Goal: Task Accomplishment & Management: Complete application form

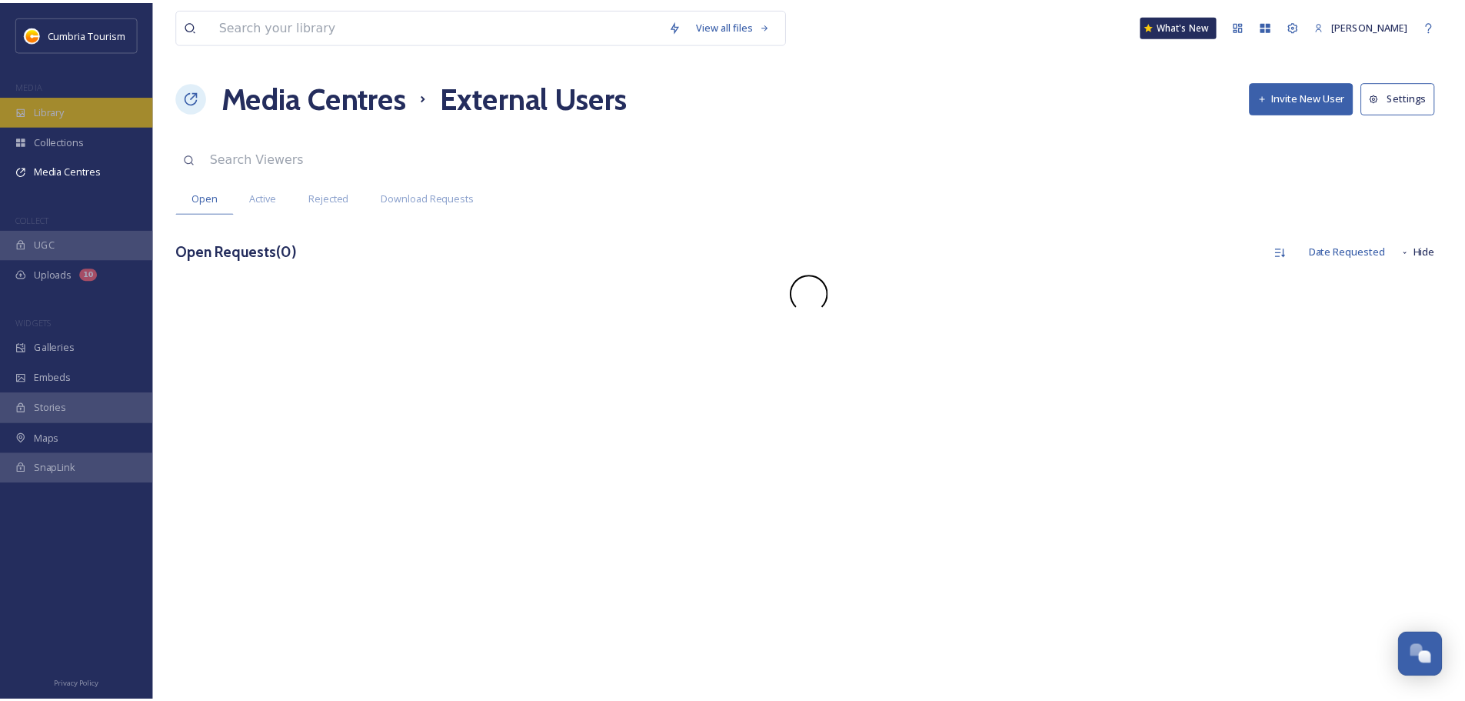
scroll to position [6040, 0]
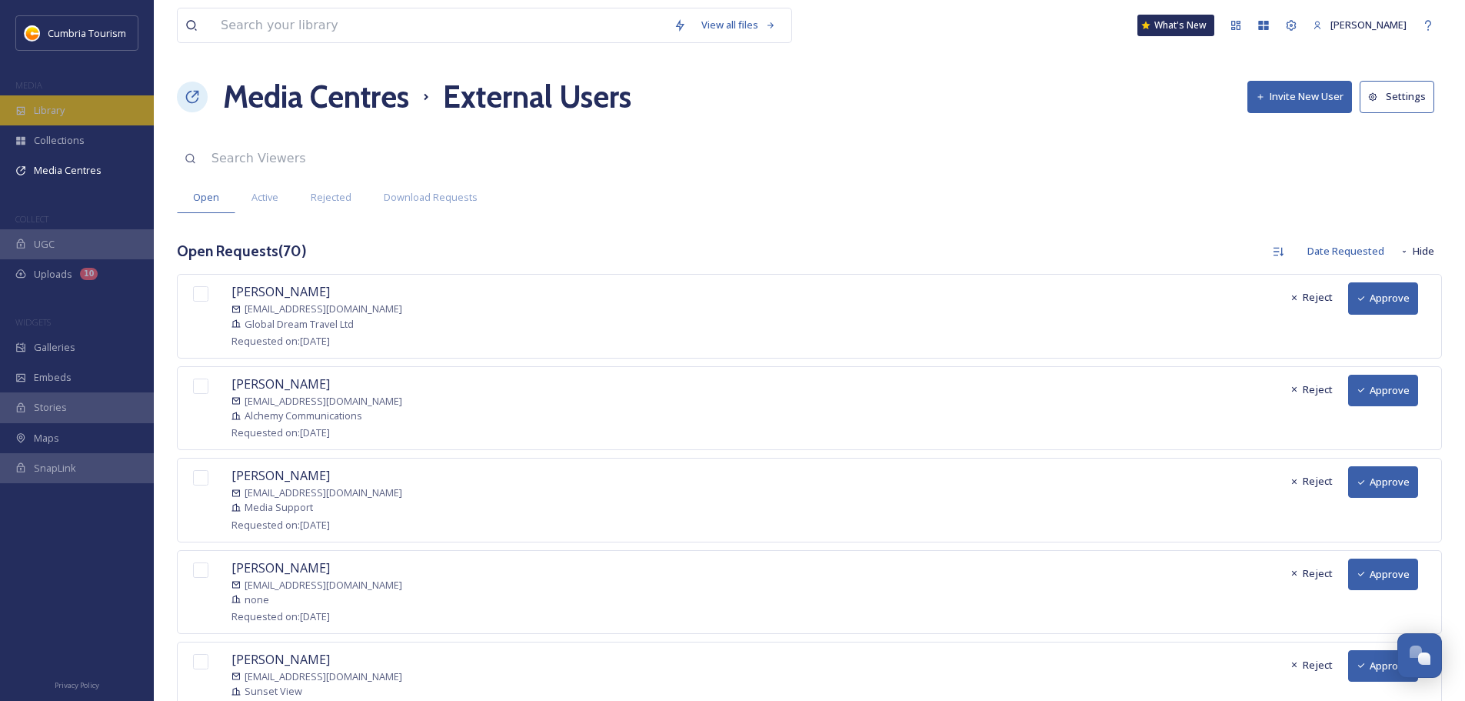
click at [102, 108] on div "Library" at bounding box center [77, 110] width 154 height 30
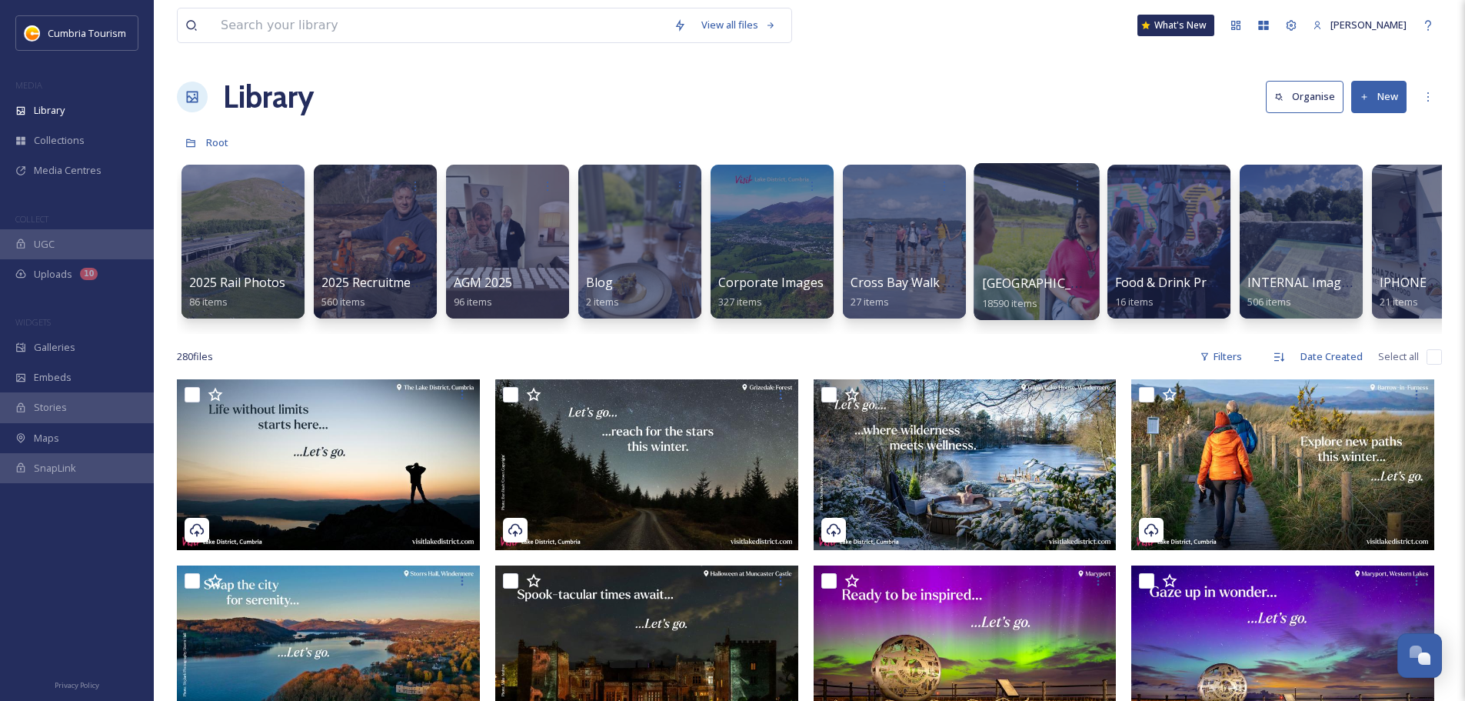
click at [1049, 278] on span "[GEOGRAPHIC_DATA]" at bounding box center [1045, 283] width 126 height 17
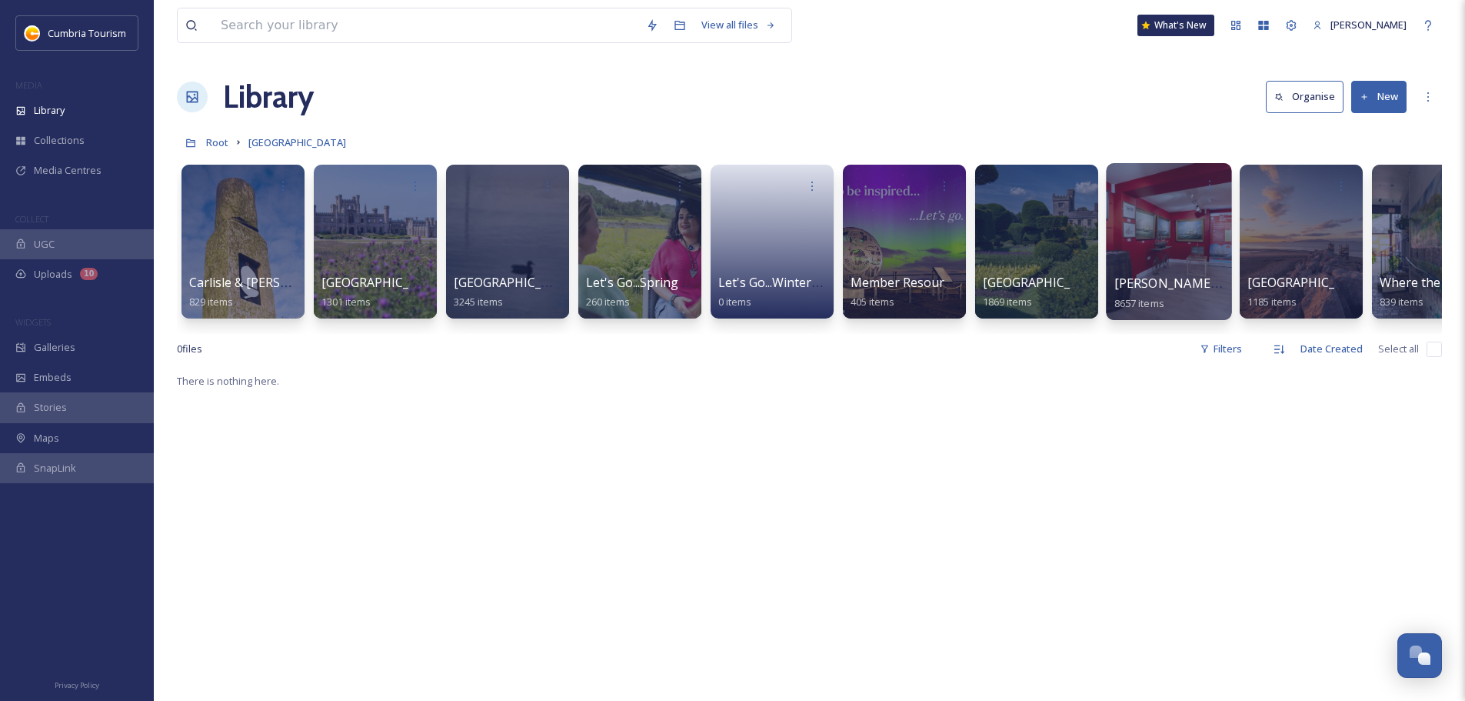
click at [1127, 275] on span "[PERSON_NAME] Uploads" at bounding box center [1191, 283] width 152 height 17
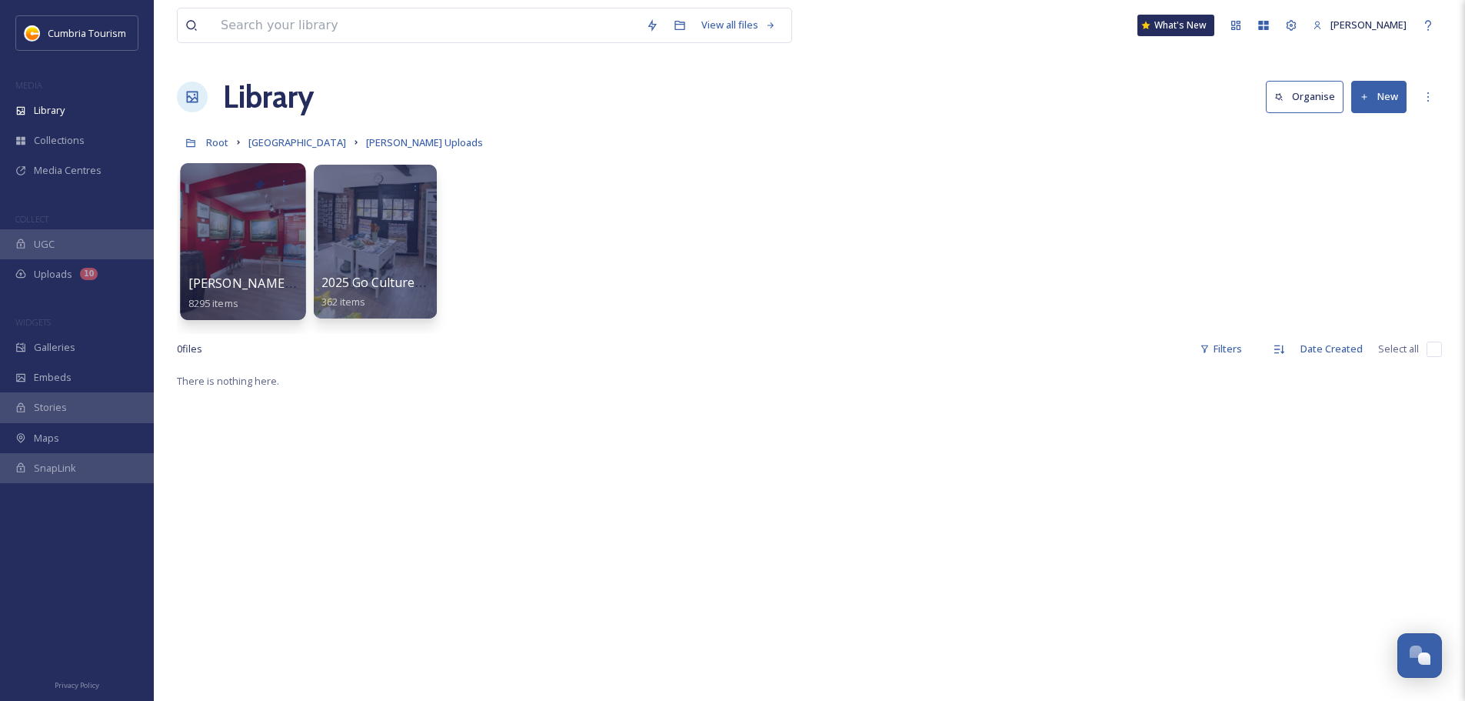
click at [258, 274] on div "Paul Uploads - July 2024 8295 items" at bounding box center [243, 293] width 110 height 38
click at [215, 280] on span "[PERSON_NAME] Uploads - [DATE]" at bounding box center [290, 283] width 205 height 17
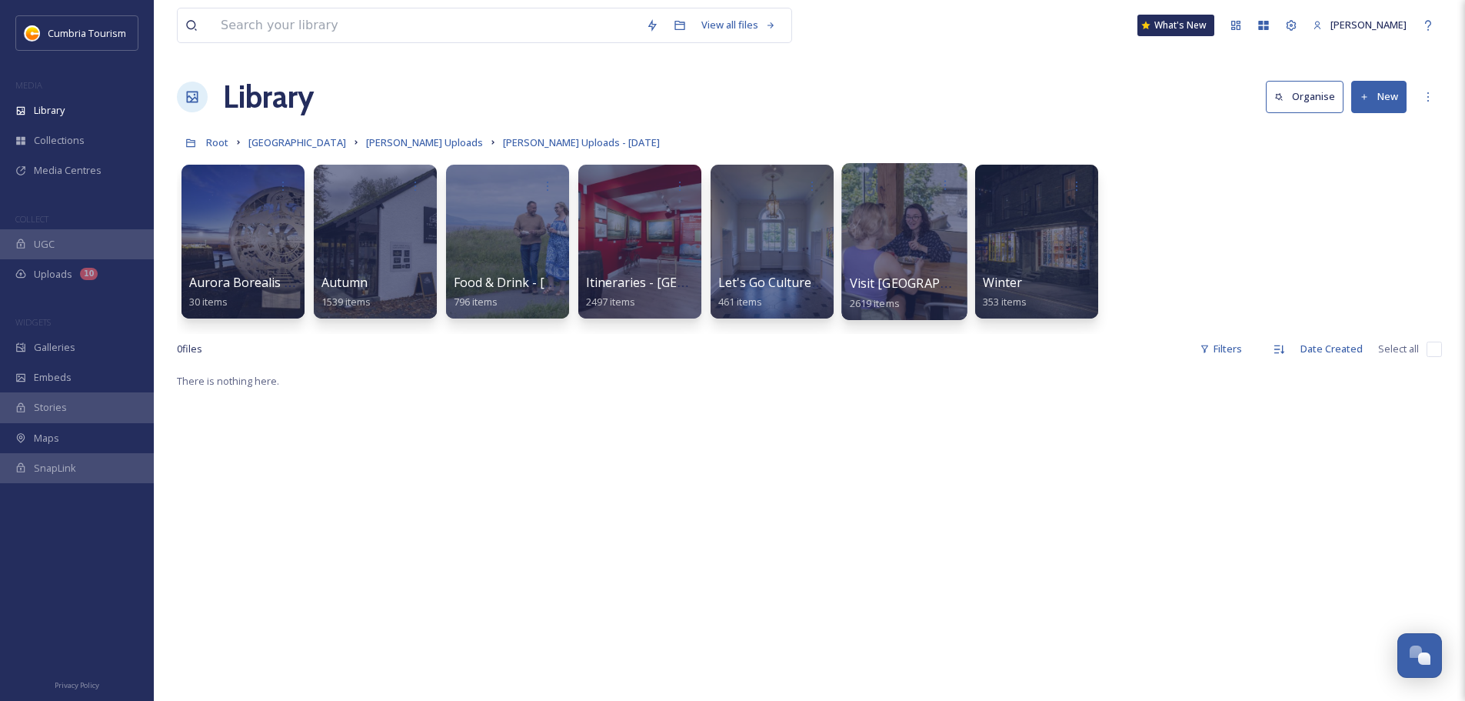
click at [875, 290] on span "Visit [GEOGRAPHIC_DATA]" at bounding box center [927, 283] width 155 height 17
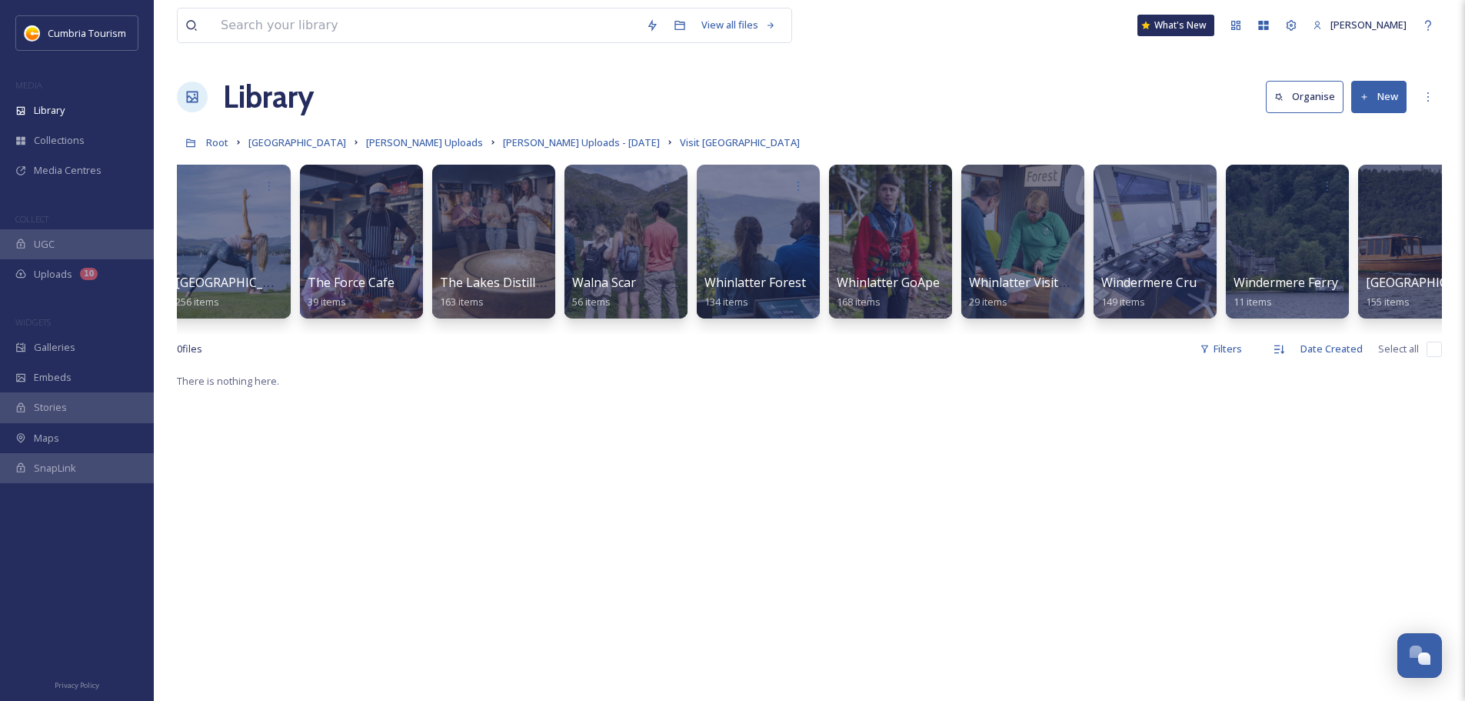
scroll to position [0, 1778]
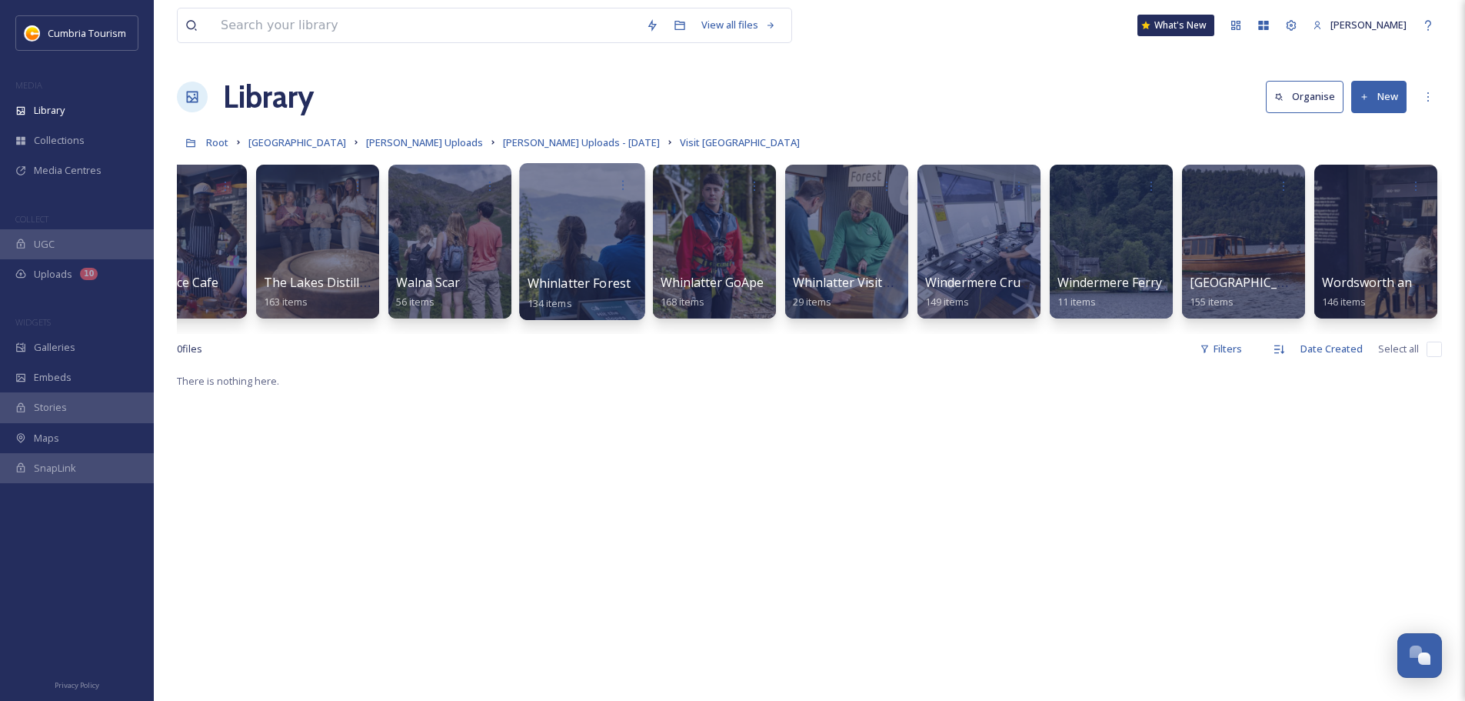
click at [600, 284] on span "Whinlatter Forest" at bounding box center [580, 283] width 104 height 17
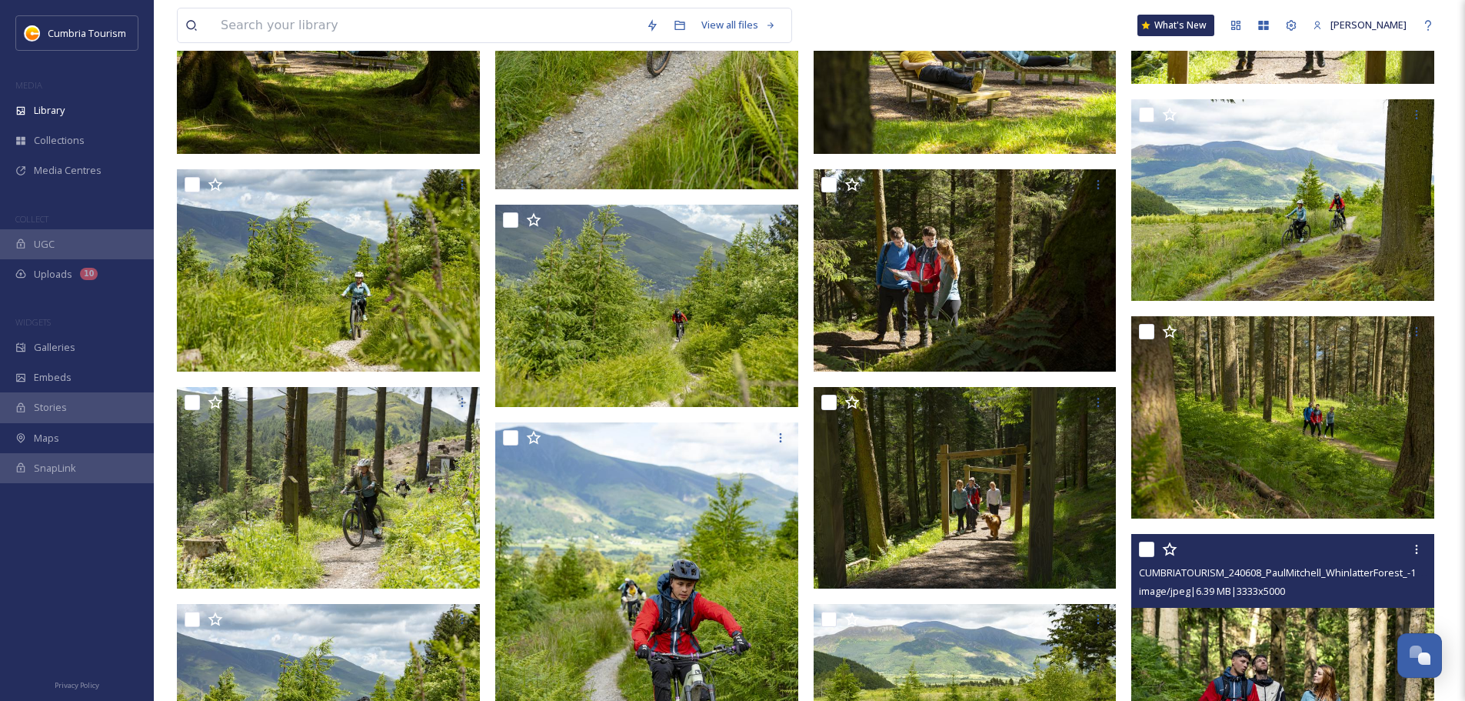
scroll to position [1631, 0]
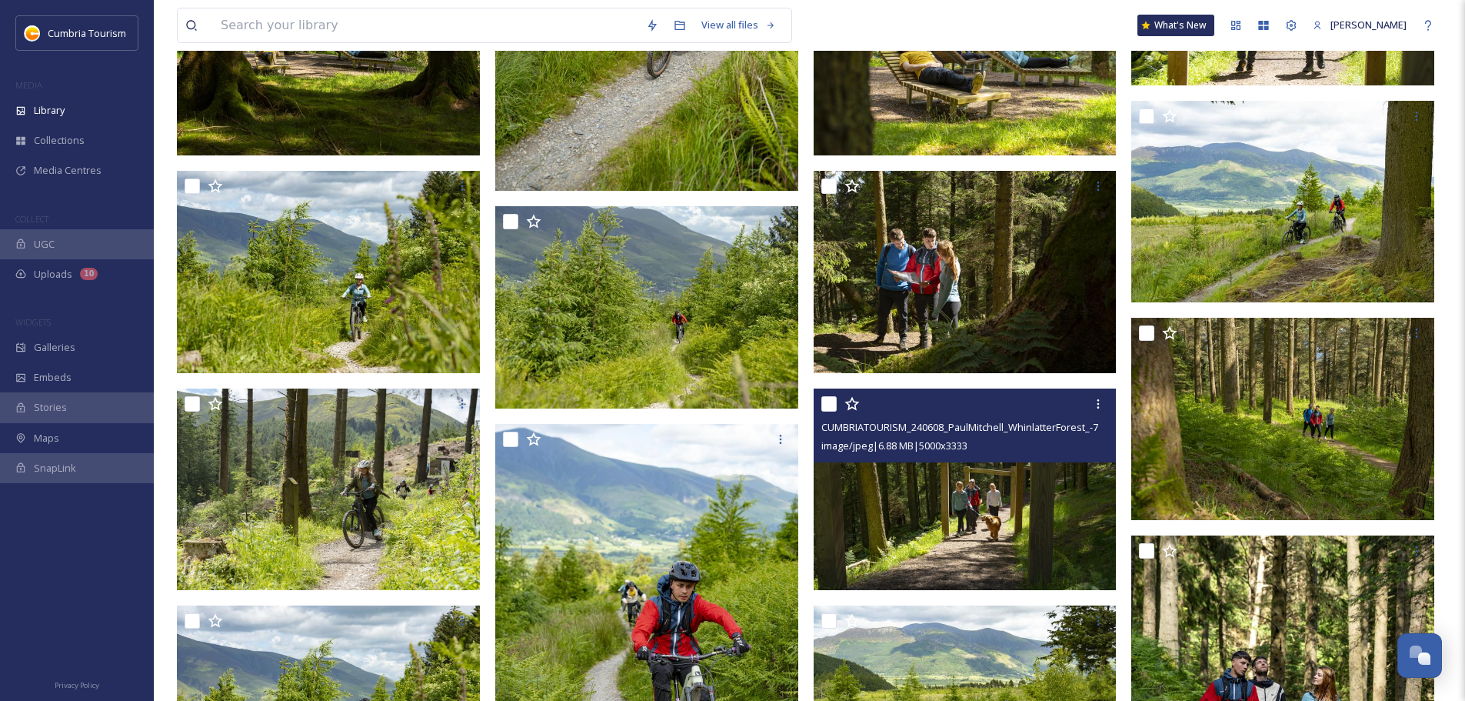
click at [1037, 528] on img at bounding box center [965, 489] width 303 height 202
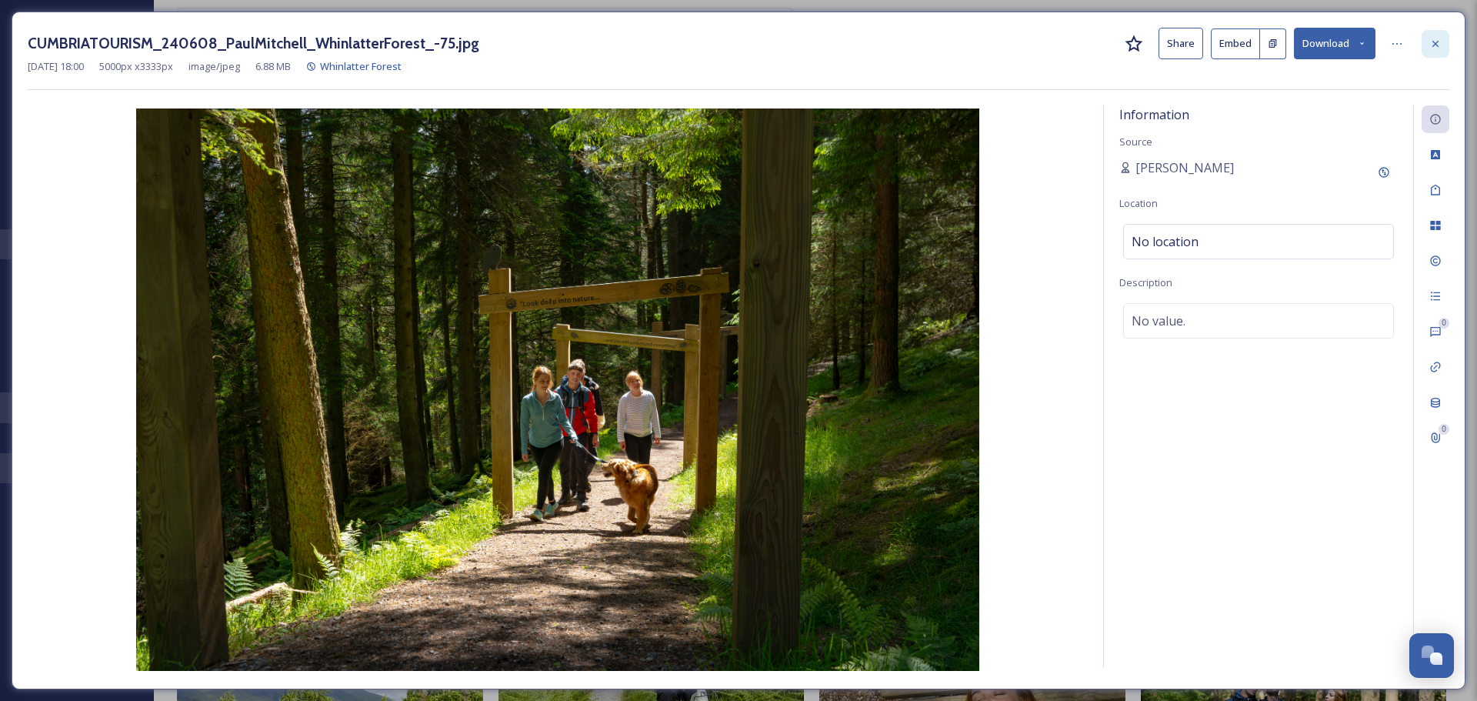
click at [1432, 38] on icon at bounding box center [1435, 44] width 12 height 12
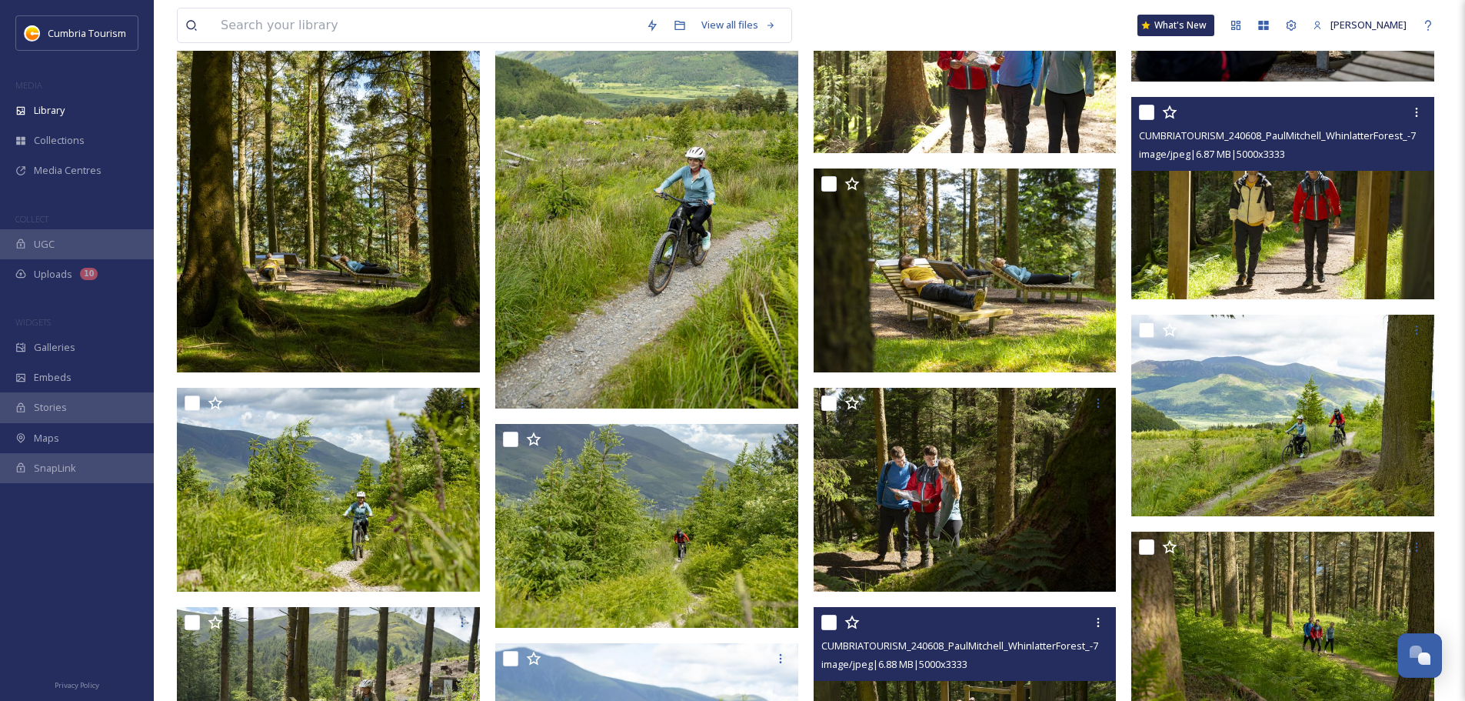
scroll to position [1478, 0]
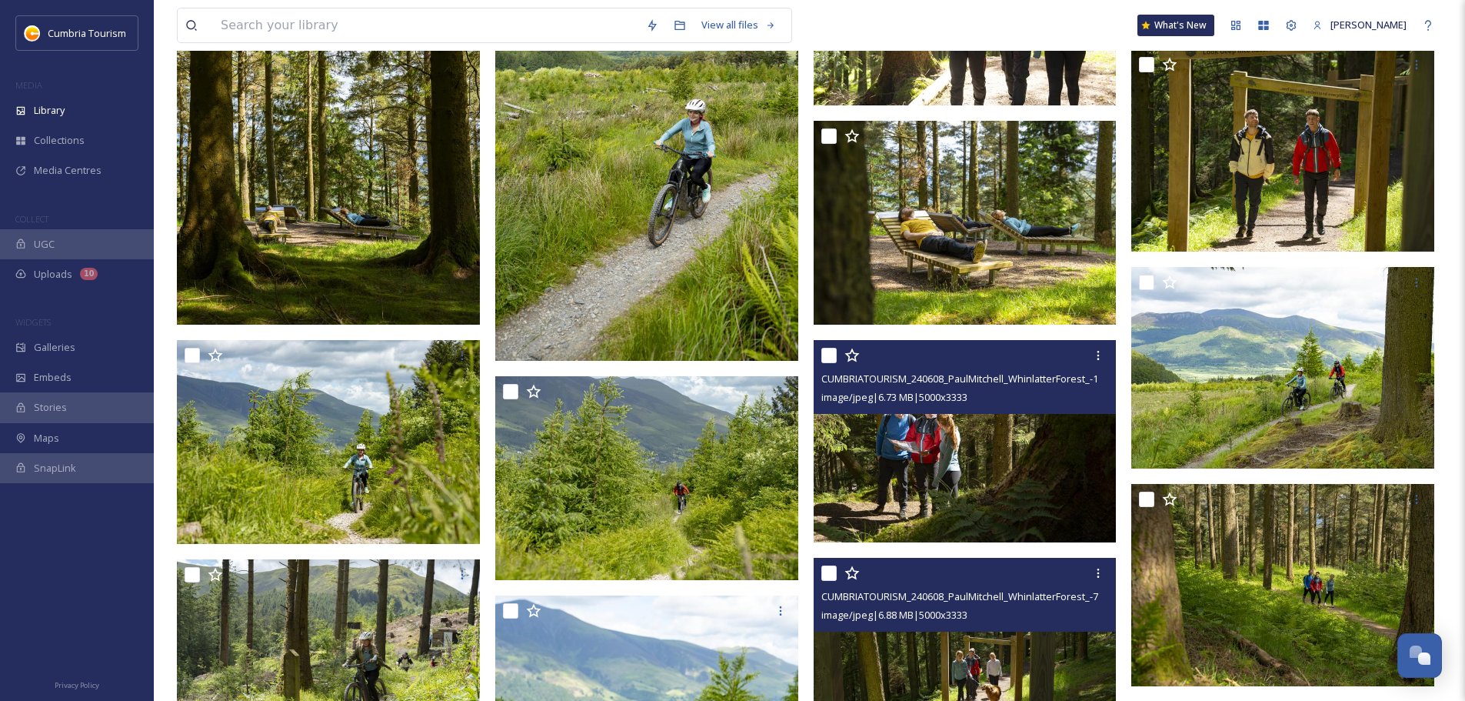
click at [1021, 525] on img at bounding box center [965, 441] width 303 height 202
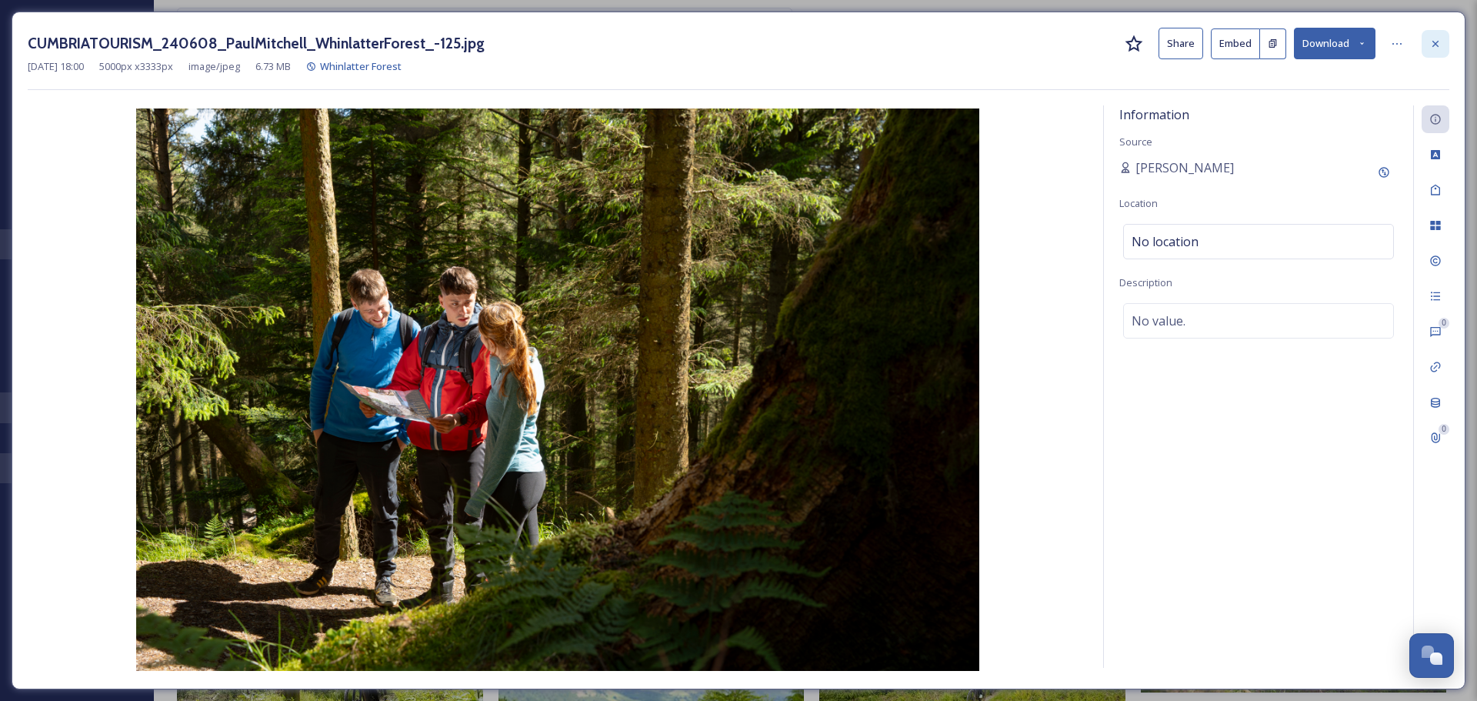
click at [1440, 50] on div at bounding box center [1435, 44] width 28 height 28
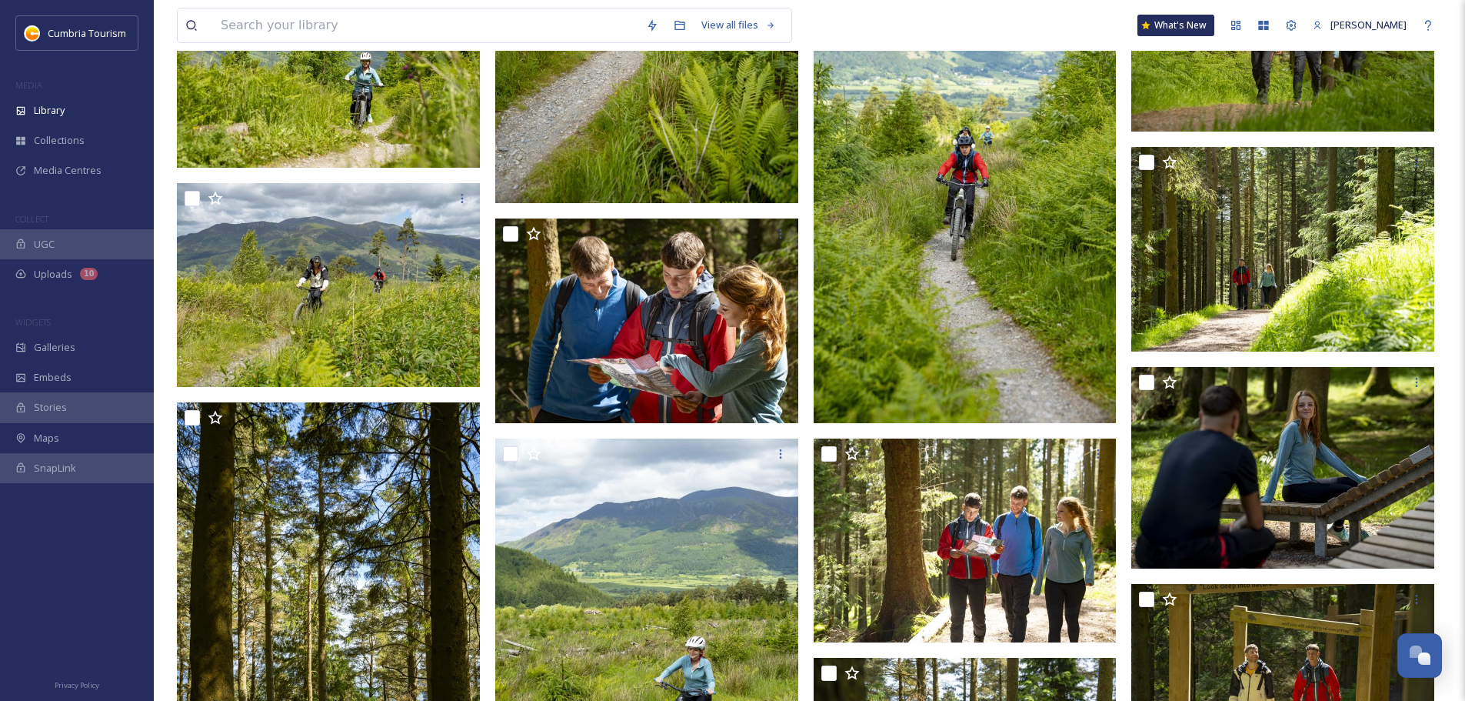
scroll to position [939, 0]
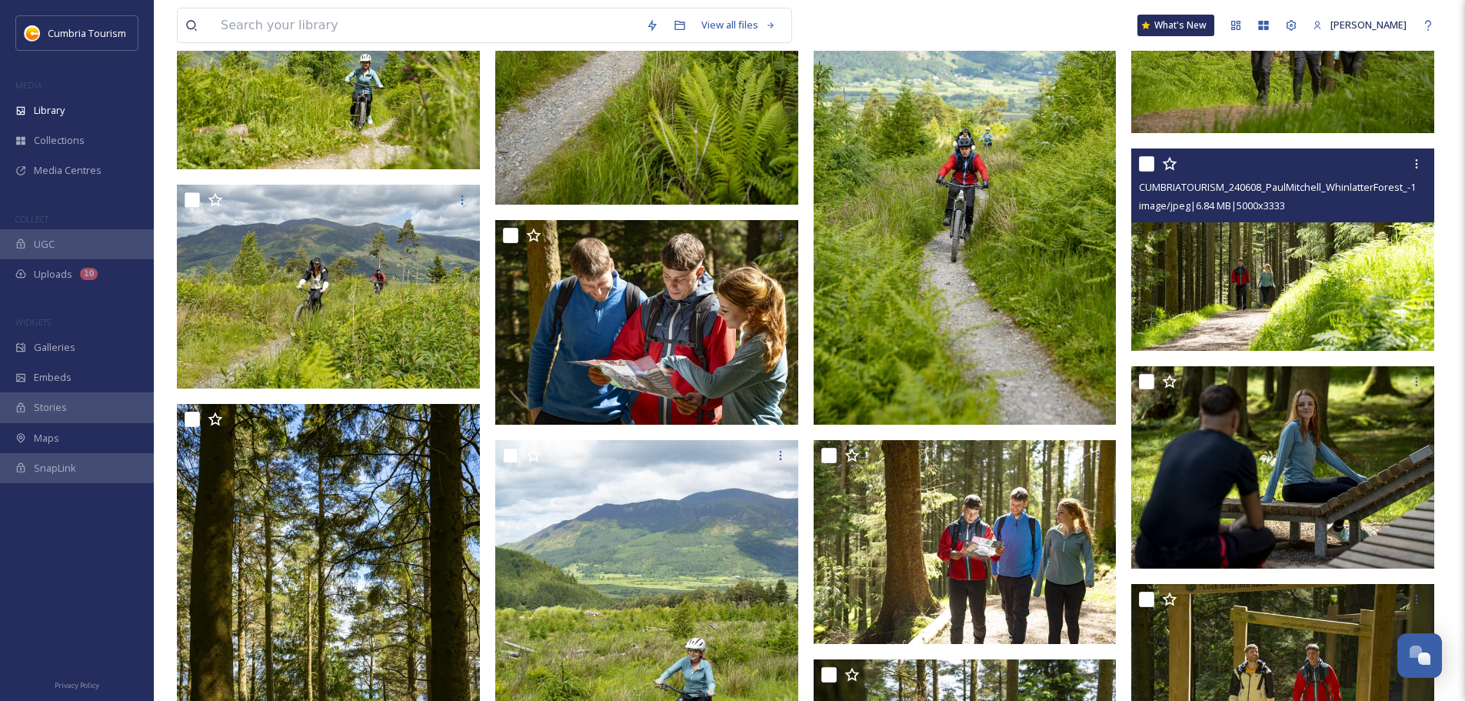
click at [1385, 312] on img at bounding box center [1282, 249] width 303 height 202
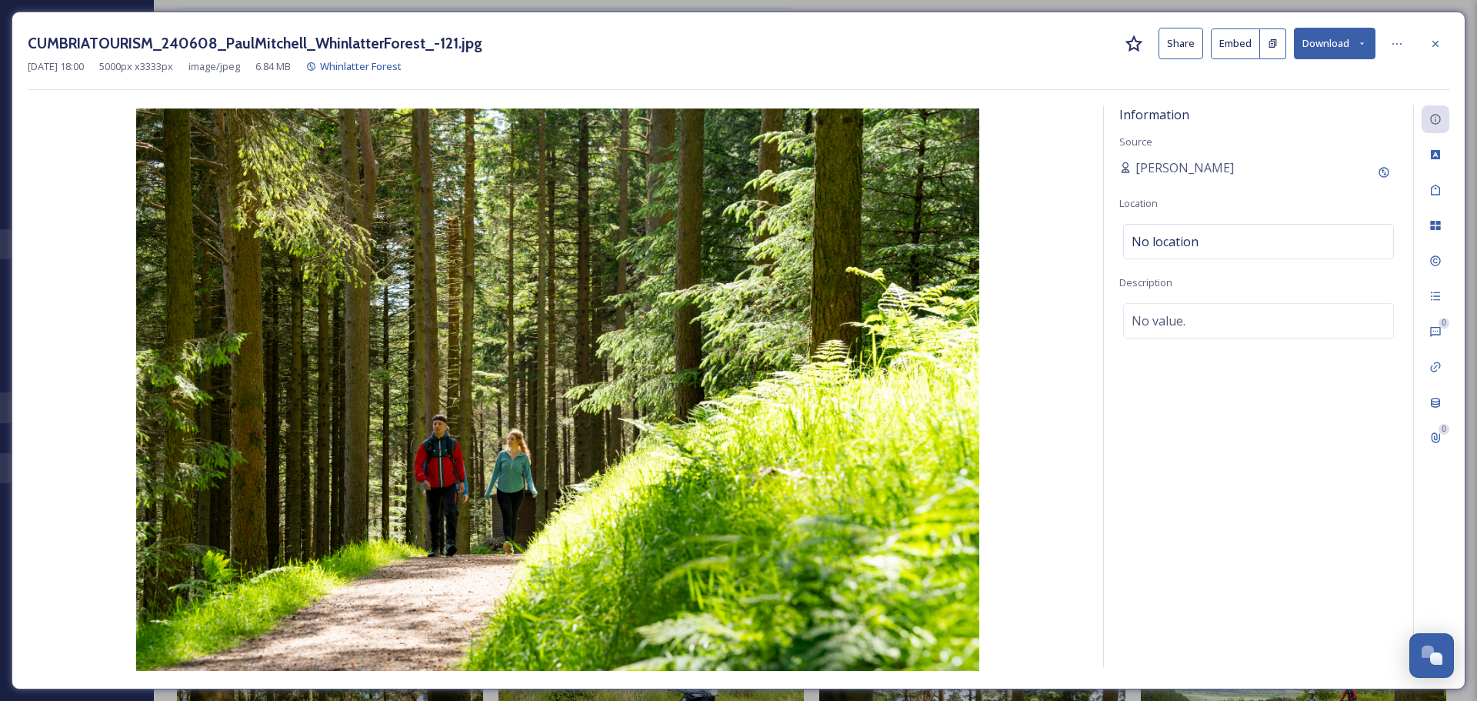
click at [1337, 41] on button "Download" at bounding box center [1335, 44] width 82 height 32
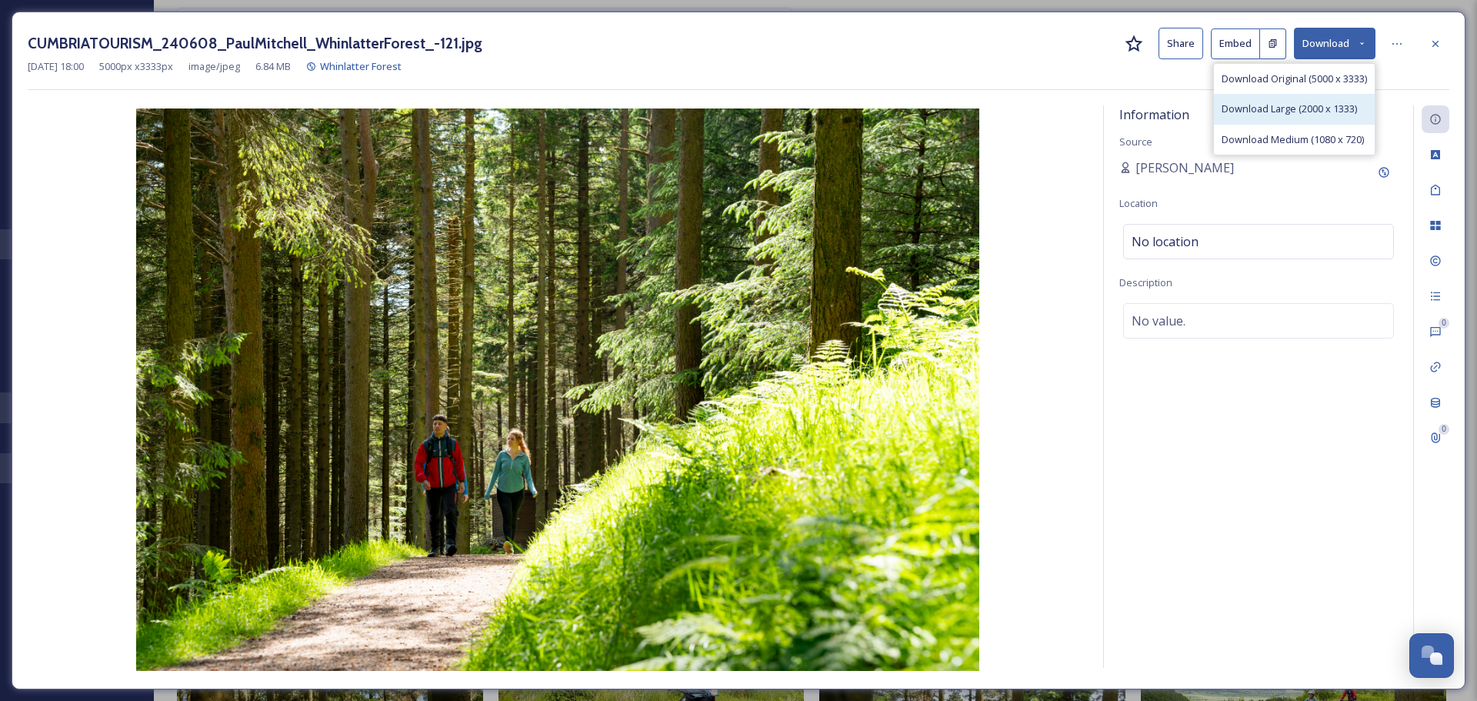
click at [1288, 114] on span "Download Large (2000 x 1333)" at bounding box center [1288, 109] width 135 height 15
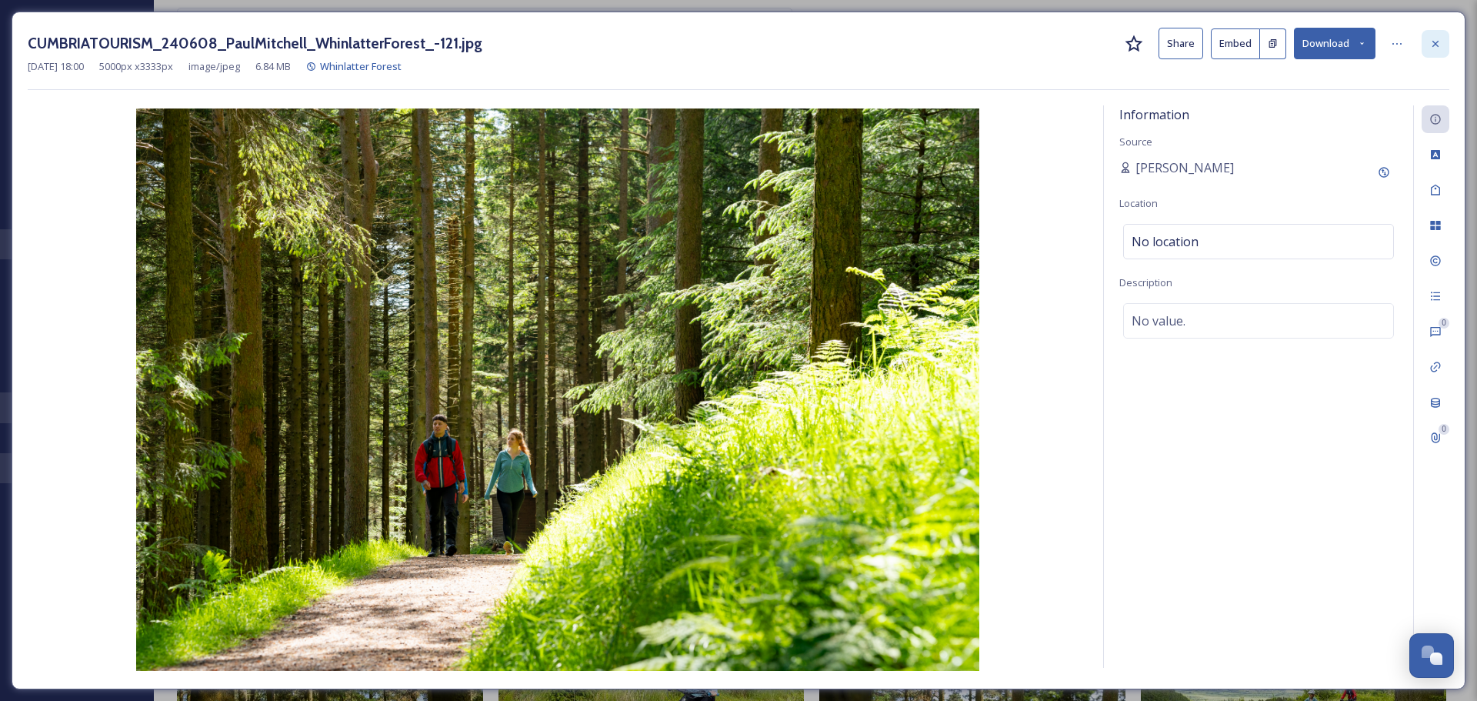
click at [1445, 45] on div at bounding box center [1435, 44] width 28 height 28
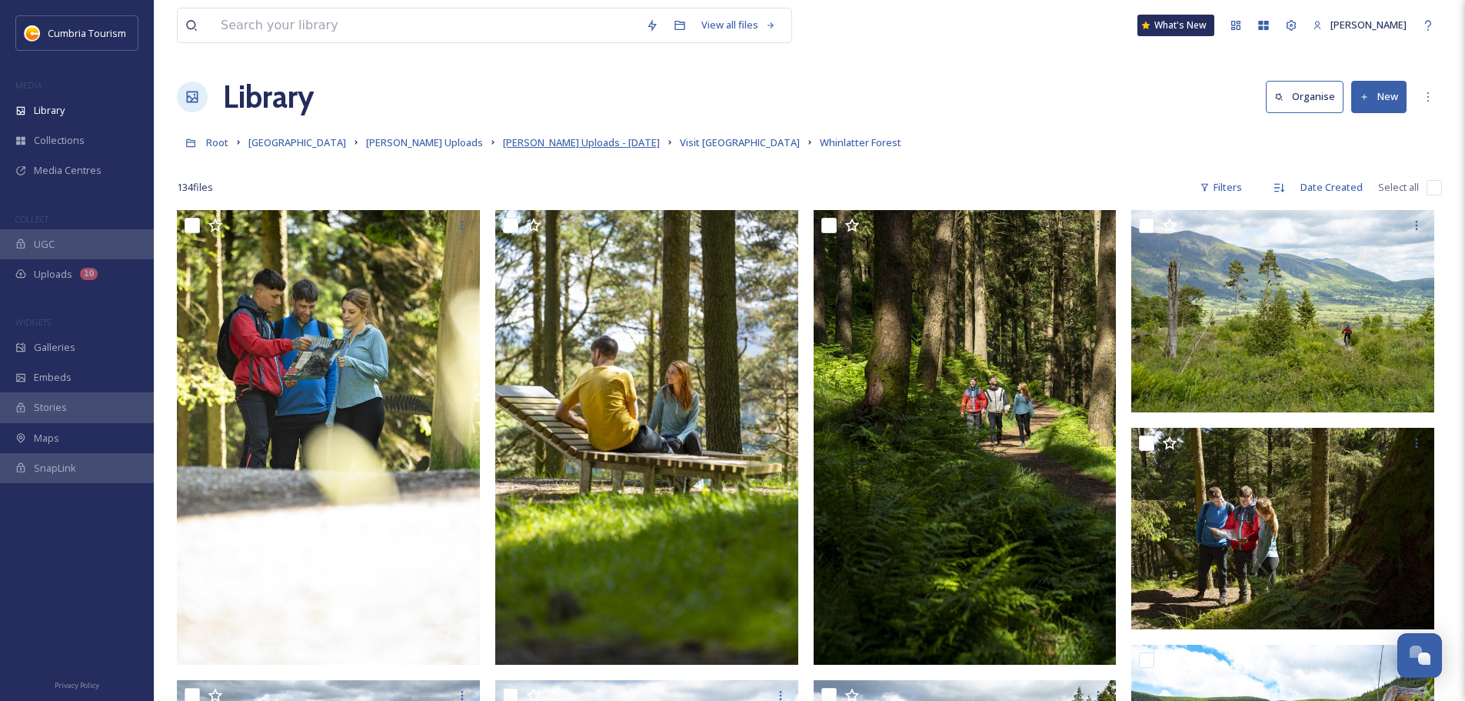
click at [522, 148] on span "Paul Uploads - July 2024" at bounding box center [581, 142] width 157 height 14
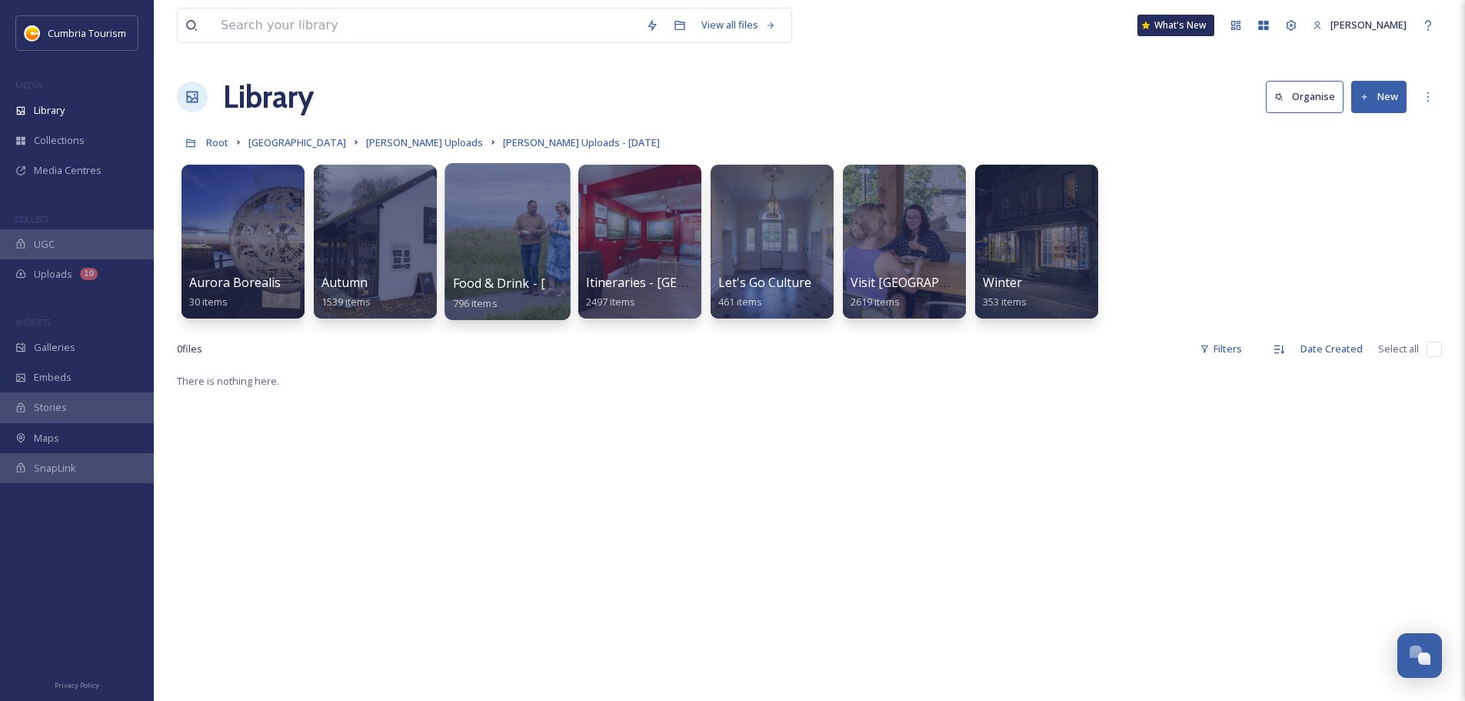
click at [518, 285] on span "Food & Drink - Cumberland" at bounding box center [560, 283] width 214 height 17
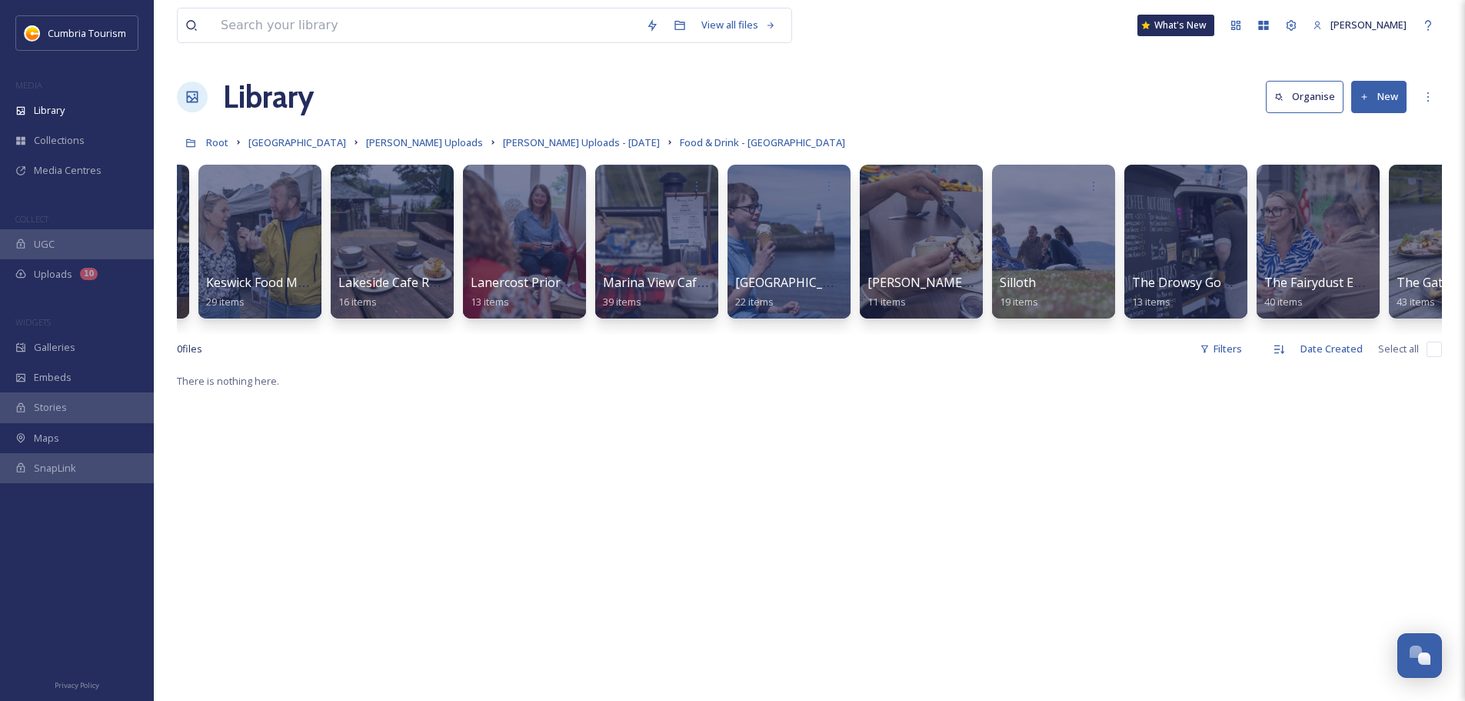
scroll to position [0, 1108]
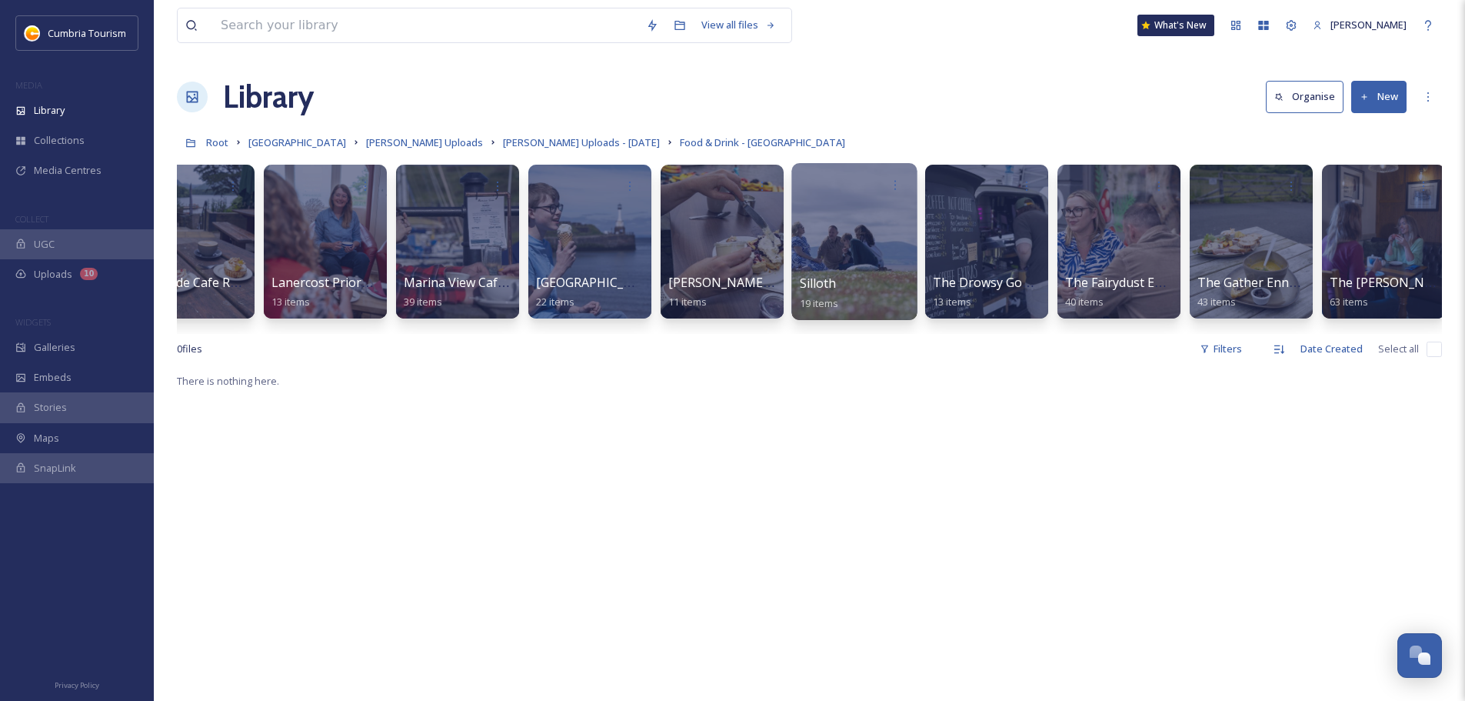
click at [819, 280] on span "Silloth" at bounding box center [818, 283] width 37 height 17
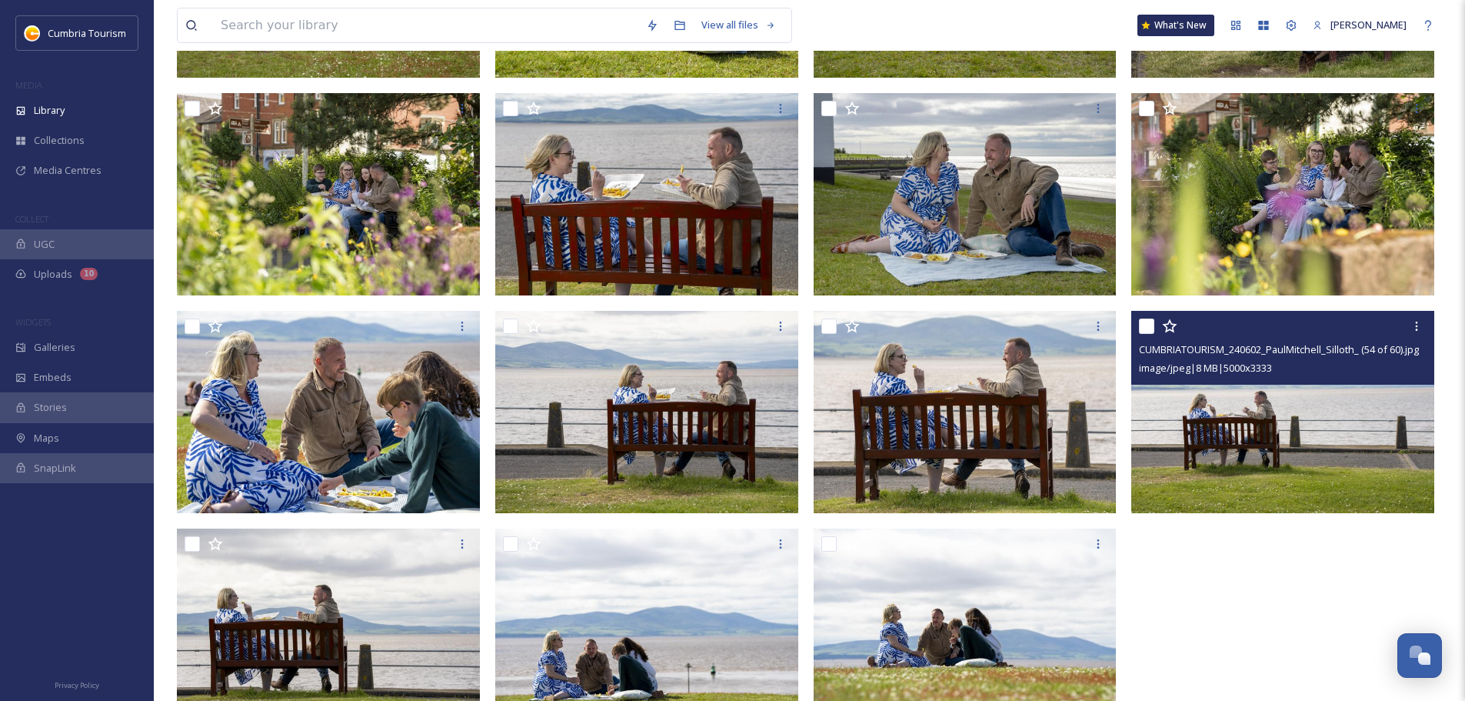
scroll to position [607, 0]
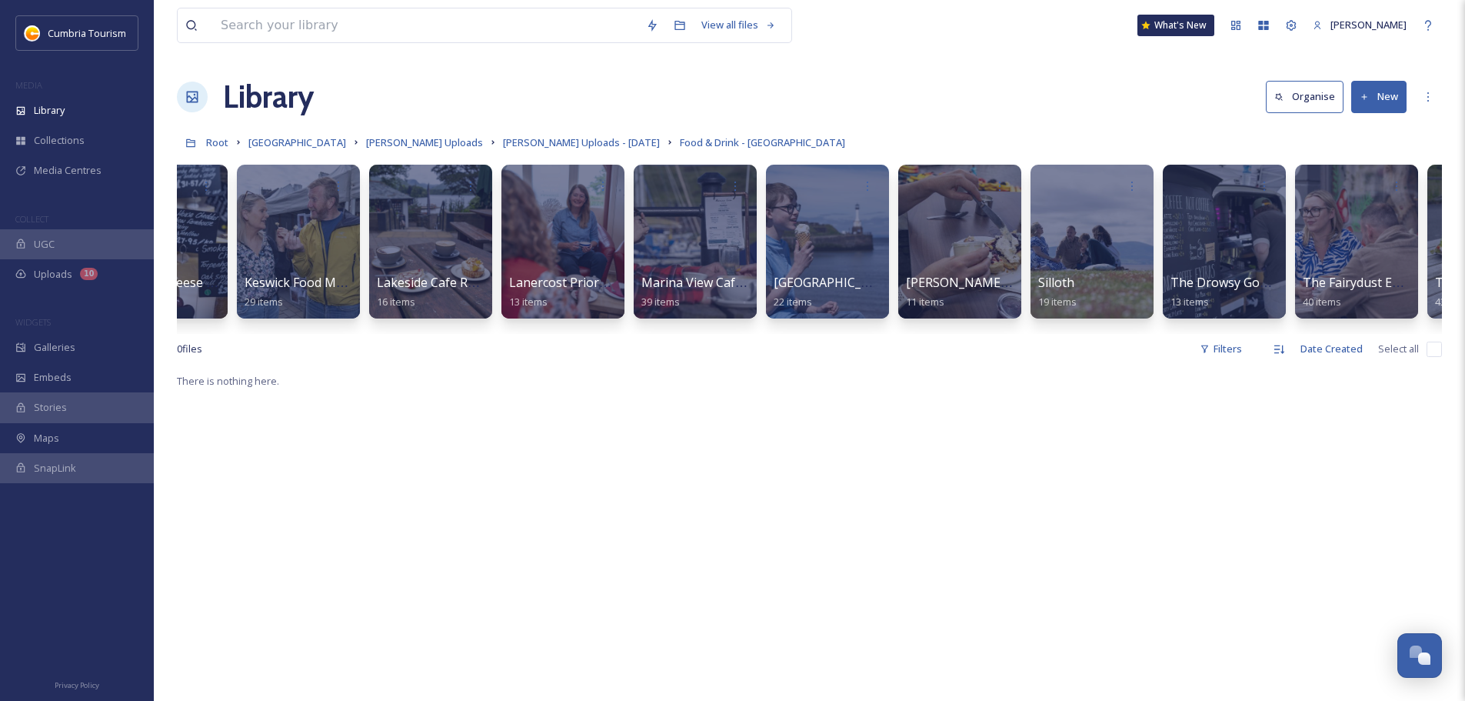
scroll to position [0, 798]
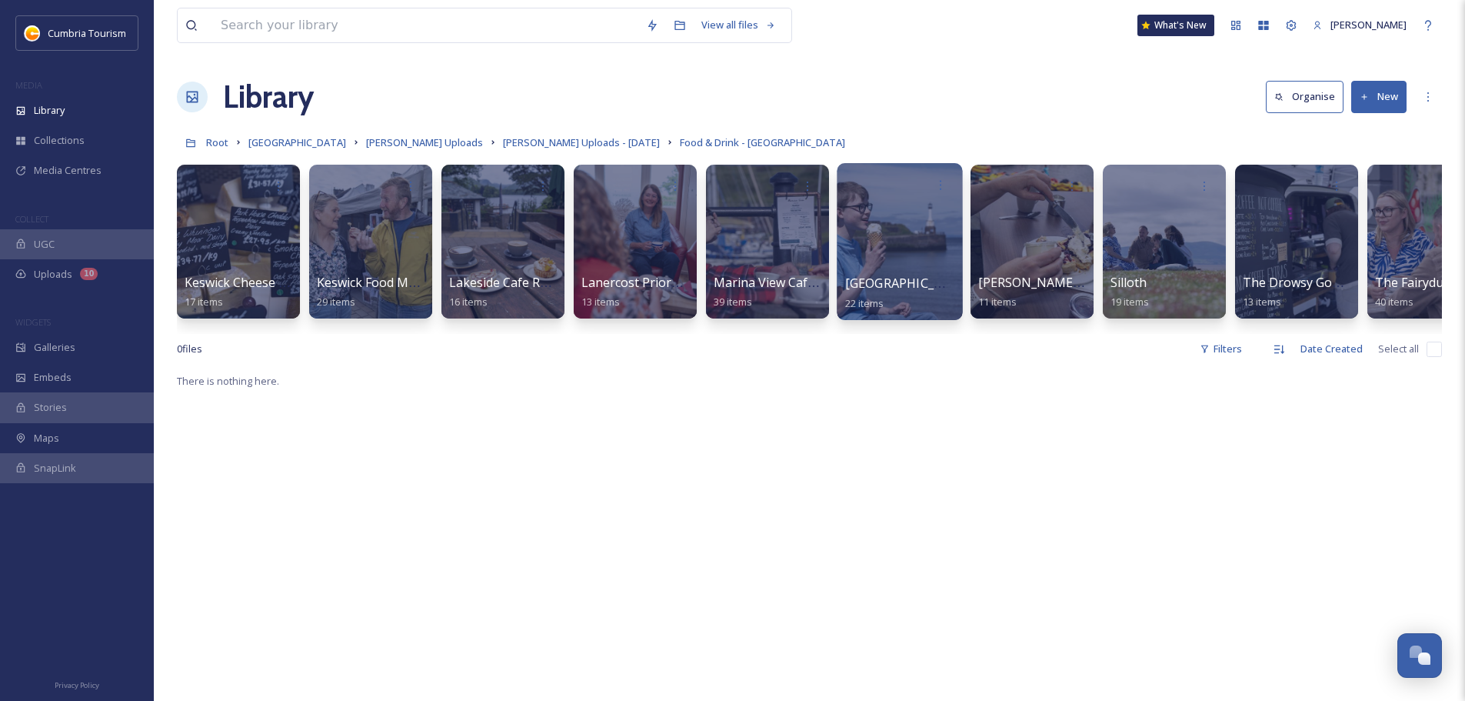
click at [884, 282] on span "Maryport Harbour" at bounding box center [908, 283] width 126 height 17
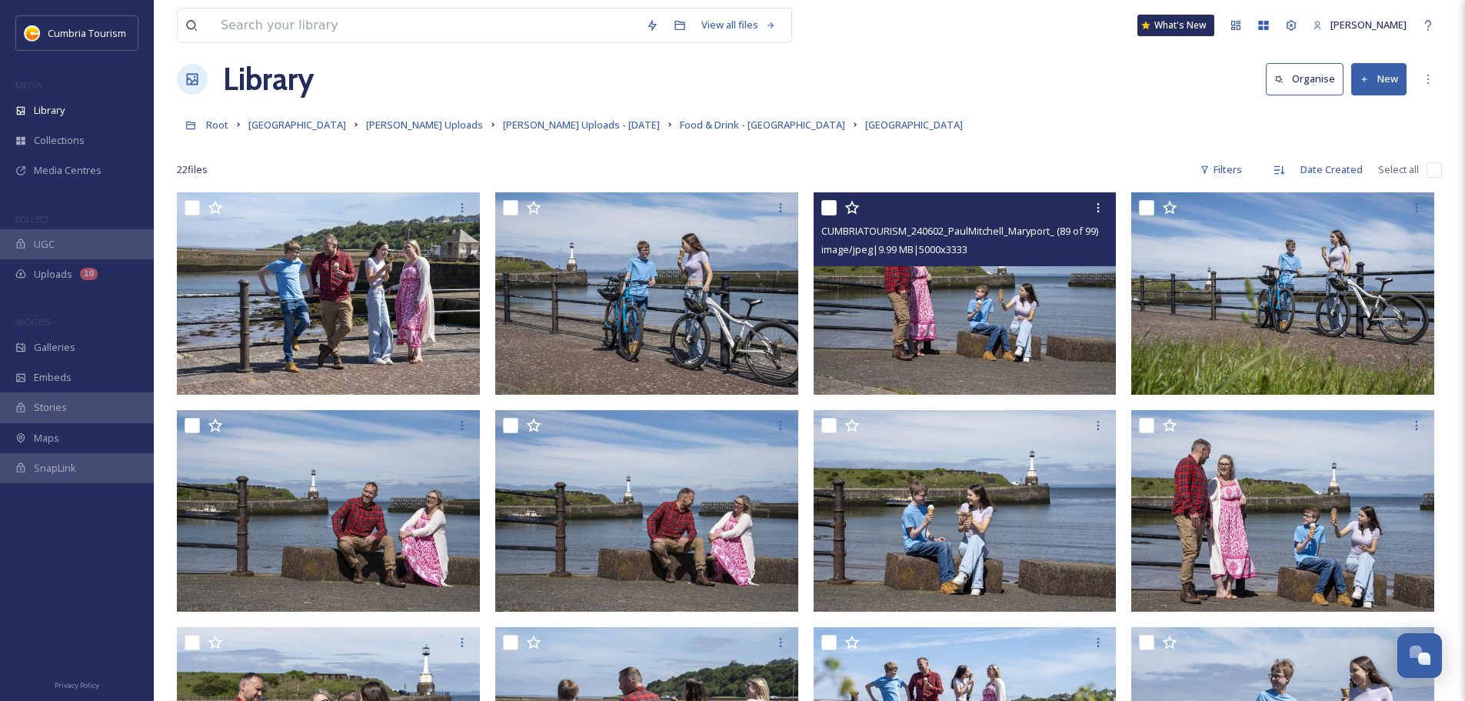
scroll to position [77, 0]
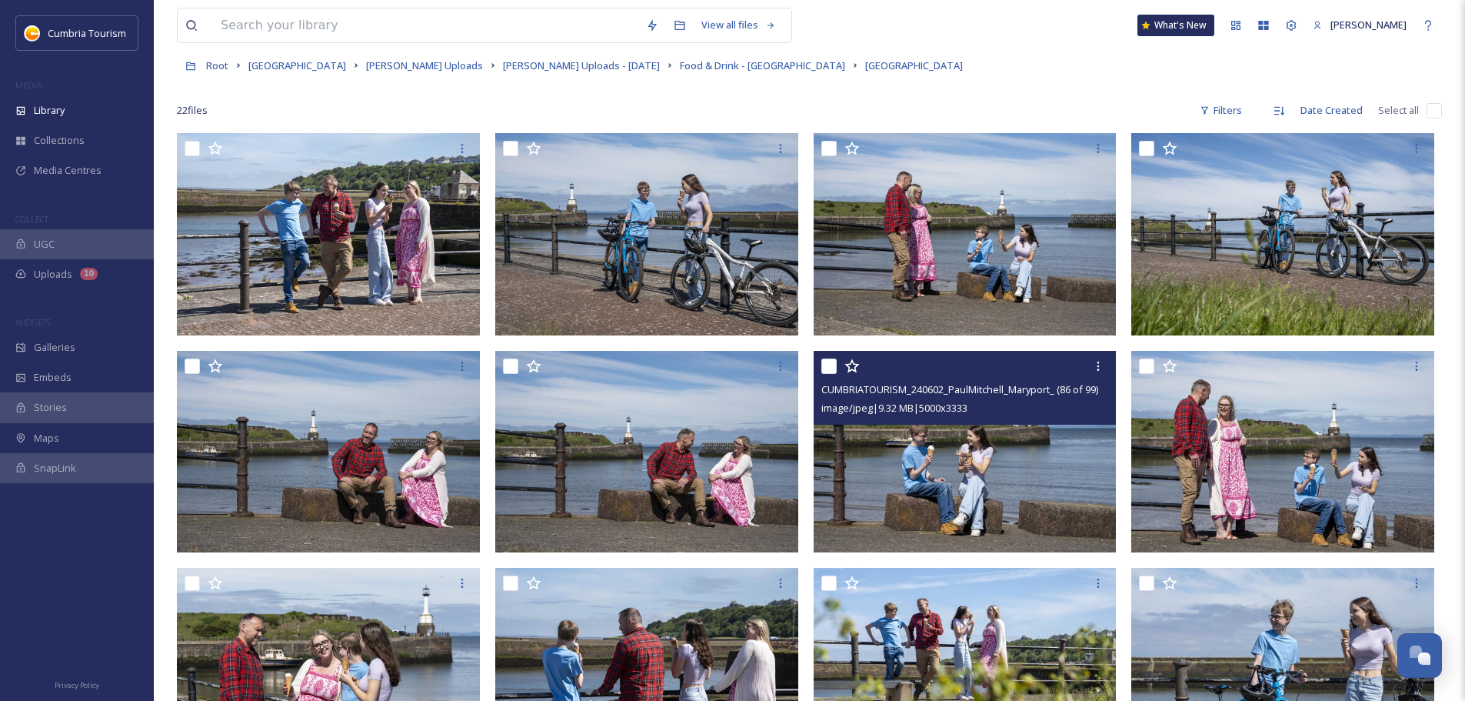
click at [954, 498] on img at bounding box center [965, 452] width 303 height 202
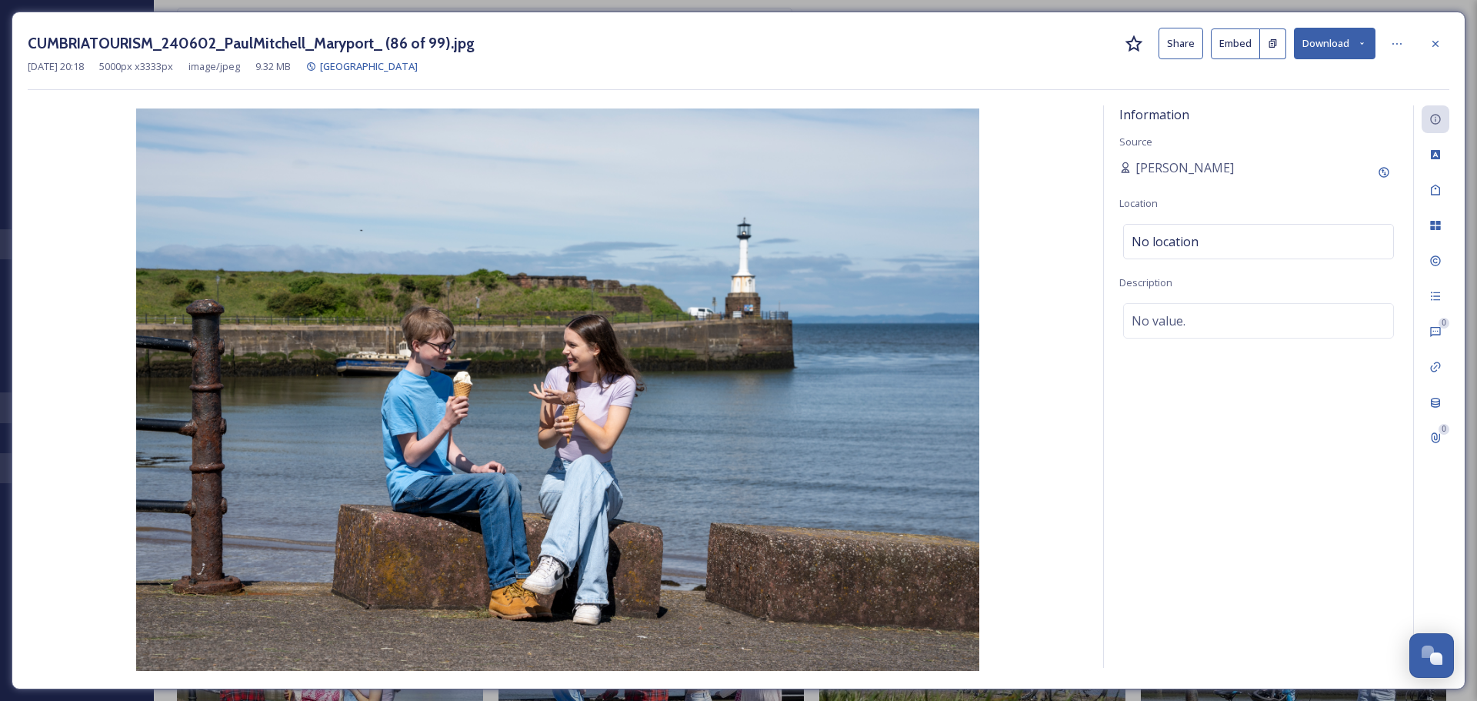
click at [1343, 48] on button "Download" at bounding box center [1335, 44] width 82 height 32
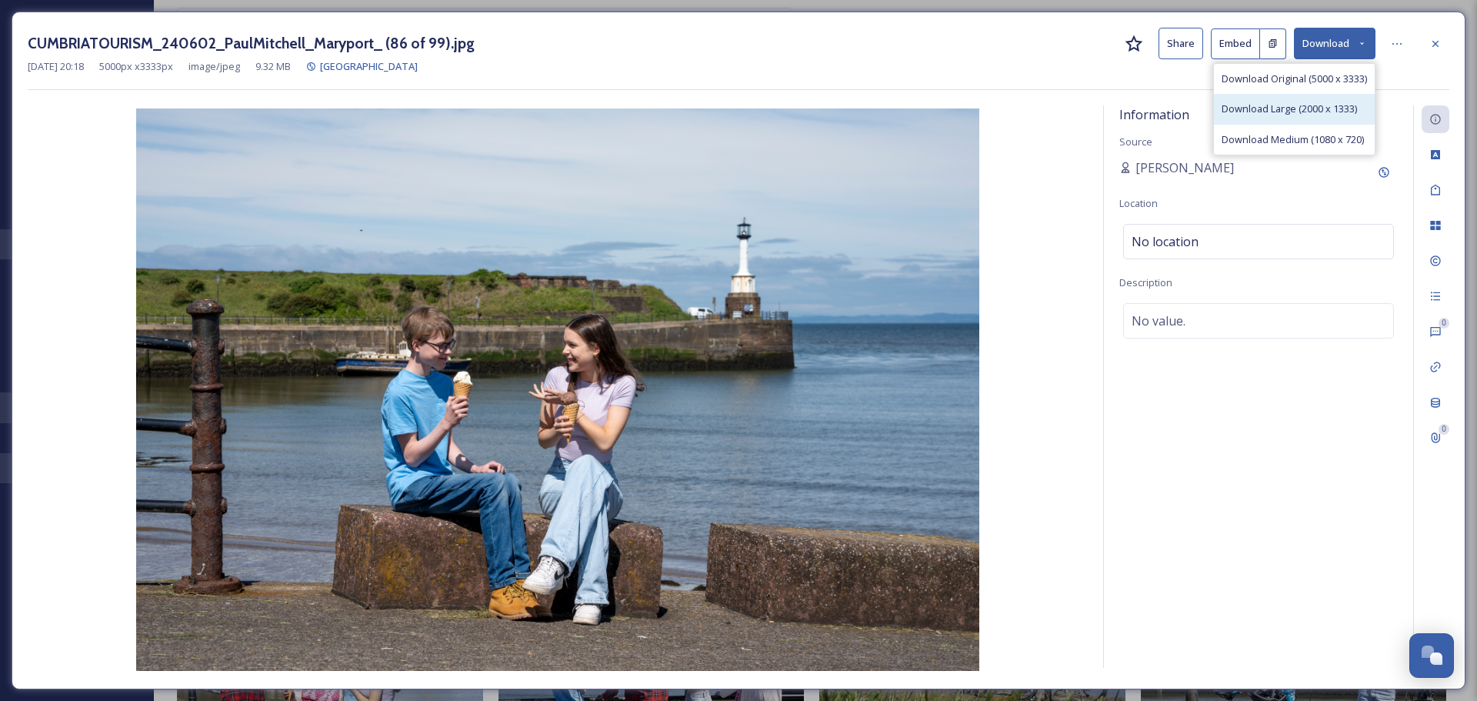
click at [1314, 104] on span "Download Large (2000 x 1333)" at bounding box center [1288, 109] width 135 height 15
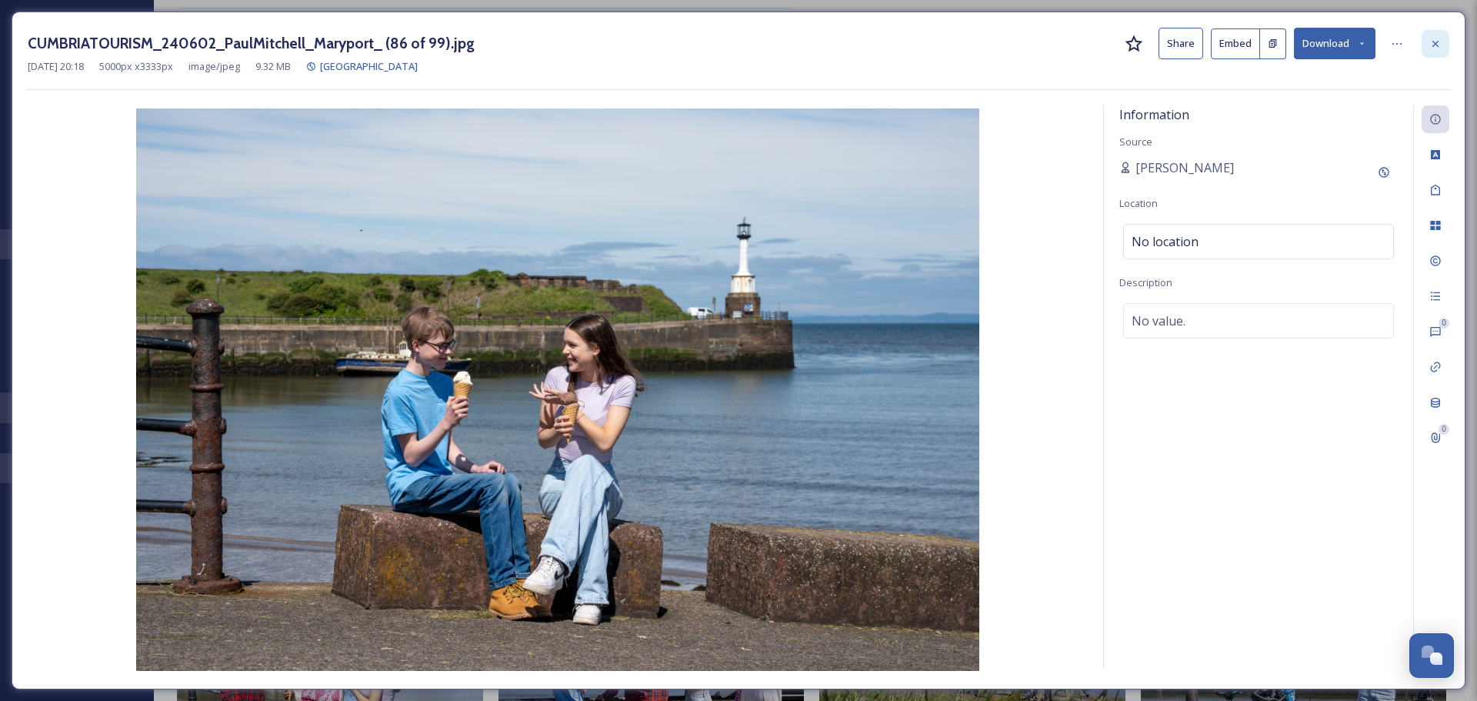
click at [1435, 48] on icon at bounding box center [1435, 44] width 12 height 12
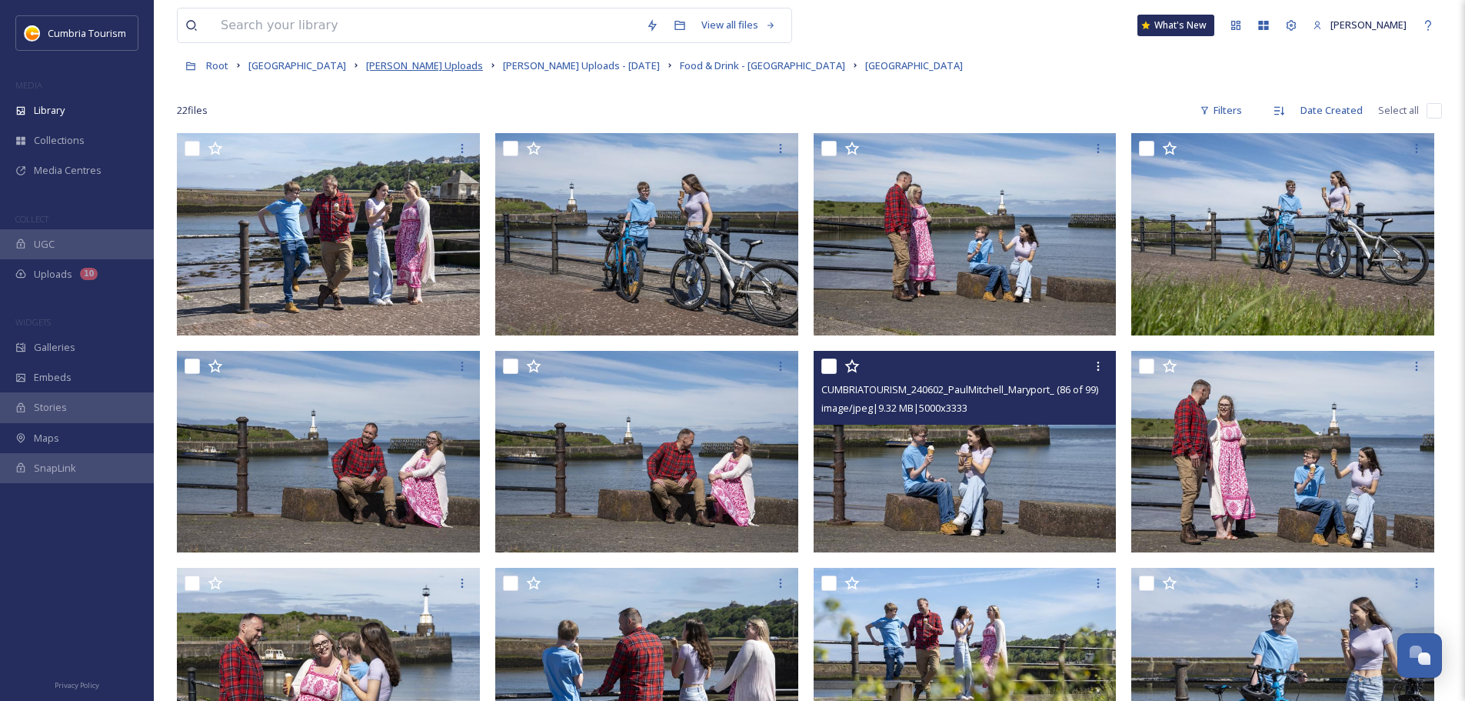
click at [423, 70] on span "Paul Mitchell Uploads" at bounding box center [424, 65] width 117 height 14
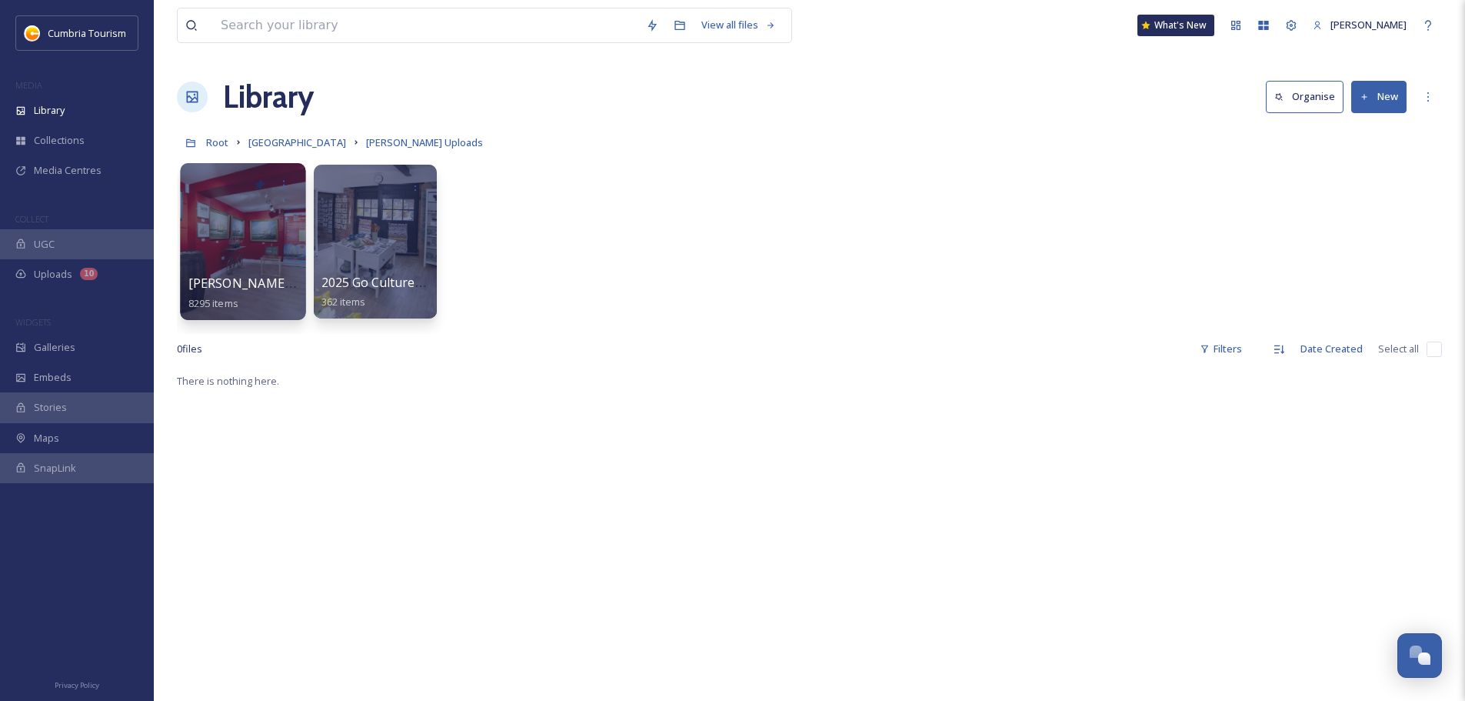
click at [229, 279] on span "Paul Uploads - July 2024" at bounding box center [290, 283] width 205 height 17
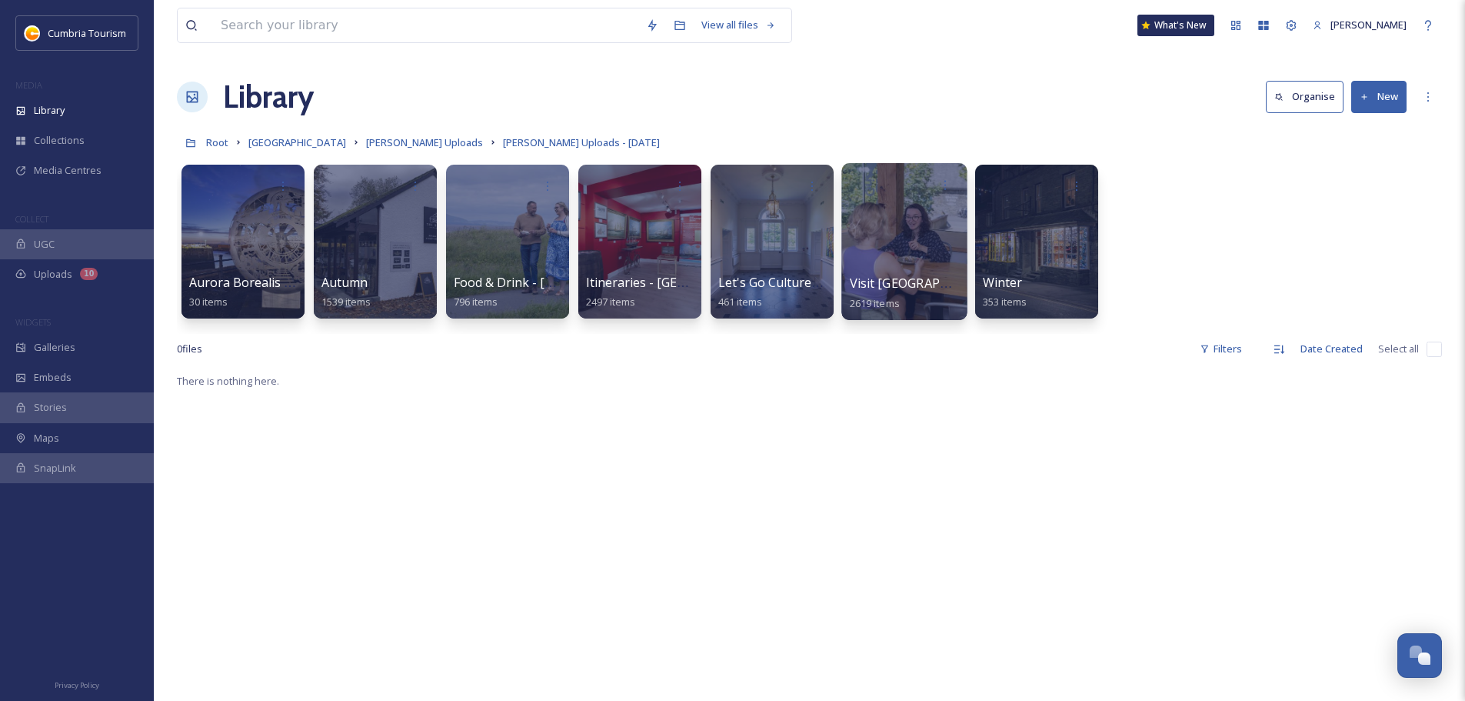
click at [878, 282] on span "Visit England" at bounding box center [927, 283] width 155 height 17
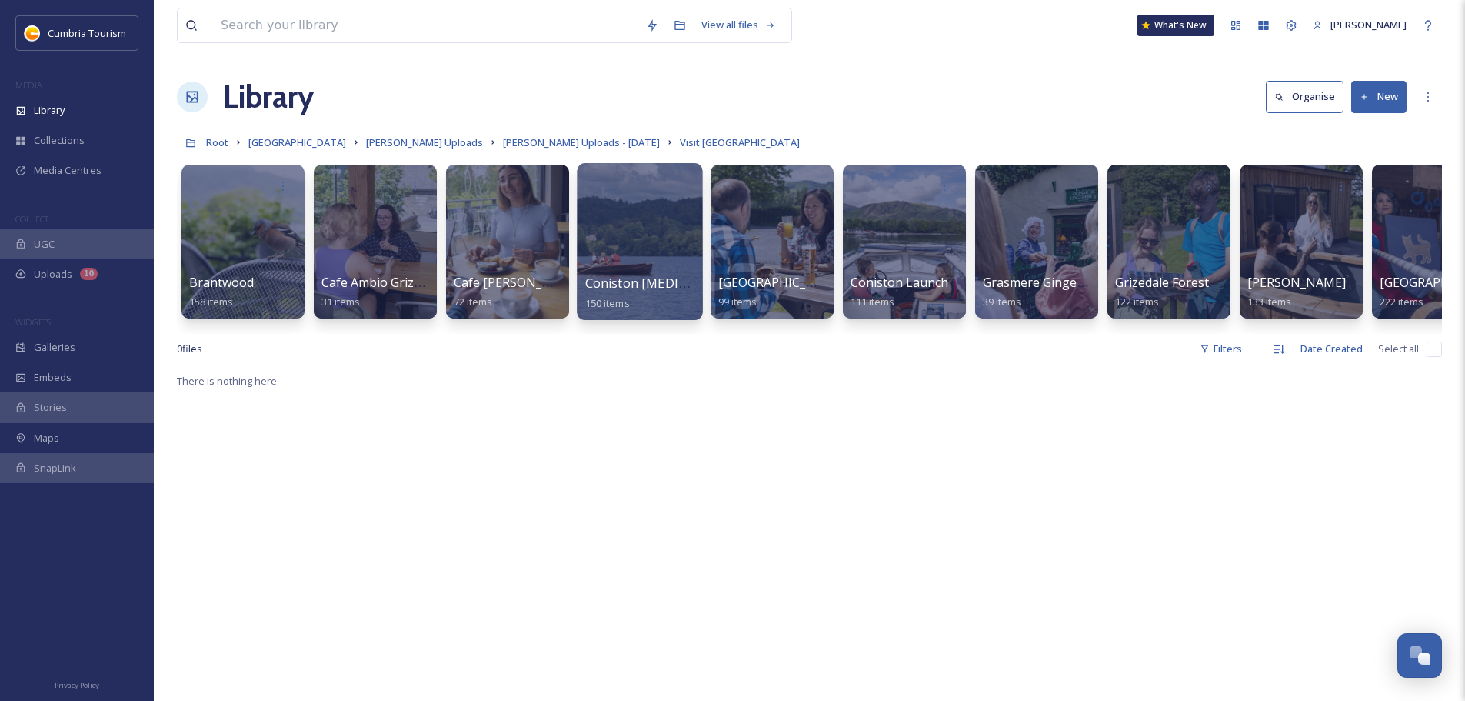
click at [650, 280] on span "Coniston Boating Centre" at bounding box center [686, 283] width 202 height 17
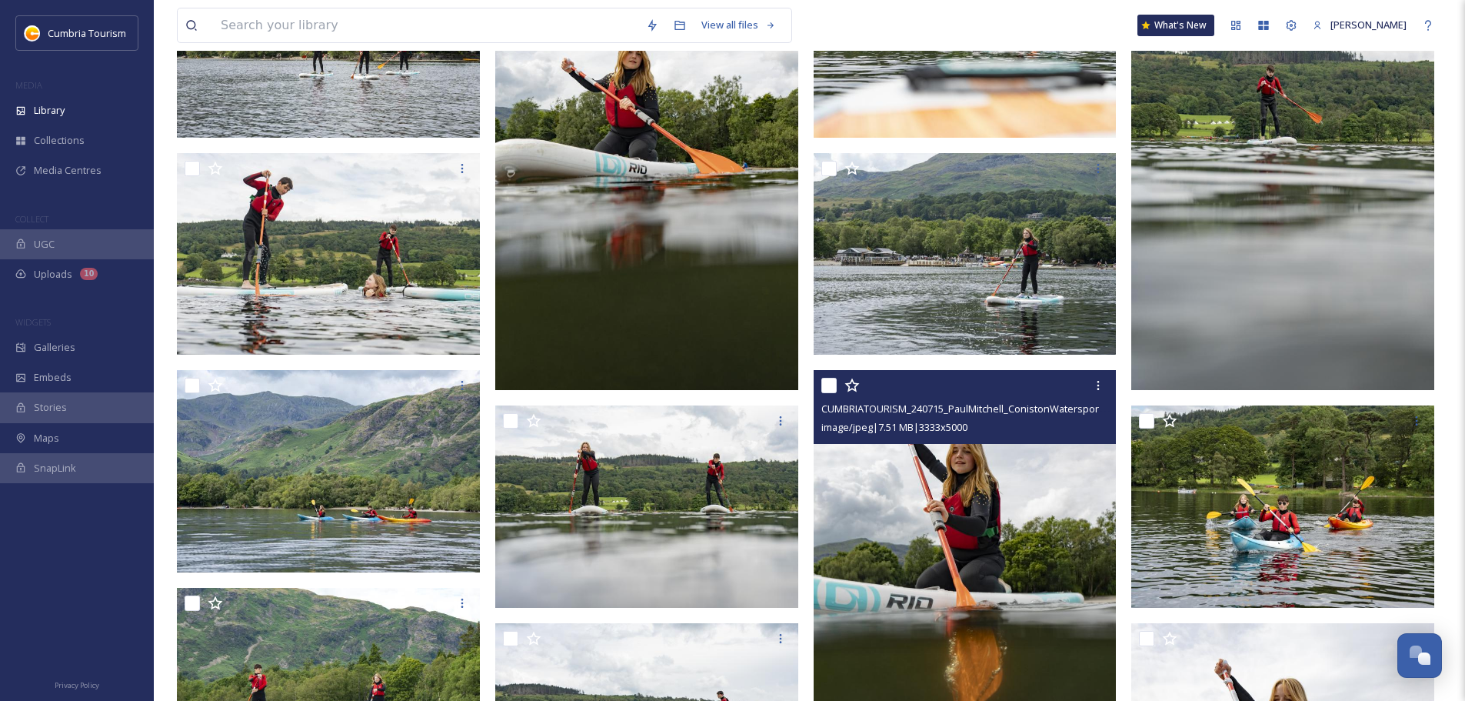
scroll to position [385, 0]
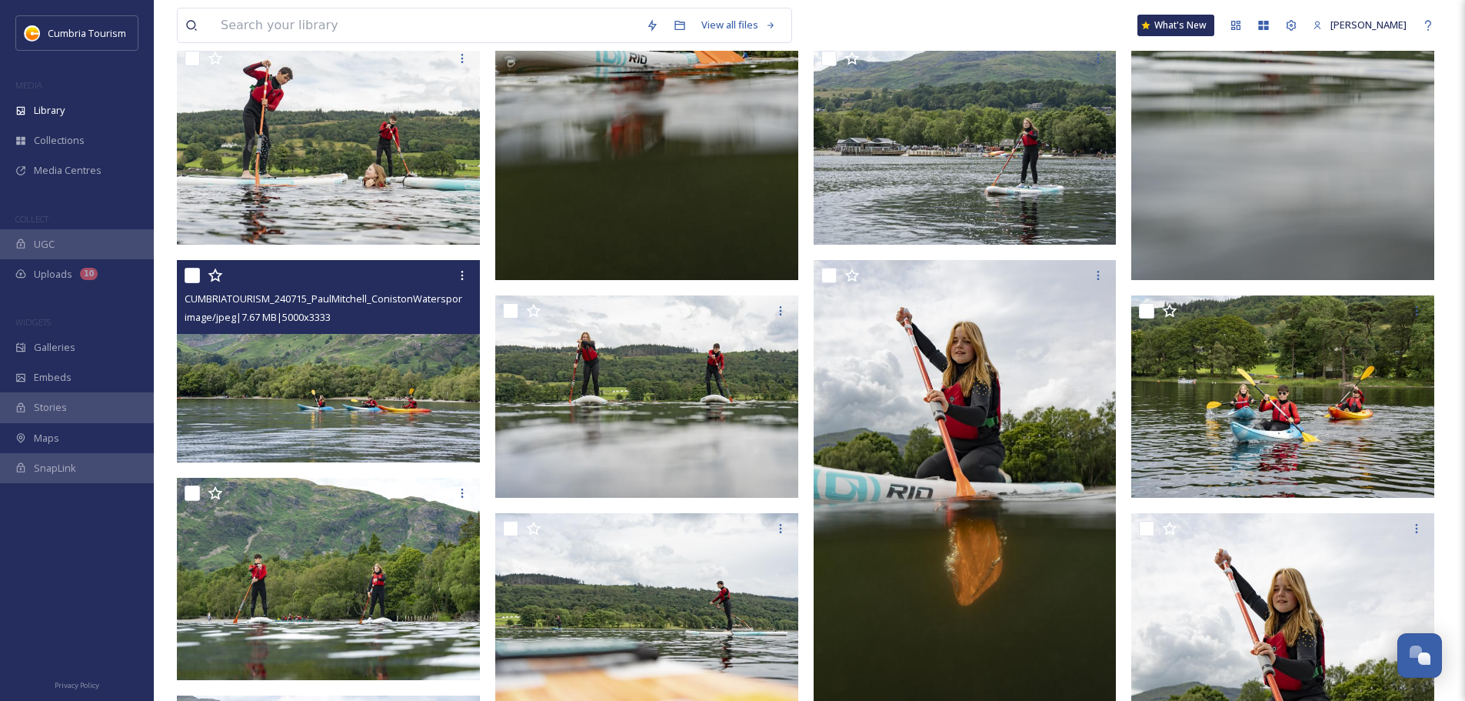
click at [351, 399] on img at bounding box center [328, 361] width 303 height 202
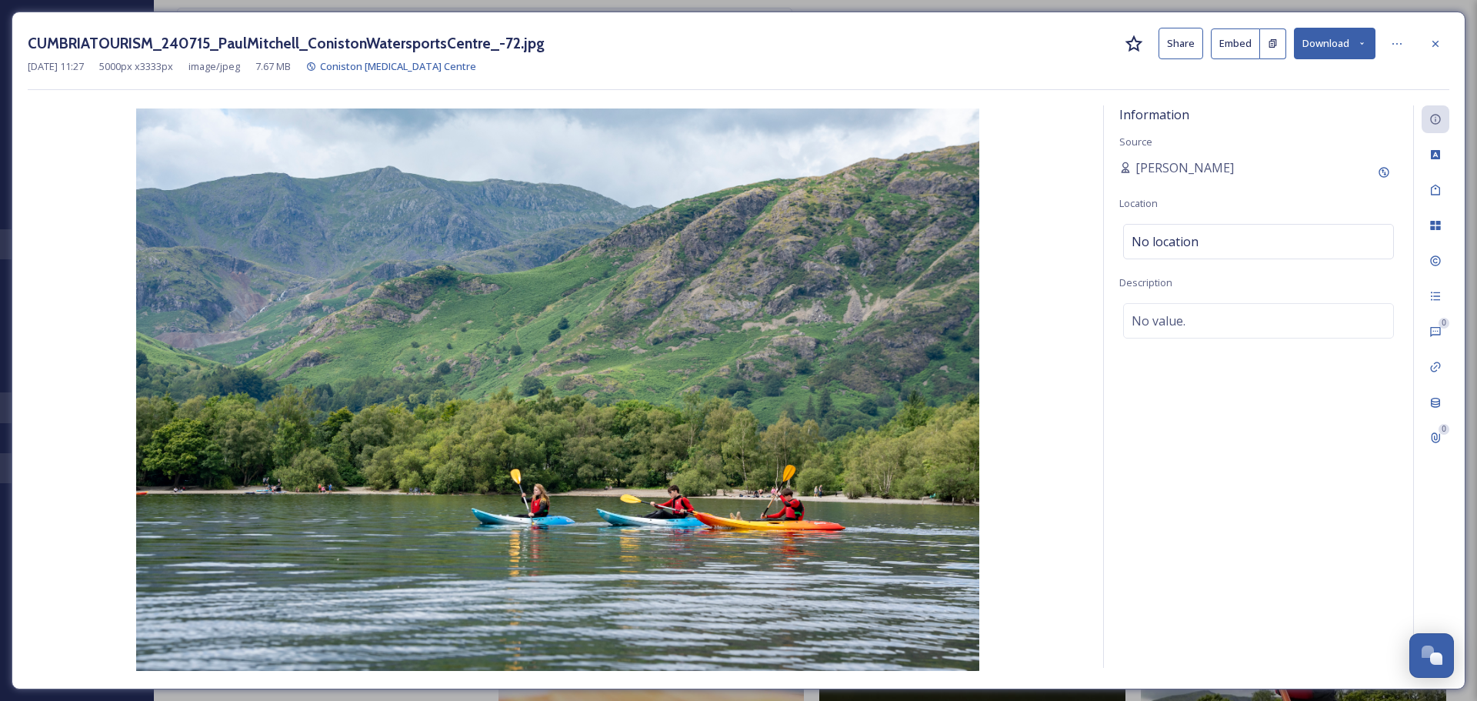
click at [1323, 43] on button "Download" at bounding box center [1335, 44] width 82 height 32
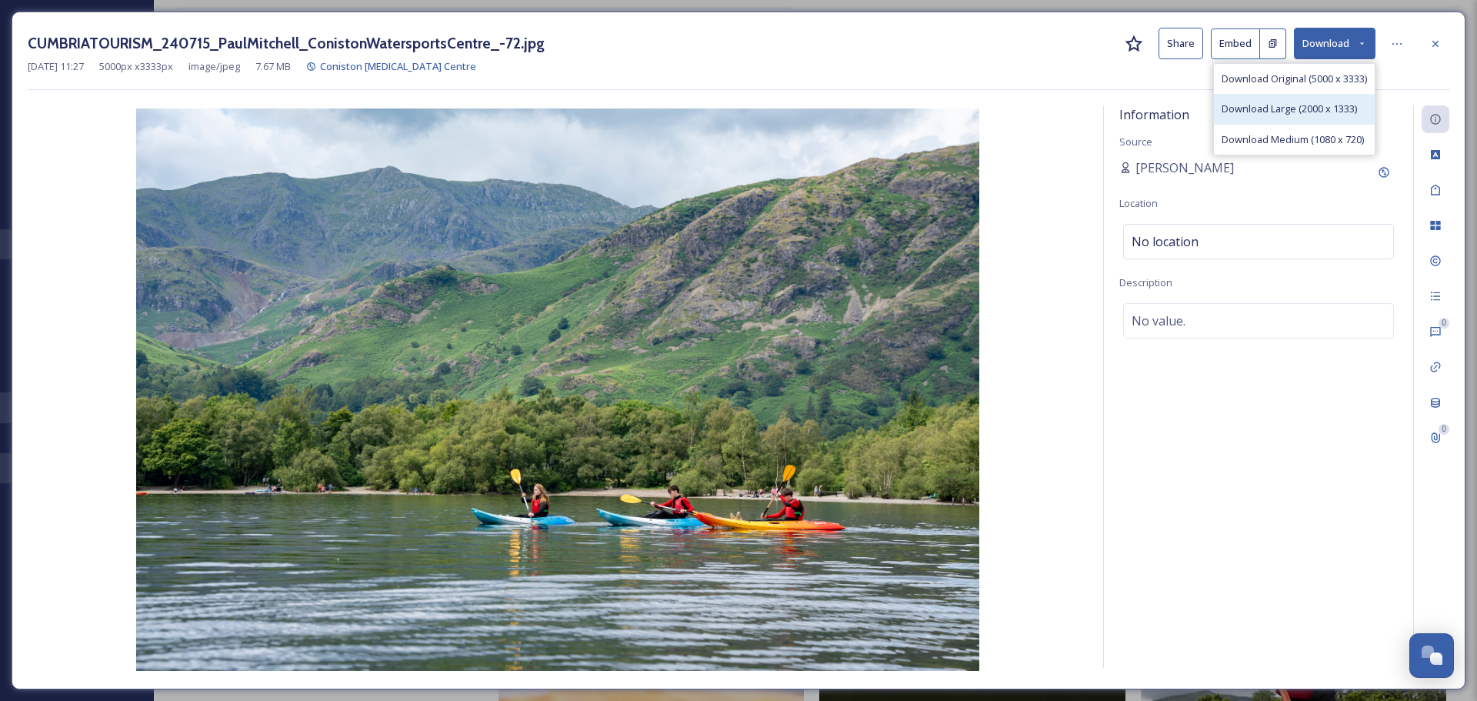
click at [1315, 102] on span "Download Large (2000 x 1333)" at bounding box center [1288, 109] width 135 height 15
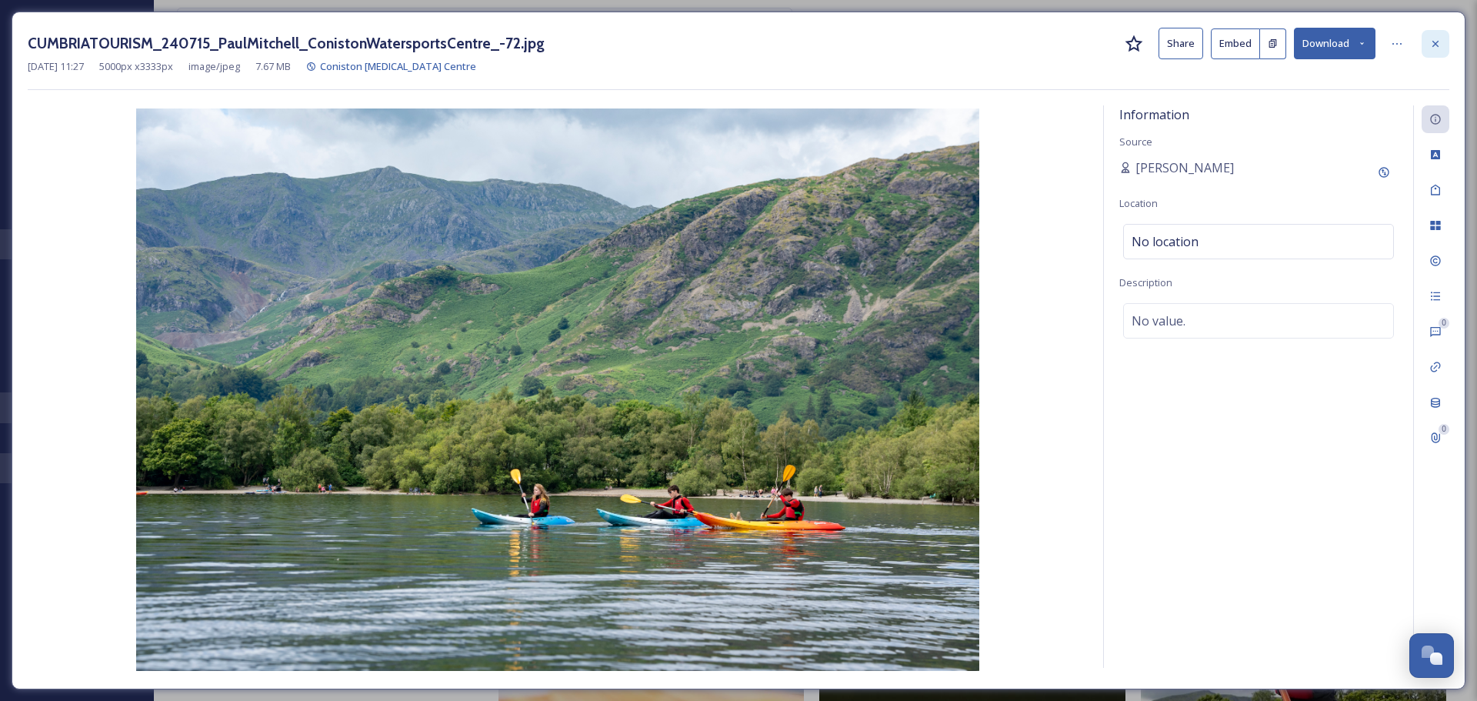
click at [1429, 46] on icon at bounding box center [1435, 44] width 12 height 12
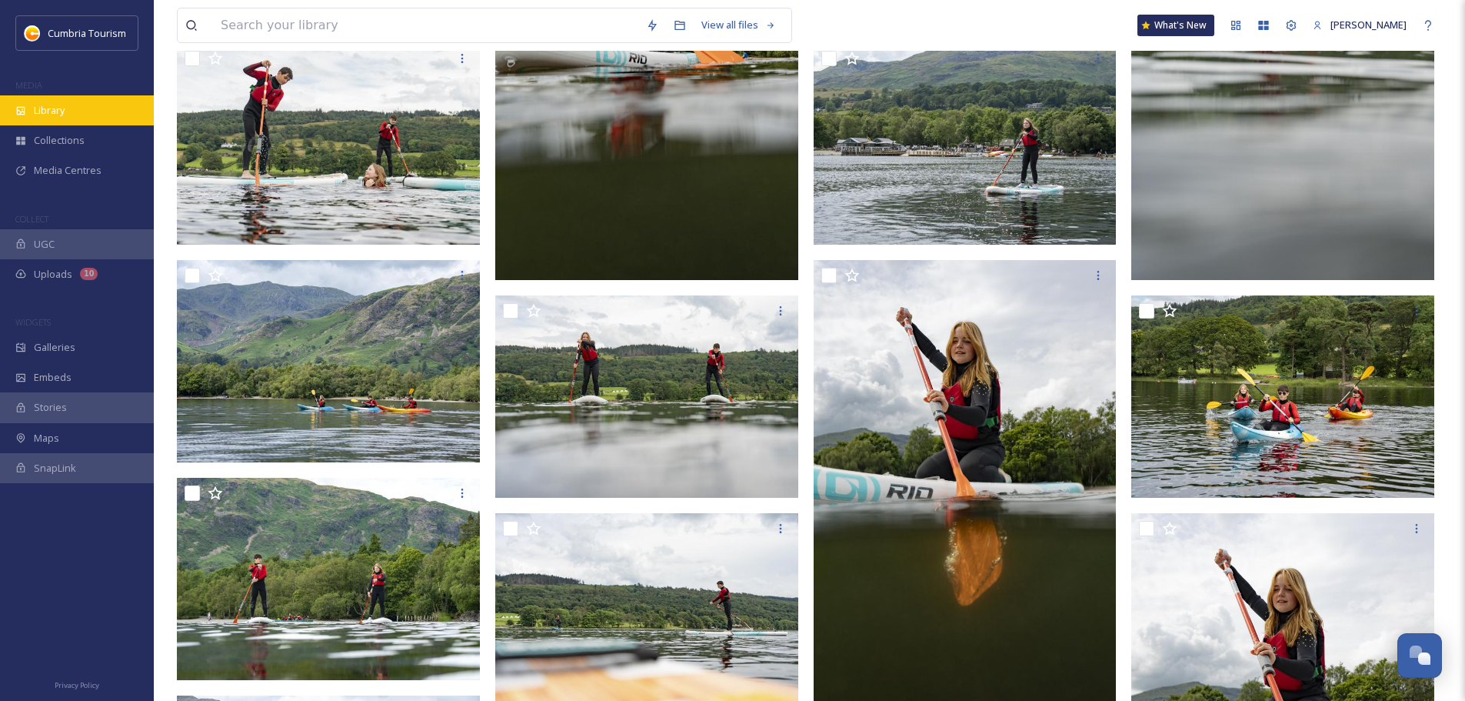
click at [37, 111] on span "Library" at bounding box center [49, 110] width 31 height 15
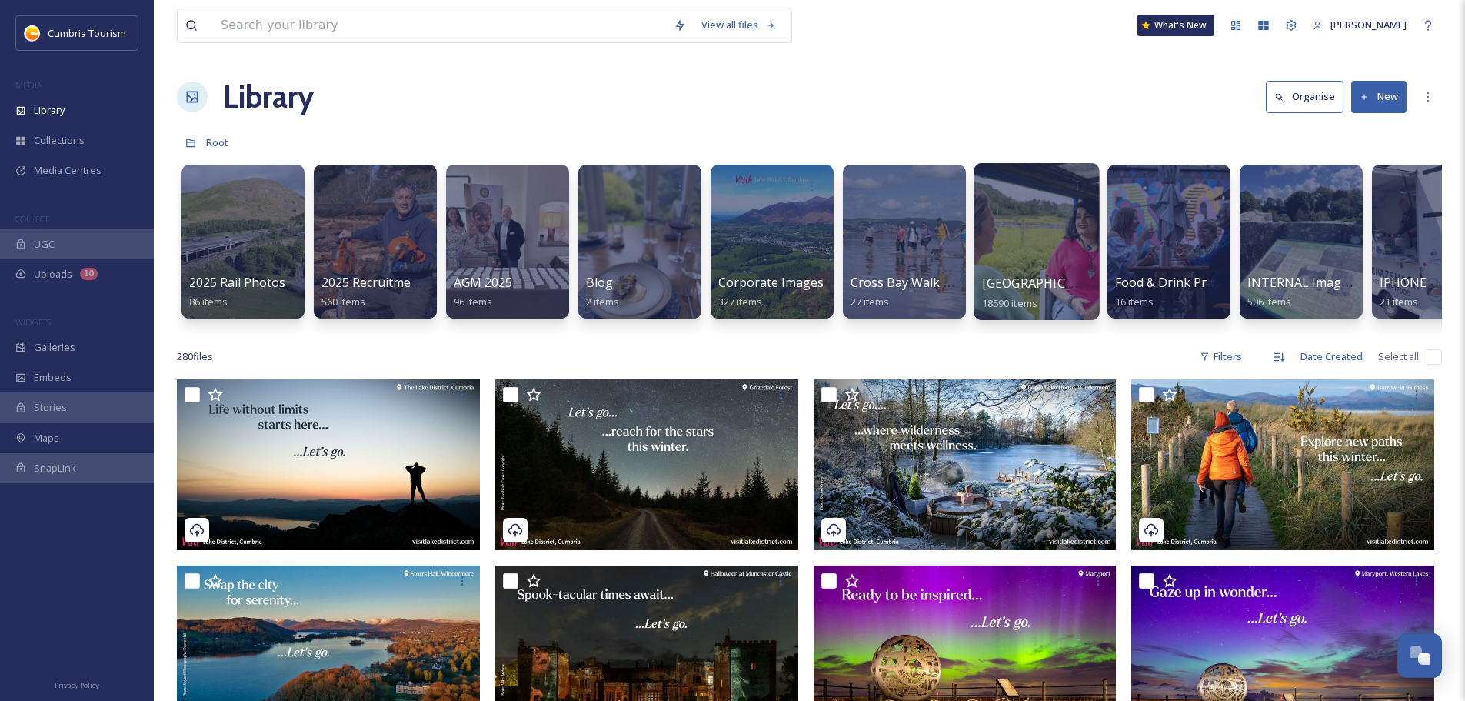
click at [1067, 287] on span "Cumbria Media Library" at bounding box center [1045, 283] width 126 height 17
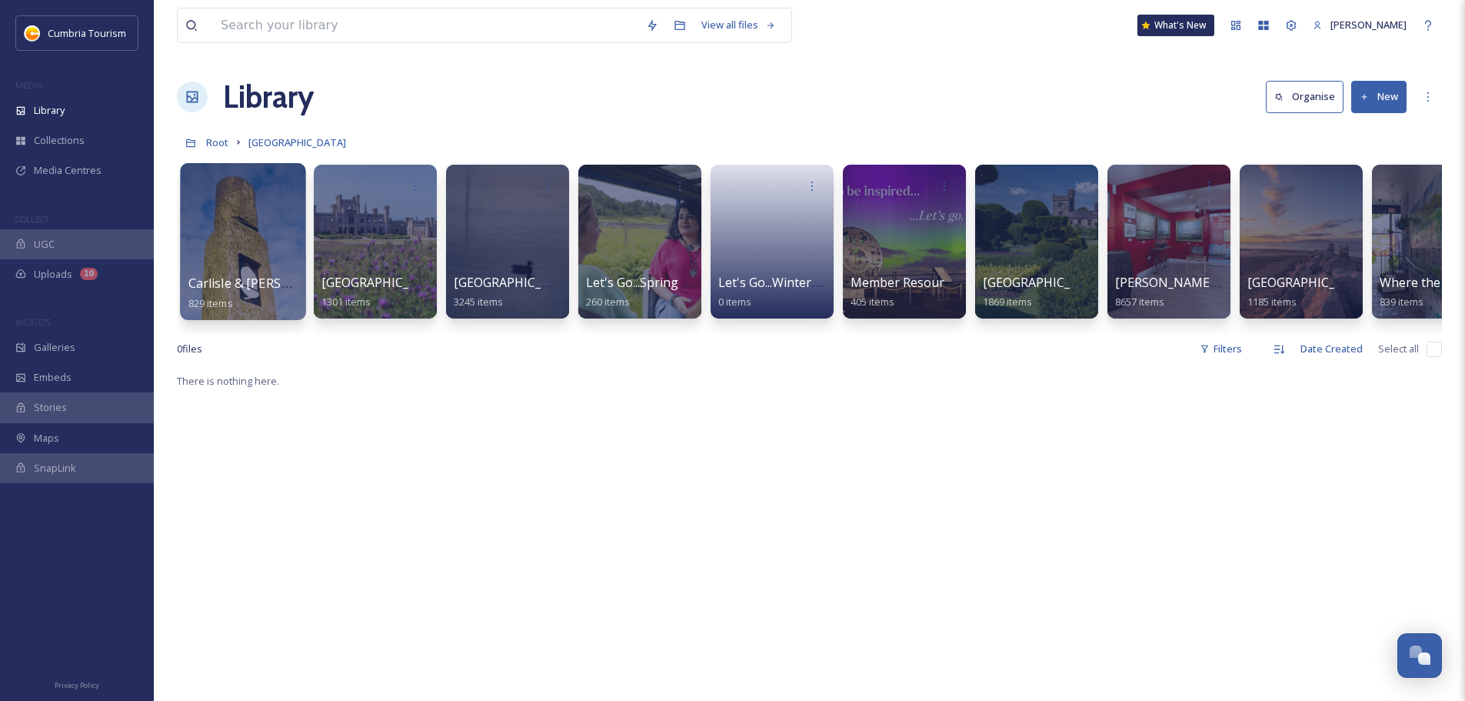
click at [257, 288] on span "Carlisle & Hadrian's Wall" at bounding box center [286, 283] width 196 height 17
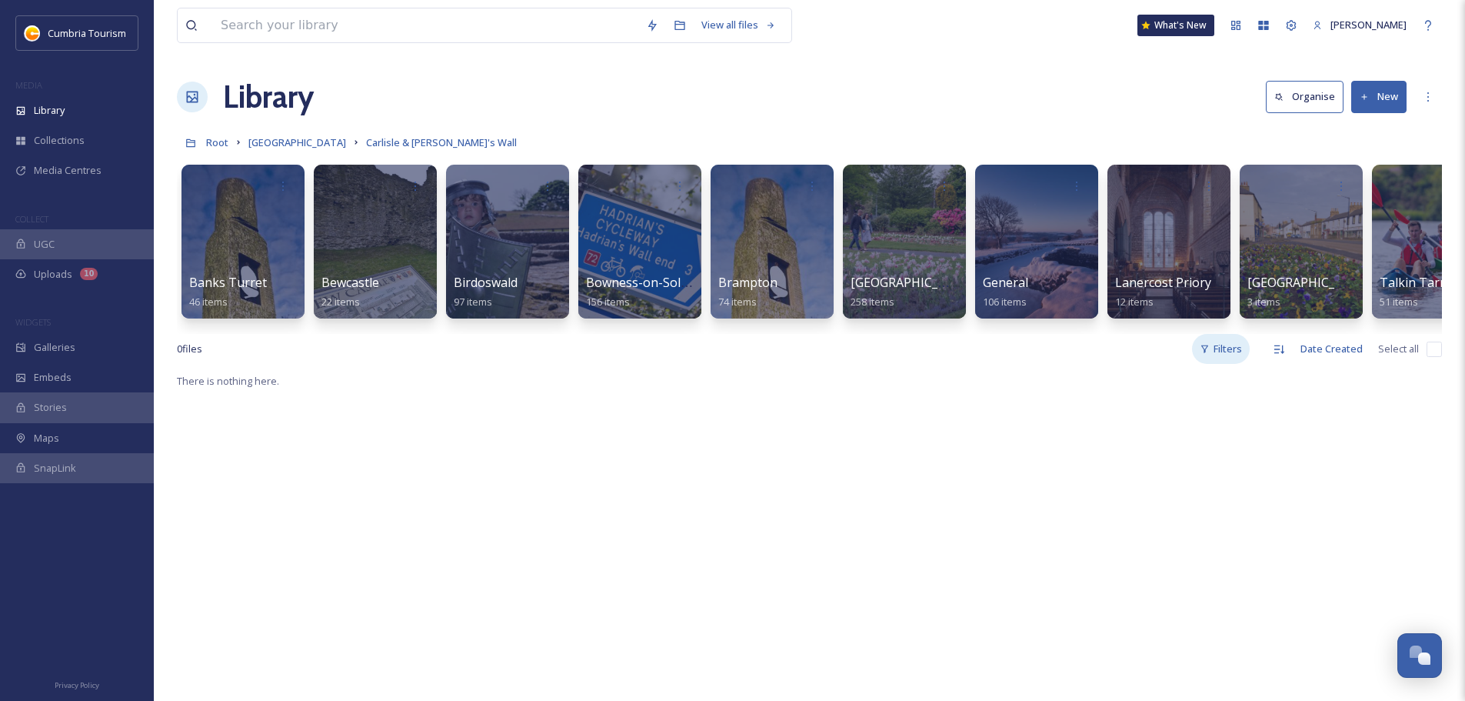
click at [1225, 351] on div "Filters" at bounding box center [1221, 349] width 58 height 30
click at [1401, 284] on span "Talkin Tarn" at bounding box center [1413, 283] width 69 height 17
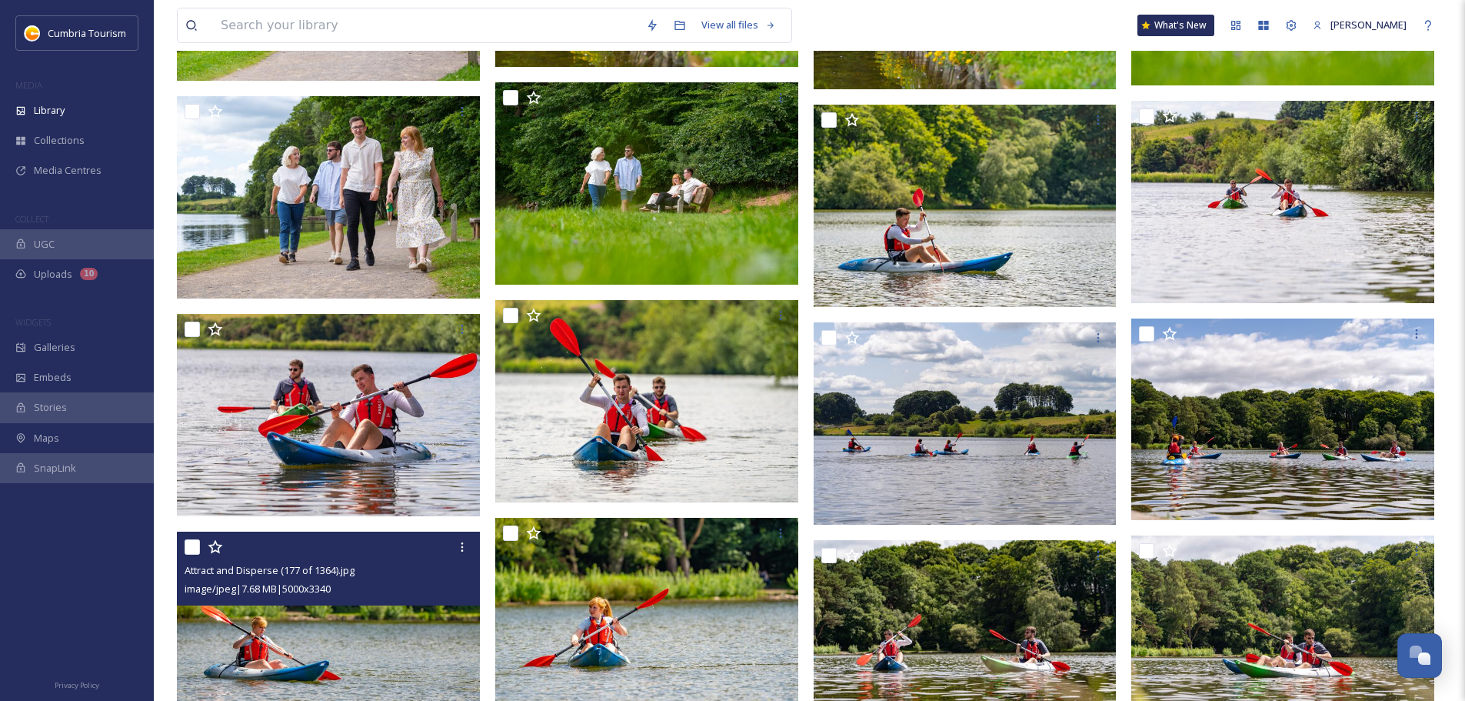
scroll to position [923, 0]
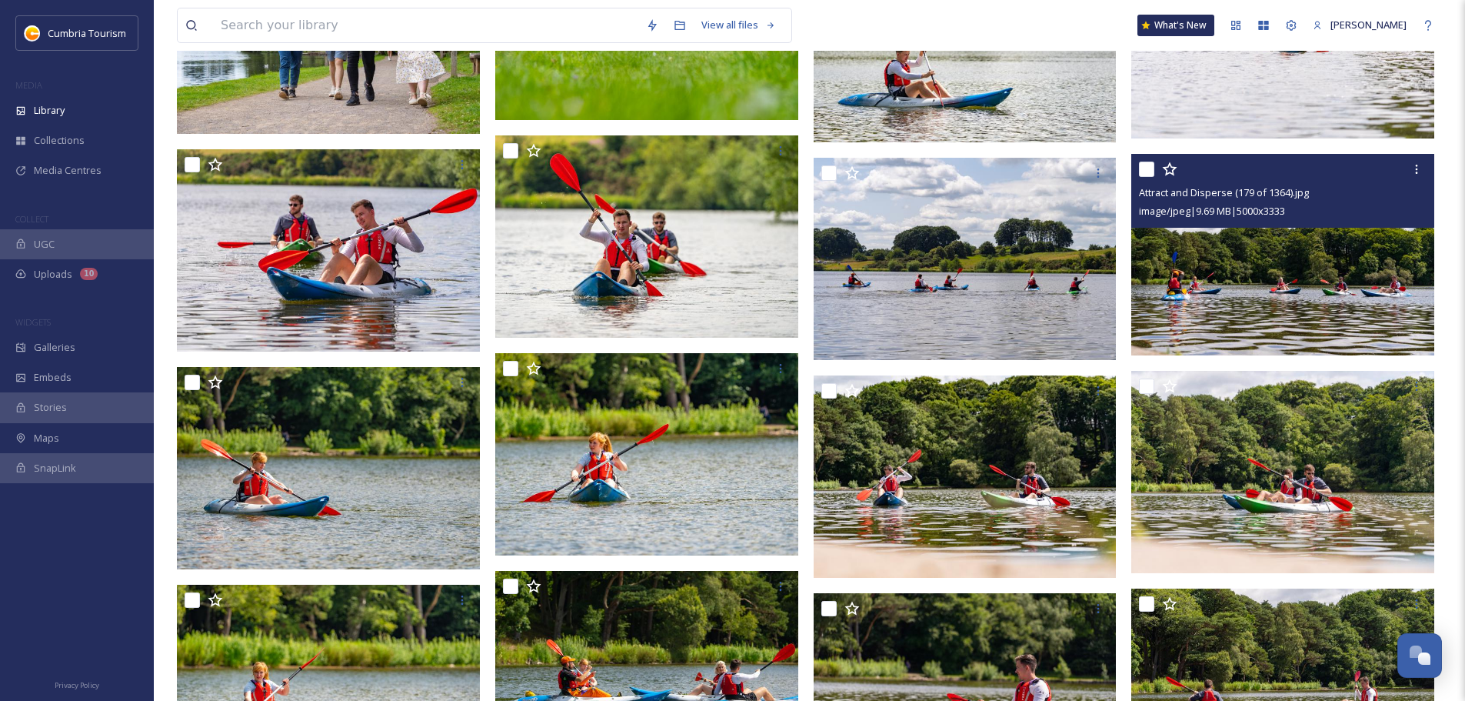
click at [1313, 296] on img at bounding box center [1282, 255] width 303 height 202
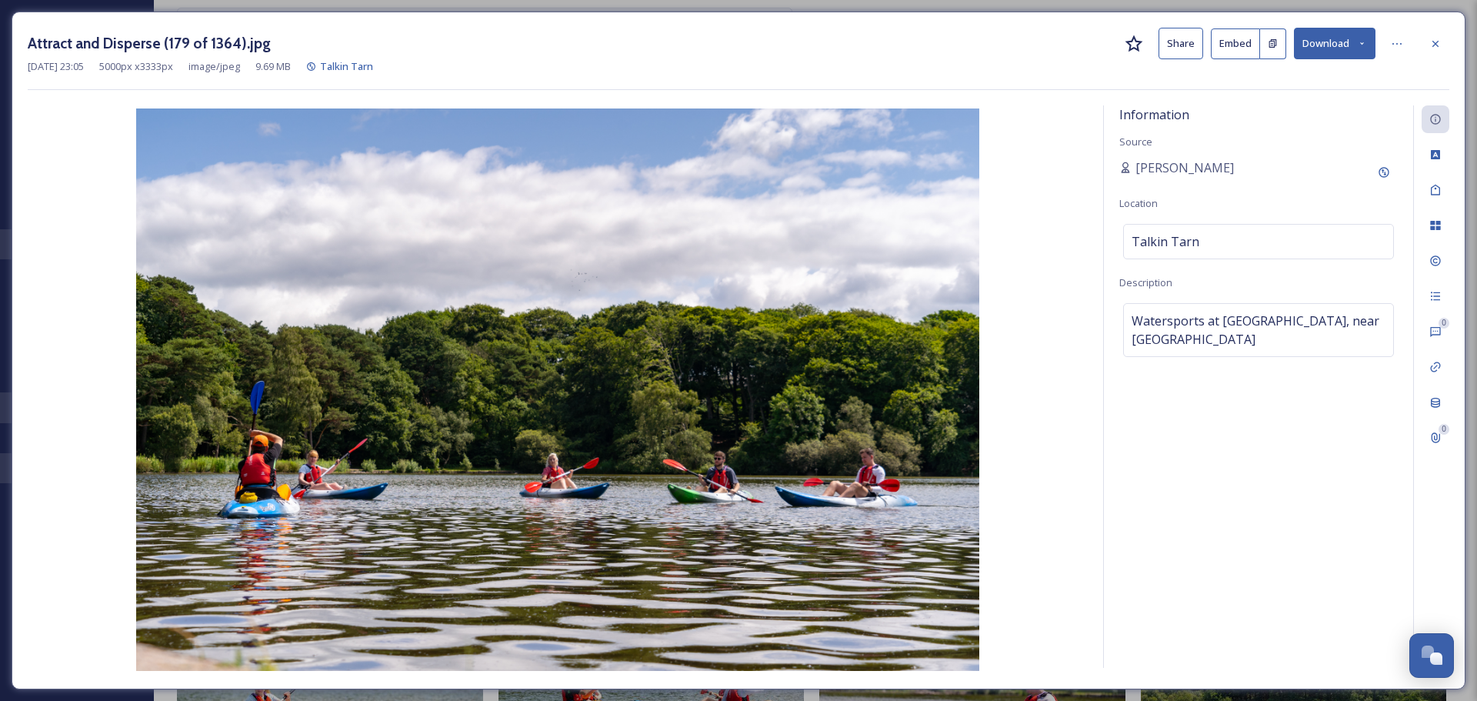
click at [1309, 34] on button "Download" at bounding box center [1335, 44] width 82 height 32
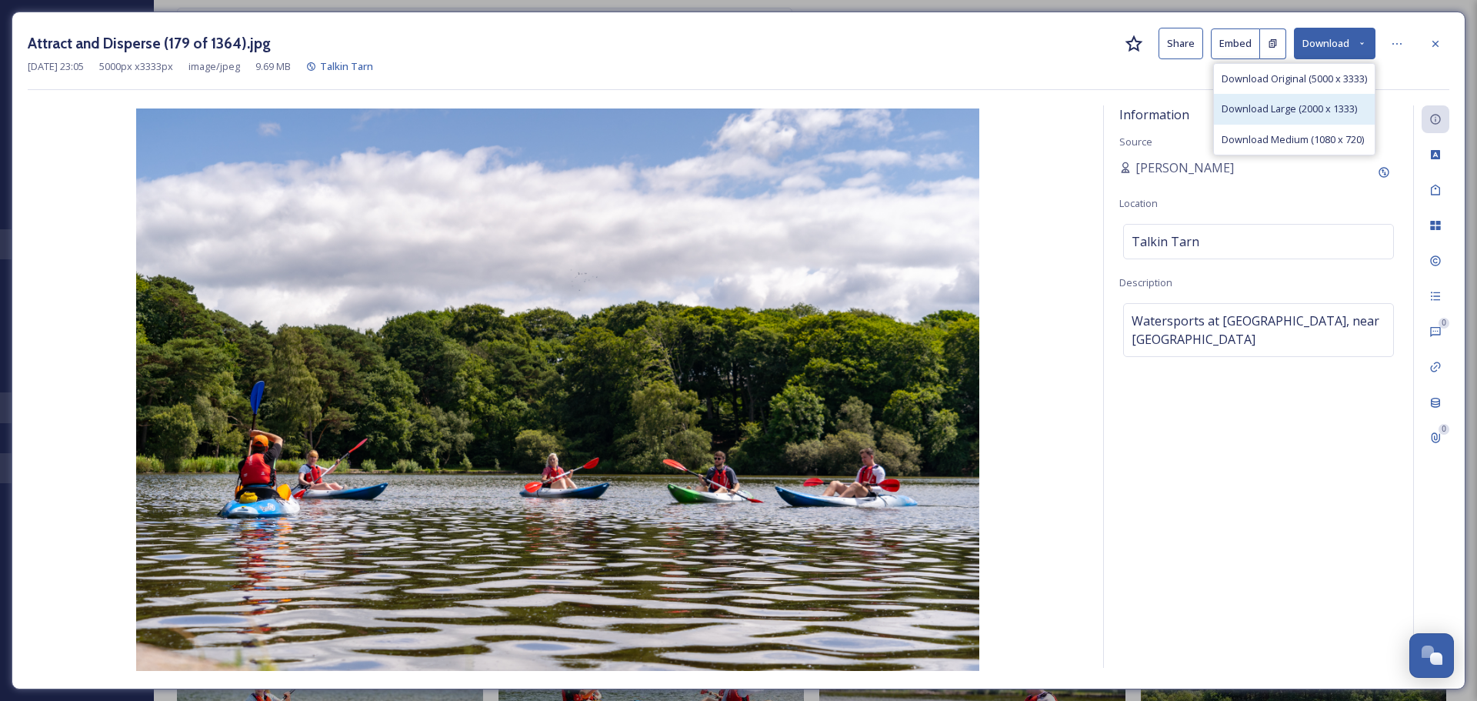
click at [1308, 96] on div "Download Large (2000 x 1333)" at bounding box center [1294, 109] width 161 height 30
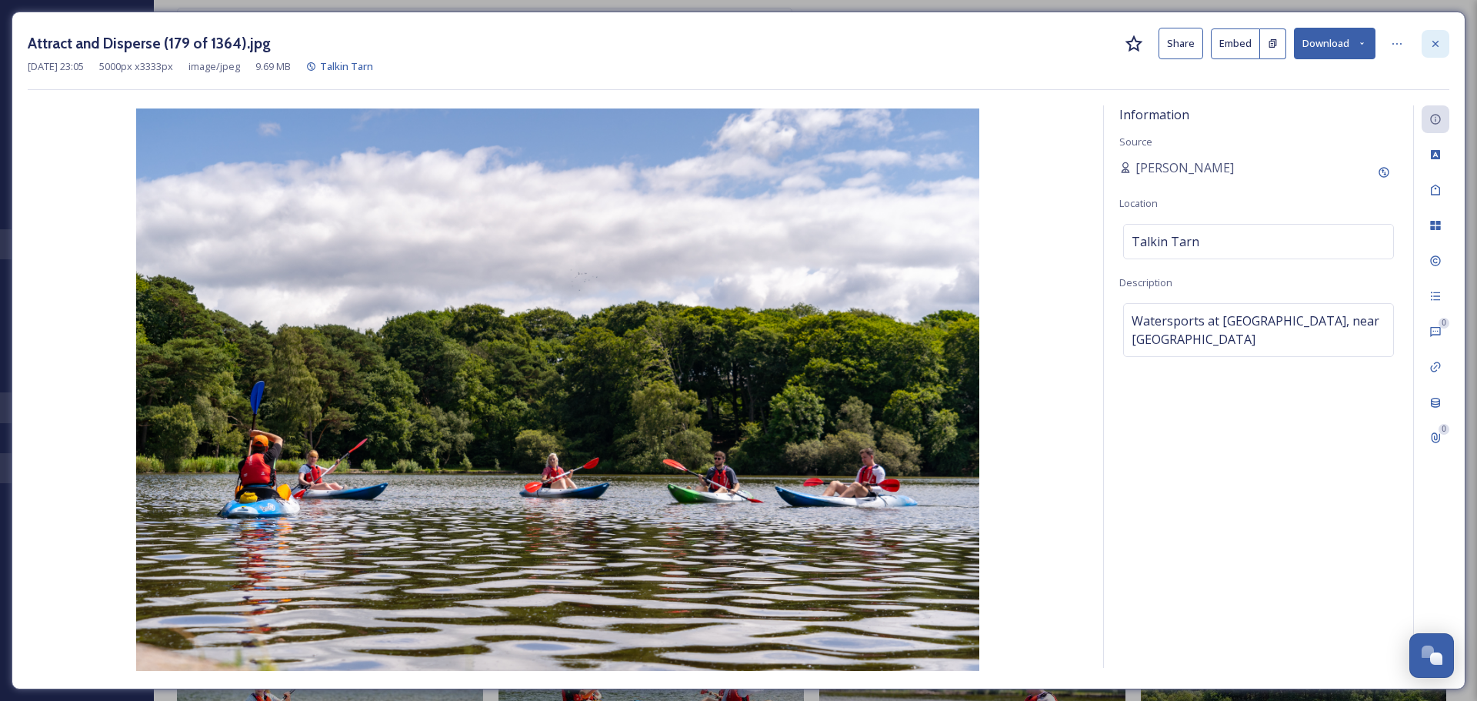
click at [1429, 45] on icon at bounding box center [1435, 44] width 12 height 12
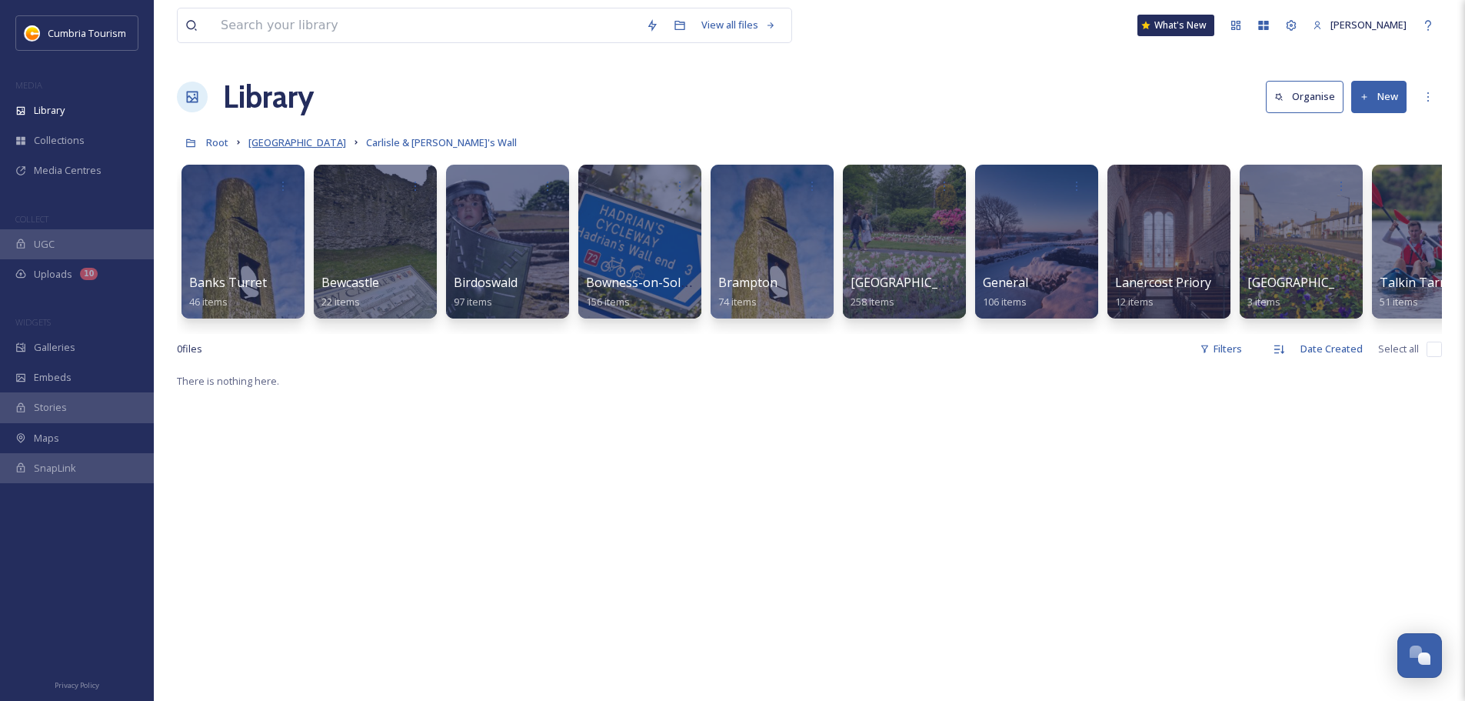
click at [337, 144] on span "Cumbria Media Library" at bounding box center [297, 142] width 98 height 14
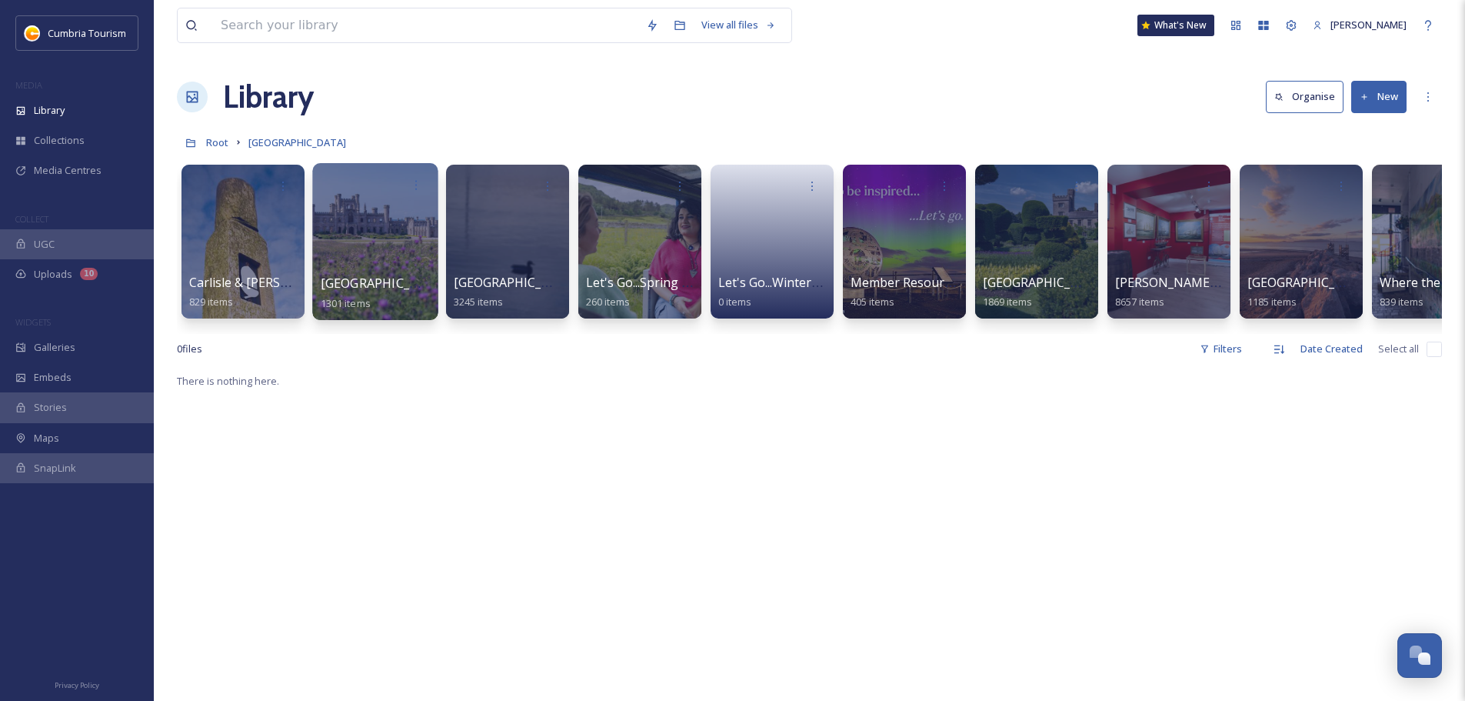
click at [354, 275] on span "Eden Valley & North Pennines" at bounding box center [455, 283] width 268 height 17
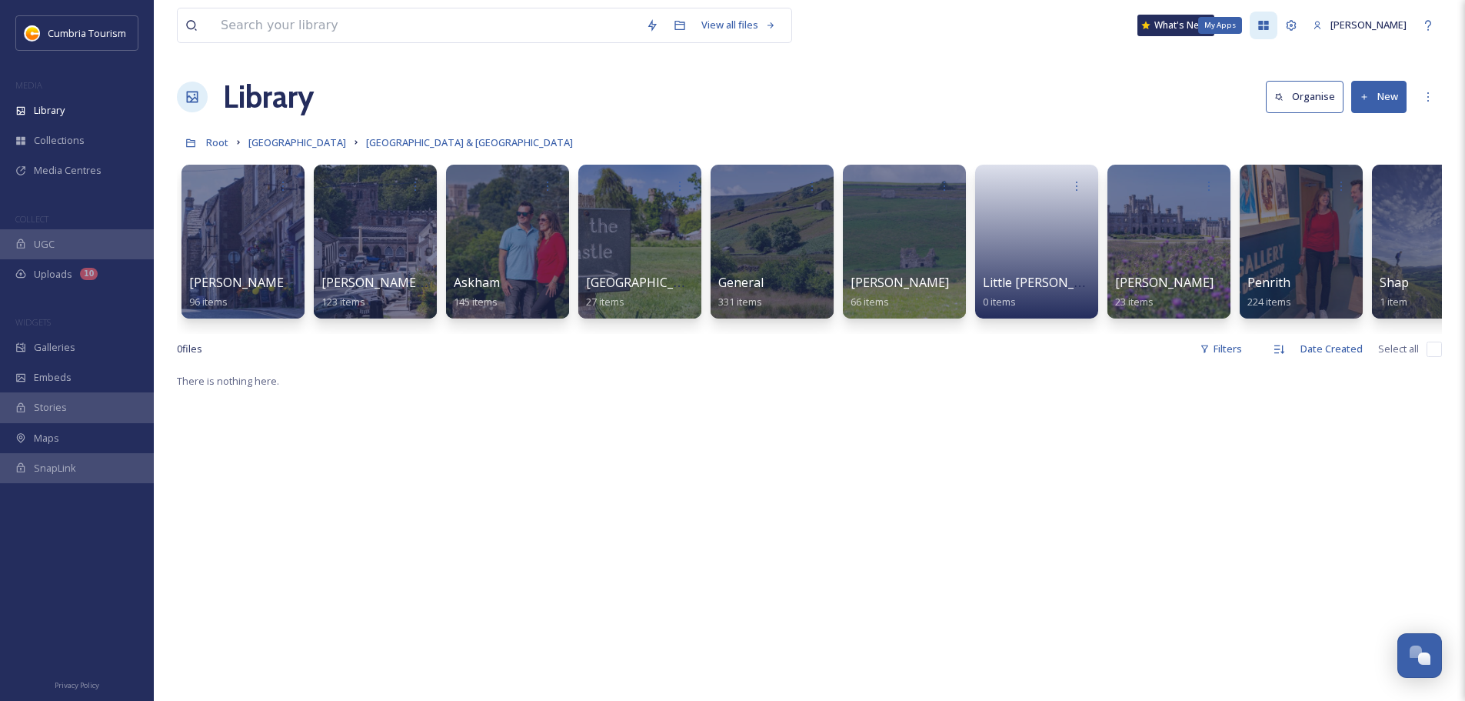
click at [1259, 26] on icon at bounding box center [1264, 25] width 10 height 9
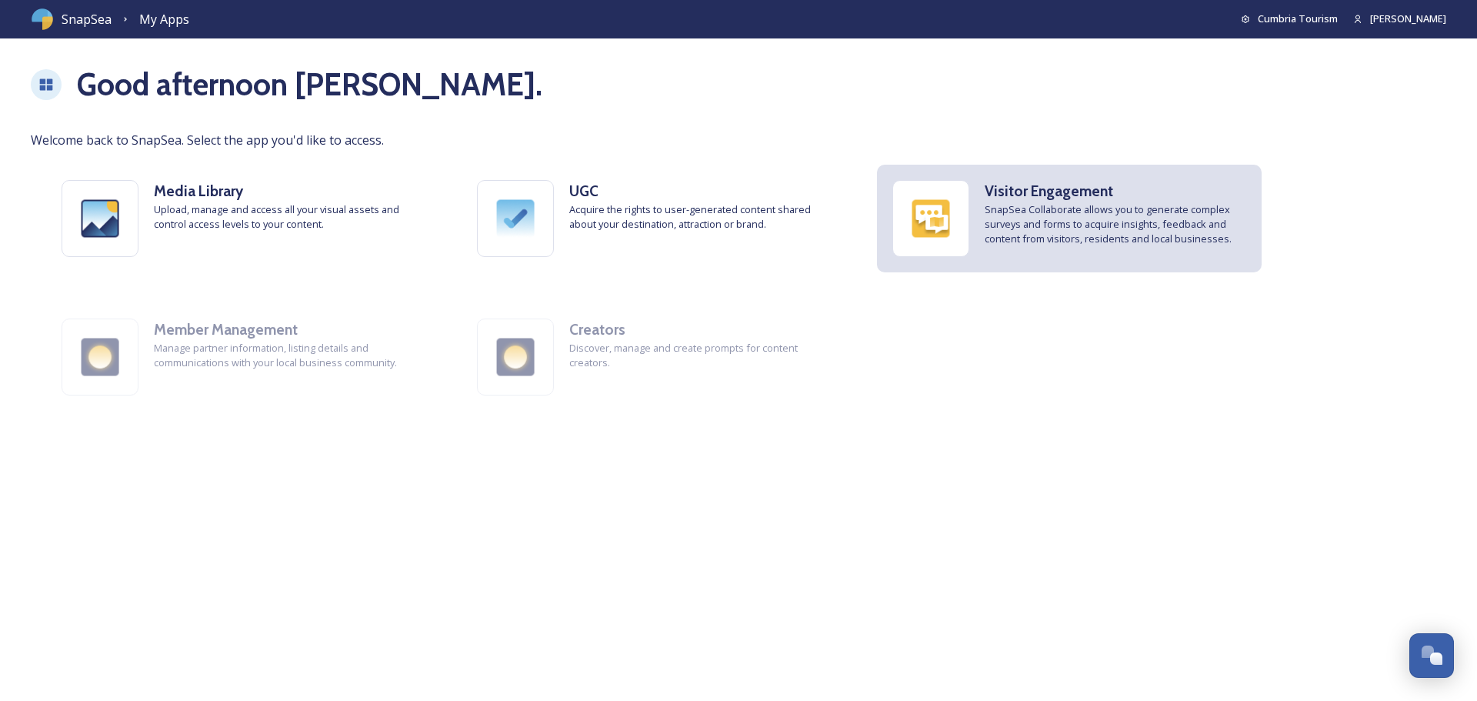
click at [1125, 198] on h3 "Visitor Engagement" at bounding box center [1116, 191] width 262 height 22
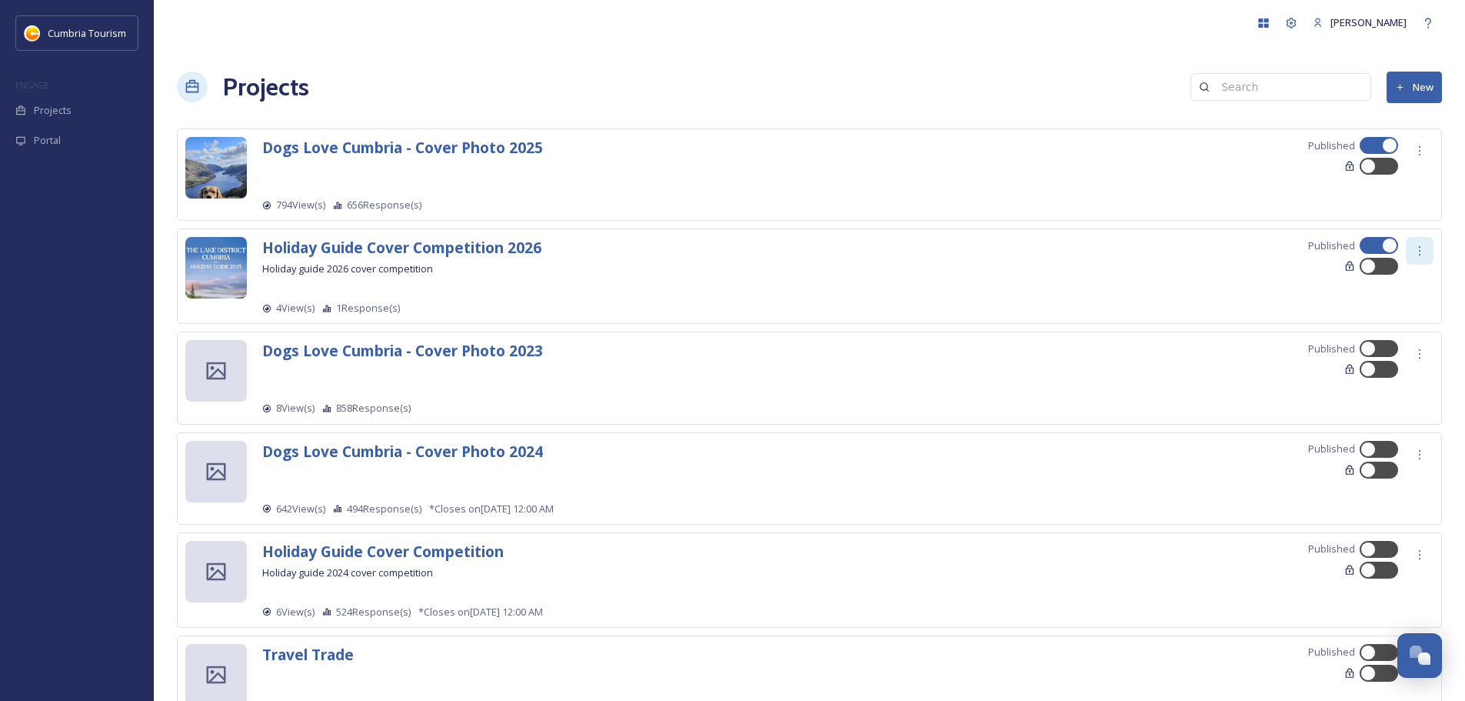
click at [1423, 251] on icon at bounding box center [1420, 251] width 12 height 12
click at [1399, 275] on div "Edit" at bounding box center [1397, 284] width 72 height 30
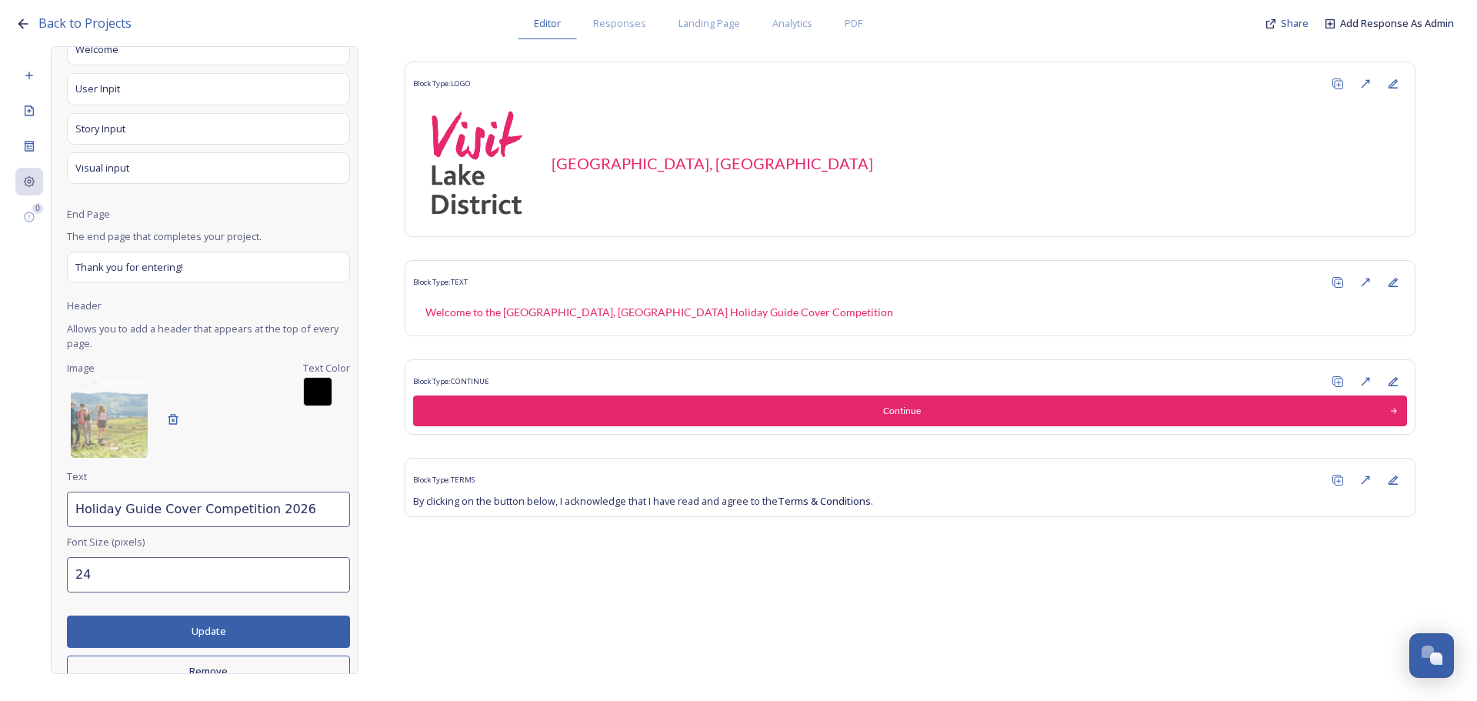
scroll to position [308, 0]
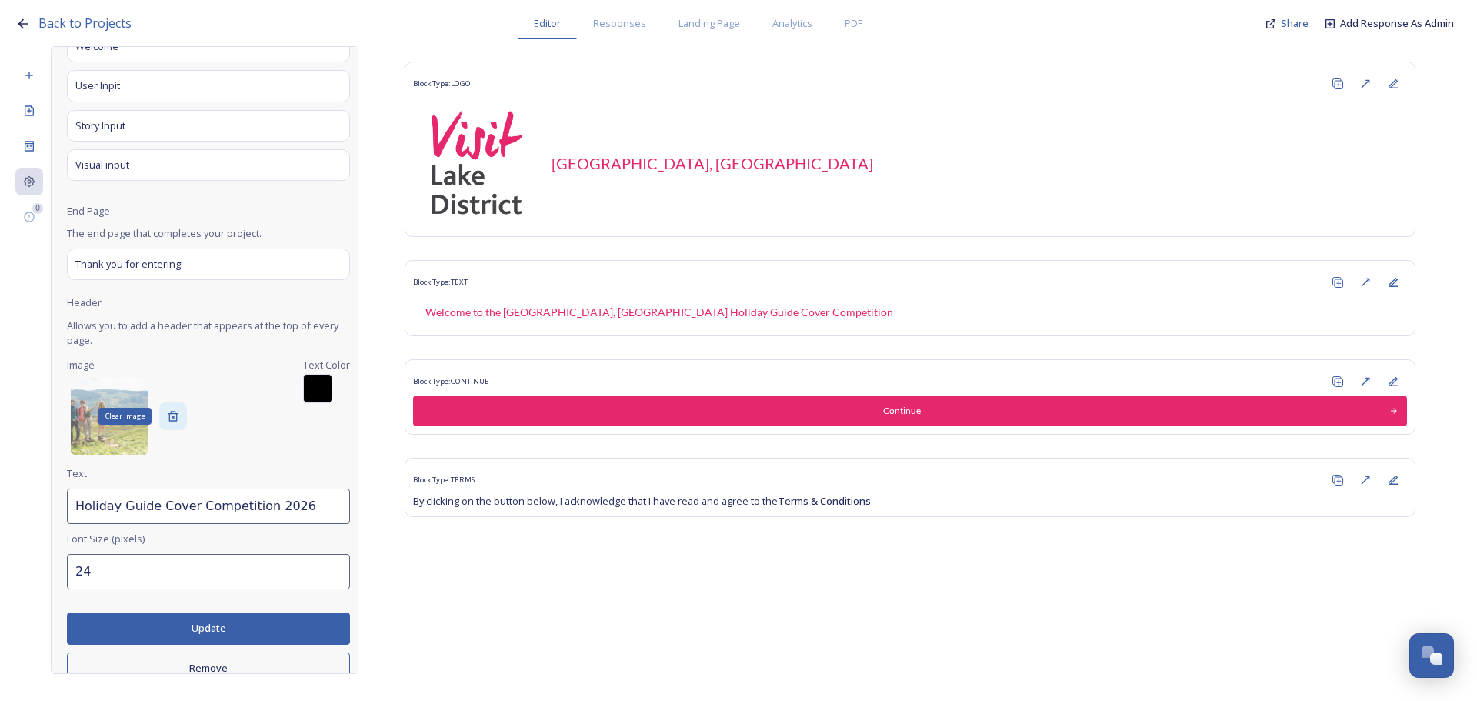
click at [182, 430] on div "Clear Image" at bounding box center [173, 416] width 28 height 28
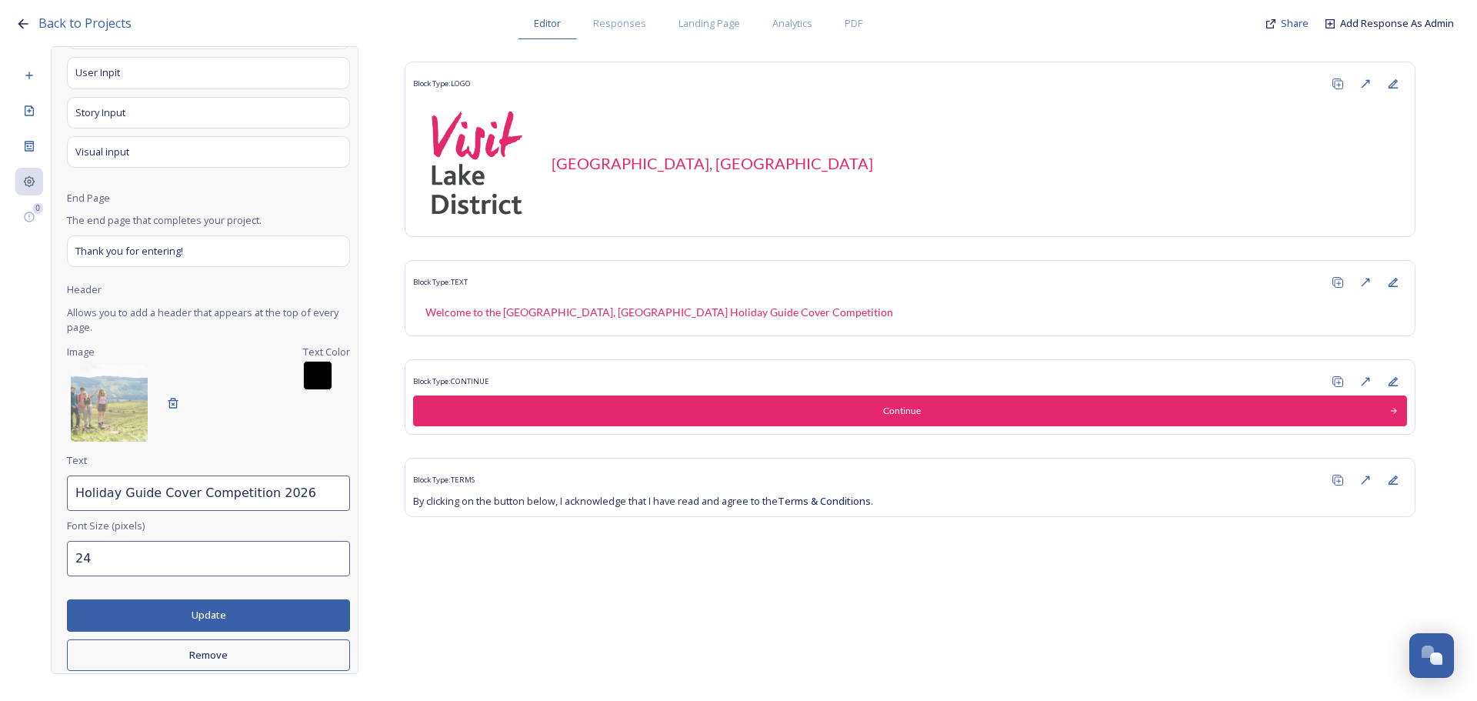
scroll to position [341, 0]
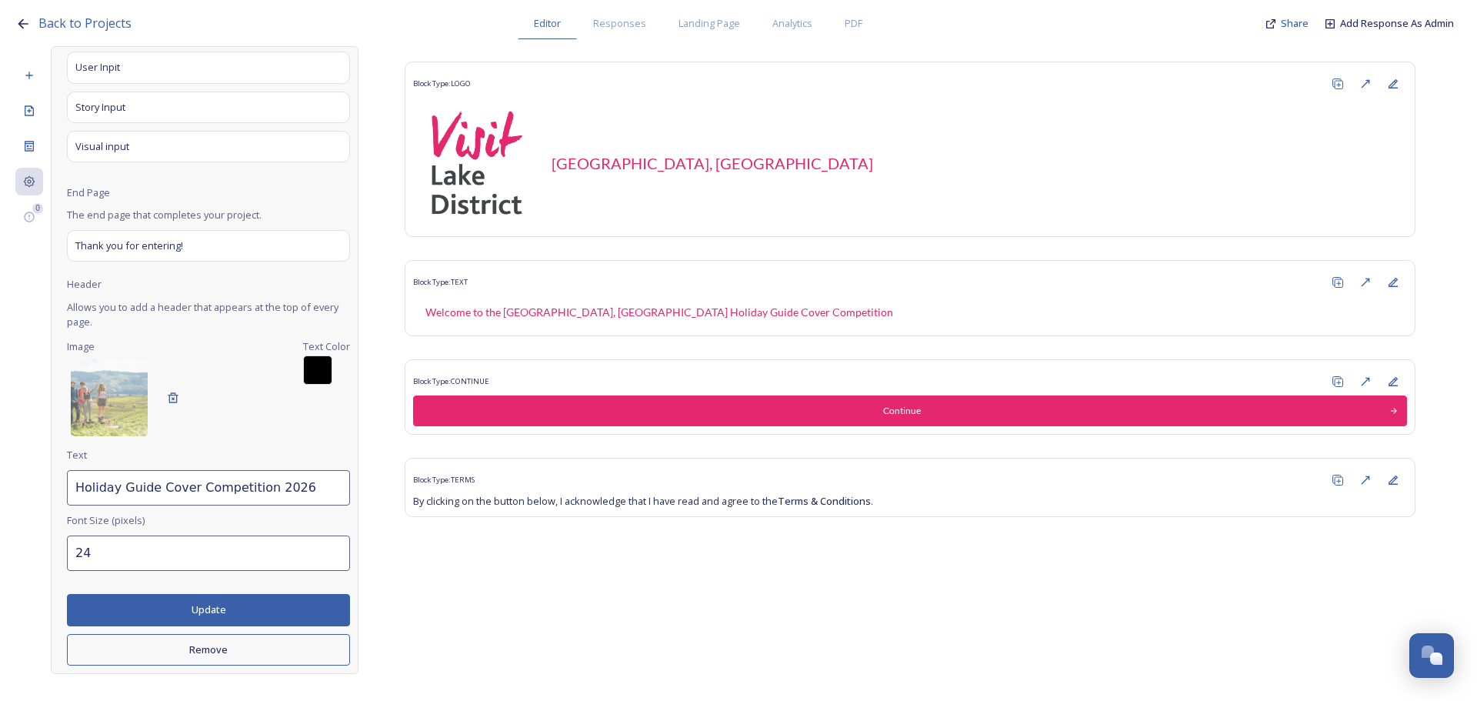
click at [195, 652] on button "Remove" at bounding box center [208, 650] width 283 height 32
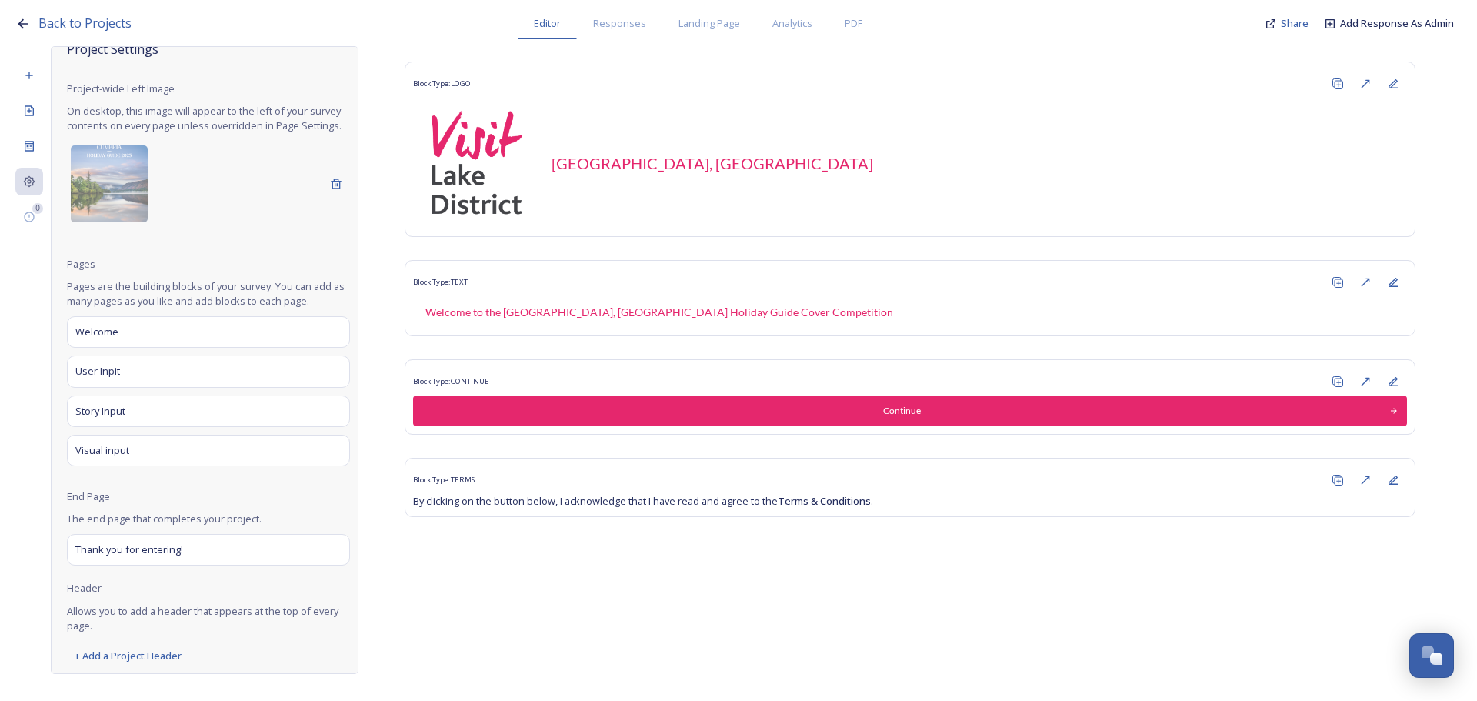
scroll to position [42, 0]
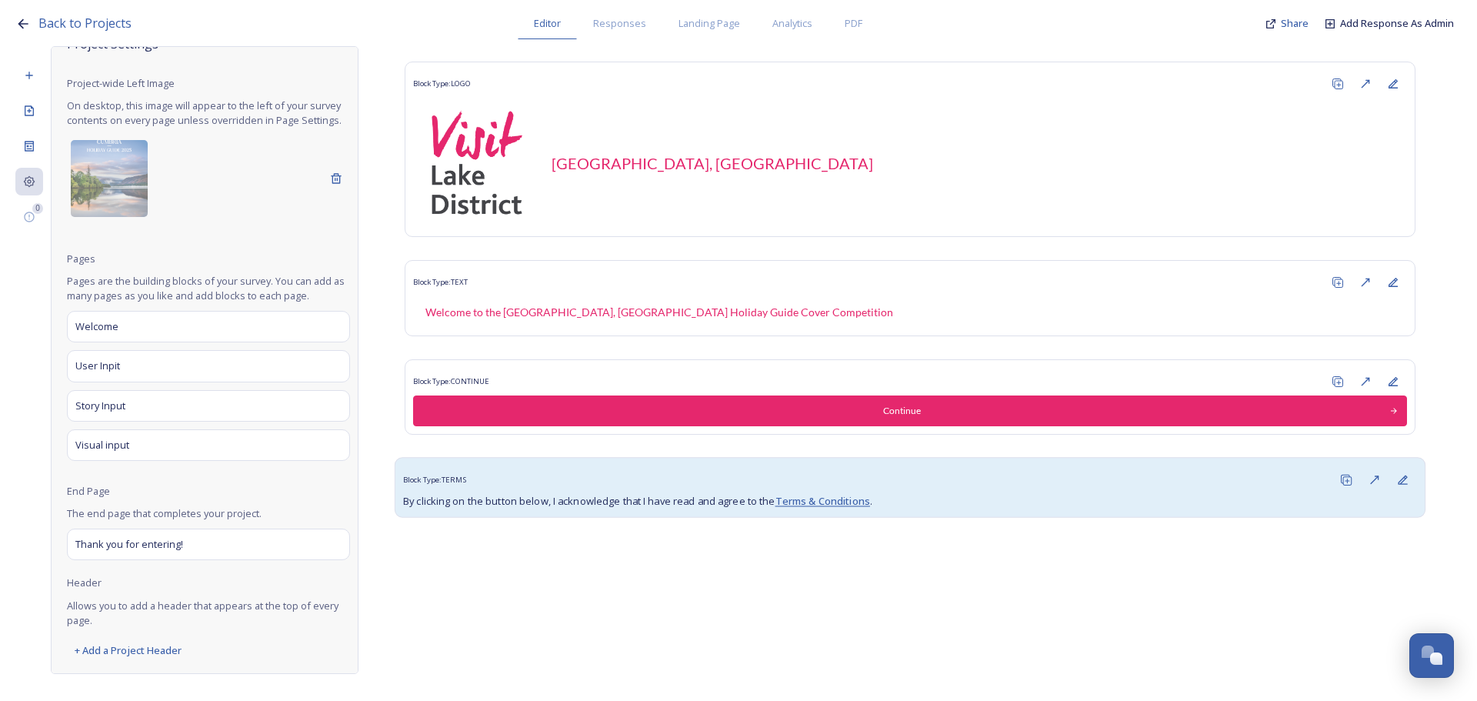
click at [829, 505] on link "Terms & Conditions" at bounding box center [822, 501] width 95 height 14
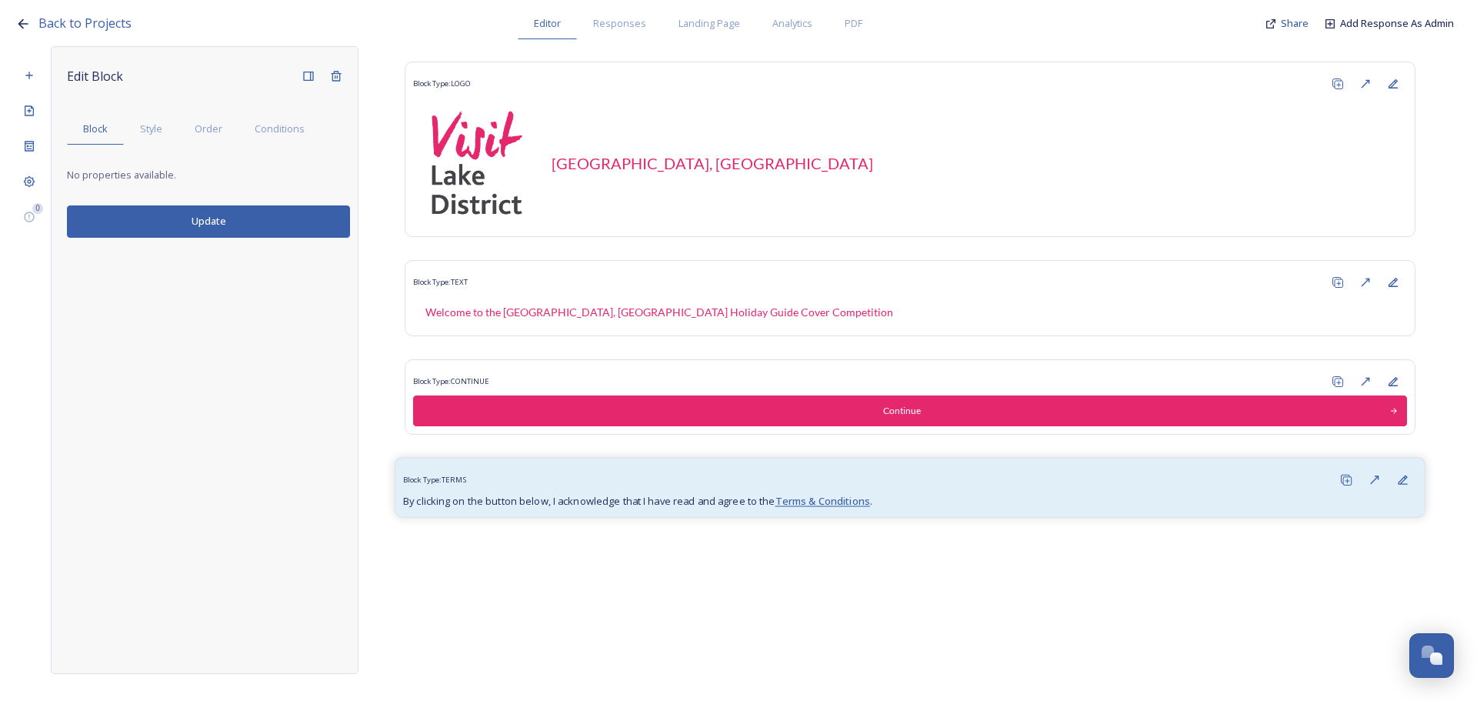
scroll to position [0, 0]
click at [501, 478] on div "Block Type: TERMS" at bounding box center [910, 479] width 1014 height 28
click at [145, 123] on span "Style" at bounding box center [151, 129] width 22 height 15
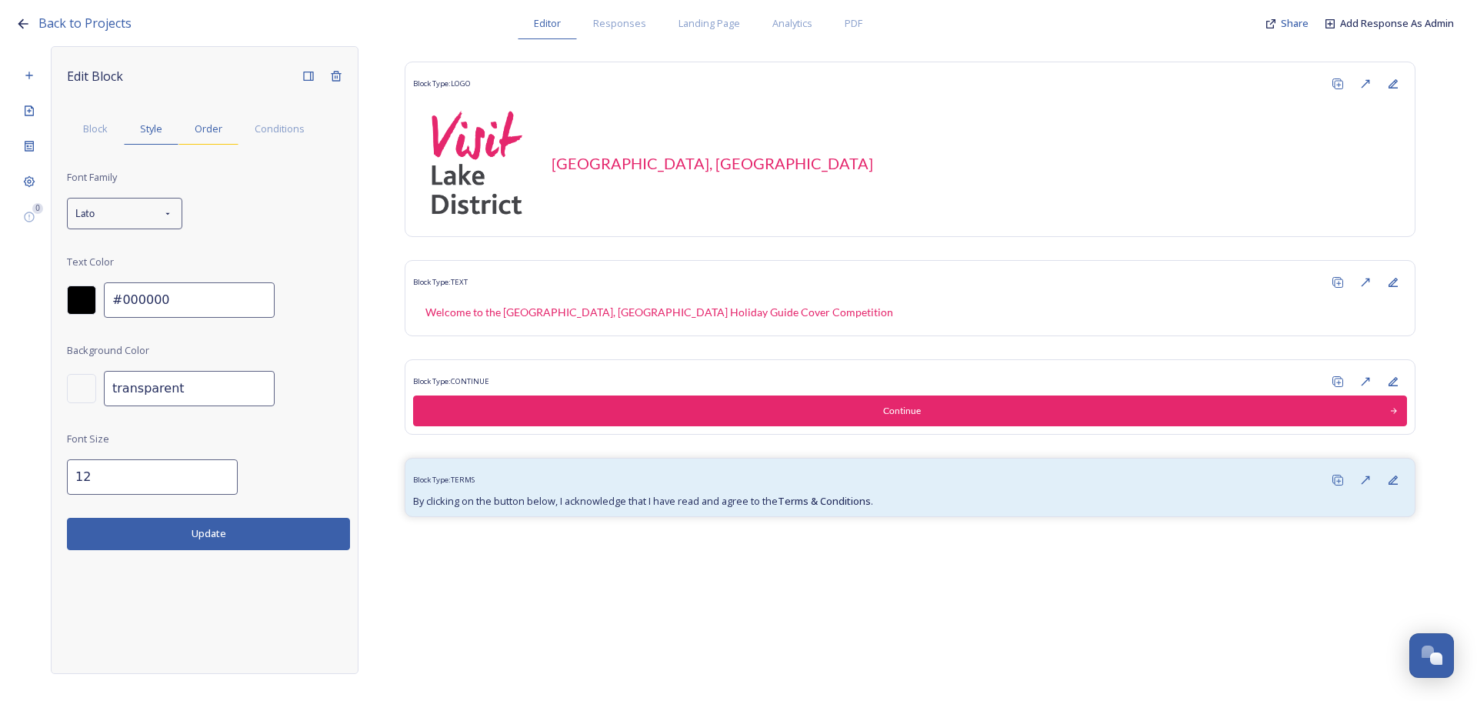
click at [196, 122] on span "Order" at bounding box center [209, 129] width 28 height 15
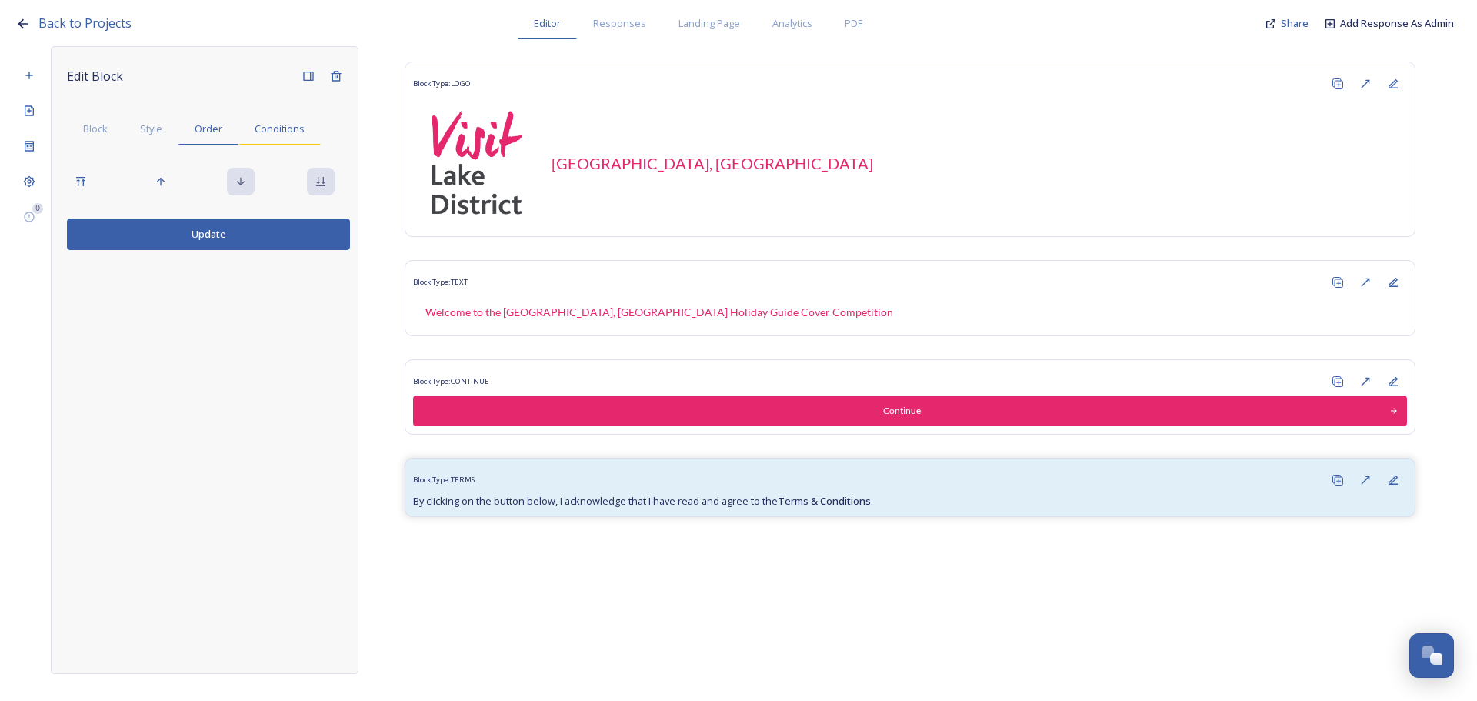
click at [252, 128] on div "Conditions" at bounding box center [279, 129] width 82 height 32
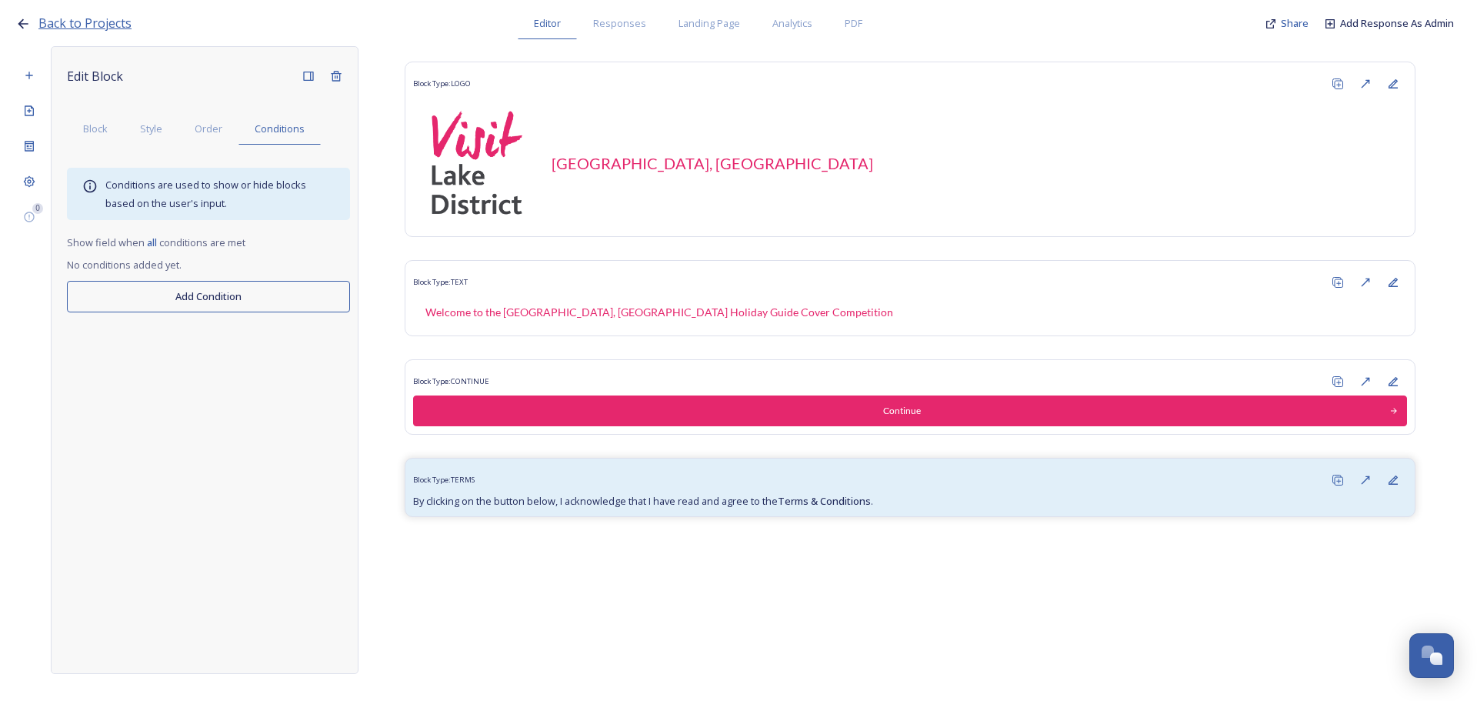
click at [75, 25] on span "Back to Projects" at bounding box center [84, 23] width 93 height 17
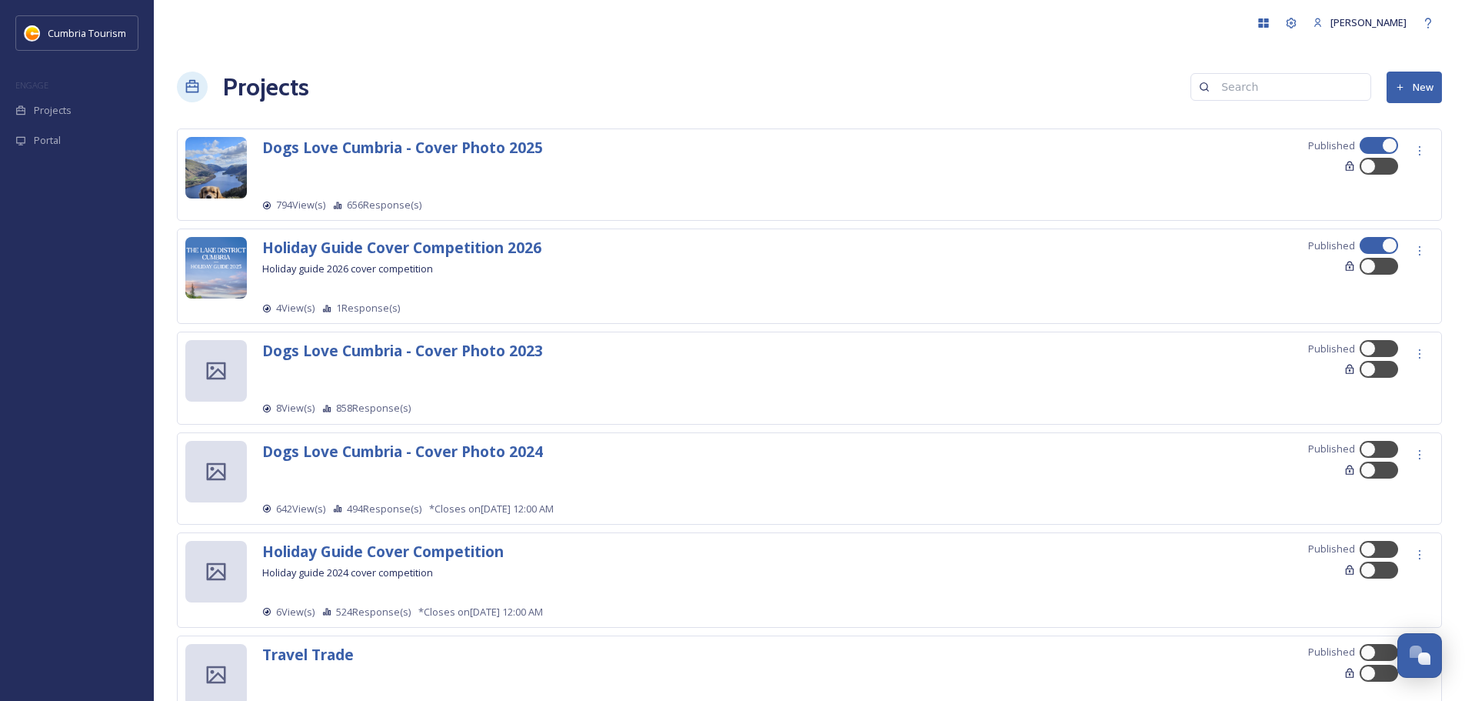
click at [1361, 250] on div at bounding box center [1379, 245] width 38 height 17
checkbox input "false"
click at [1421, 247] on icon at bounding box center [1420, 251] width 12 height 12
click at [413, 255] on strong "Holiday Guide Cover Competition 2026" at bounding box center [401, 247] width 279 height 21
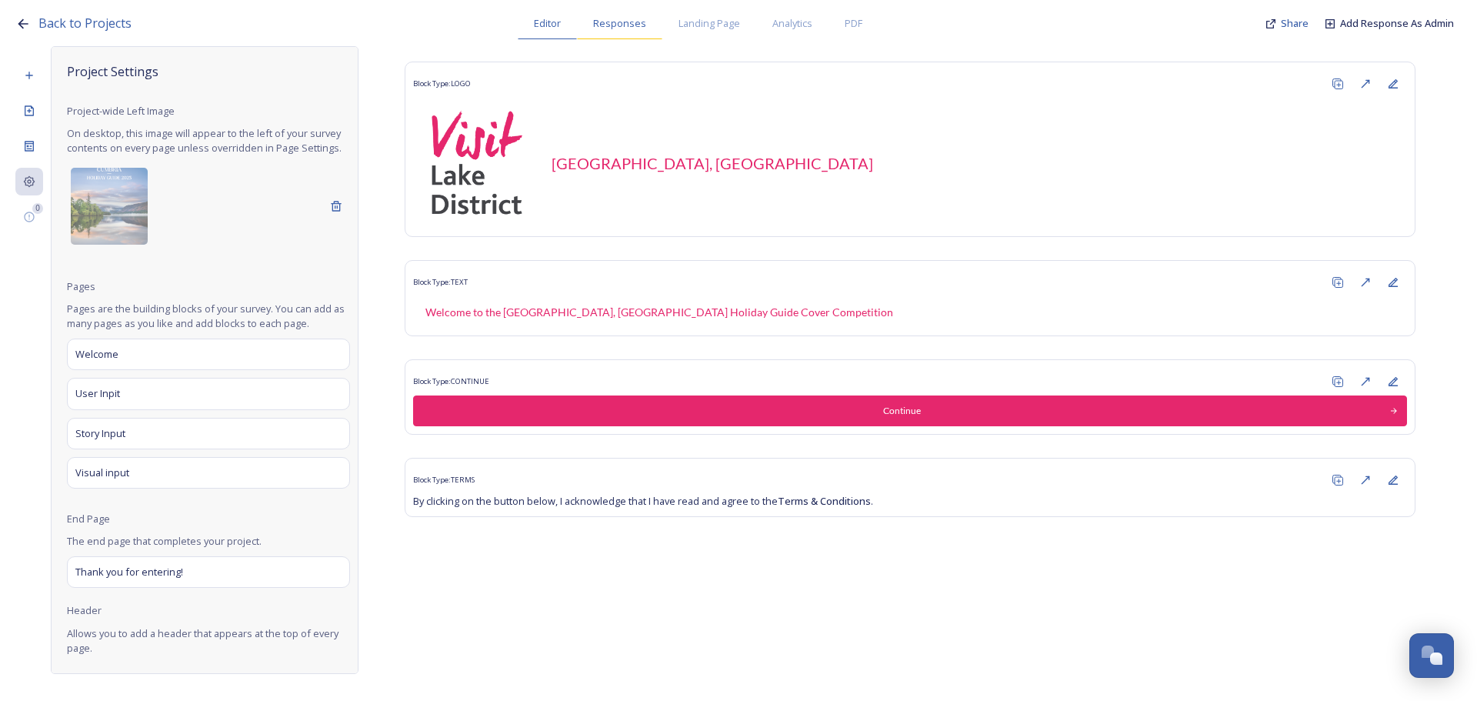
click at [603, 35] on div "Responses" at bounding box center [619, 24] width 85 height 32
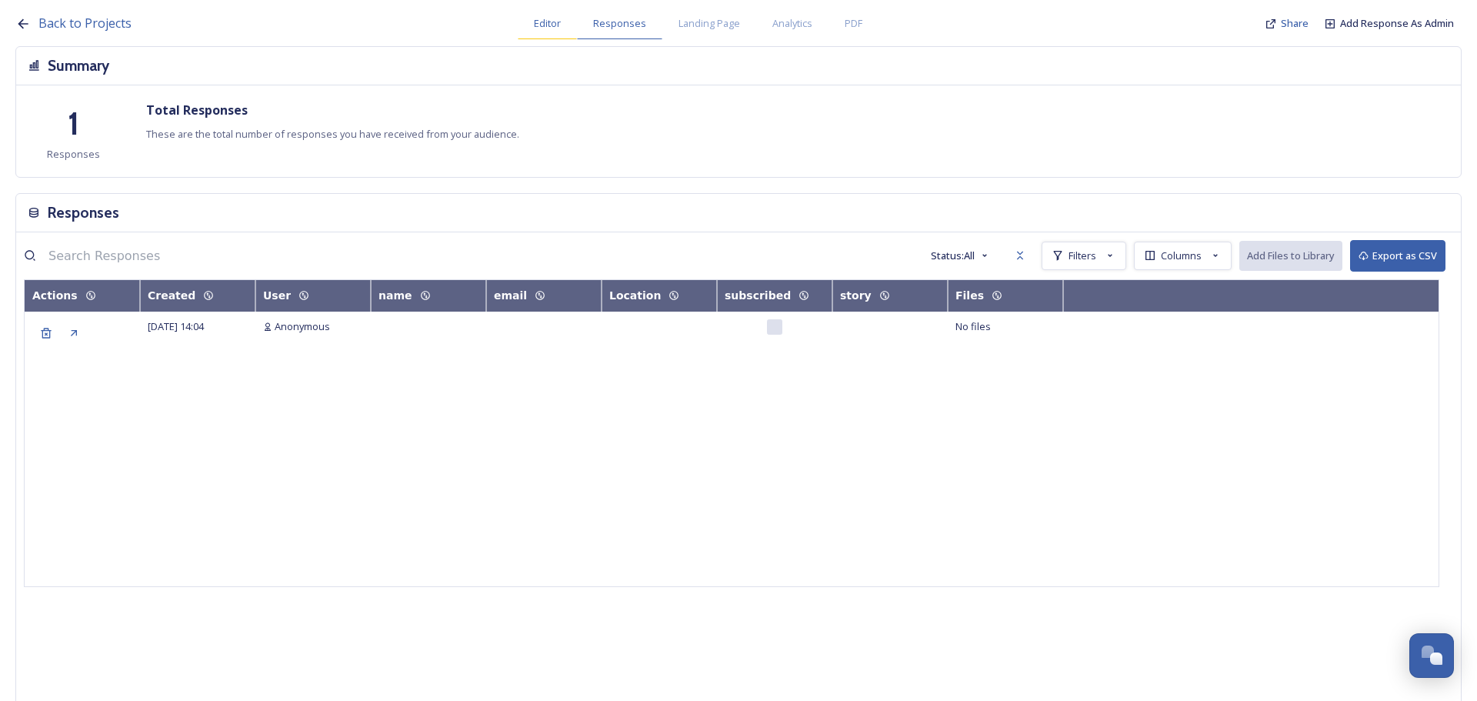
click at [538, 25] on span "Editor" at bounding box center [547, 23] width 27 height 15
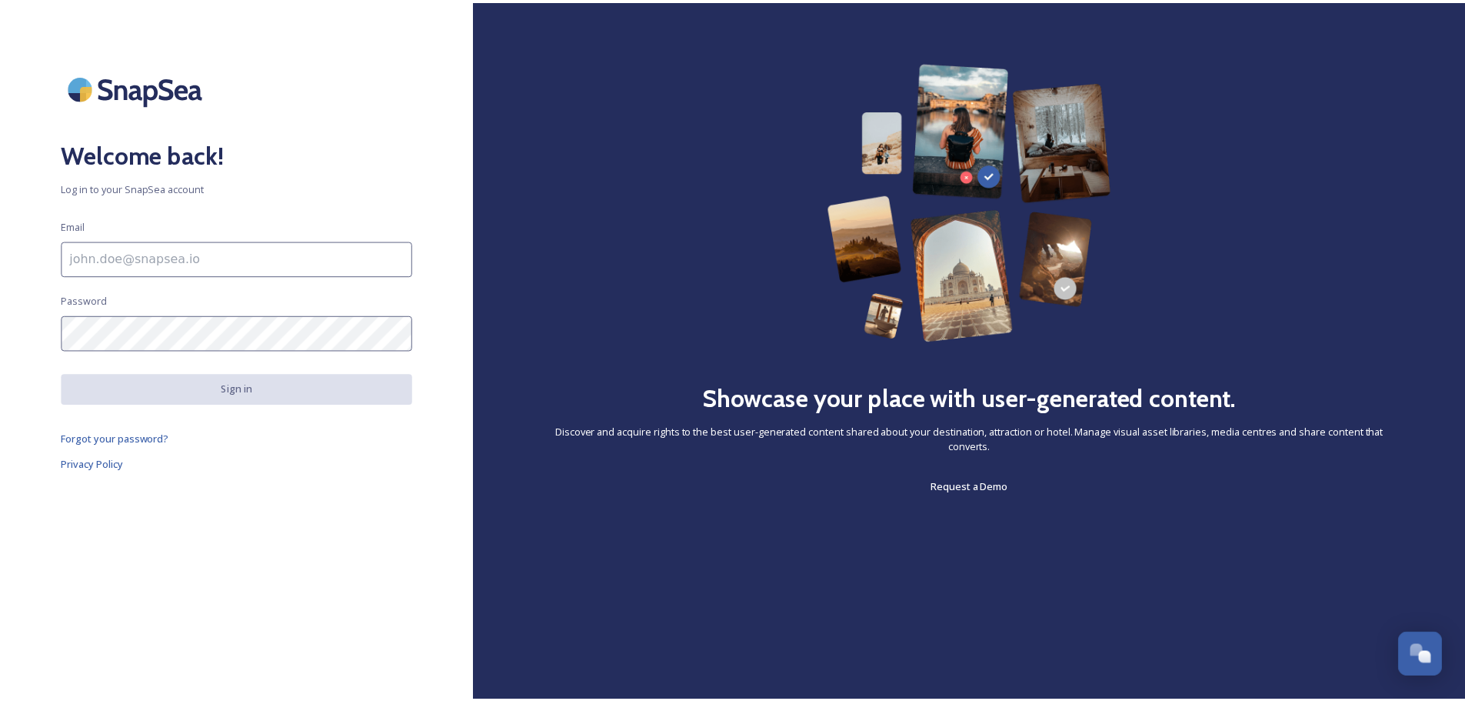
scroll to position [6040, 0]
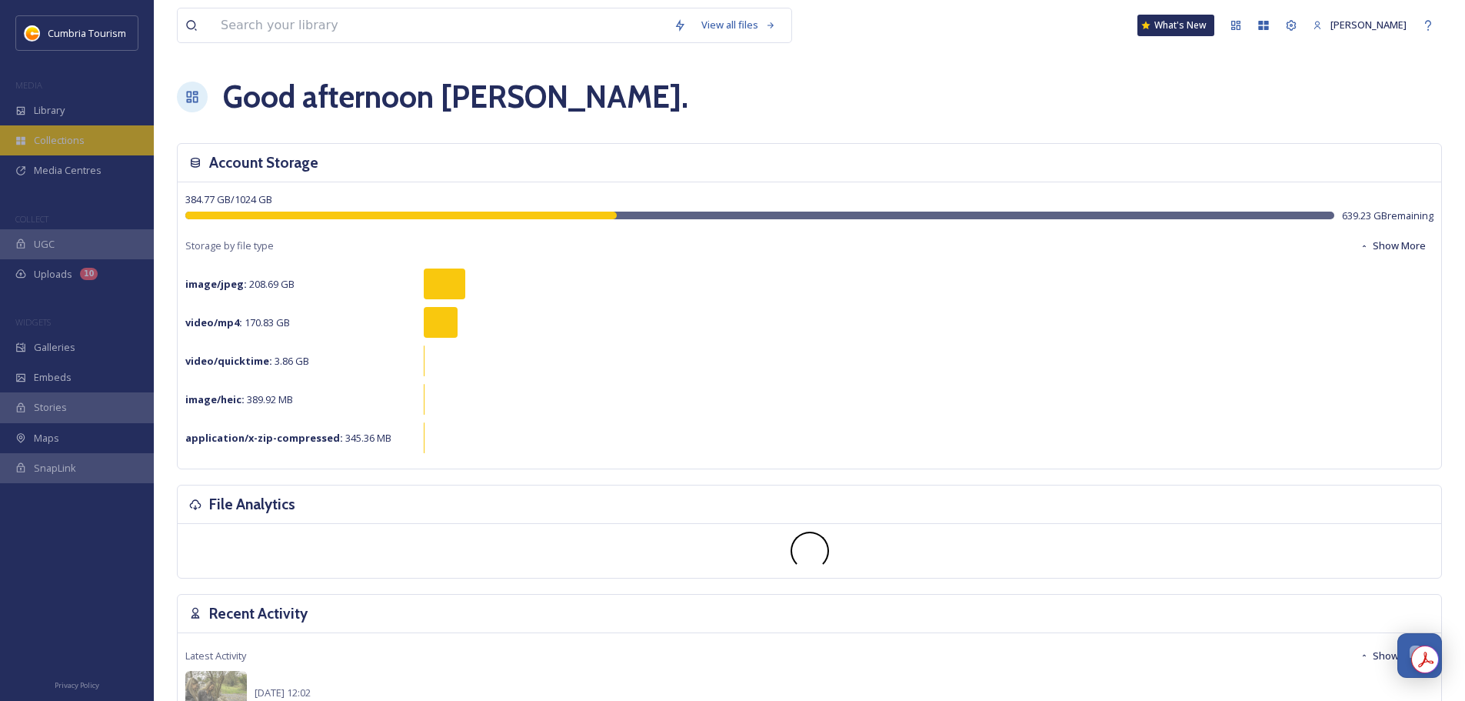
click at [85, 146] on div "Collections" at bounding box center [77, 140] width 154 height 30
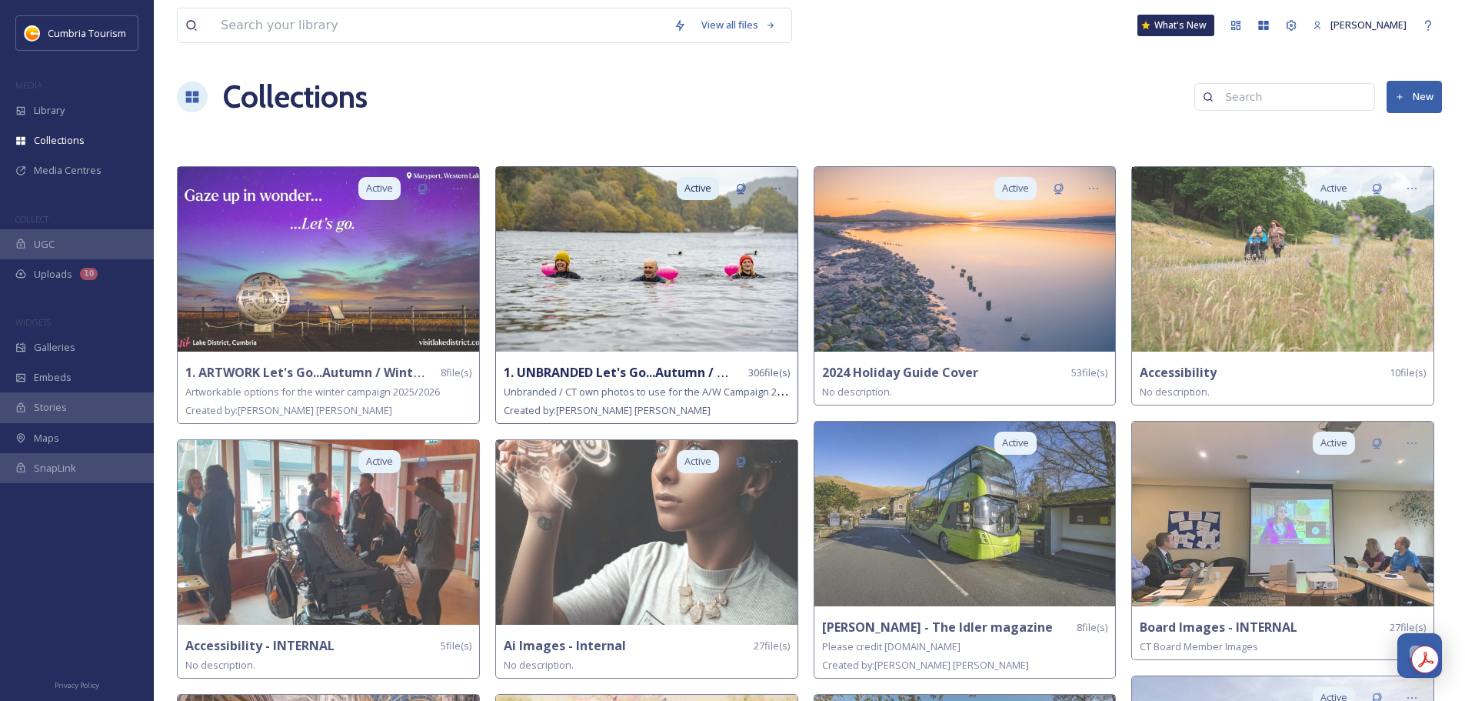
click at [681, 281] on img at bounding box center [647, 259] width 302 height 185
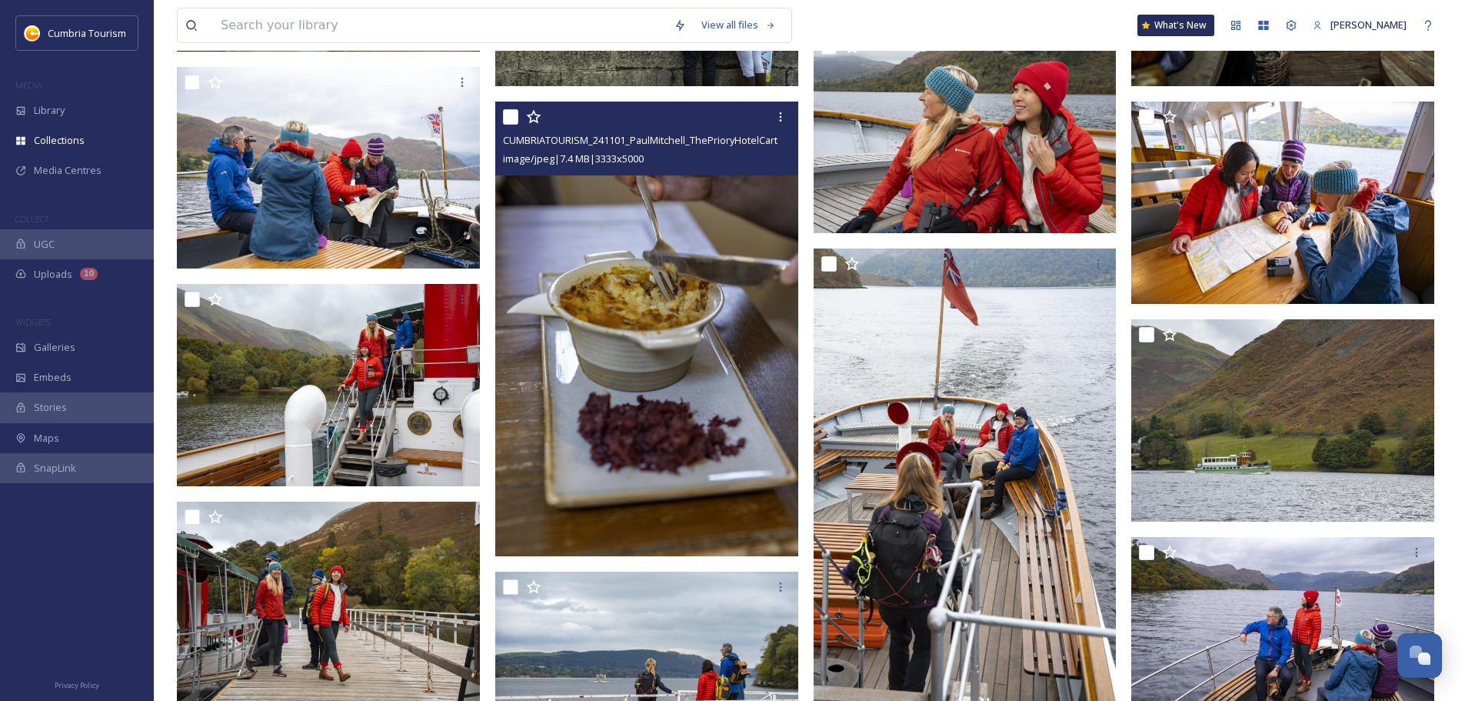
scroll to position [3307, 0]
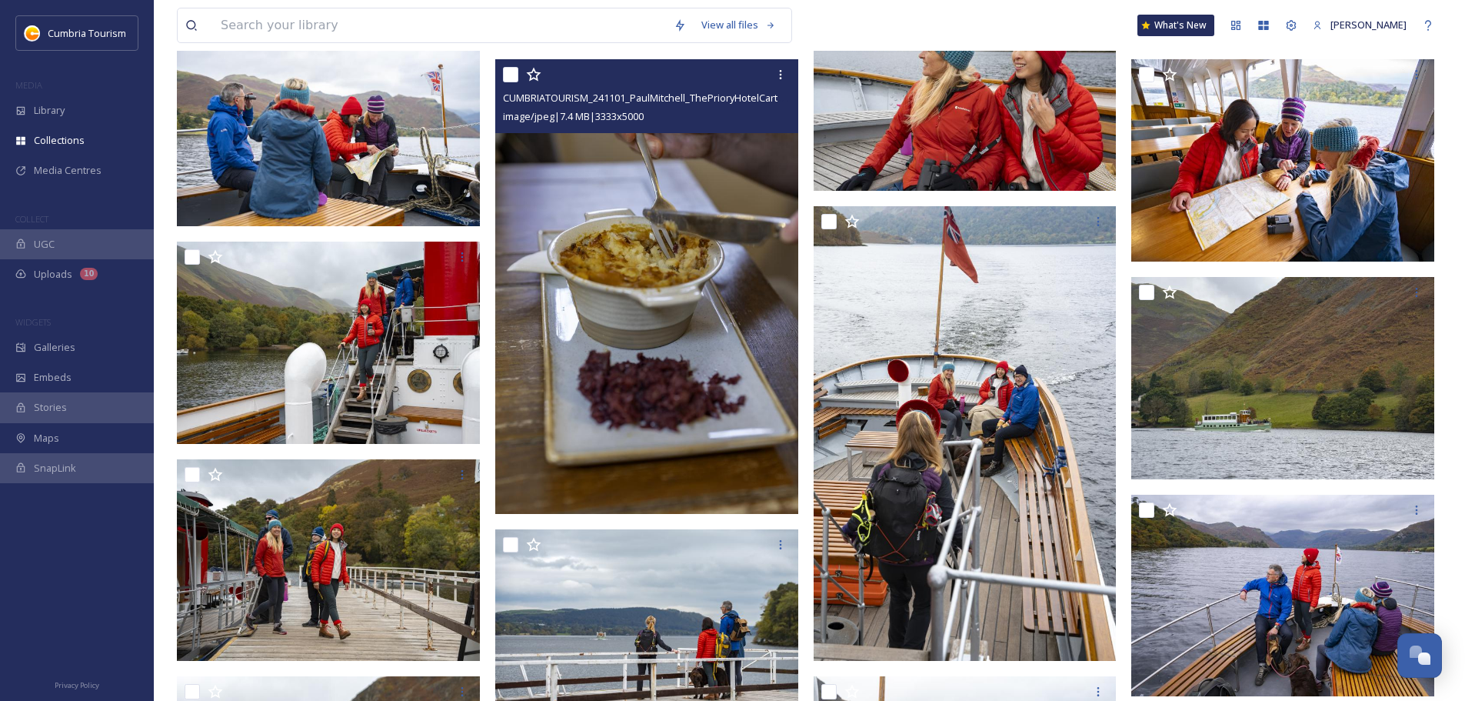
click at [695, 396] on img at bounding box center [646, 286] width 303 height 455
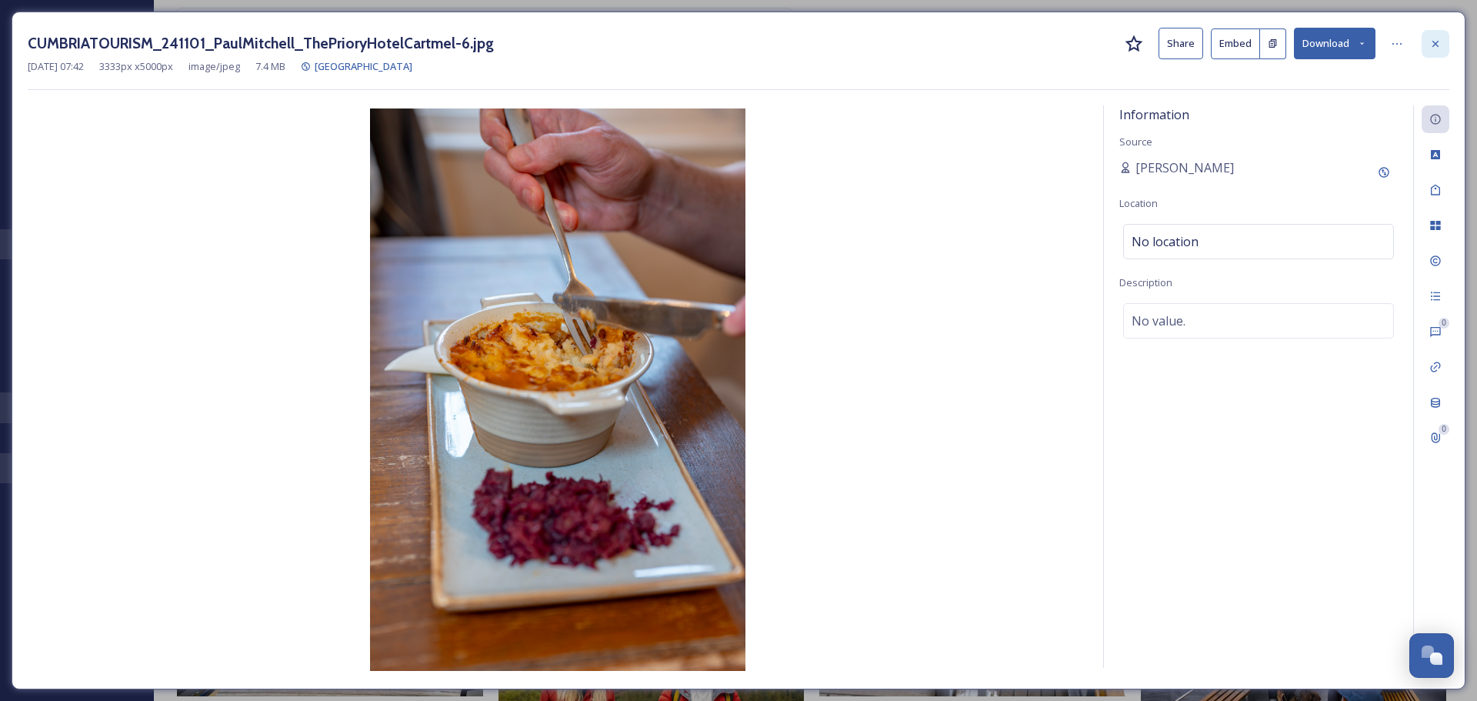
click at [1436, 35] on div at bounding box center [1435, 44] width 28 height 28
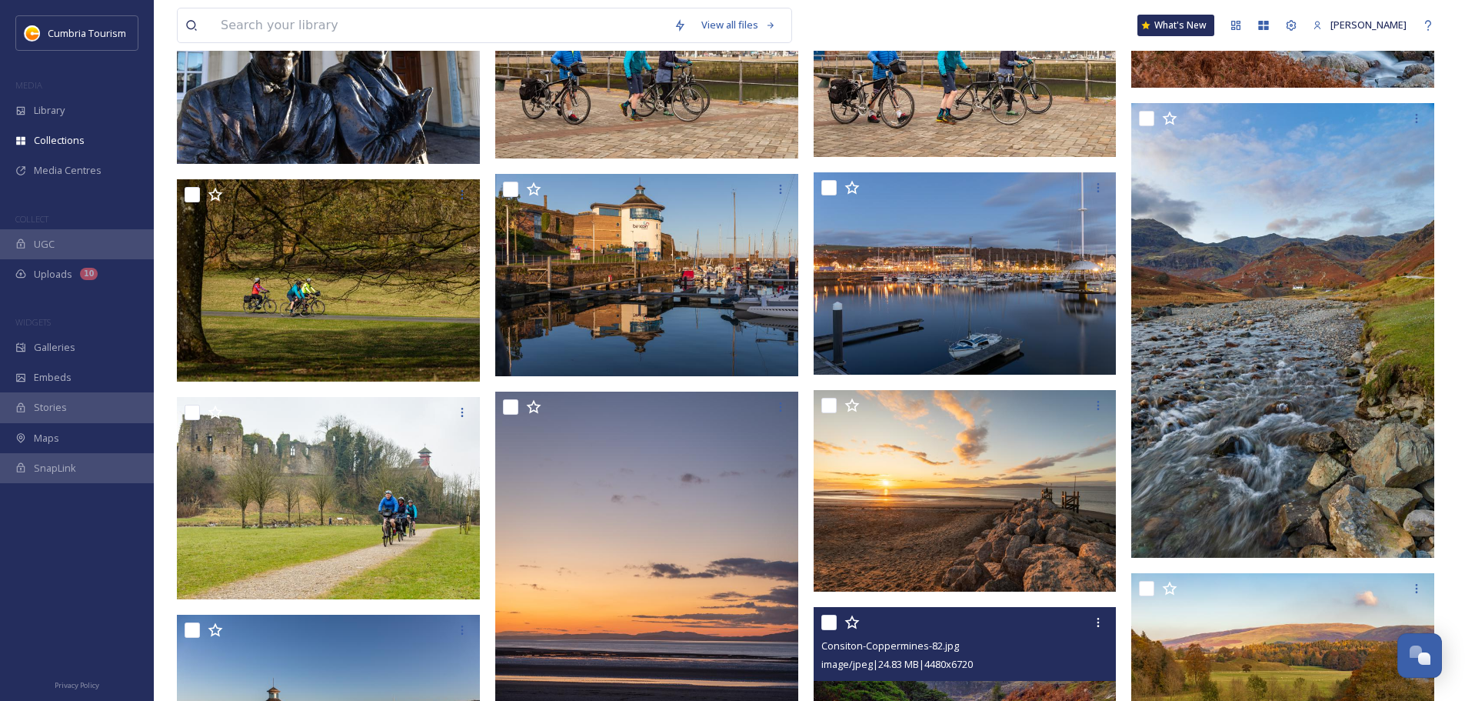
scroll to position [14845, 0]
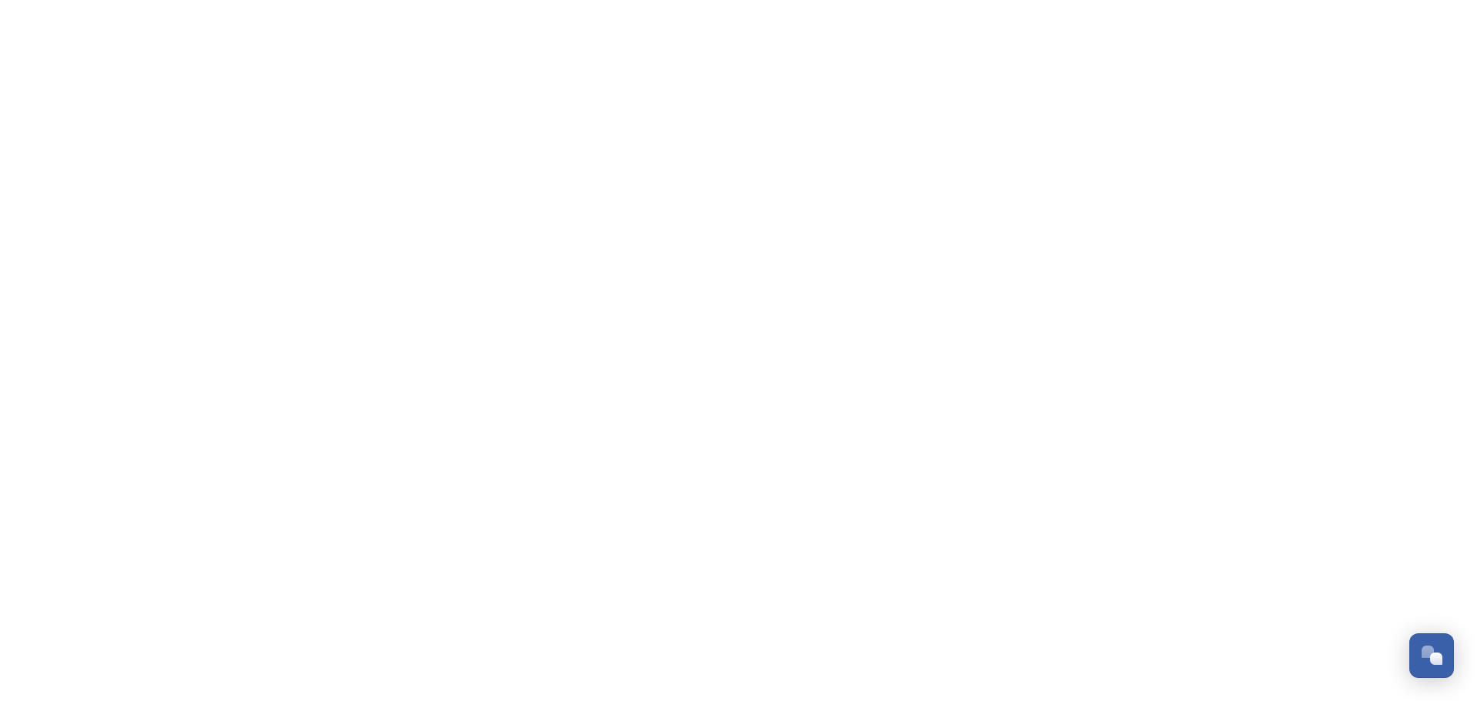
scroll to position [6040, 0]
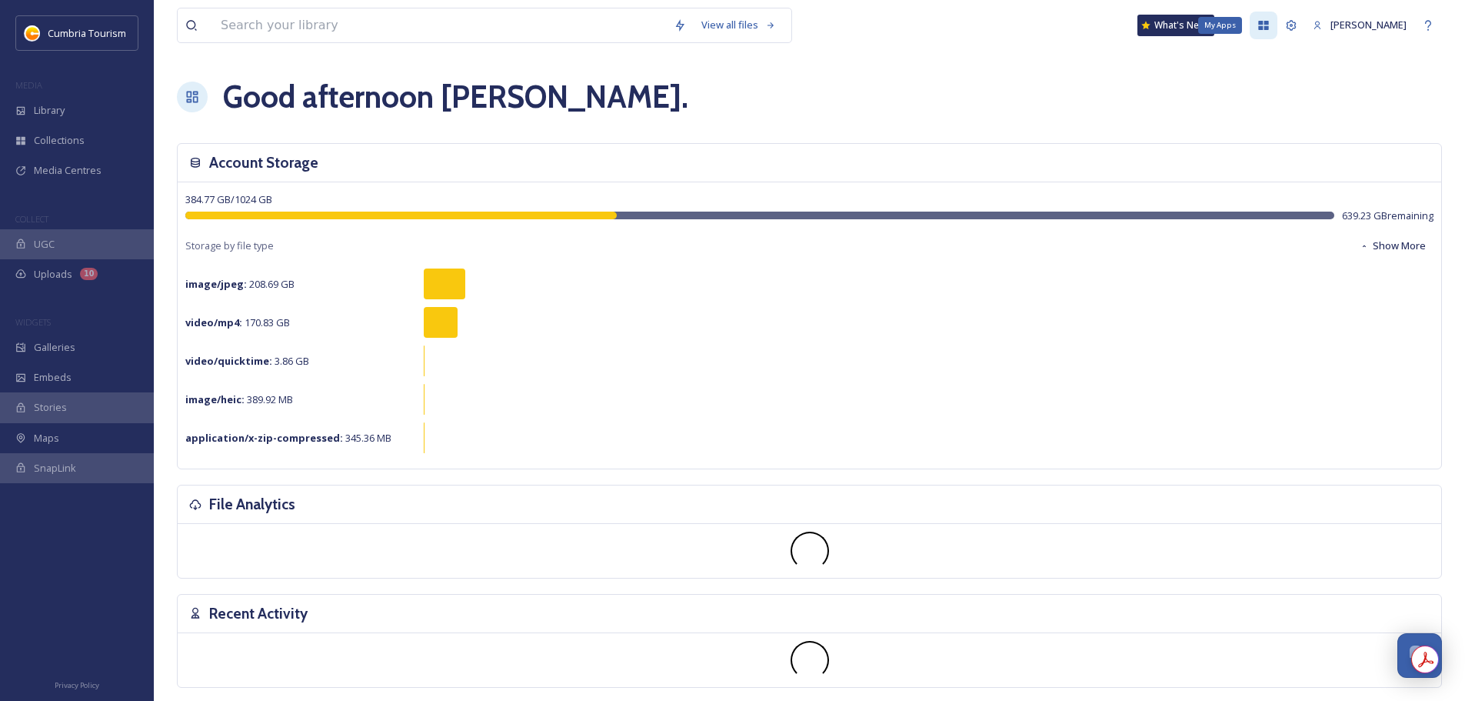
click at [1258, 20] on icon at bounding box center [1264, 25] width 12 height 12
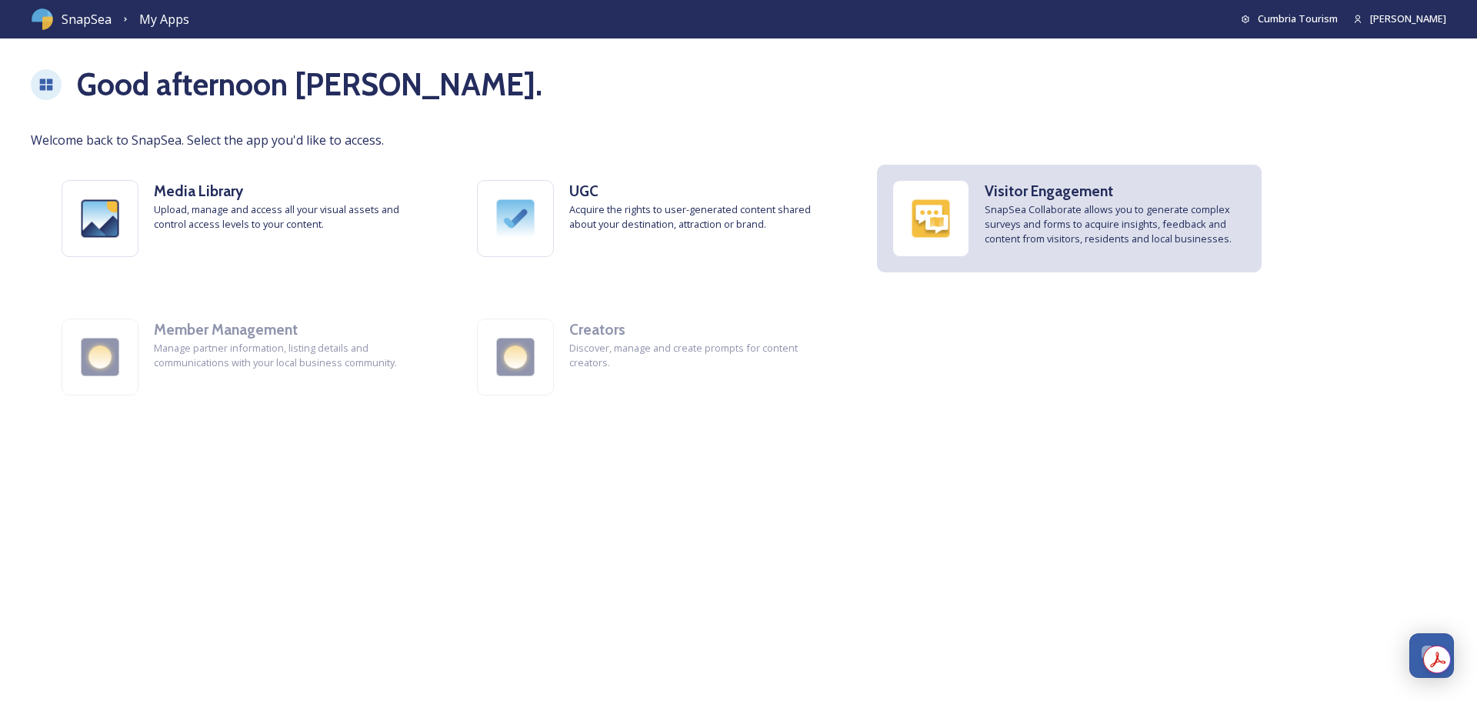
click at [1028, 223] on span "SnapSea Collaborate allows you to generate complex surveys and forms to acquire…" at bounding box center [1116, 224] width 262 height 45
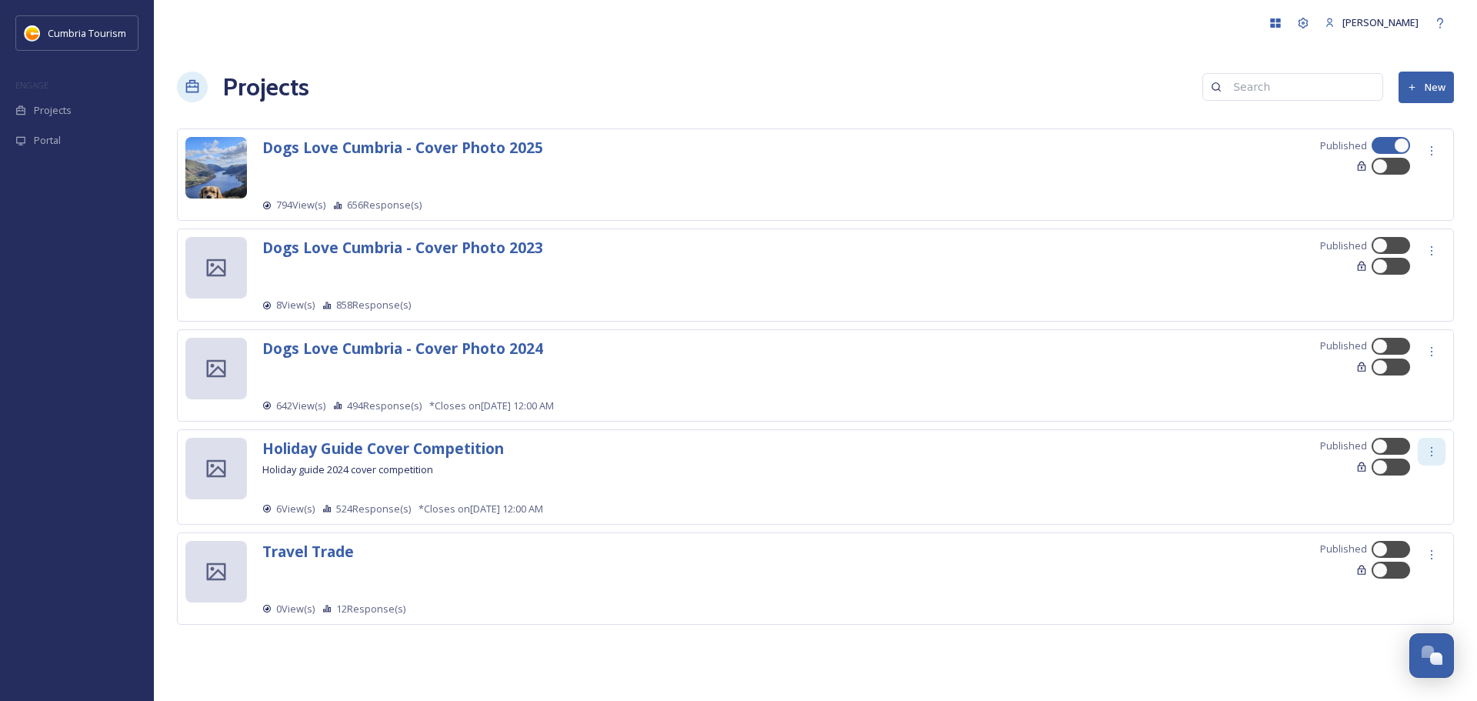
click at [1431, 452] on icon at bounding box center [1431, 451] width 12 height 12
click at [1415, 570] on span "Duplicate" at bounding box center [1401, 575] width 43 height 15
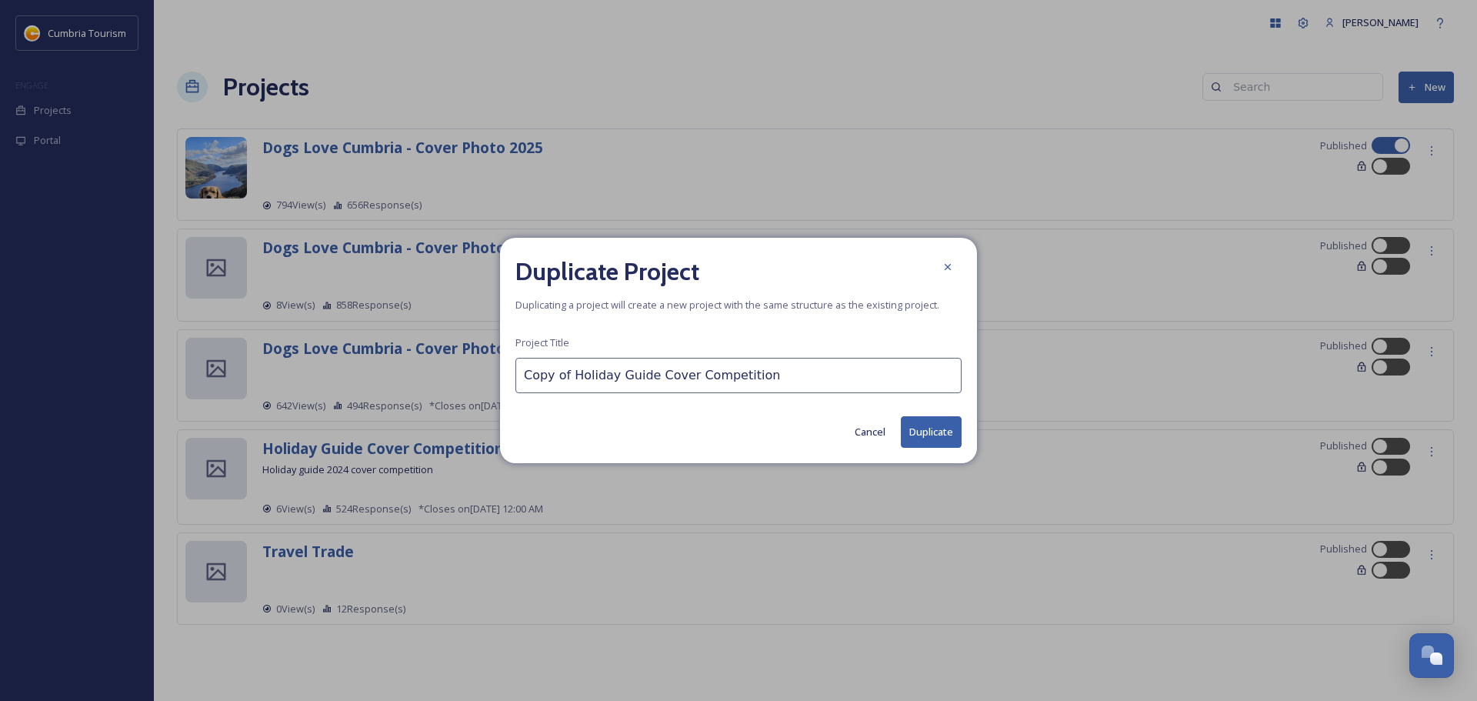
drag, startPoint x: 570, startPoint y: 372, endPoint x: 476, endPoint y: 372, distance: 93.8
click at [476, 372] on div "Duplicate Project Duplicating a project will create a new project with the same…" at bounding box center [738, 350] width 1477 height 701
click at [729, 380] on input "Holiday Guide Cover Competition" at bounding box center [738, 375] width 446 height 35
type input "Holiday Guide Cover Competition 2026"
click at [915, 434] on button "Duplicate" at bounding box center [931, 432] width 61 height 32
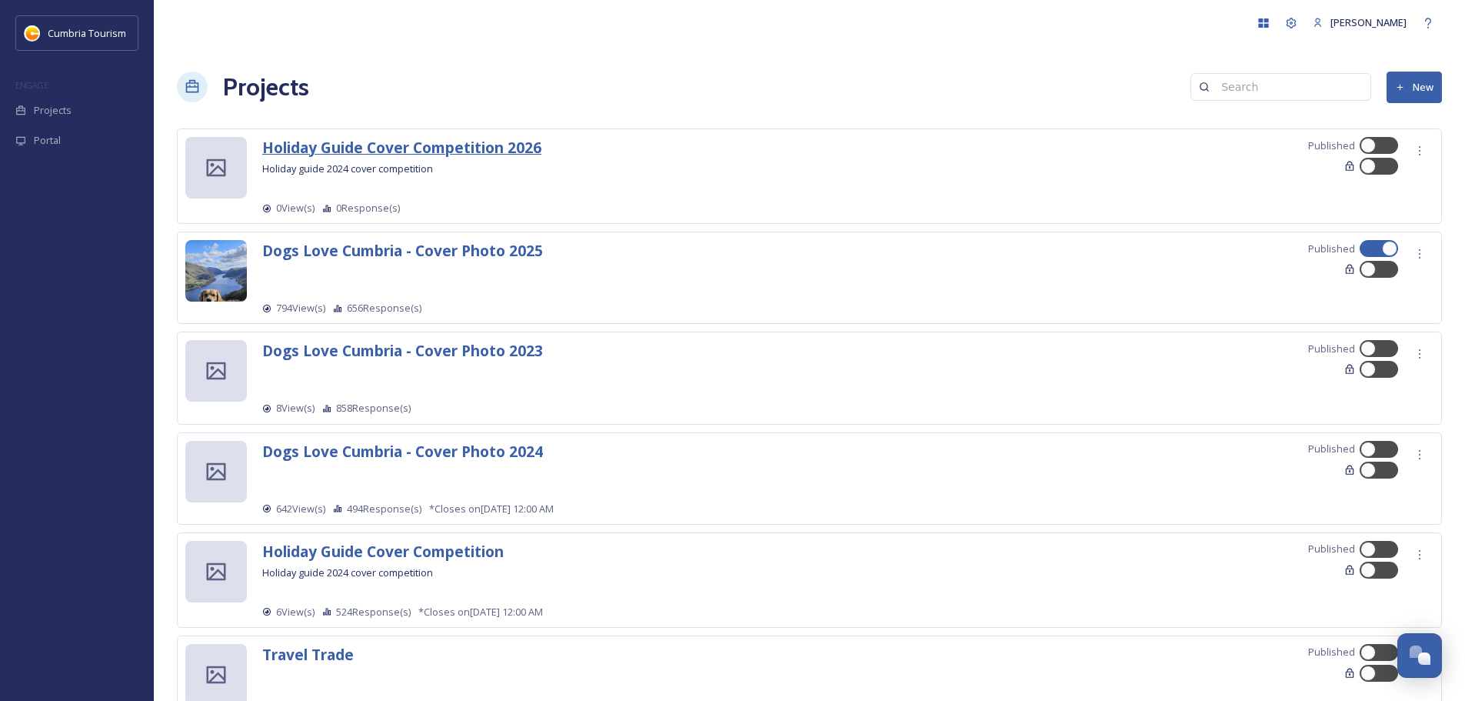
click at [375, 145] on strong "Holiday Guide Cover Competition 2026" at bounding box center [401, 147] width 279 height 21
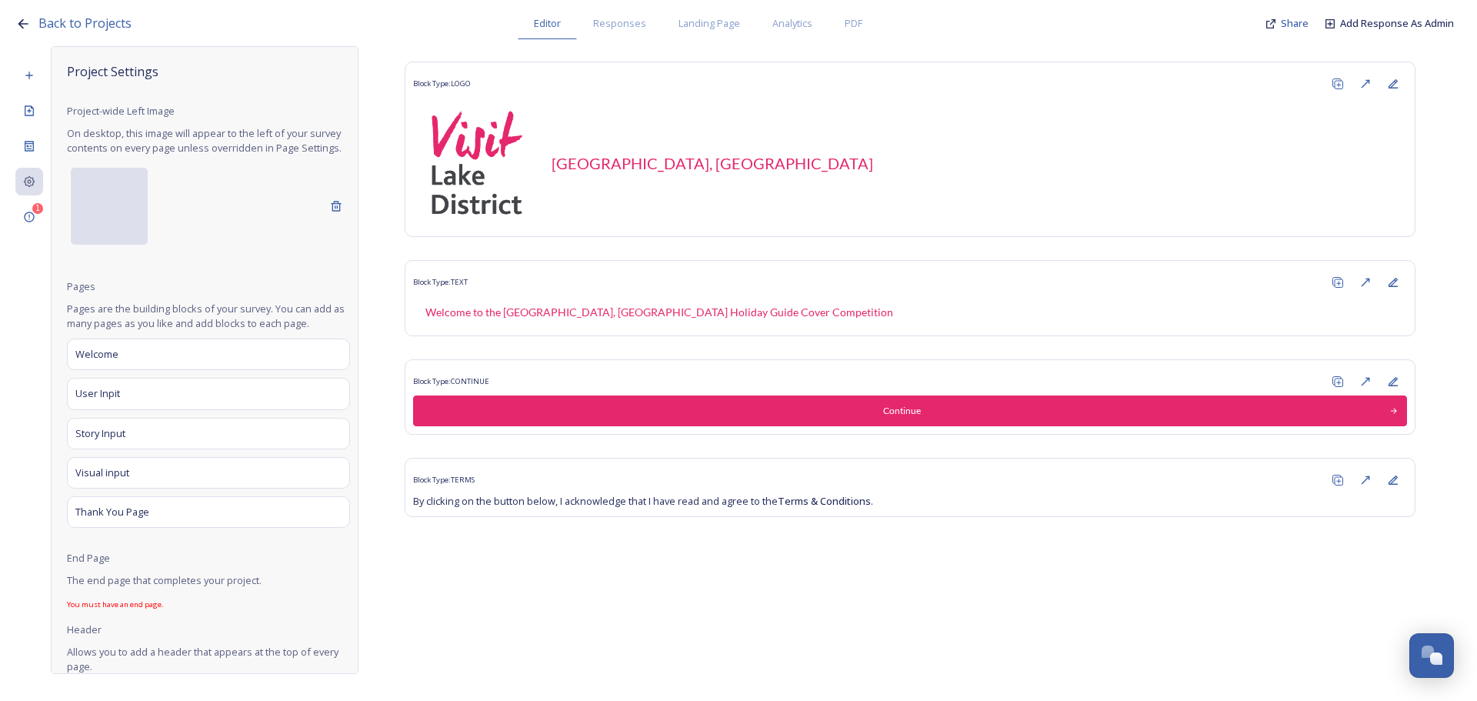
click at [116, 241] on div at bounding box center [109, 206] width 77 height 77
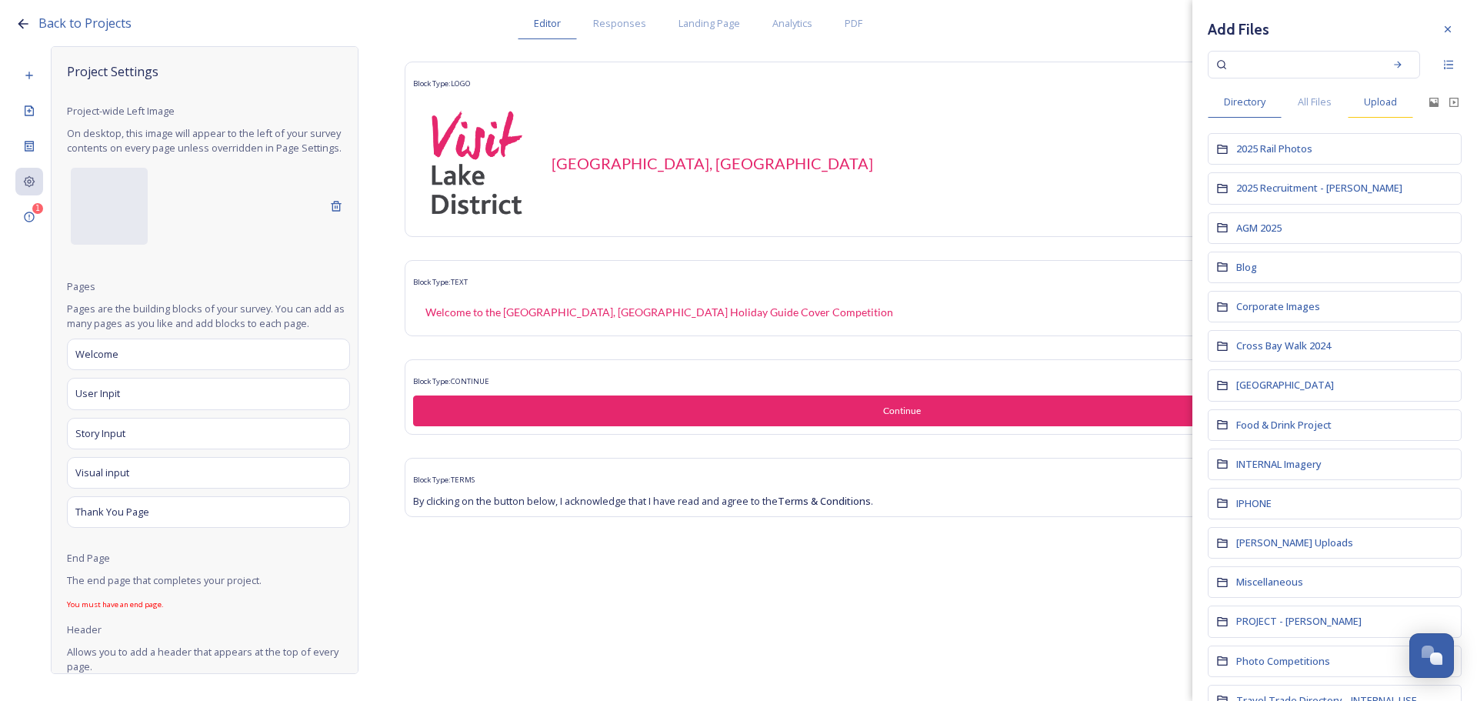
click at [1375, 98] on span "Upload" at bounding box center [1380, 102] width 33 height 15
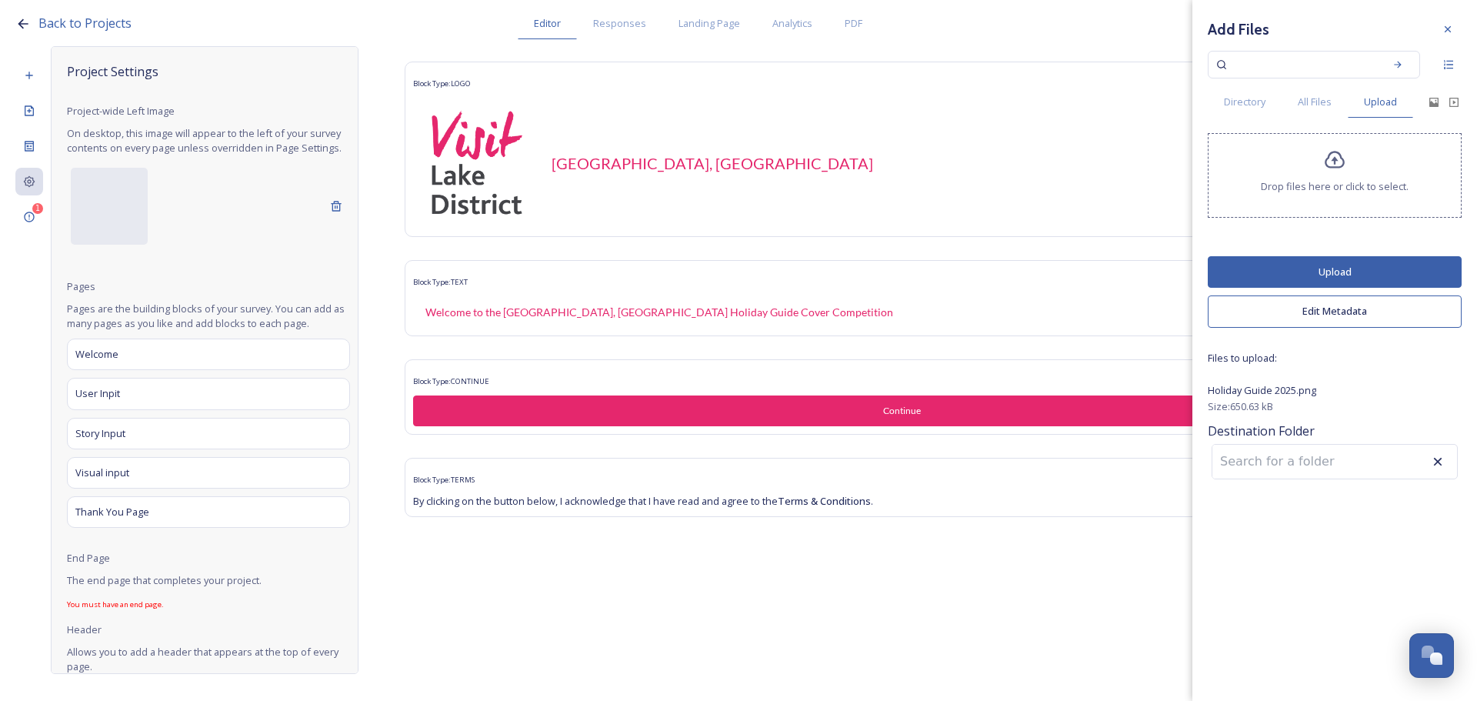
click at [1337, 278] on button "Upload" at bounding box center [1335, 272] width 254 height 32
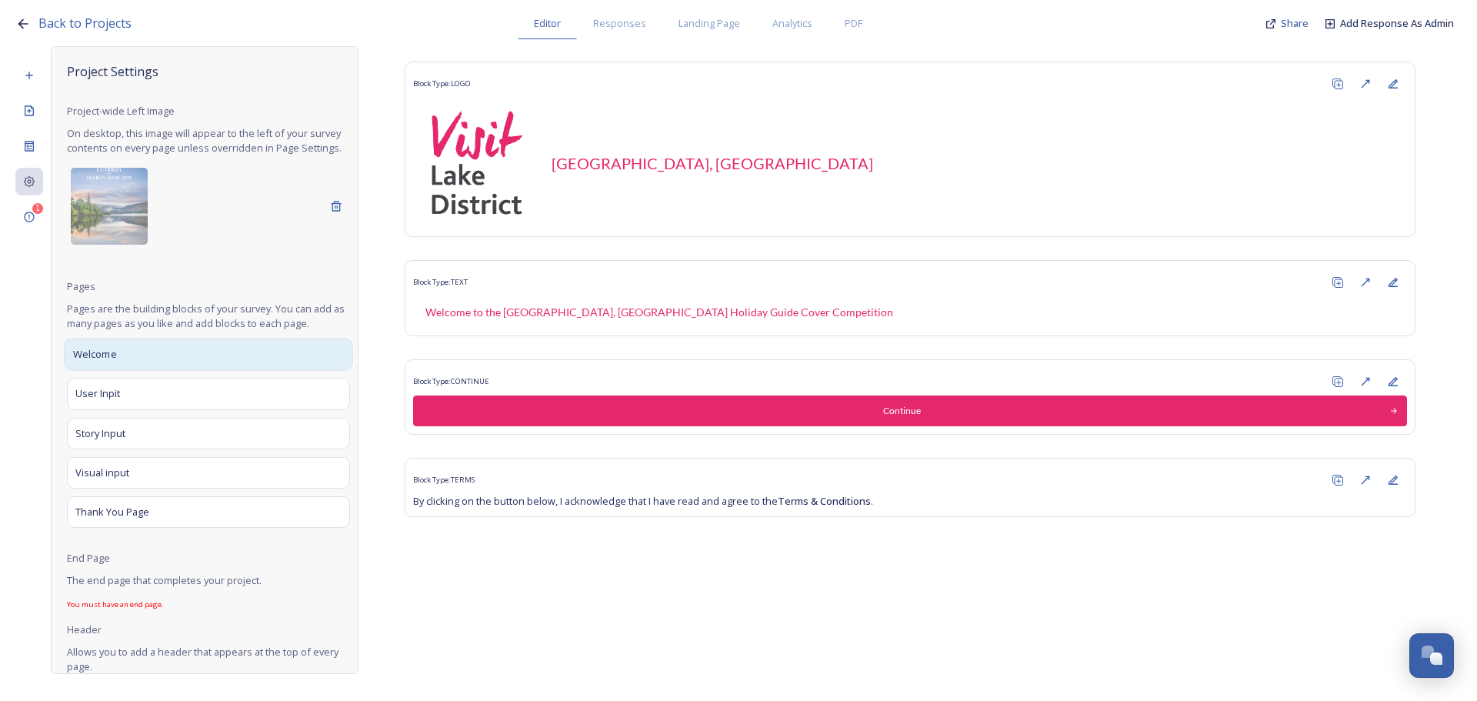
click at [160, 371] on div "Welcome" at bounding box center [208, 354] width 288 height 32
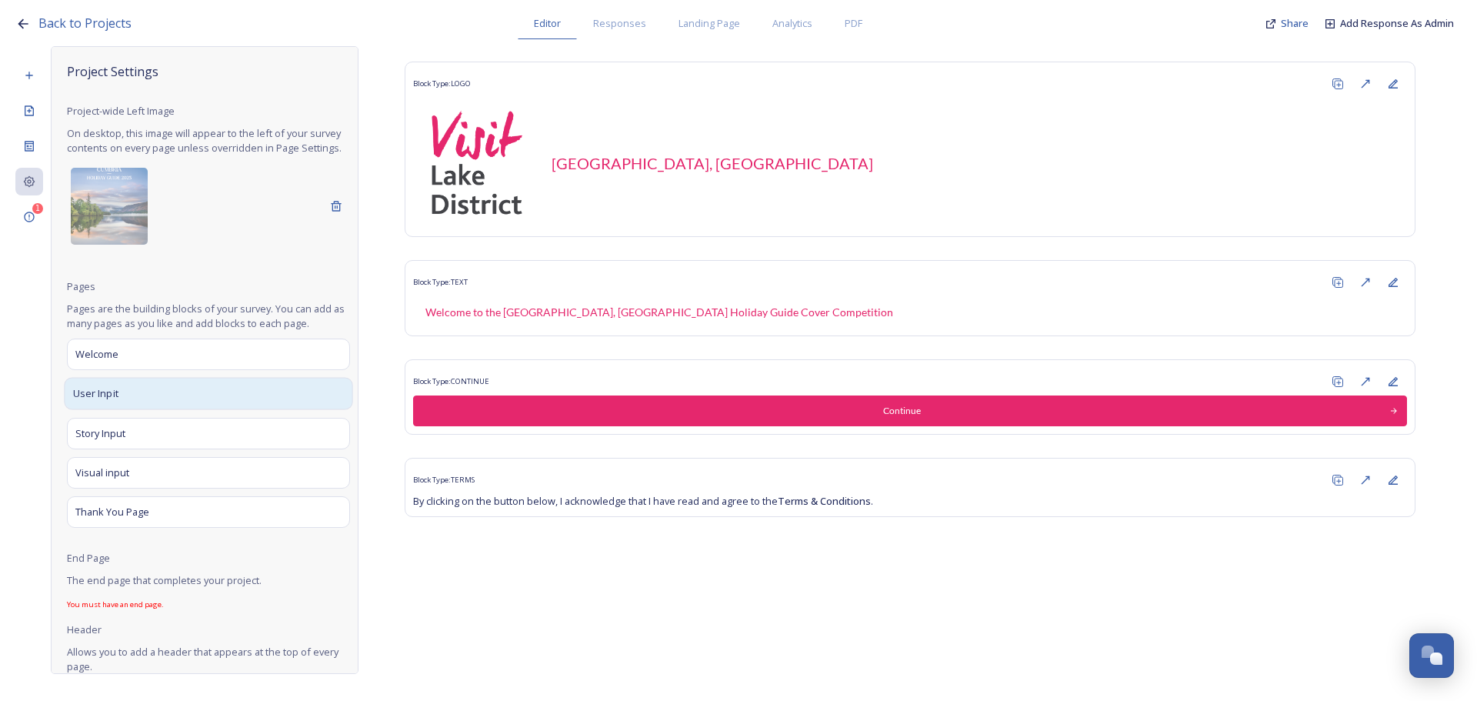
click at [170, 398] on div "User Inpit" at bounding box center [208, 394] width 288 height 32
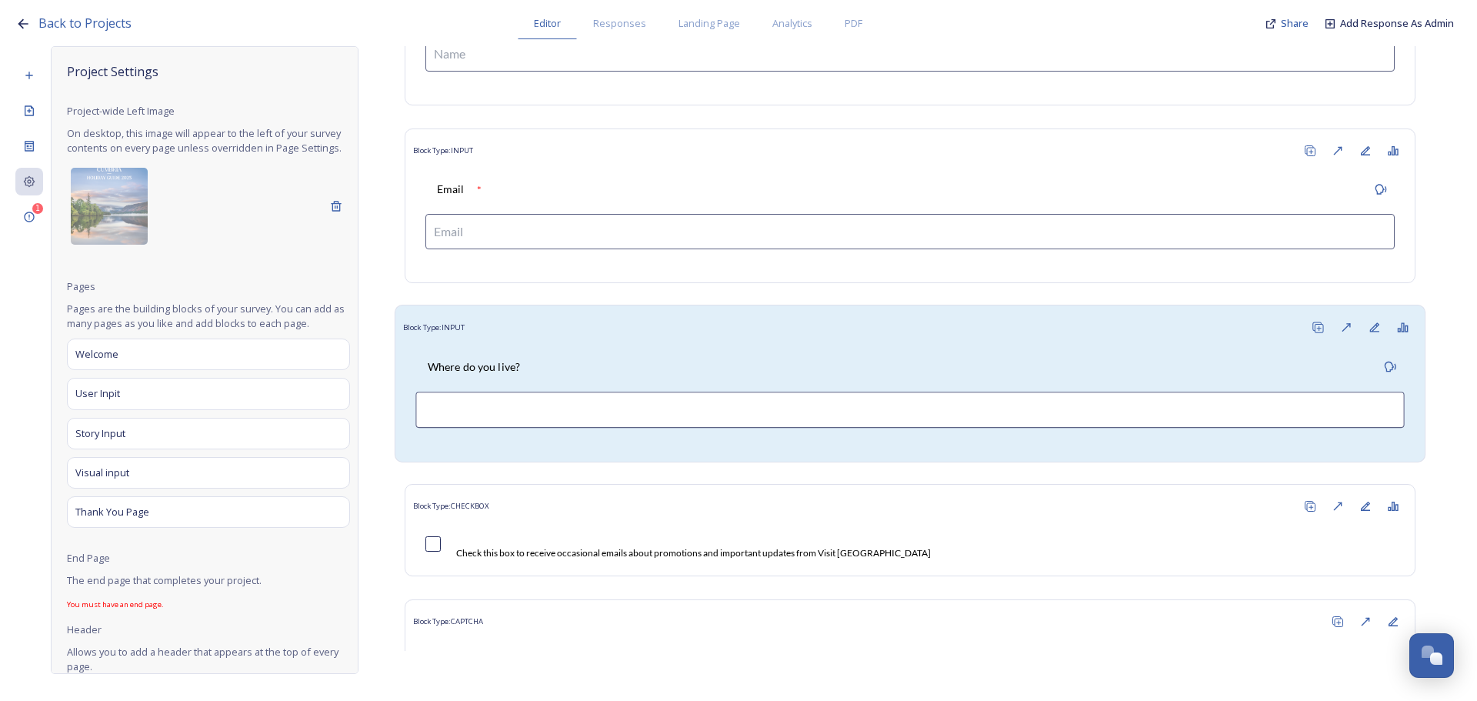
scroll to position [385, 0]
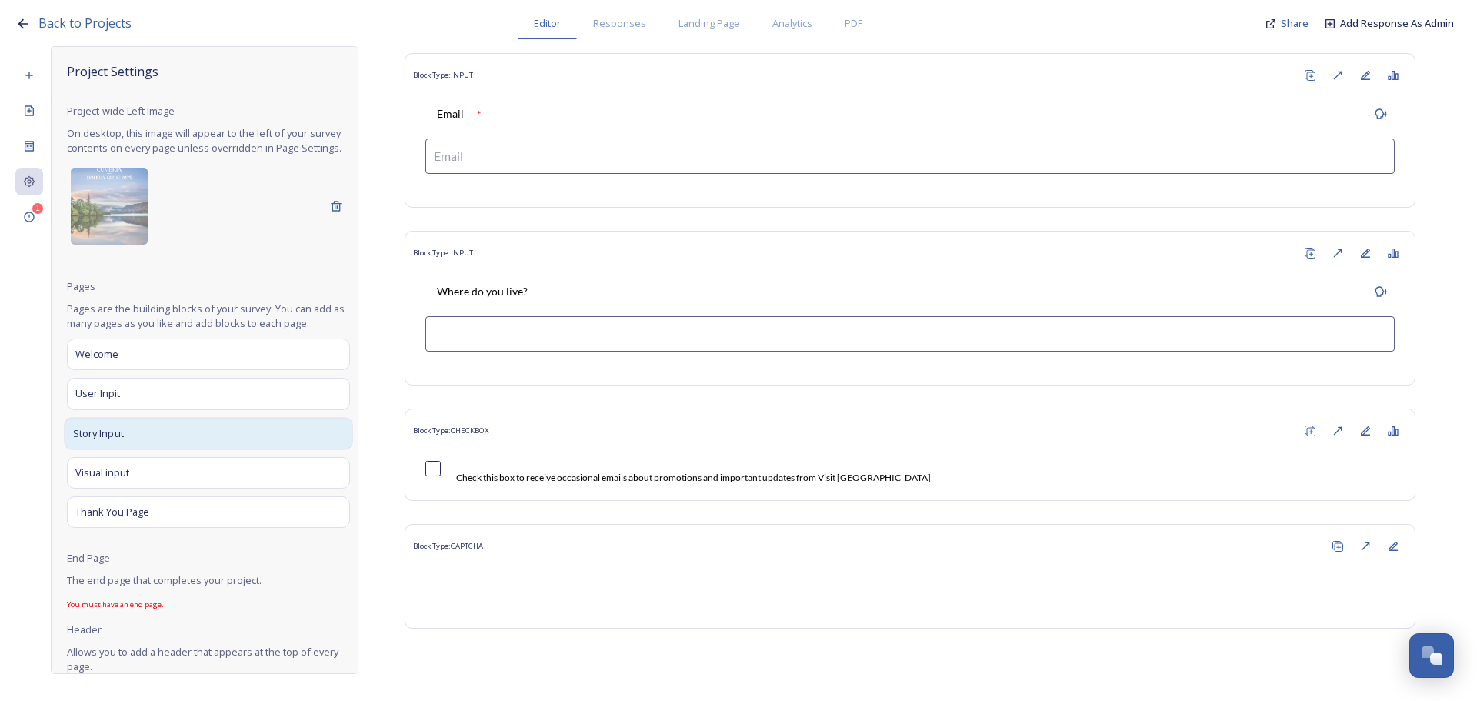
click at [238, 449] on div "Story Input" at bounding box center [208, 433] width 288 height 32
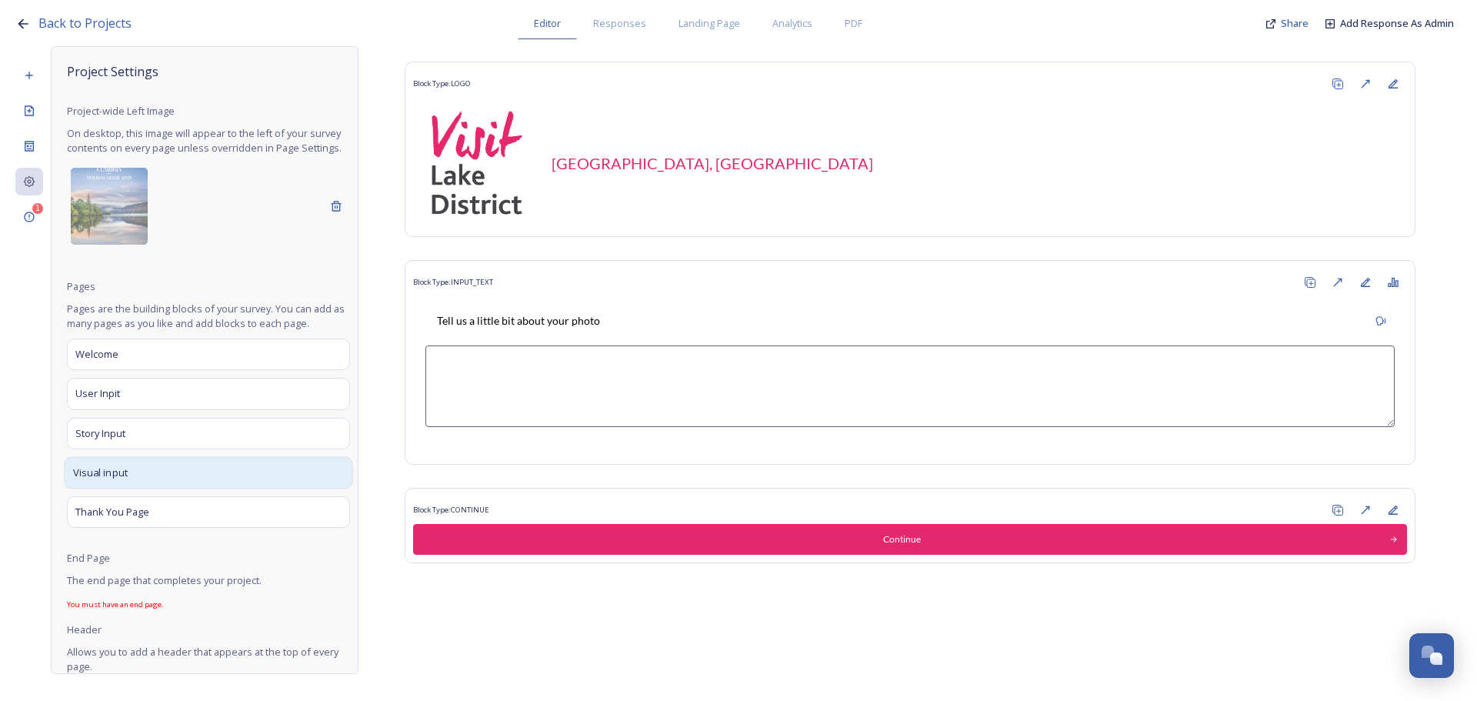
click at [213, 484] on div "Visual input" at bounding box center [208, 472] width 288 height 32
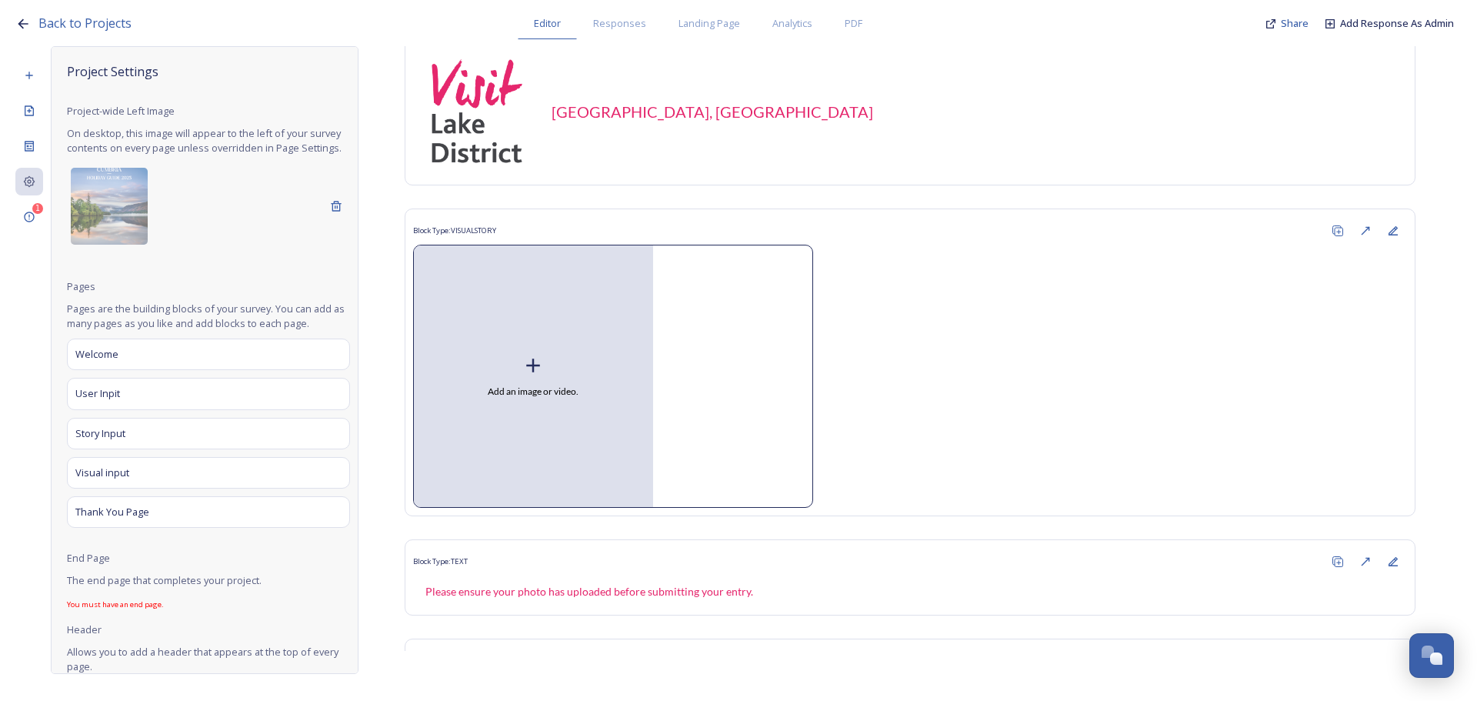
scroll to position [153, 0]
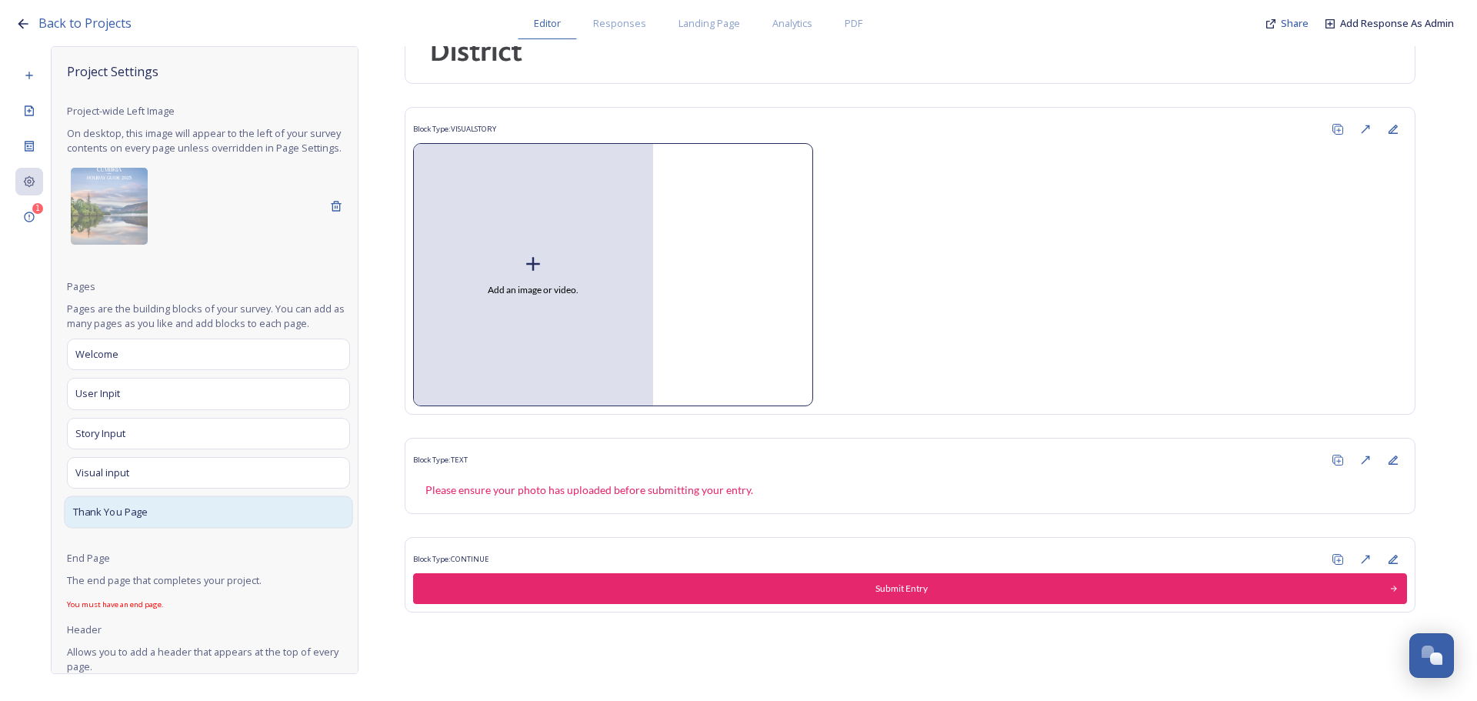
click at [174, 528] on div "Thank You Page" at bounding box center [208, 511] width 288 height 32
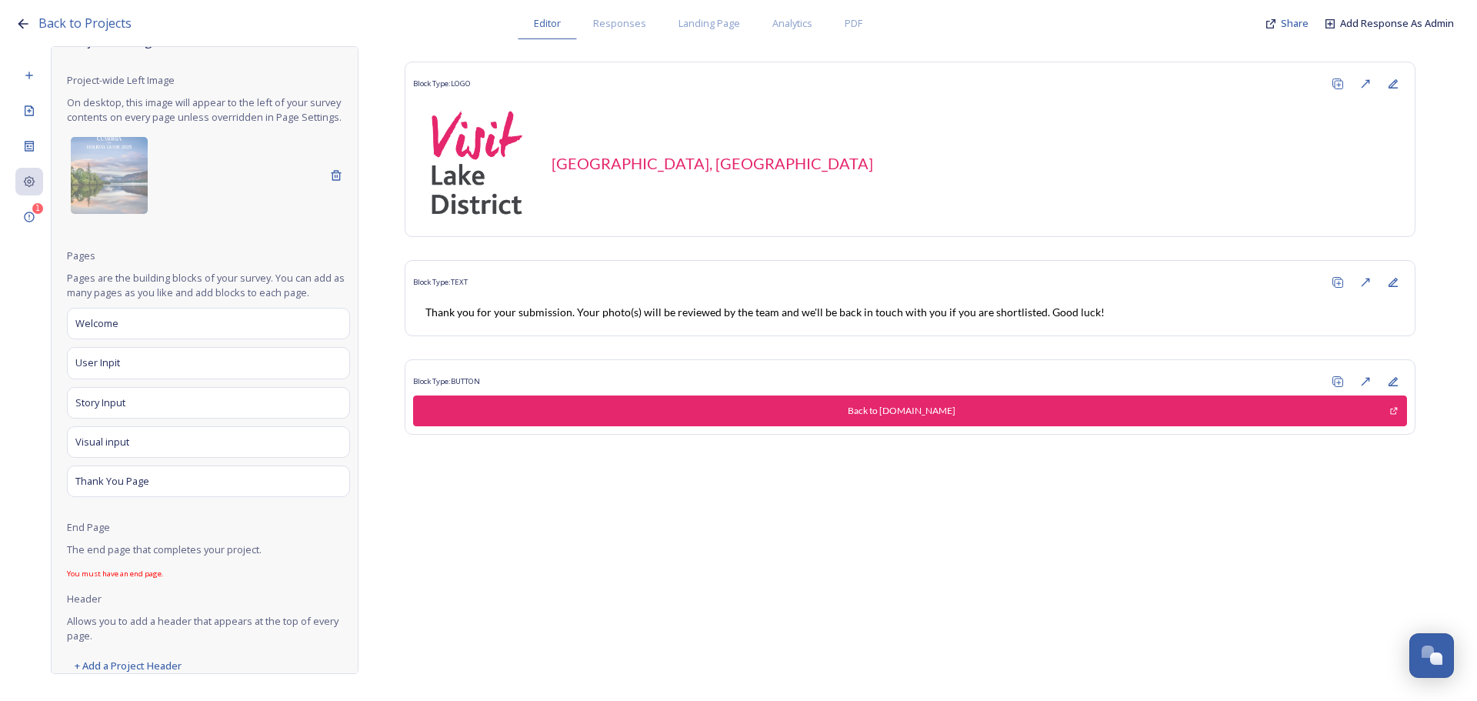
scroll to position [62, 0]
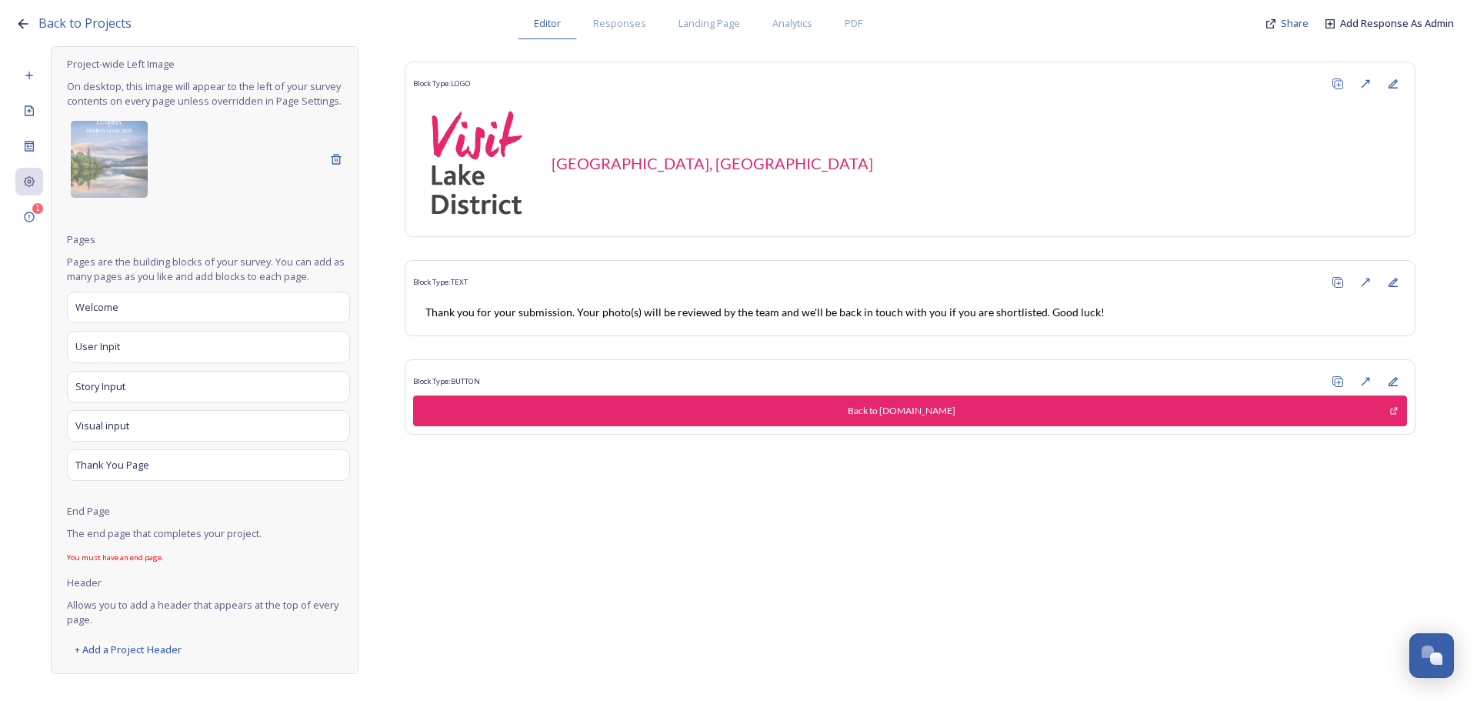
click at [137, 557] on span "You must have an end page." at bounding box center [208, 557] width 283 height 11
click at [92, 512] on span "End Page" at bounding box center [88, 511] width 43 height 15
click at [216, 535] on span "The end page that completes your project." at bounding box center [208, 533] width 283 height 15
click at [126, 652] on div "+ Add a Project Header" at bounding box center [128, 650] width 122 height 30
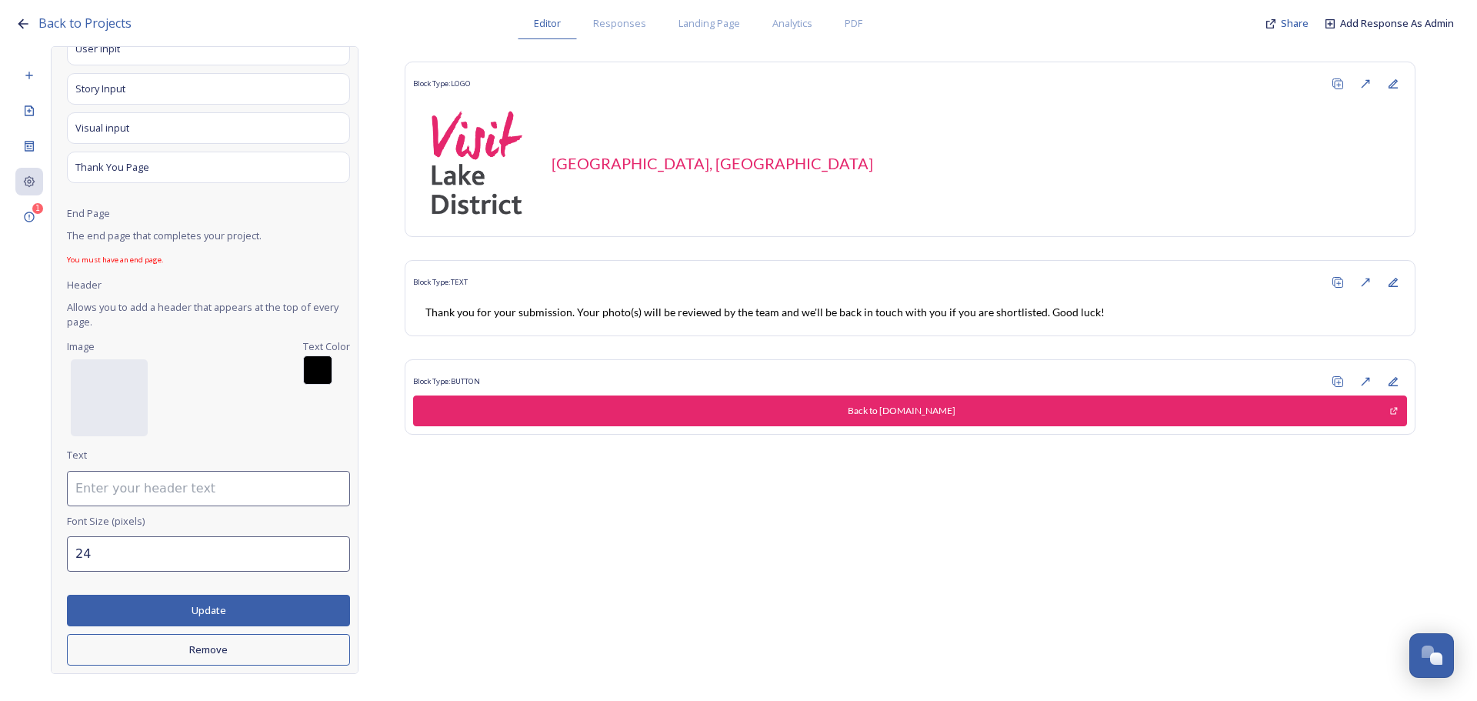
scroll to position [359, 0]
click at [118, 389] on div "No preview available for file of ." at bounding box center [109, 474] width 77 height 231
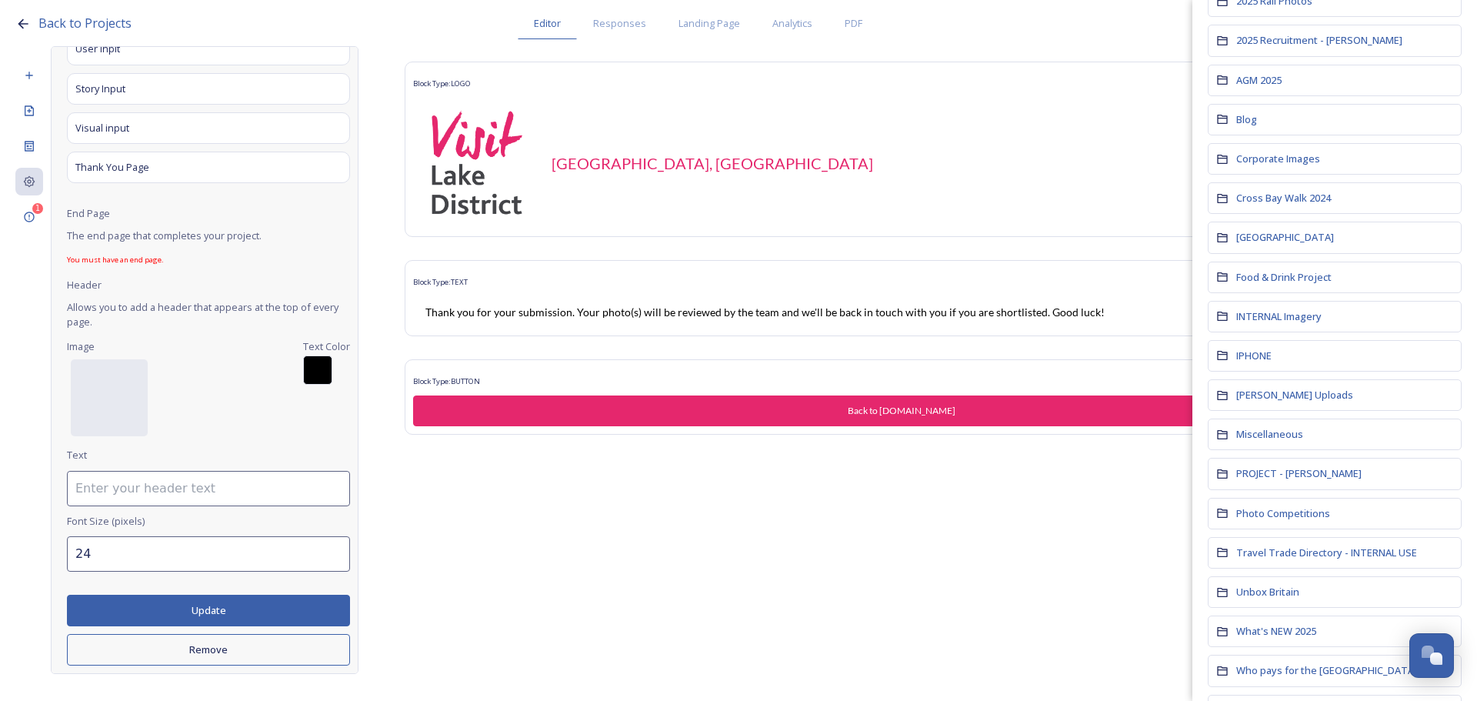
scroll to position [77, 0]
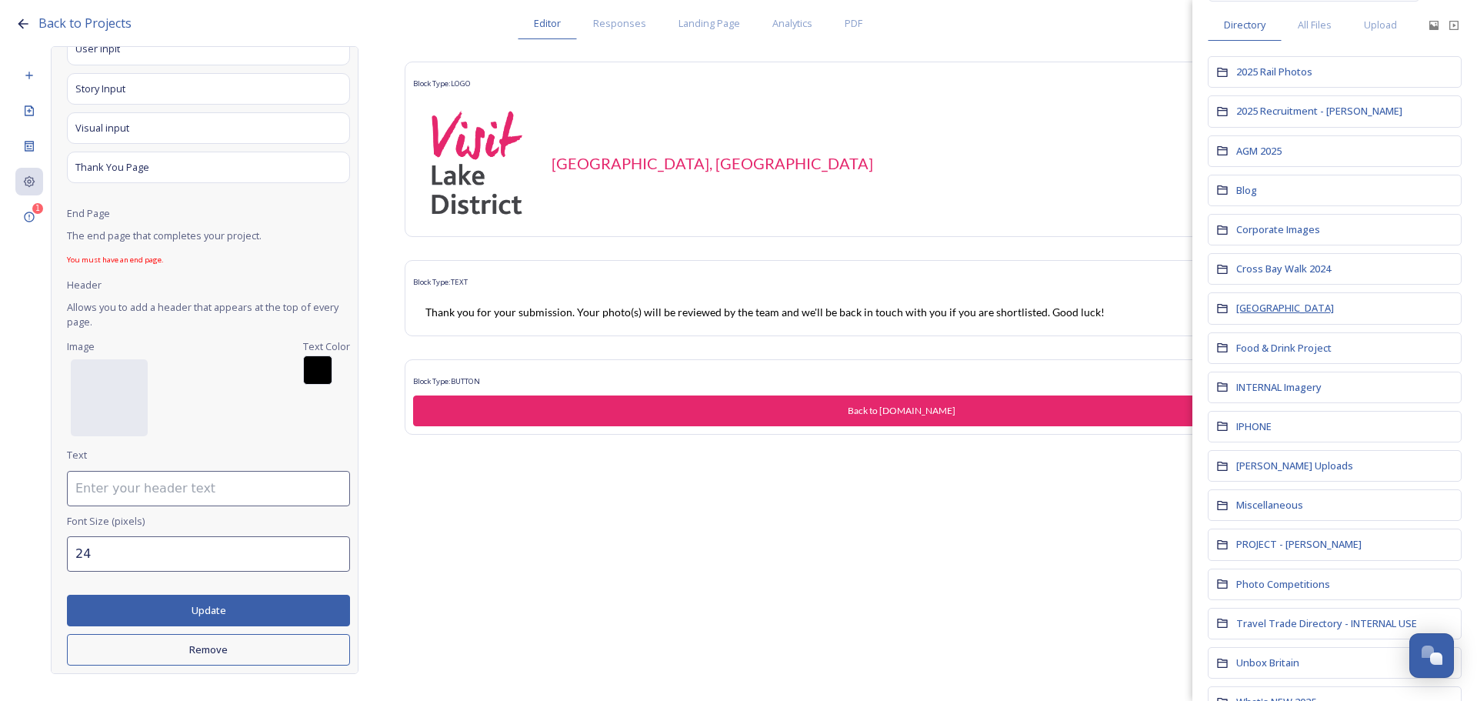
click at [1282, 311] on span "Cumbria Media Library" at bounding box center [1285, 308] width 98 height 14
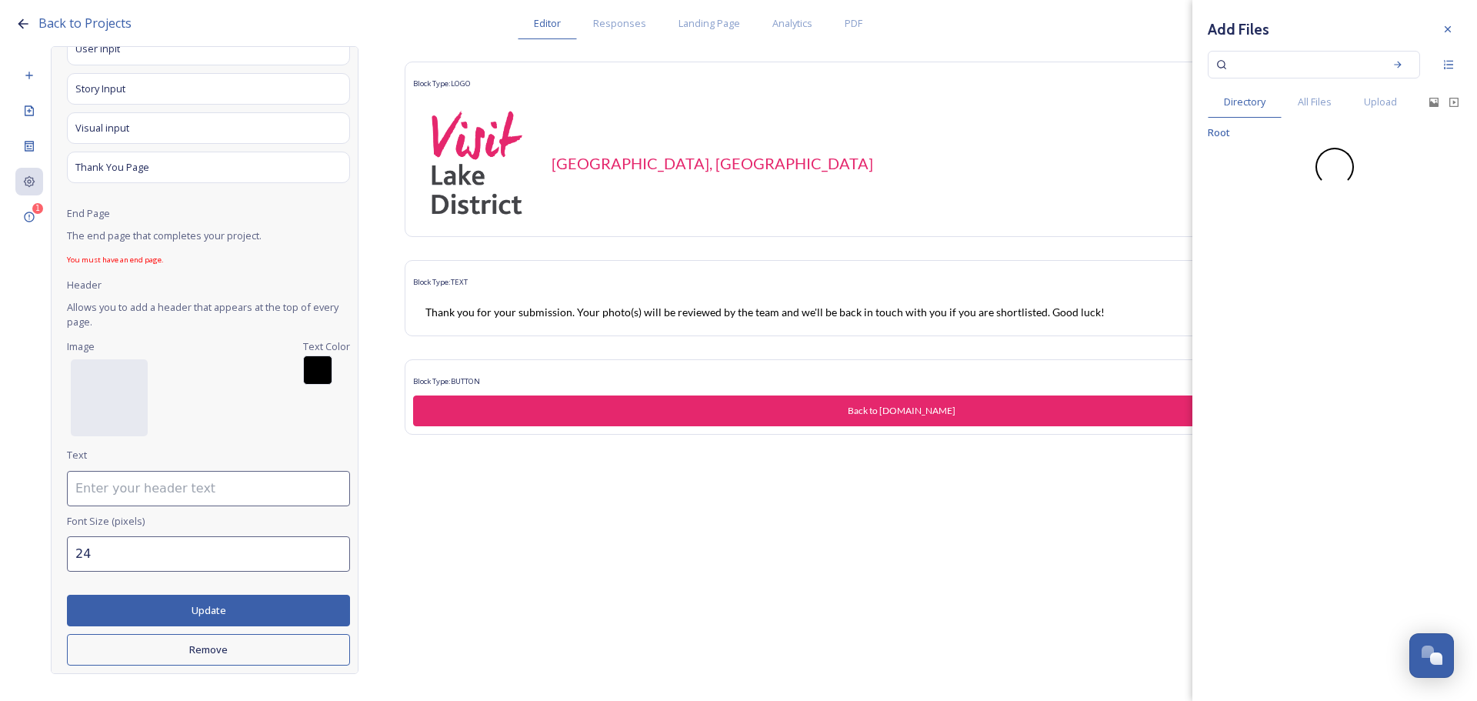
scroll to position [0, 0]
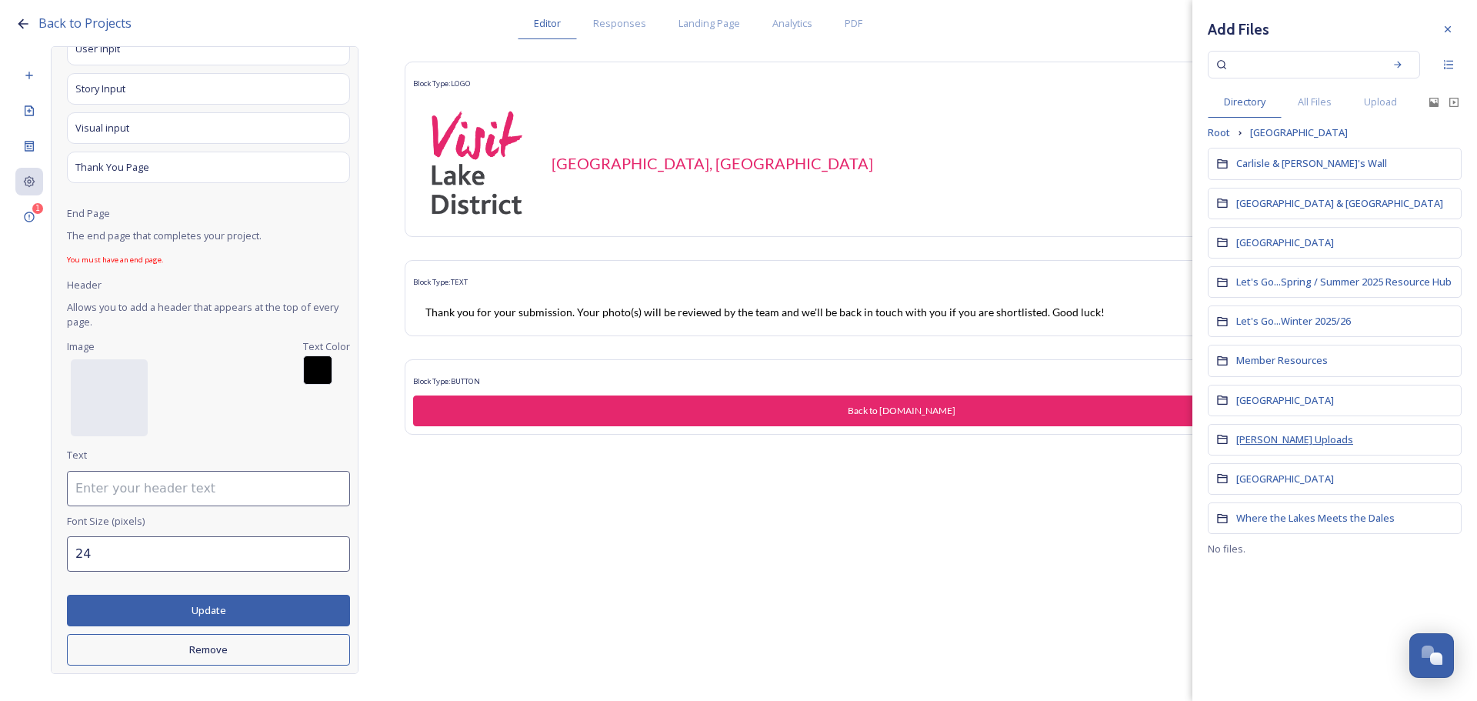
click at [1295, 438] on span "Paul Mitchell Uploads" at bounding box center [1294, 439] width 117 height 14
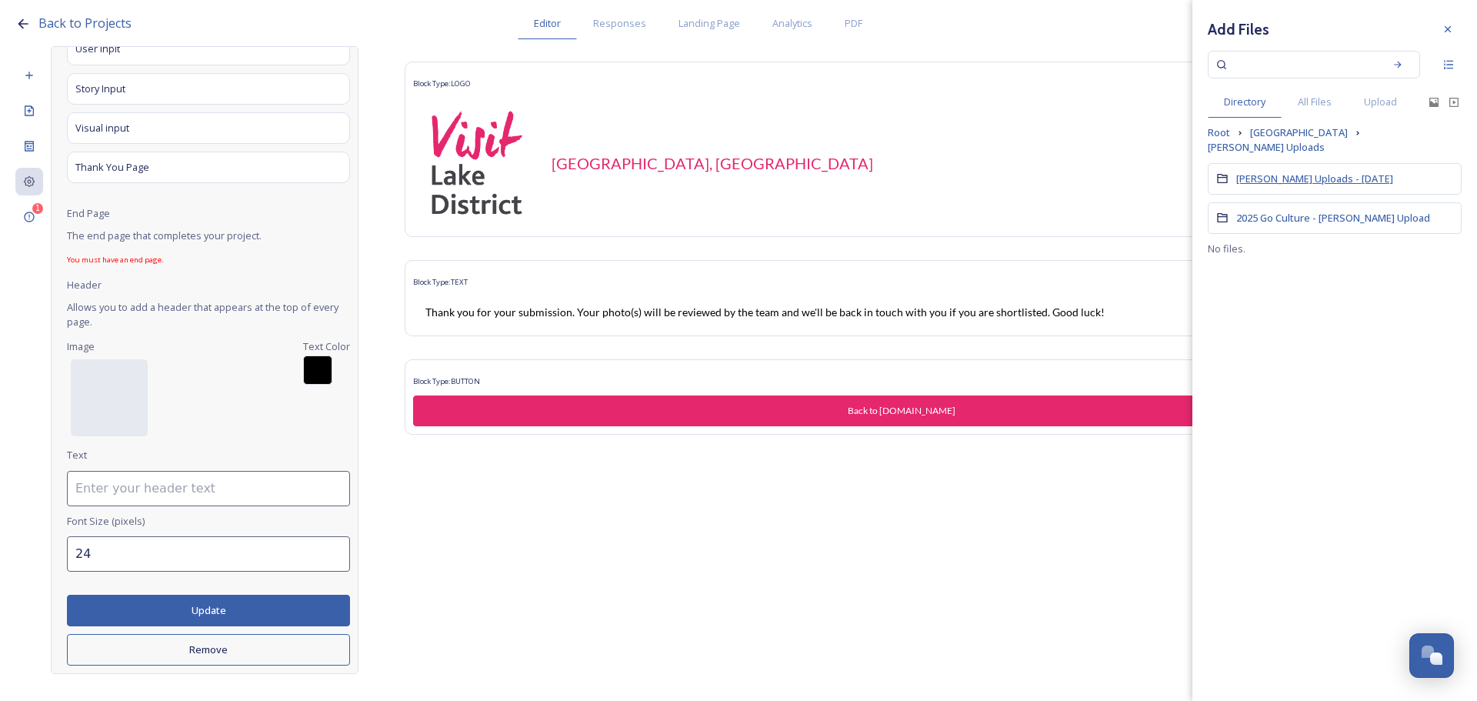
click at [1329, 182] on span "Paul Uploads - July 2024" at bounding box center [1314, 179] width 157 height 14
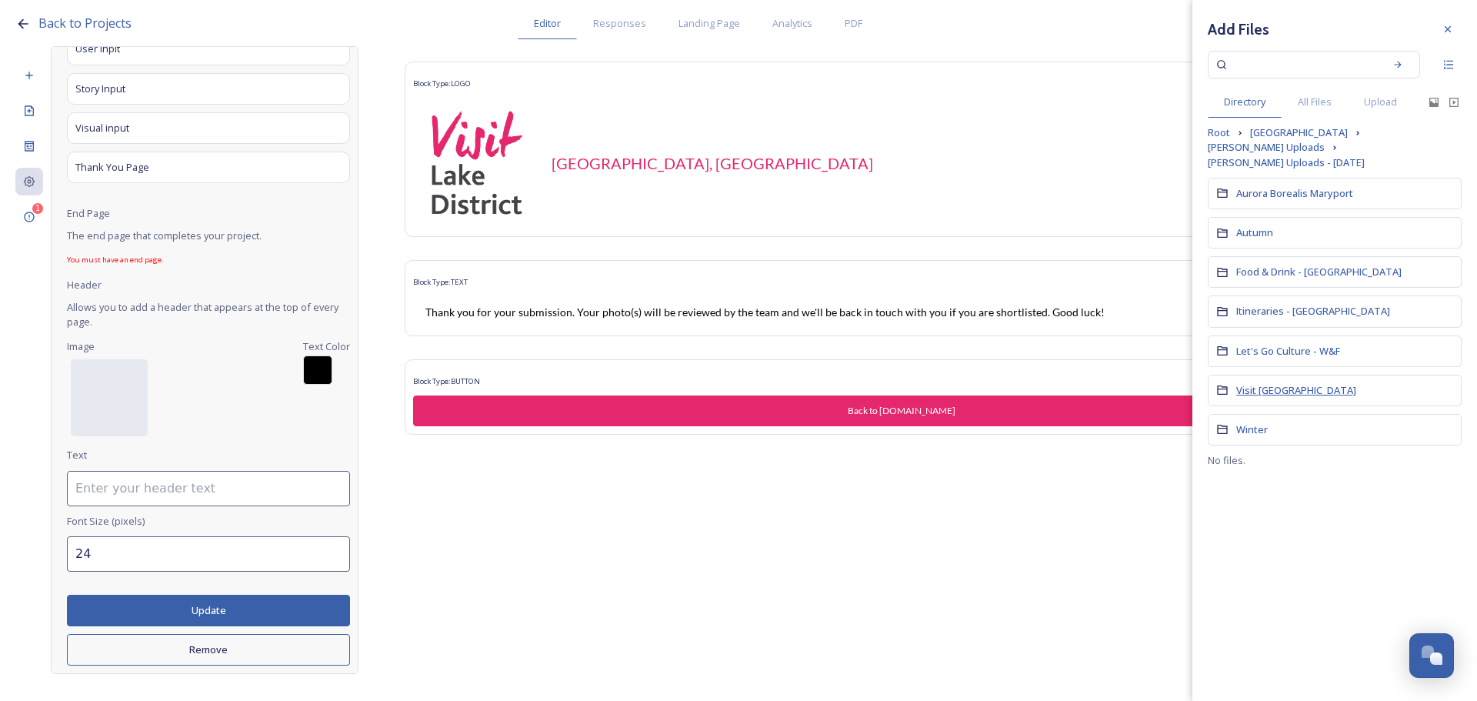
click at [1267, 383] on span "Visit England" at bounding box center [1296, 390] width 120 height 14
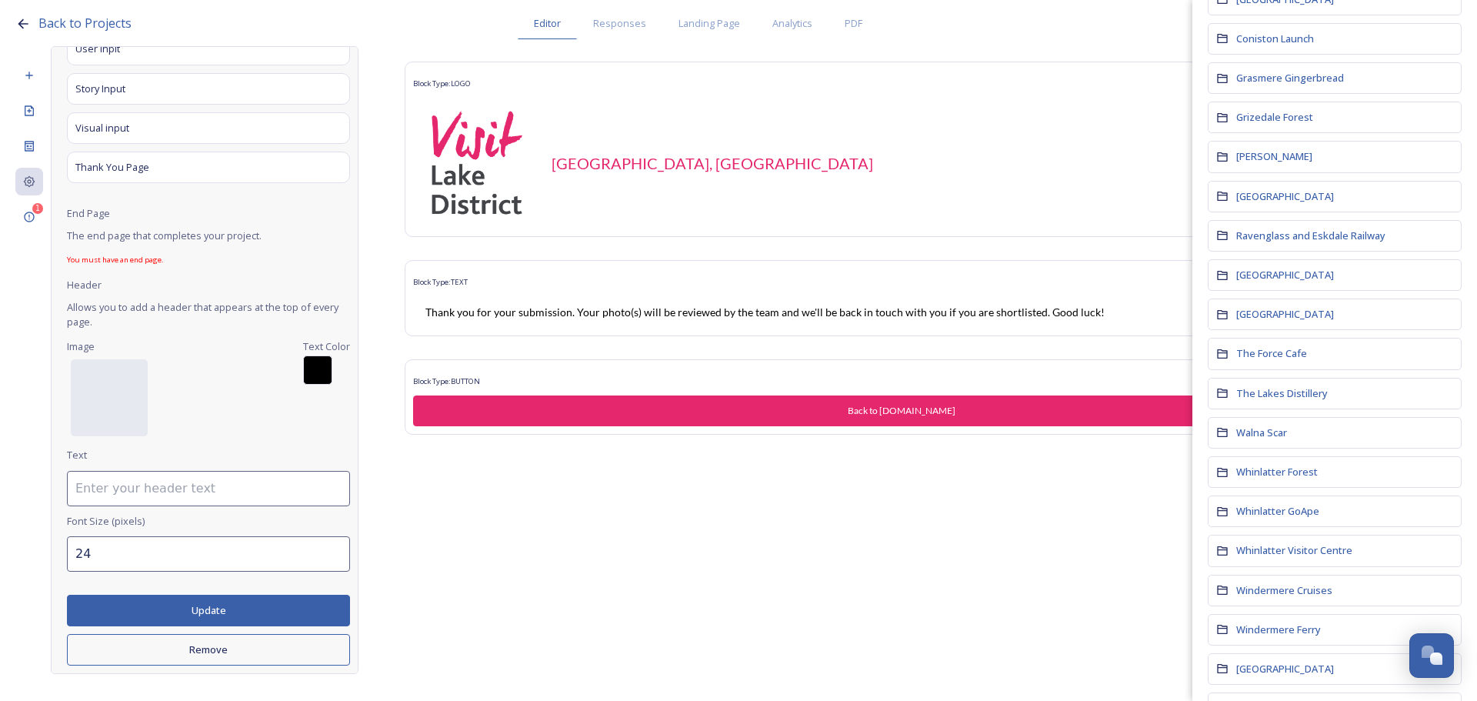
scroll to position [412, 0]
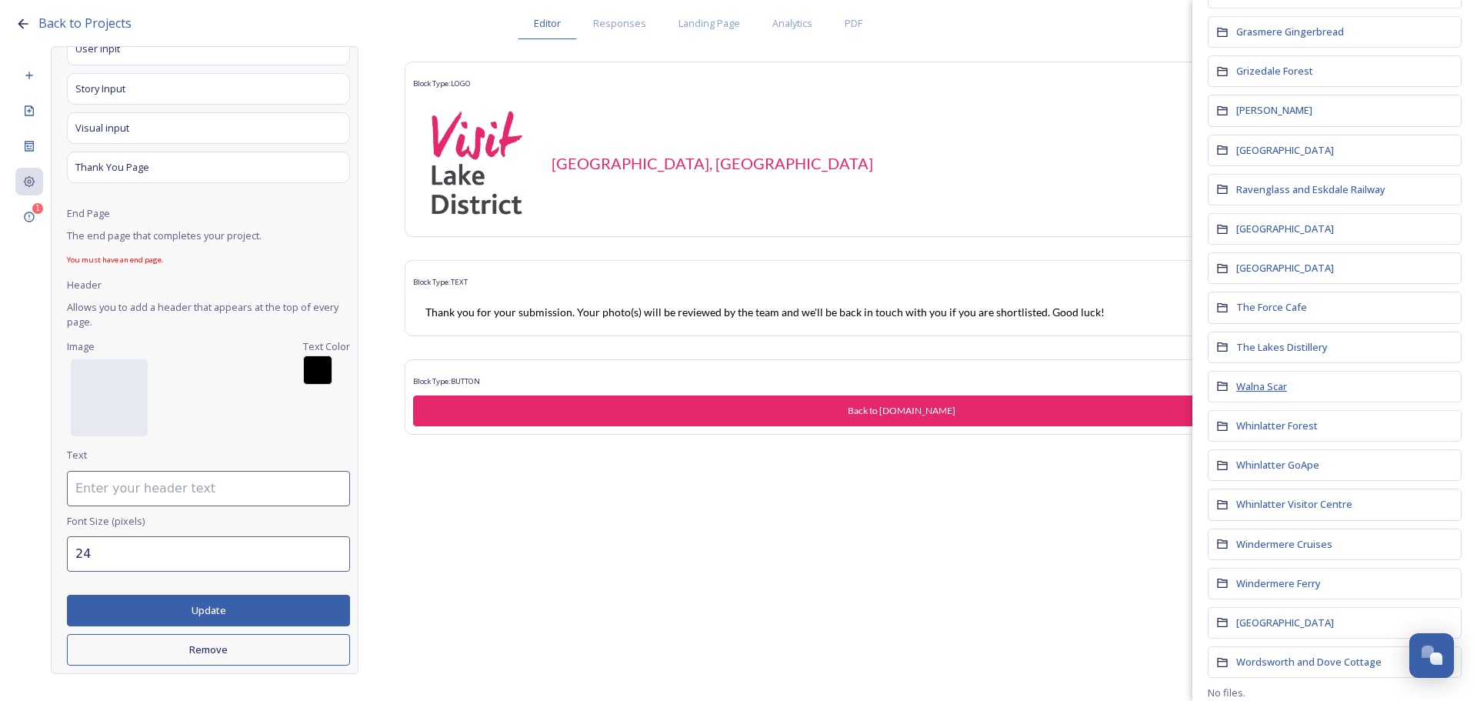
click at [1261, 379] on span "Walna Scar" at bounding box center [1261, 386] width 51 height 14
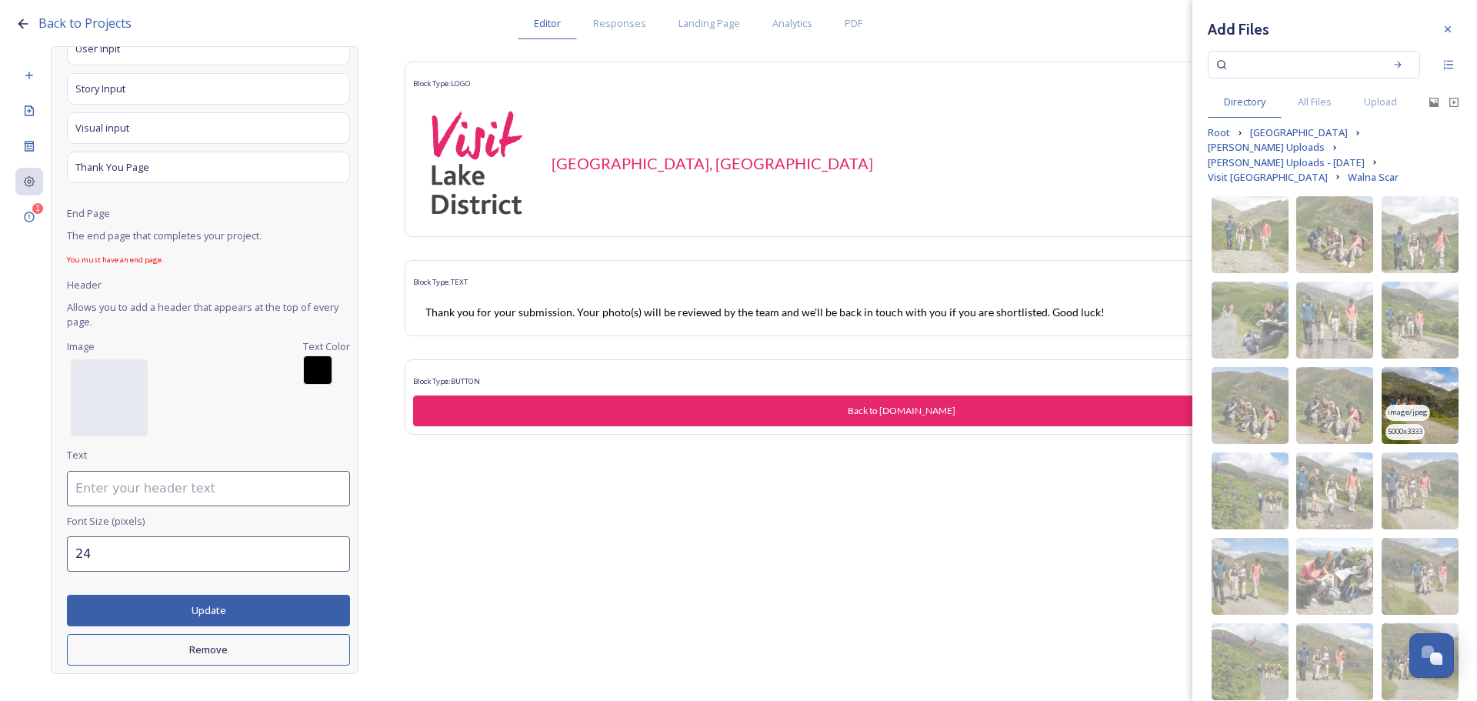
scroll to position [119, 0]
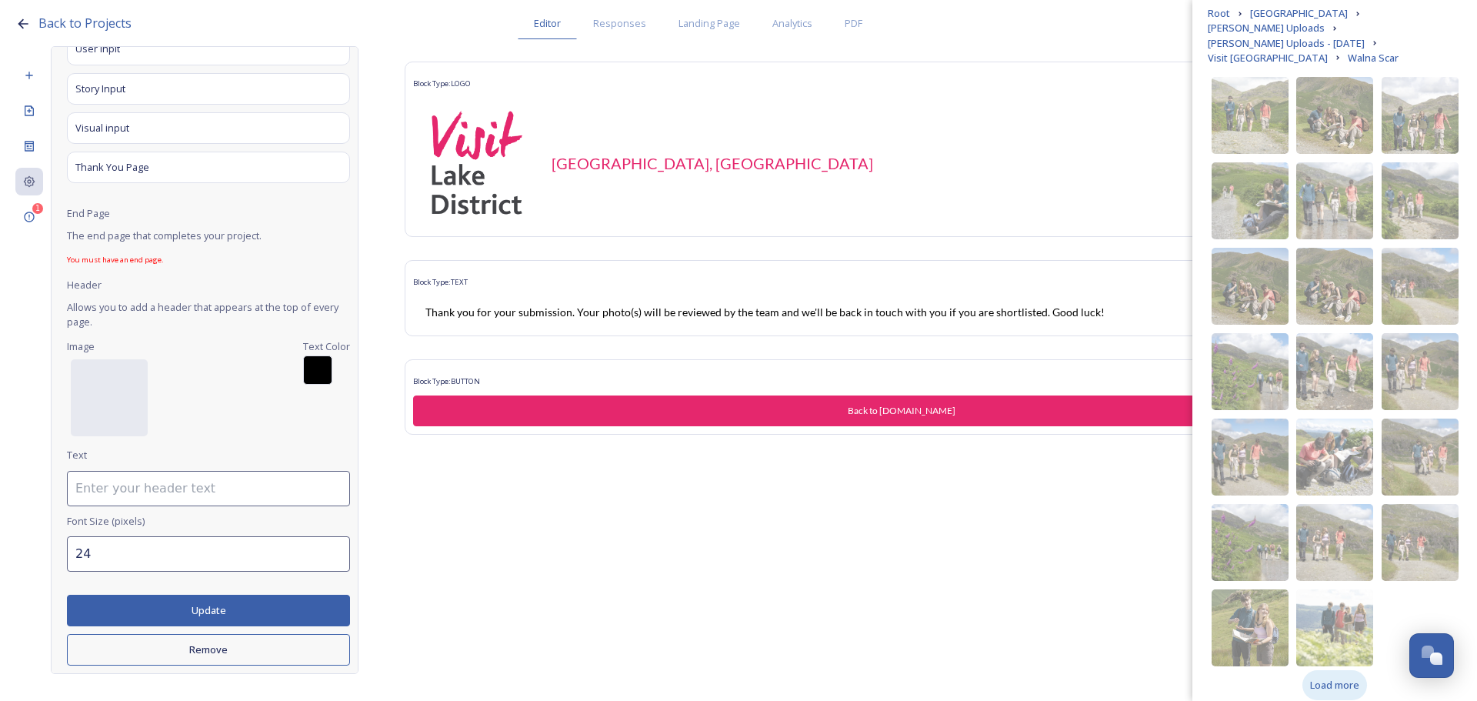
click at [1336, 678] on div "Load more" at bounding box center [1334, 685] width 65 height 30
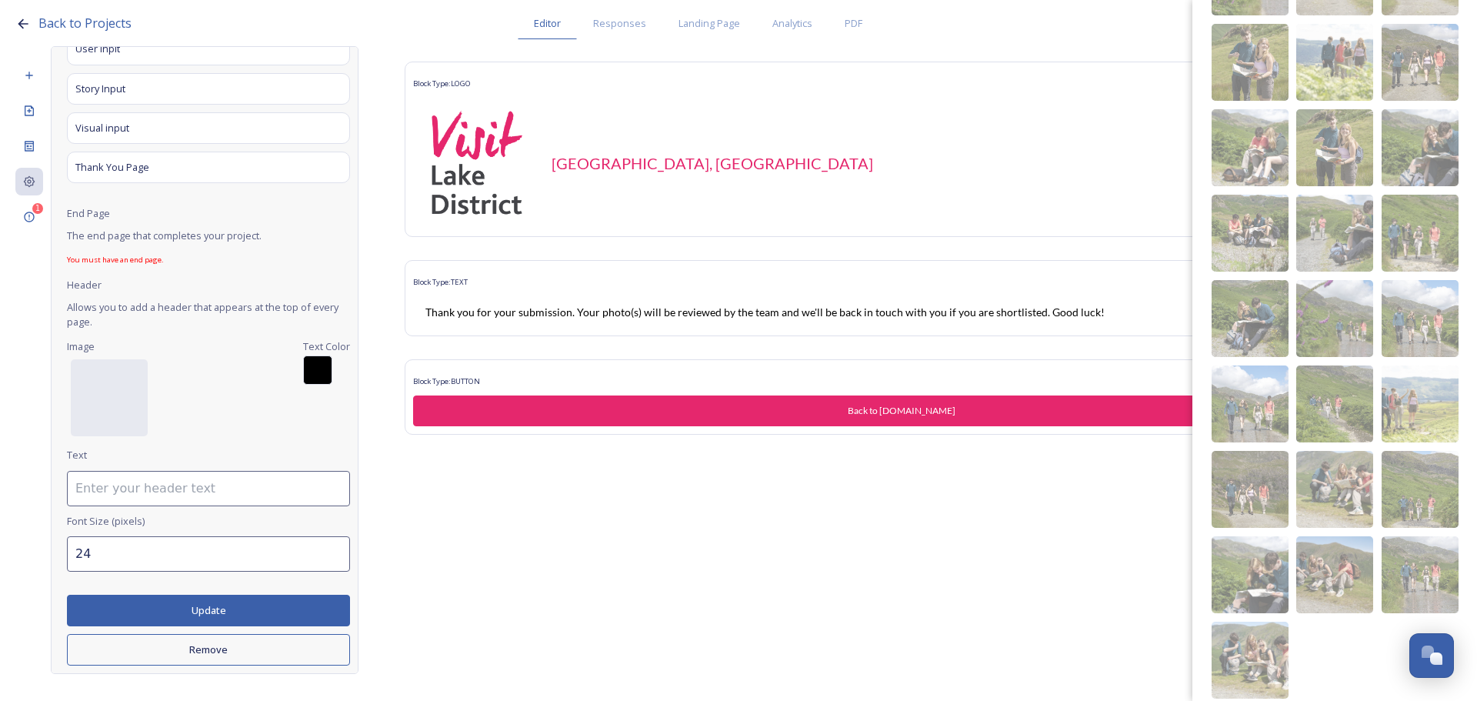
scroll to position [717, 0]
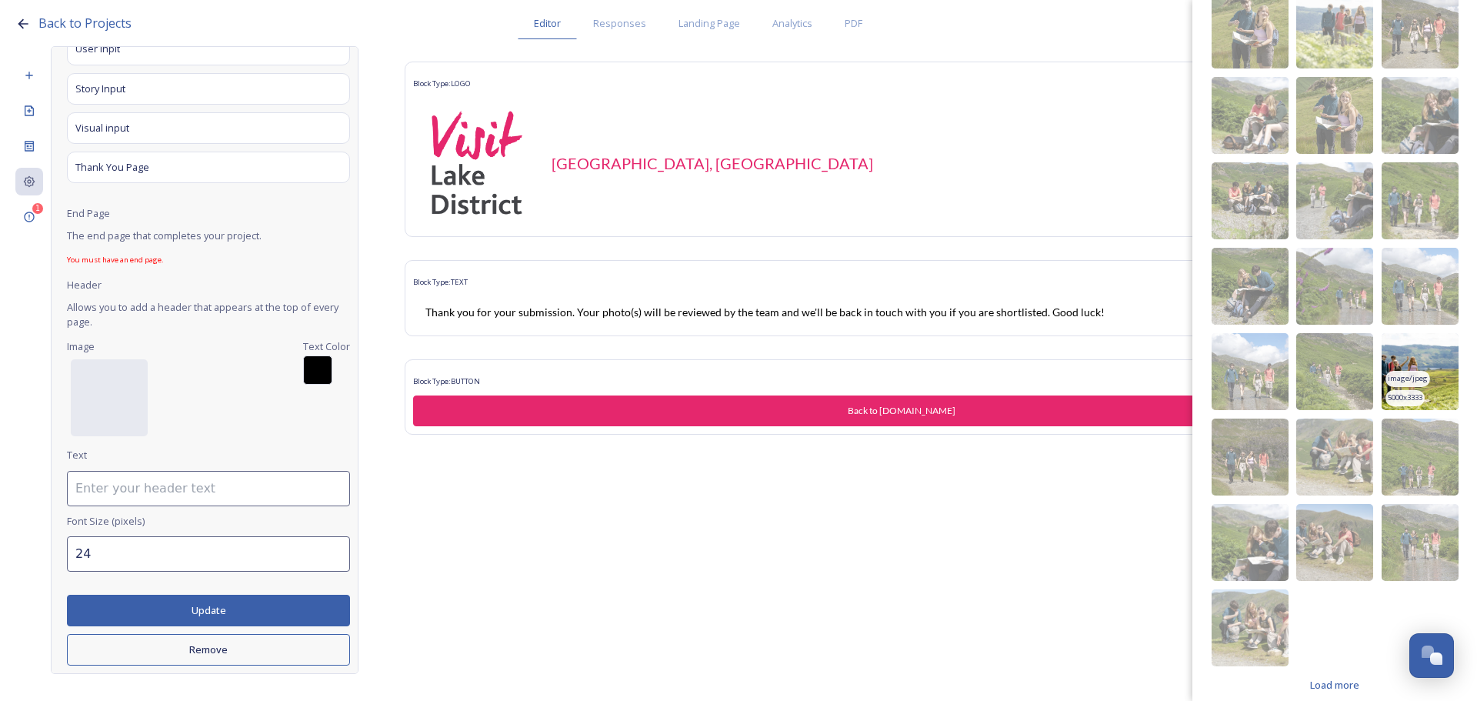
click at [1428, 375] on img at bounding box center [1419, 371] width 77 height 77
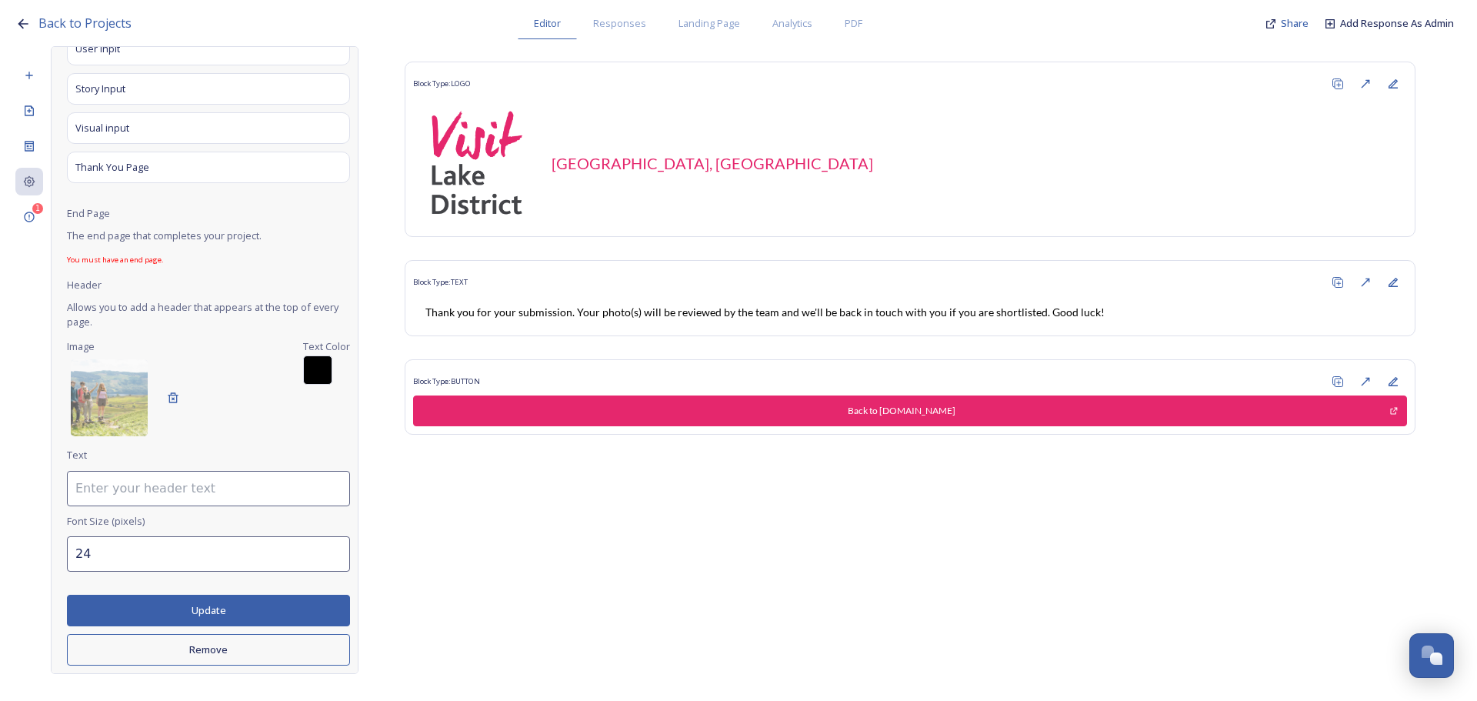
click at [189, 492] on input at bounding box center [208, 488] width 283 height 35
type input "Holiday Guide Cover Competition 2026"
click at [226, 597] on button "Update" at bounding box center [208, 611] width 283 height 32
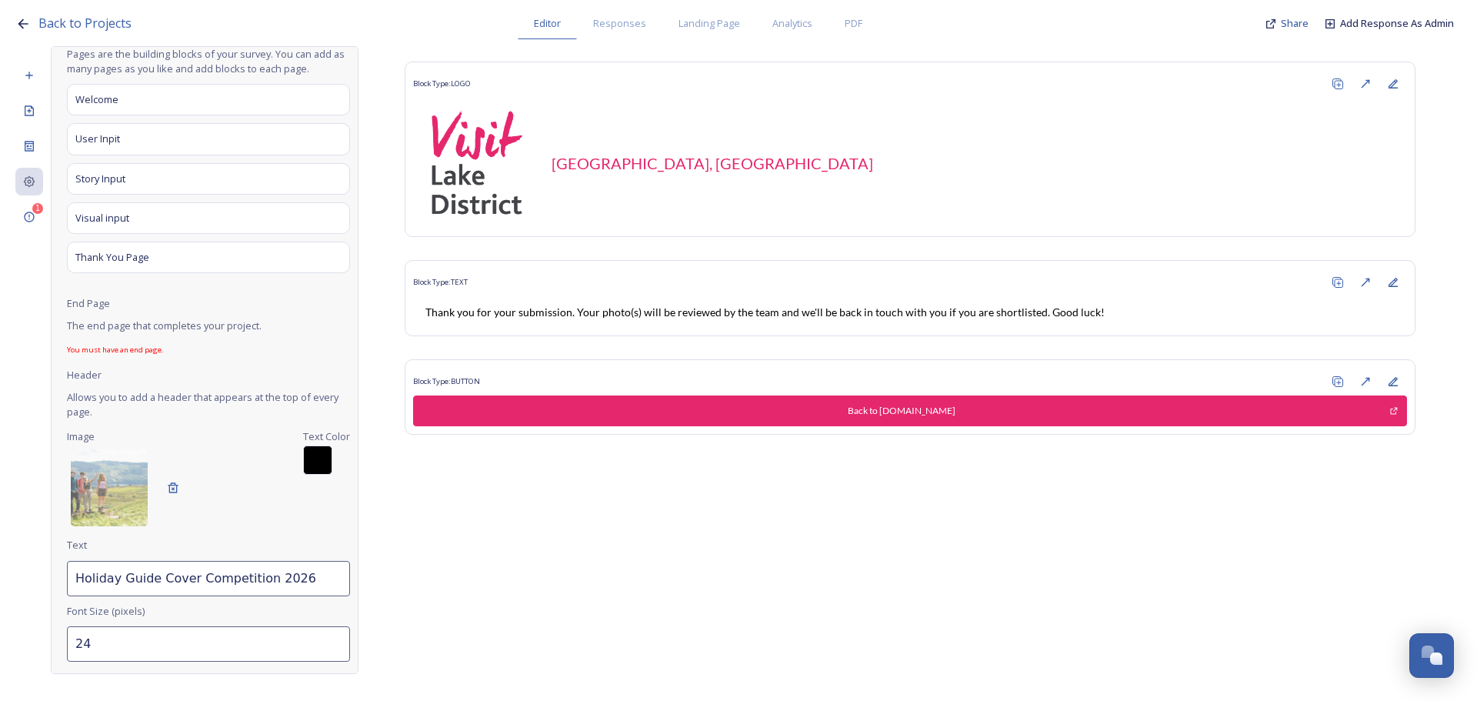
scroll to position [128, 0]
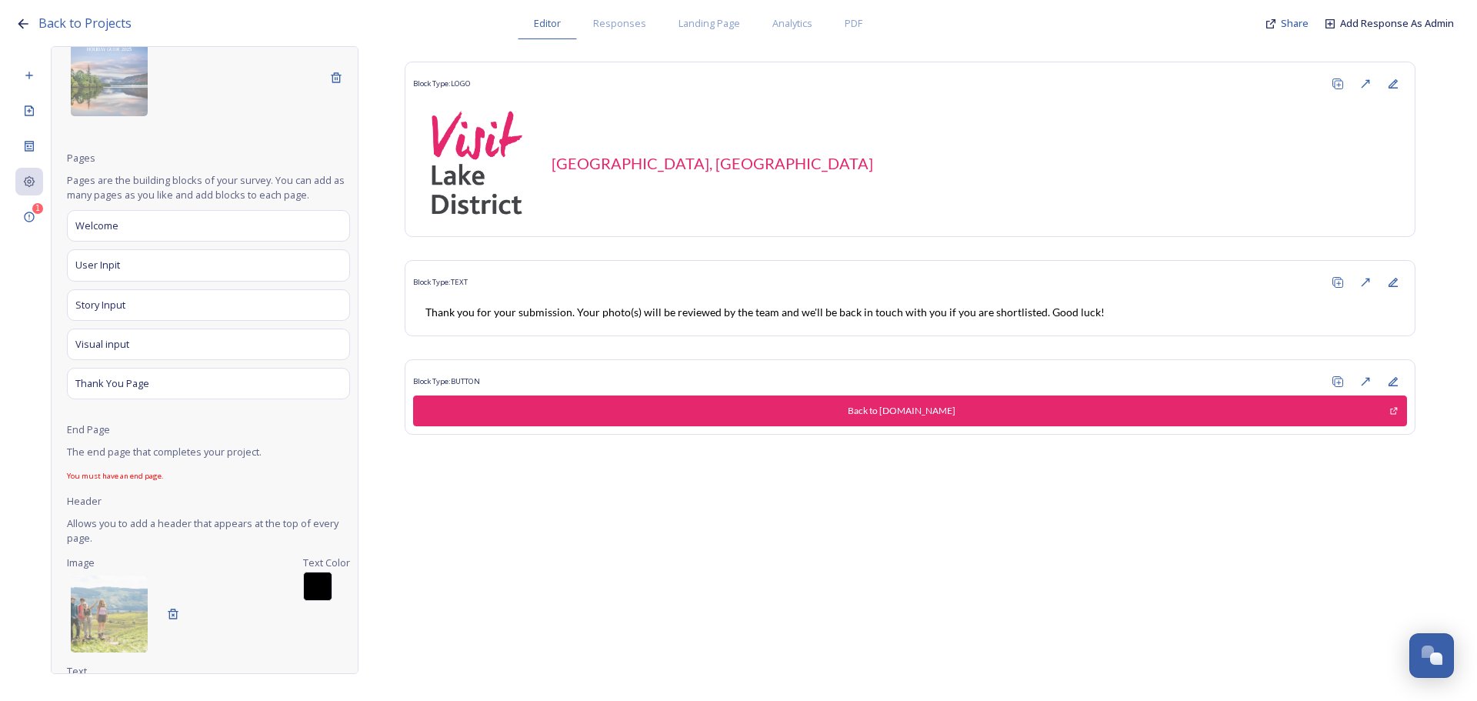
click at [102, 437] on span "End Page" at bounding box center [88, 429] width 43 height 15
click at [142, 482] on span "You must have an end page." at bounding box center [208, 476] width 283 height 11
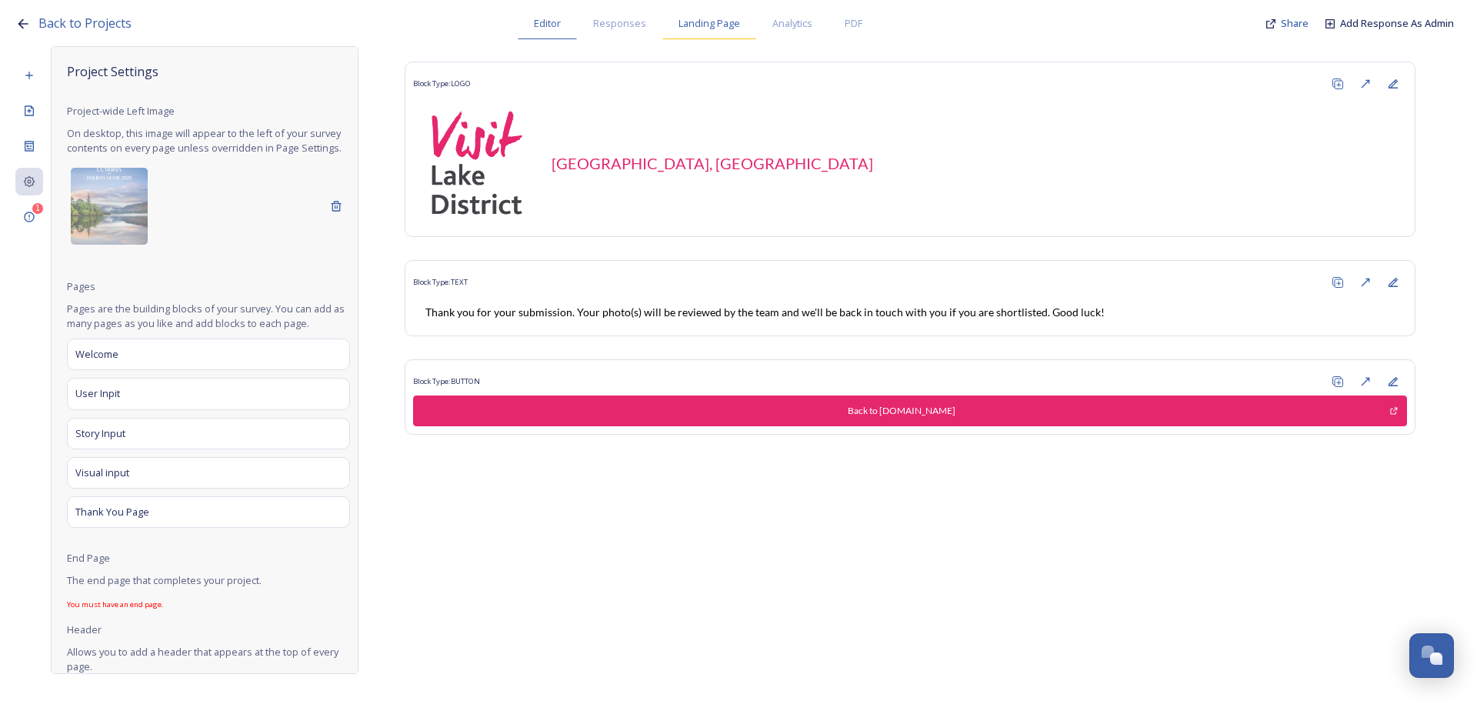
click at [714, 28] on span "Landing Page" at bounding box center [709, 23] width 62 height 15
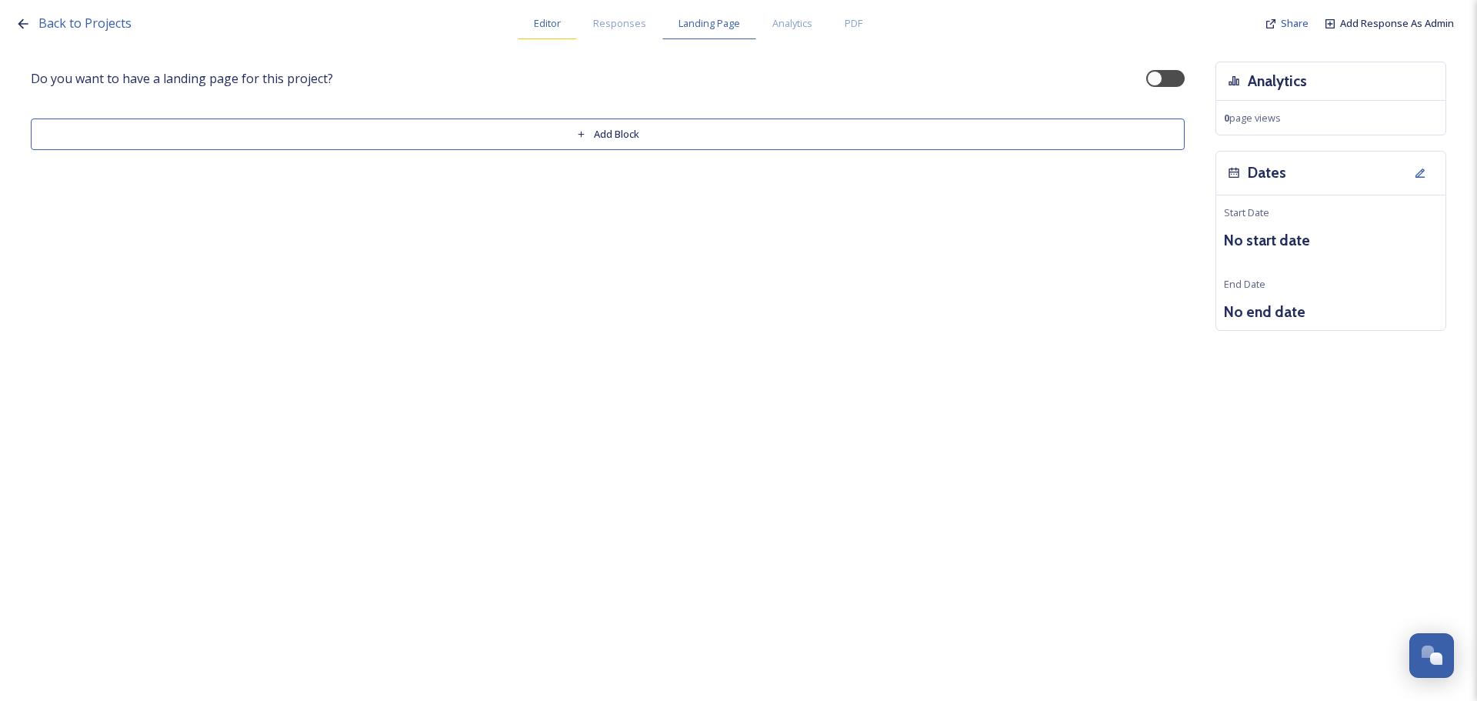
click at [559, 28] on span "Editor" at bounding box center [547, 23] width 27 height 15
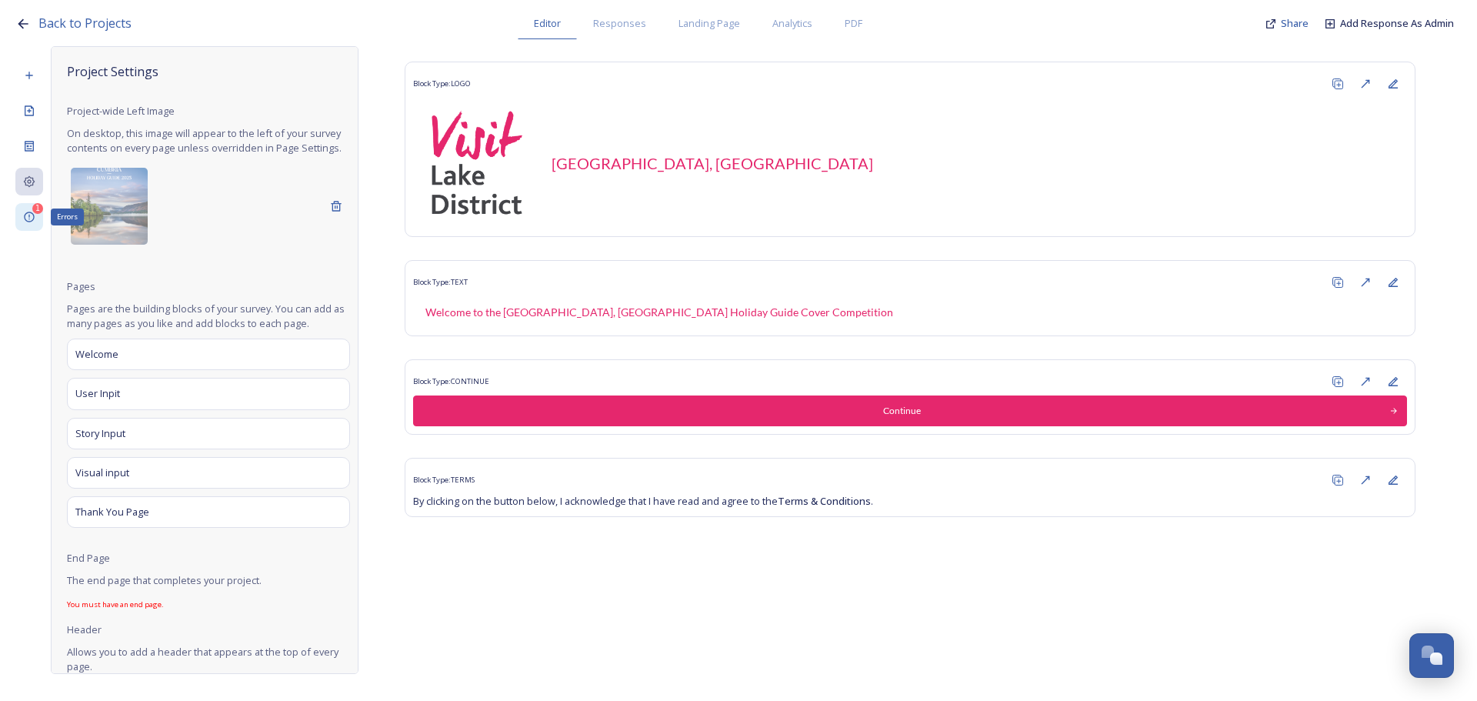
click at [35, 218] on icon at bounding box center [29, 217] width 12 height 12
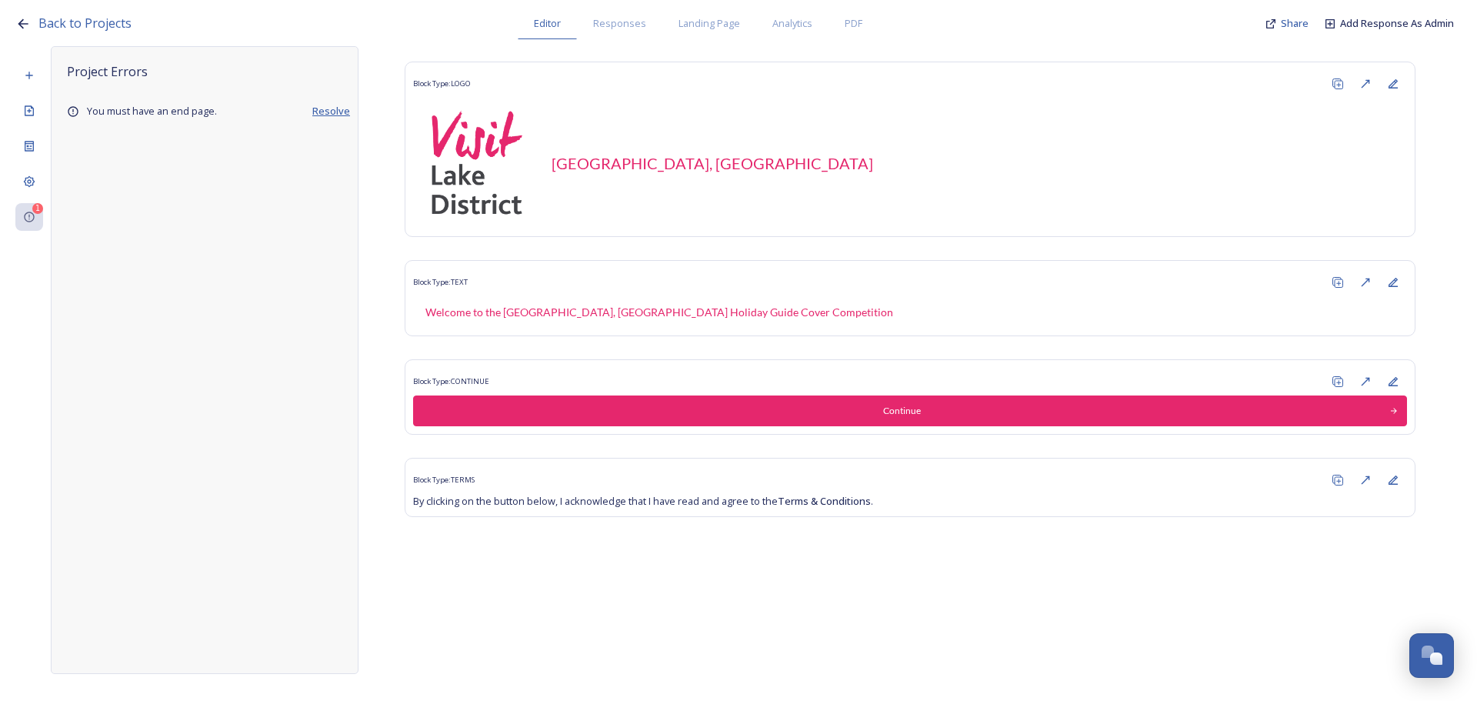
click at [330, 107] on span "Resolve" at bounding box center [331, 111] width 38 height 15
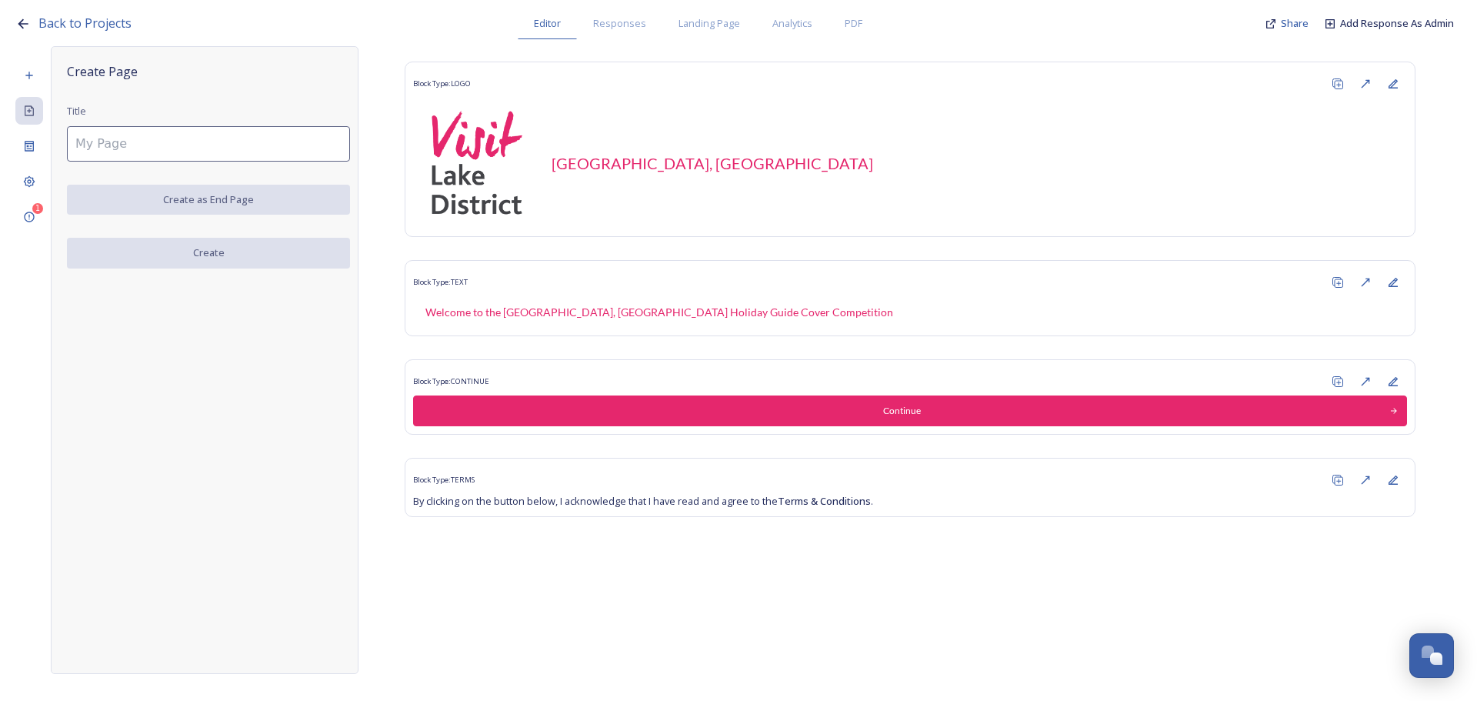
click at [234, 145] on input at bounding box center [208, 143] width 283 height 35
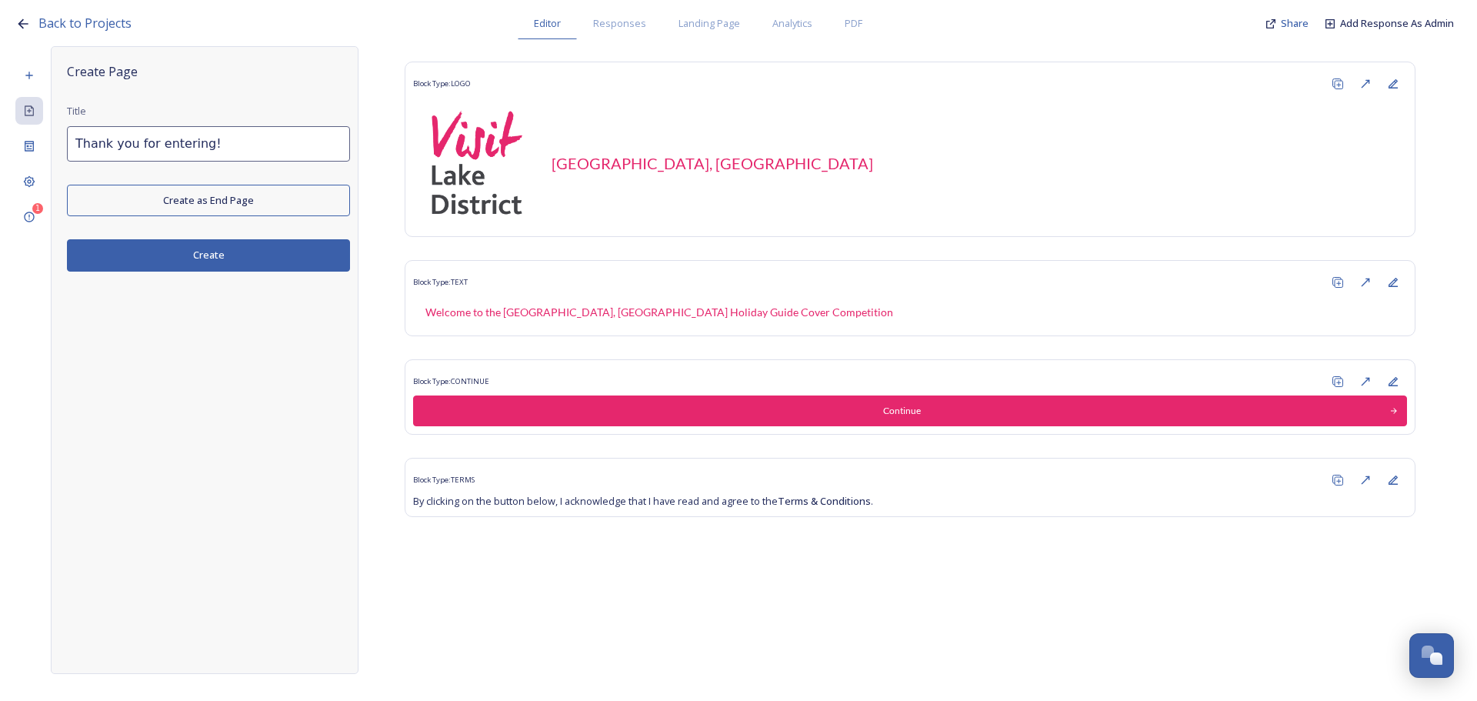
type input "Thank you for entering!"
click at [248, 195] on button "Create as End Page" at bounding box center [208, 201] width 283 height 32
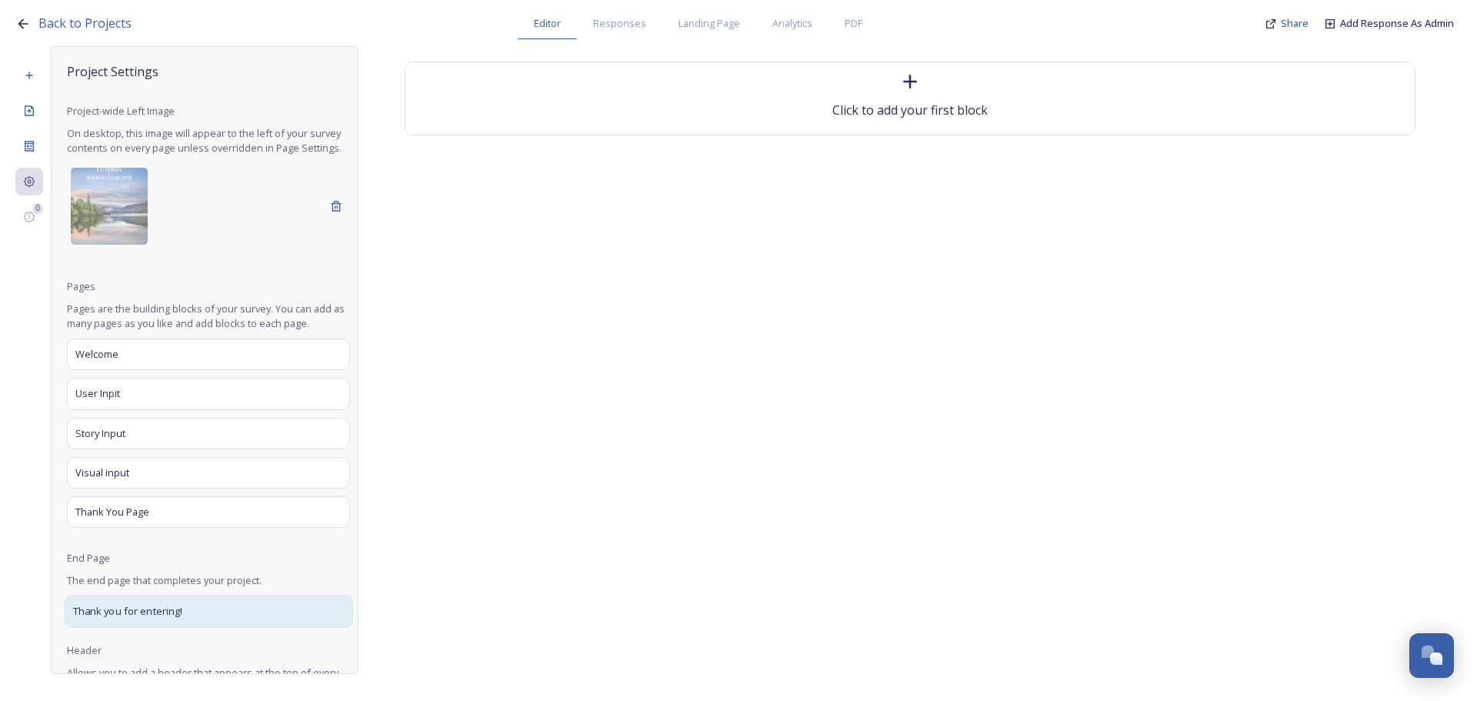
click at [208, 628] on div "Thank you for entering!" at bounding box center [208, 611] width 288 height 32
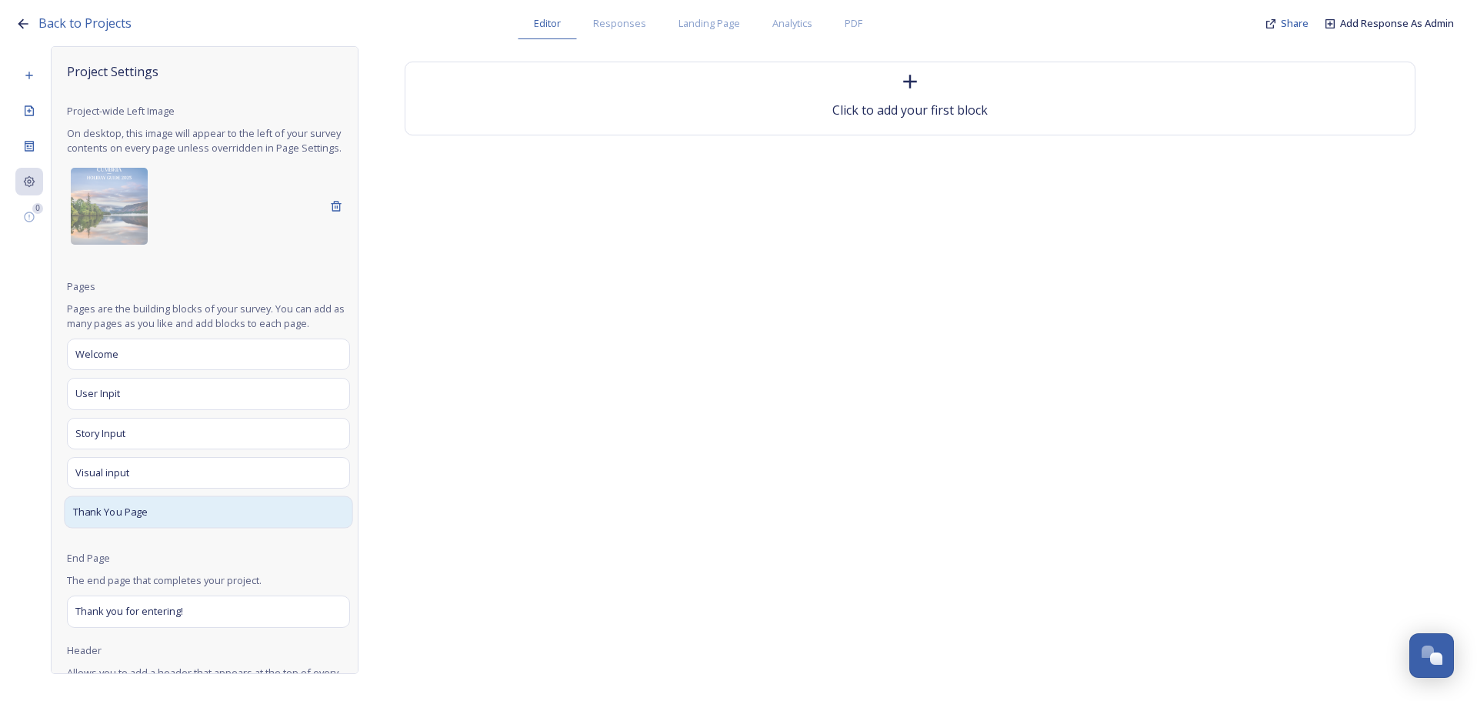
click at [193, 527] on div "Thank You Page" at bounding box center [208, 511] width 288 height 32
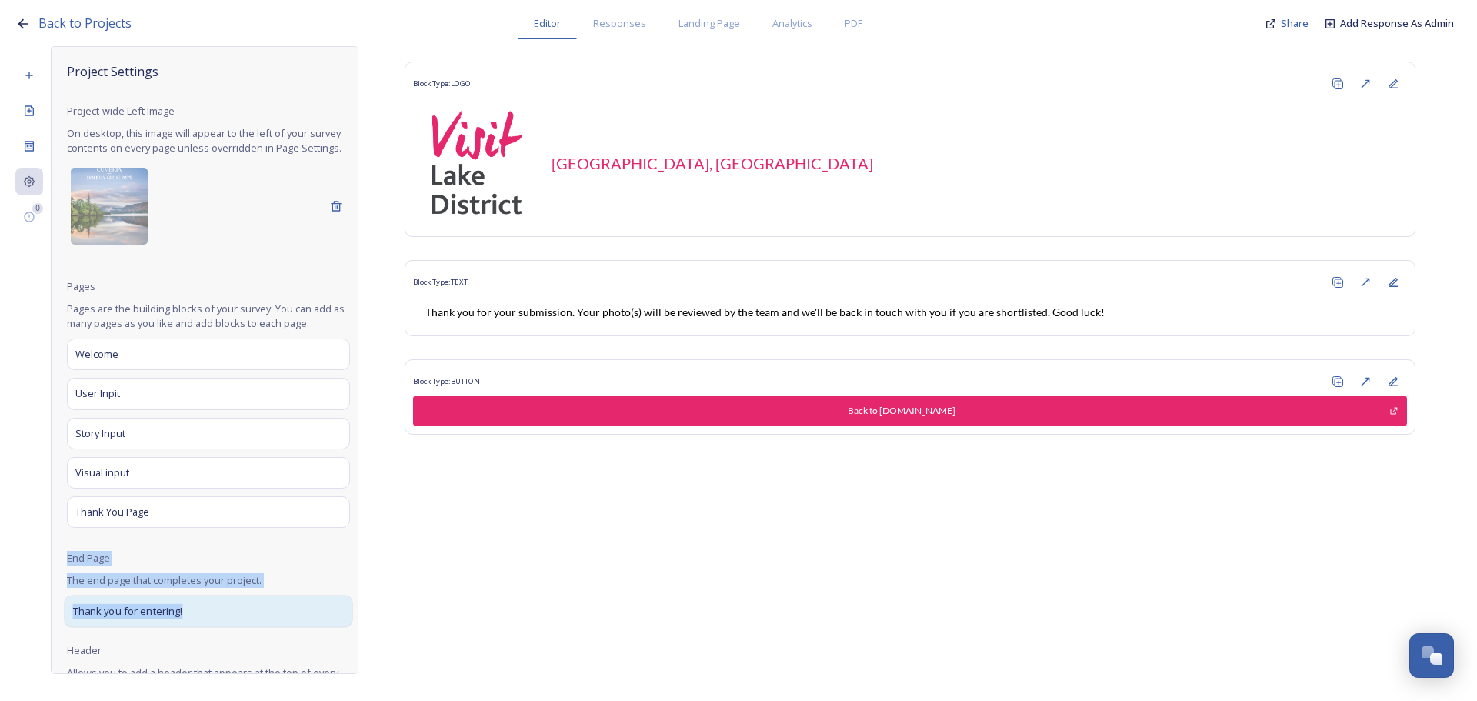
drag, startPoint x: 188, startPoint y: 528, endPoint x: 182, endPoint y: 610, distance: 82.5
click at [182, 610] on div "Project Settings Project-wide Left Image On desktop, this image will appear to …" at bounding box center [208, 550] width 283 height 976
click at [192, 585] on div "Project Settings Project-wide Left Image On desktop, this image will appear to …" at bounding box center [208, 550] width 283 height 976
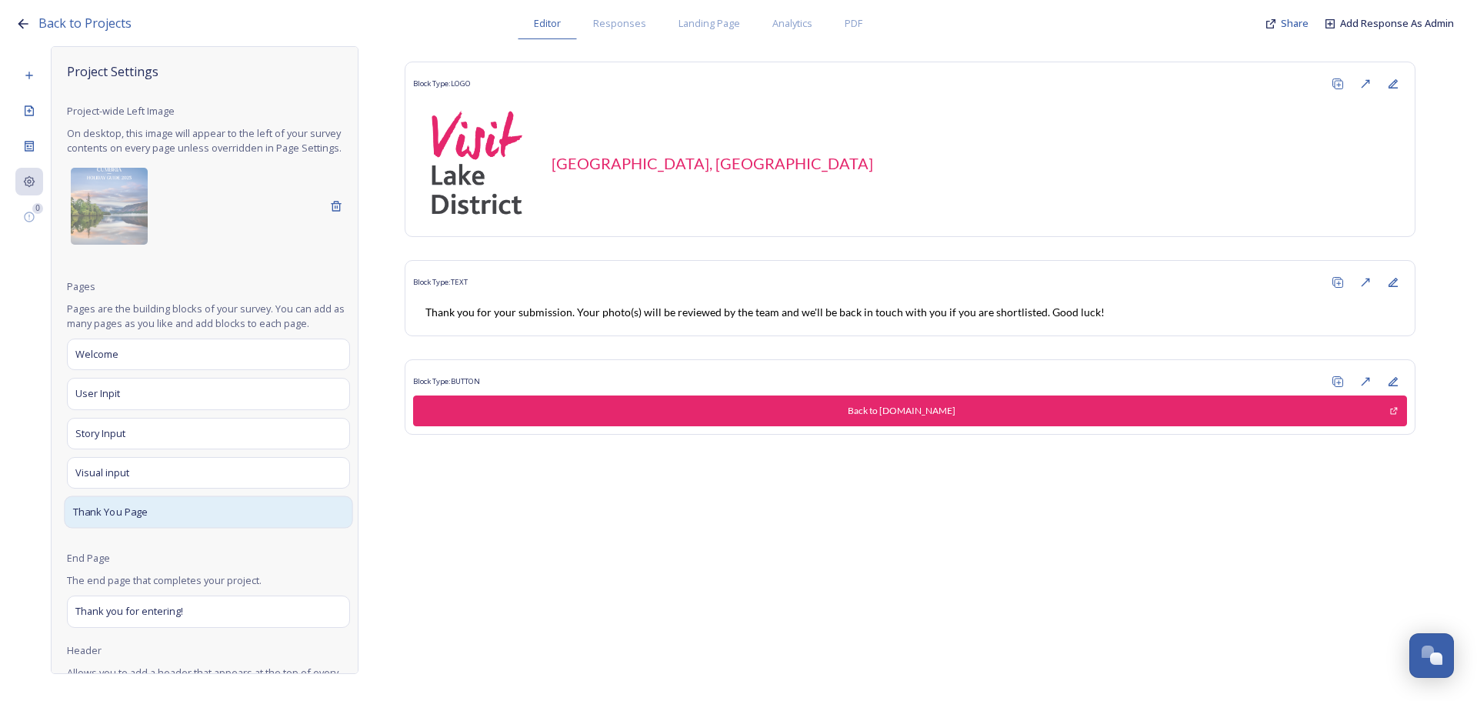
click at [232, 521] on div "Thank You Page" at bounding box center [208, 511] width 288 height 32
click at [238, 514] on div "Thank You Page" at bounding box center [208, 511] width 288 height 32
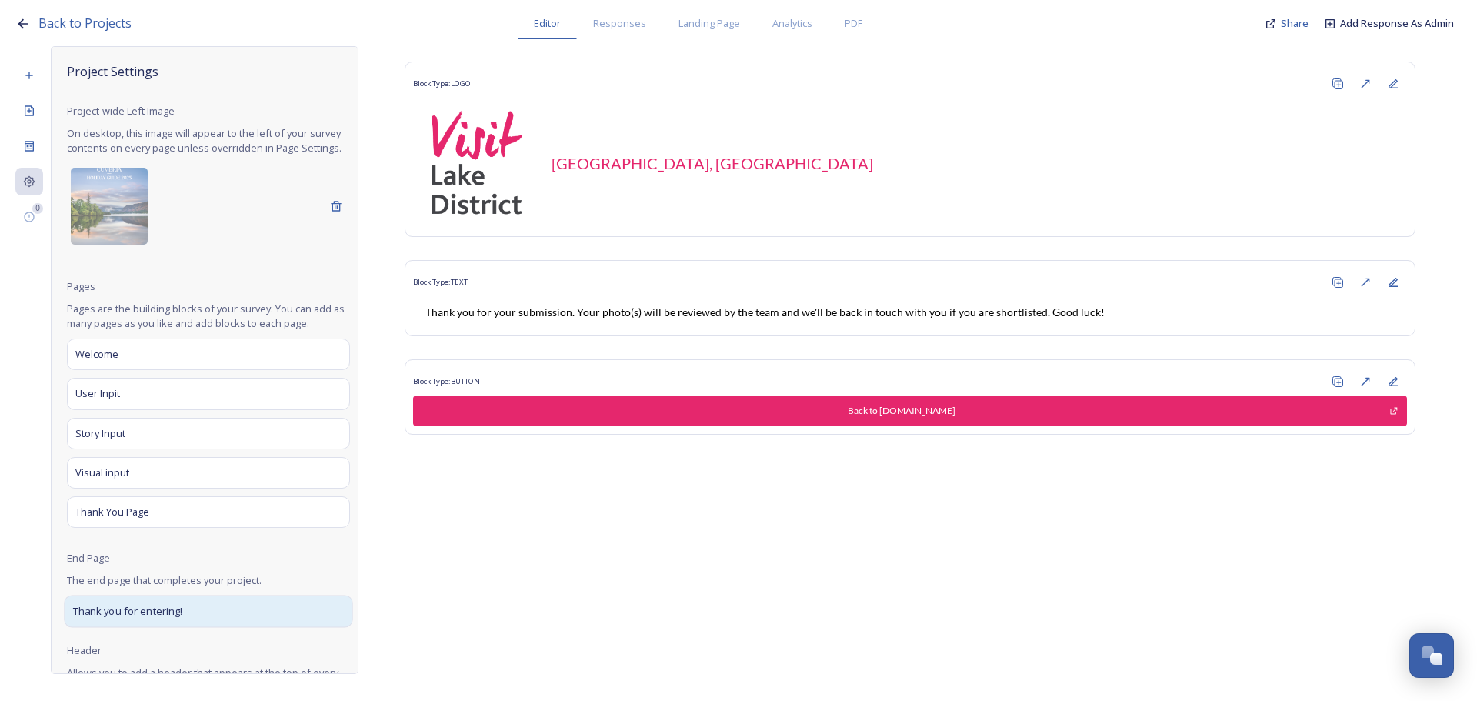
click at [195, 619] on div "Thank you for entering!" at bounding box center [208, 611] width 288 height 32
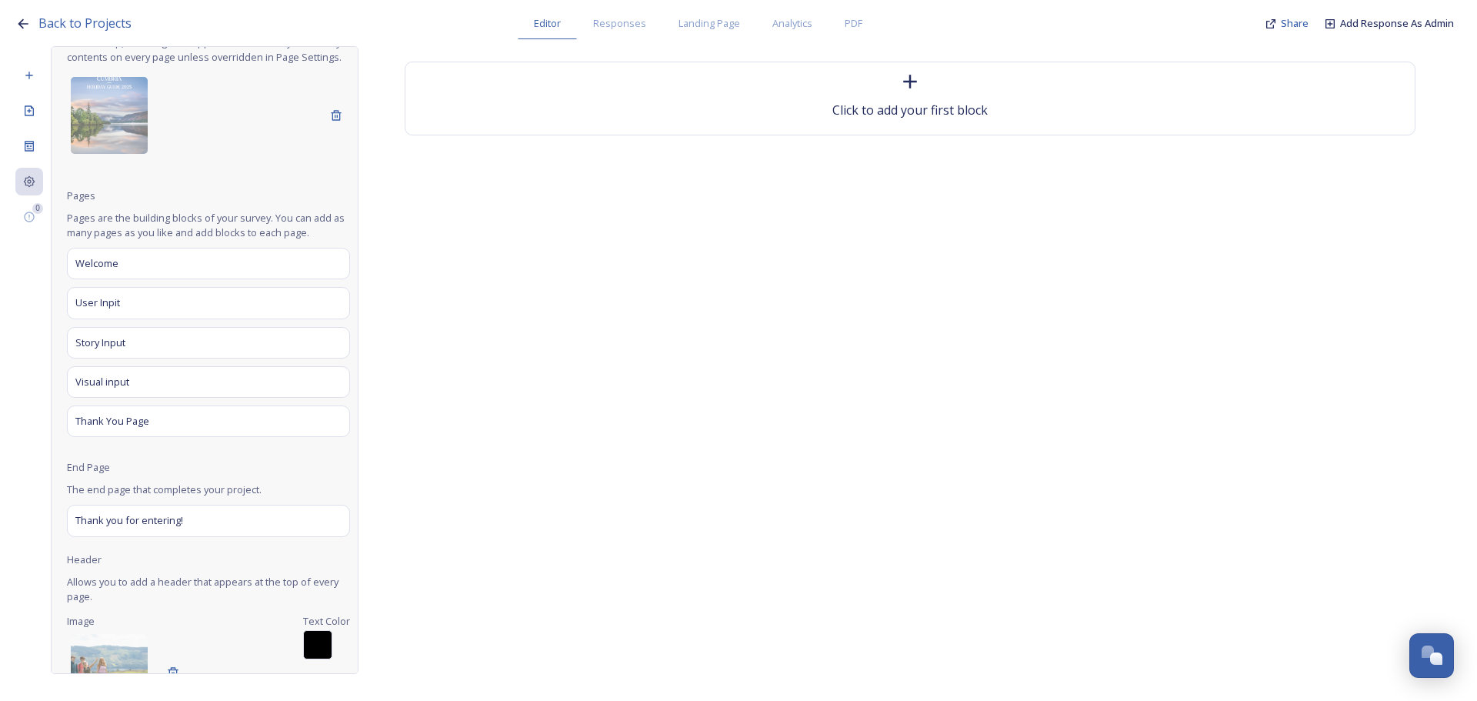
scroll to position [154, 0]
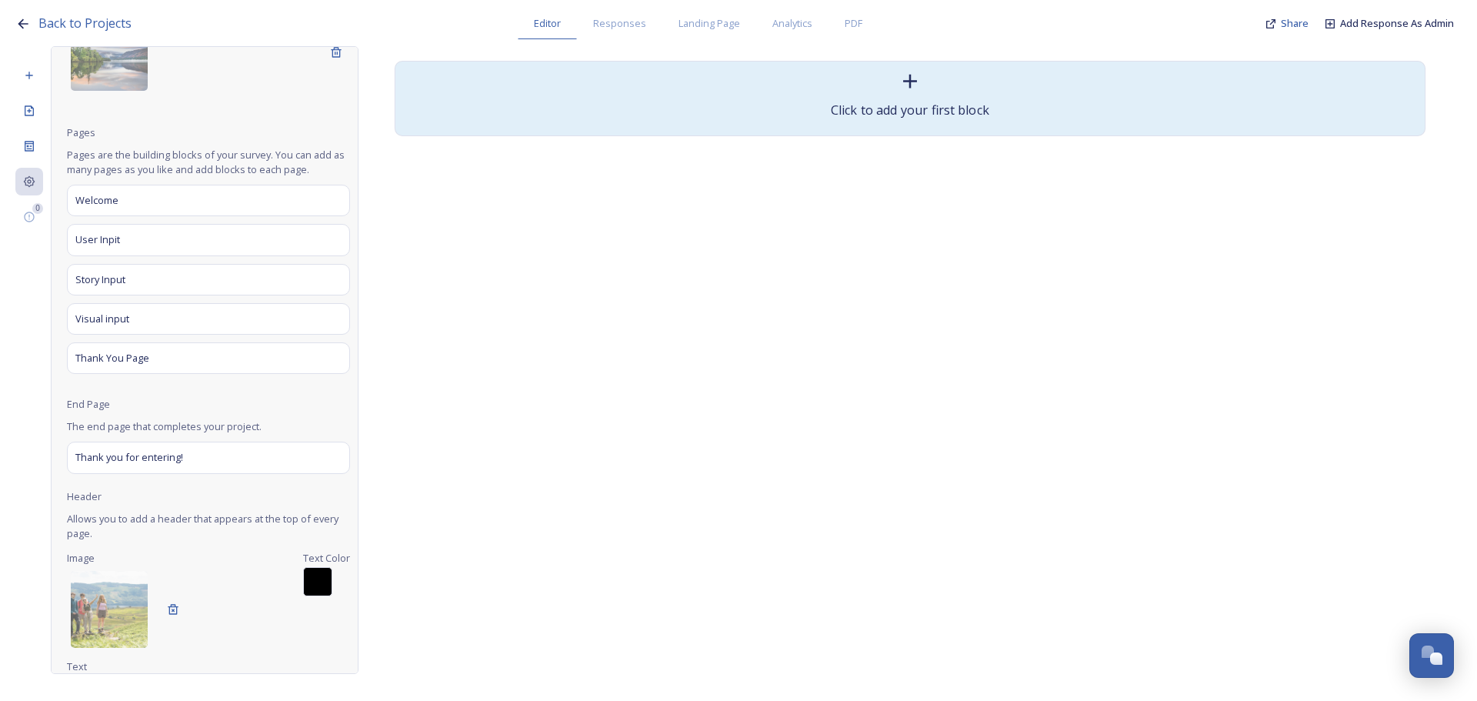
click at [944, 97] on div "Click to add your first block" at bounding box center [910, 98] width 1014 height 58
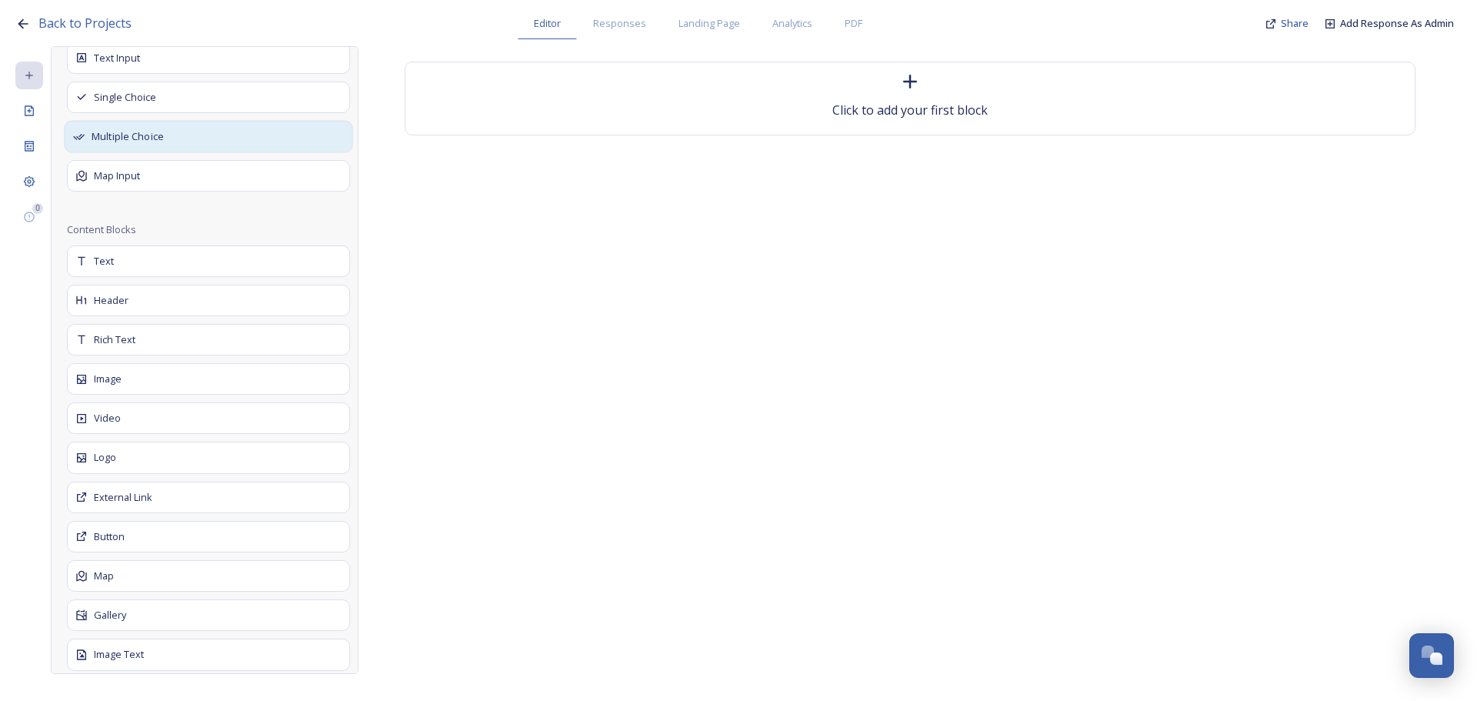
scroll to position [0, 0]
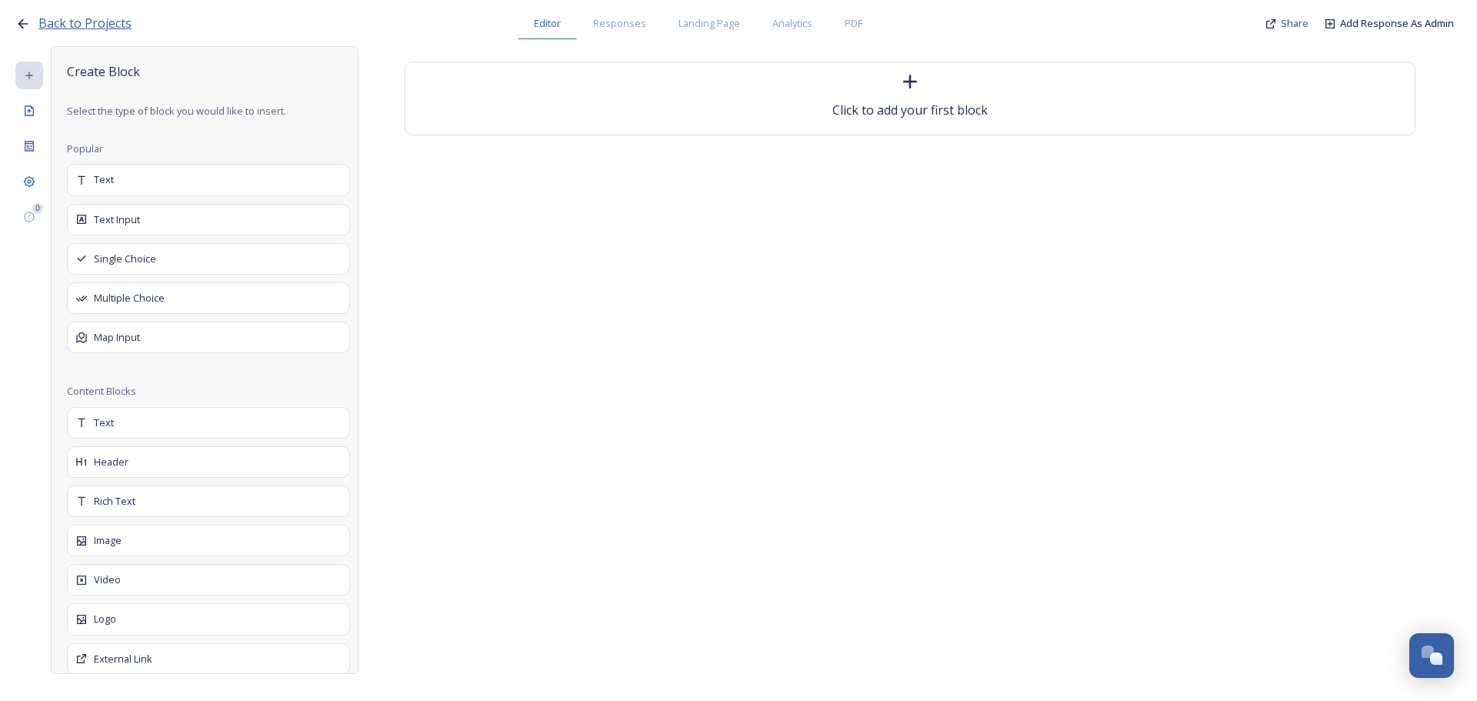
click at [62, 21] on span "Back to Projects" at bounding box center [84, 23] width 93 height 17
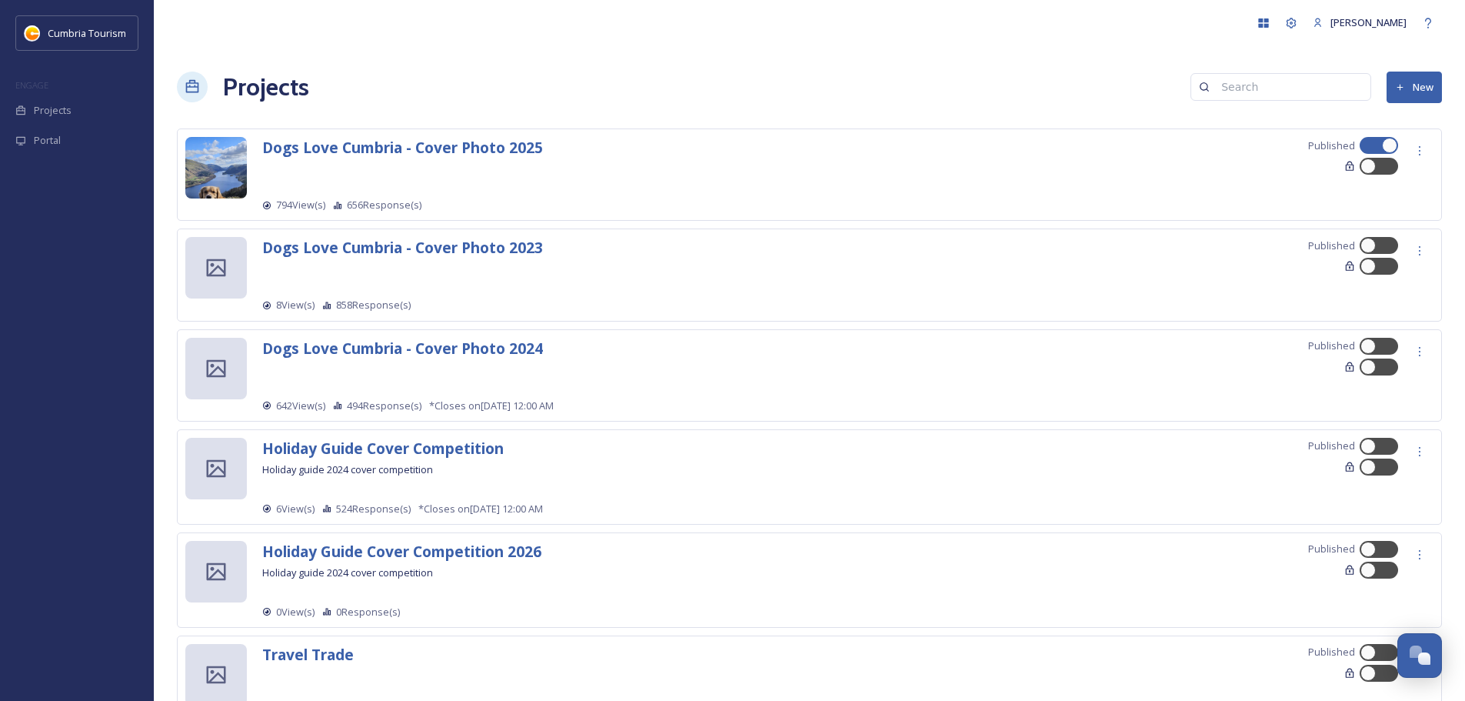
click at [393, 572] on span "Holiday guide 2024 cover competition" at bounding box center [347, 572] width 171 height 14
click at [456, 551] on strong "Holiday Guide Cover Competition 2026" at bounding box center [401, 551] width 279 height 21
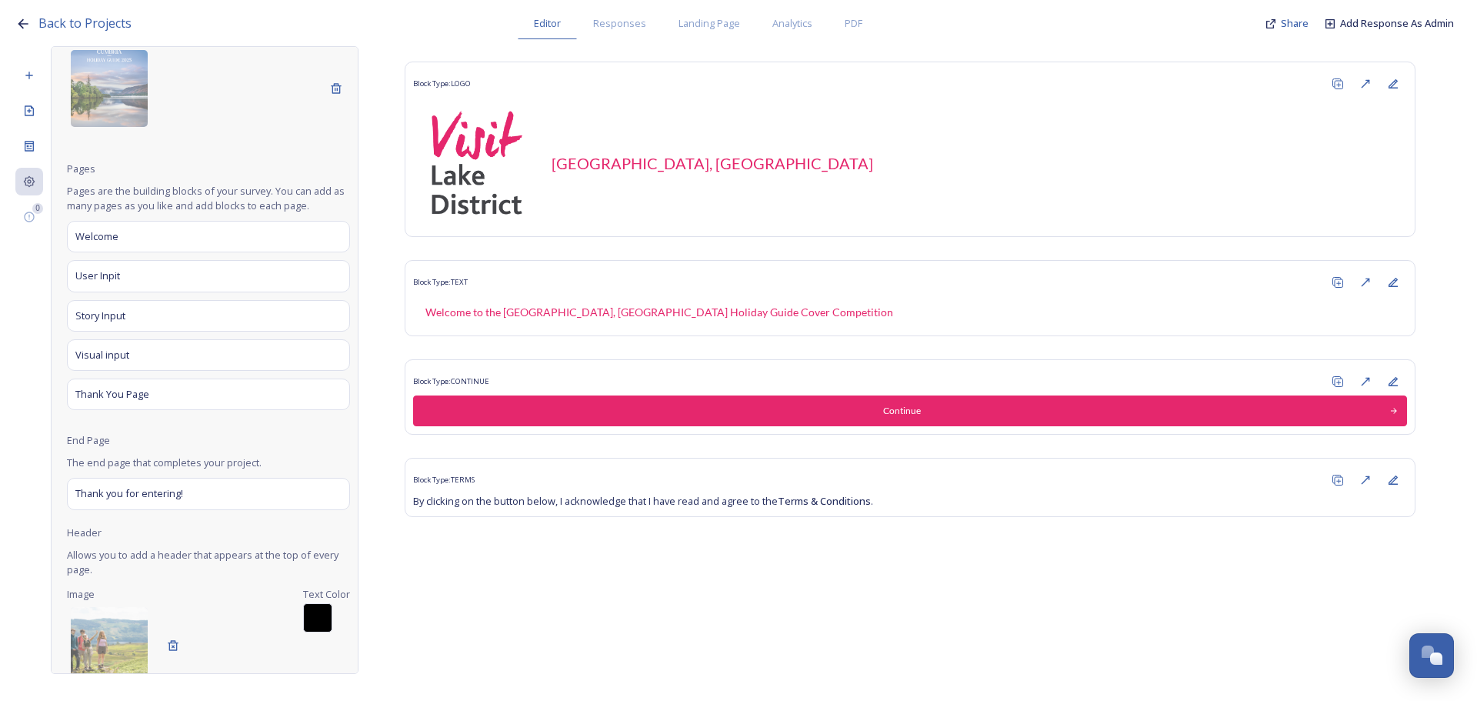
scroll to position [154, 0]
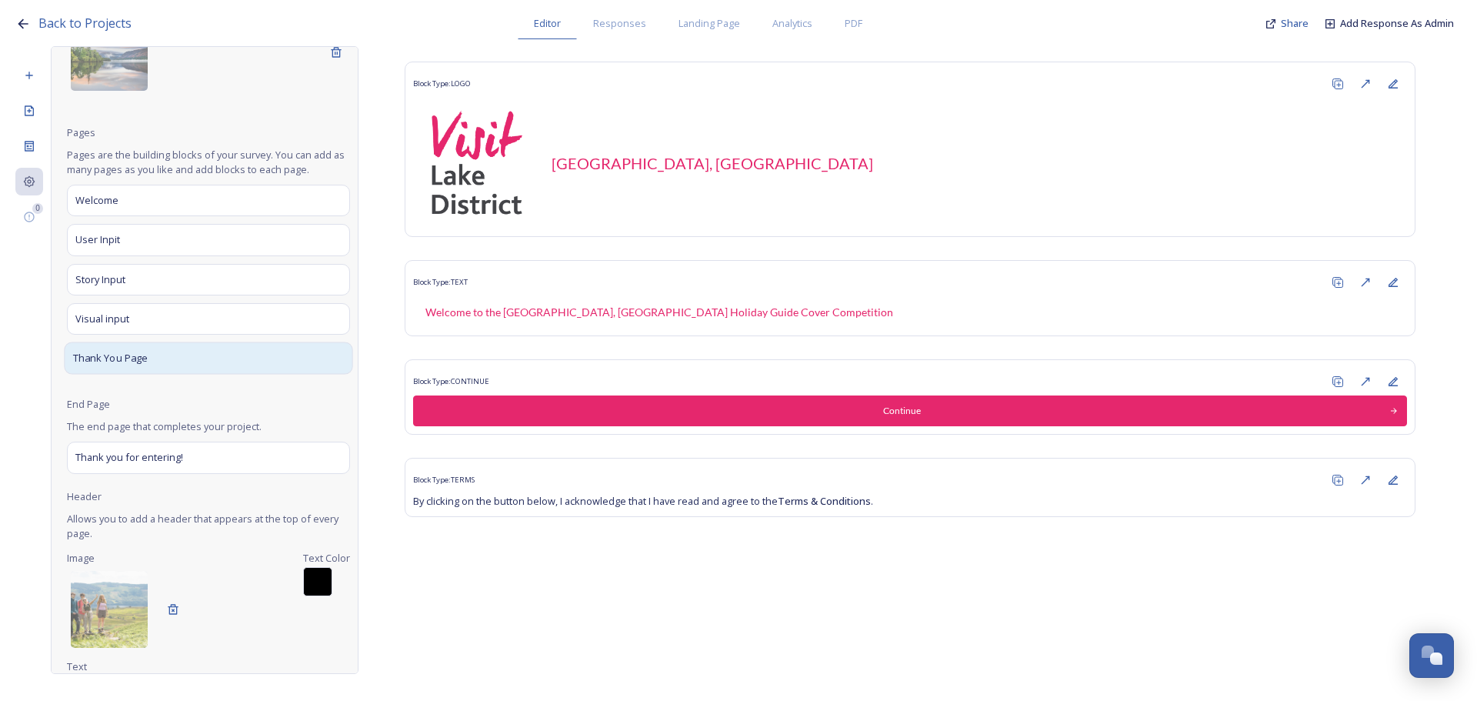
click at [234, 370] on div "Thank You Page" at bounding box center [208, 358] width 288 height 32
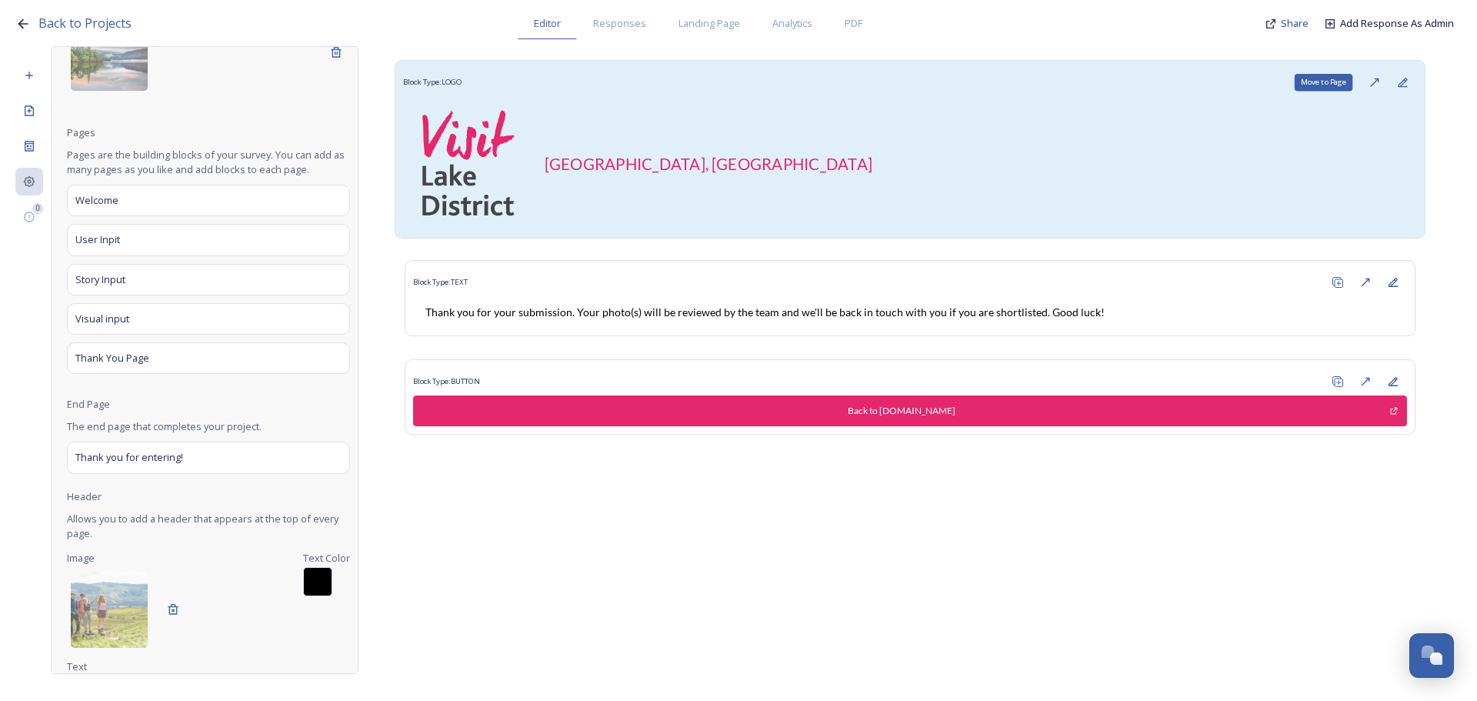
click at [1380, 82] on icon at bounding box center [1374, 82] width 12 height 12
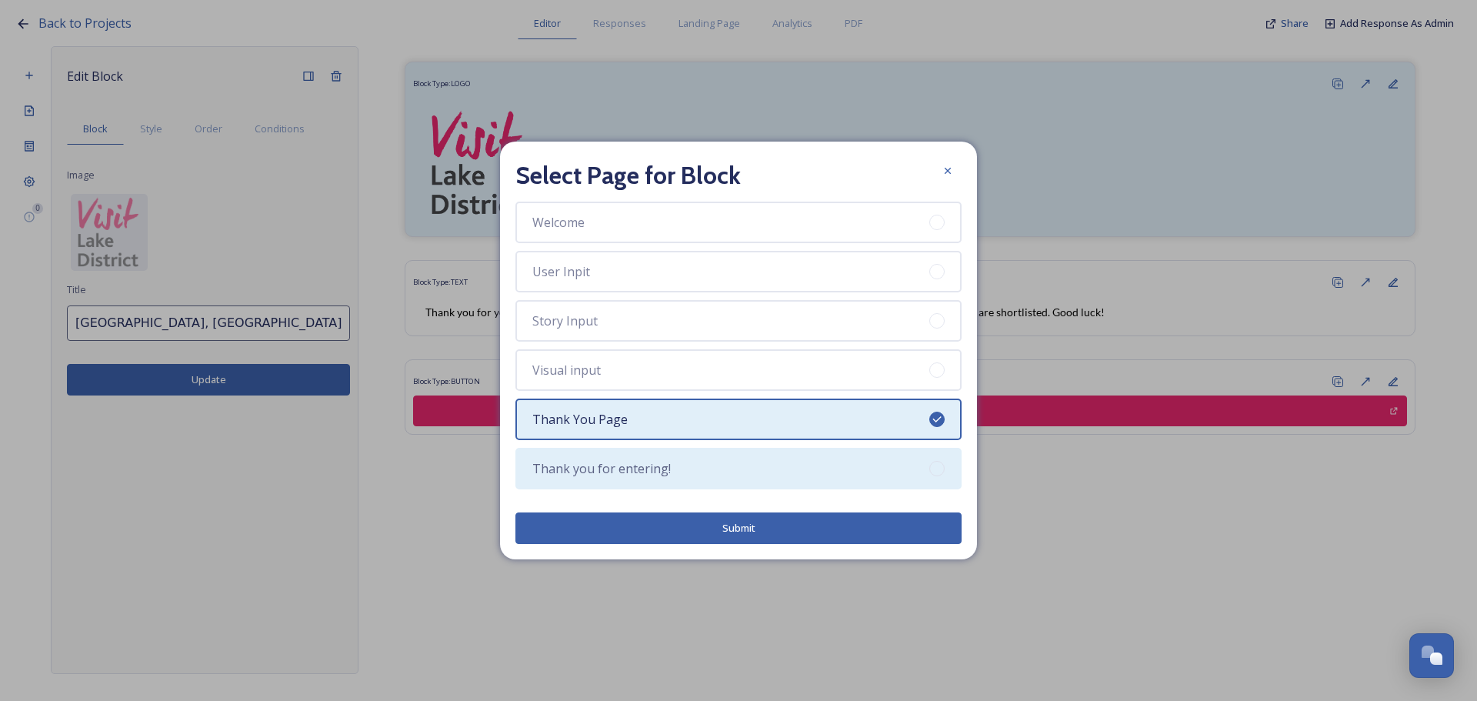
click at [751, 464] on div "Thank you for entering!" at bounding box center [738, 469] width 446 height 42
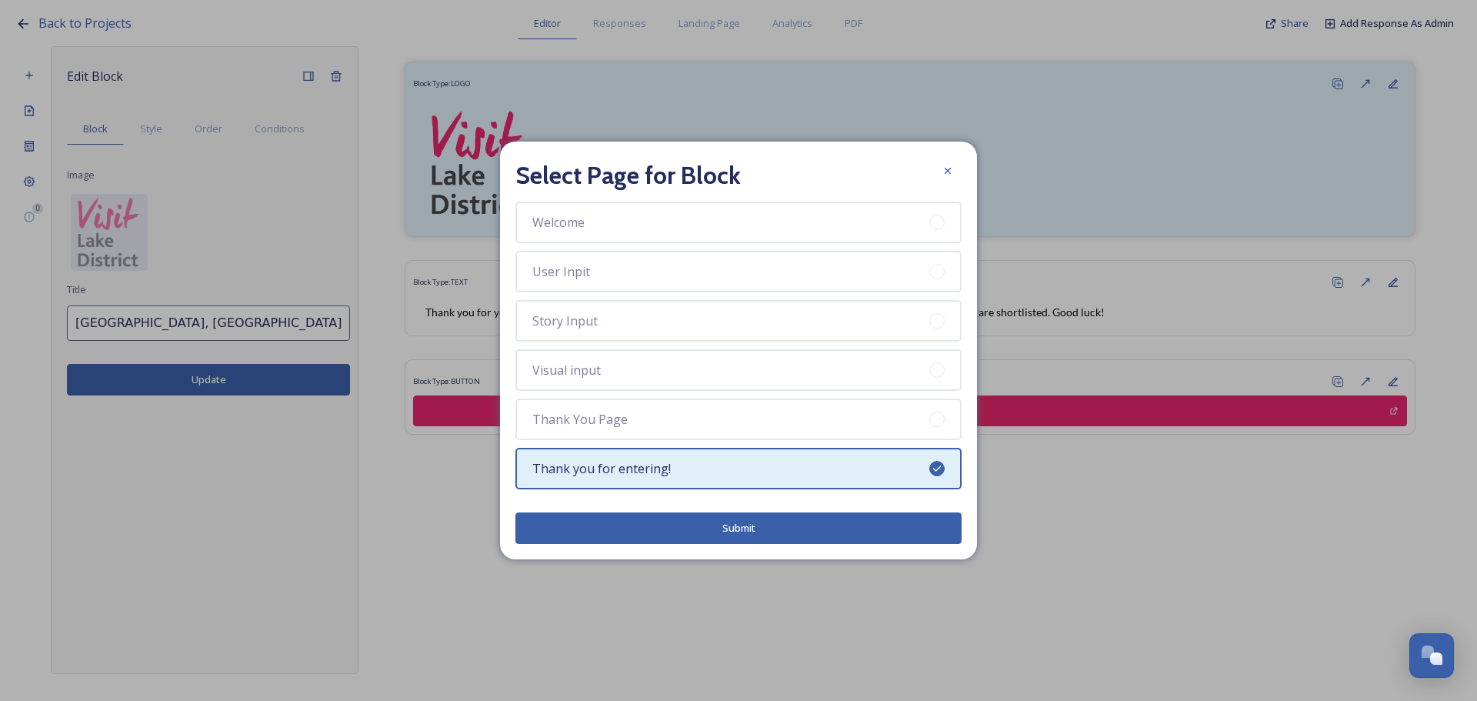
click at [845, 522] on button "Submit" at bounding box center [738, 528] width 446 height 32
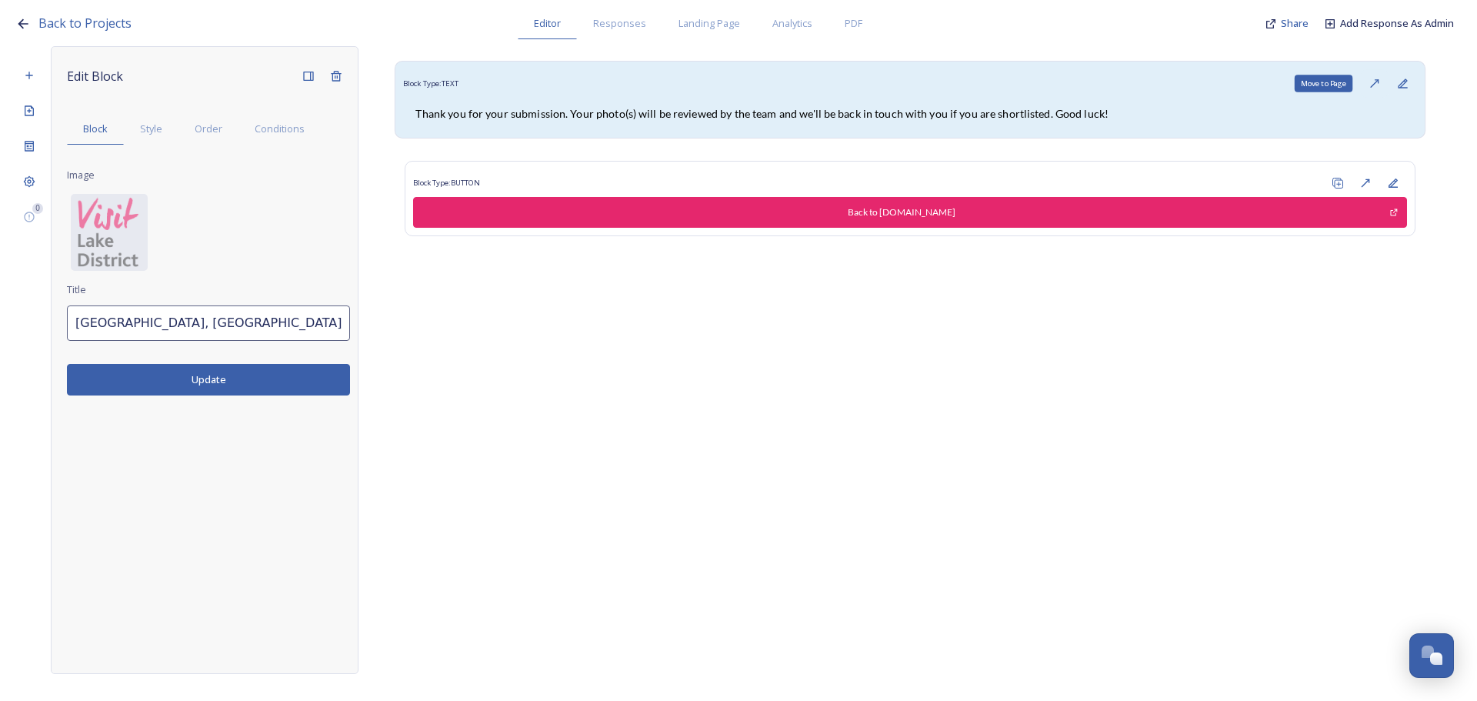
click at [1365, 78] on div "Move to Page" at bounding box center [1374, 83] width 28 height 28
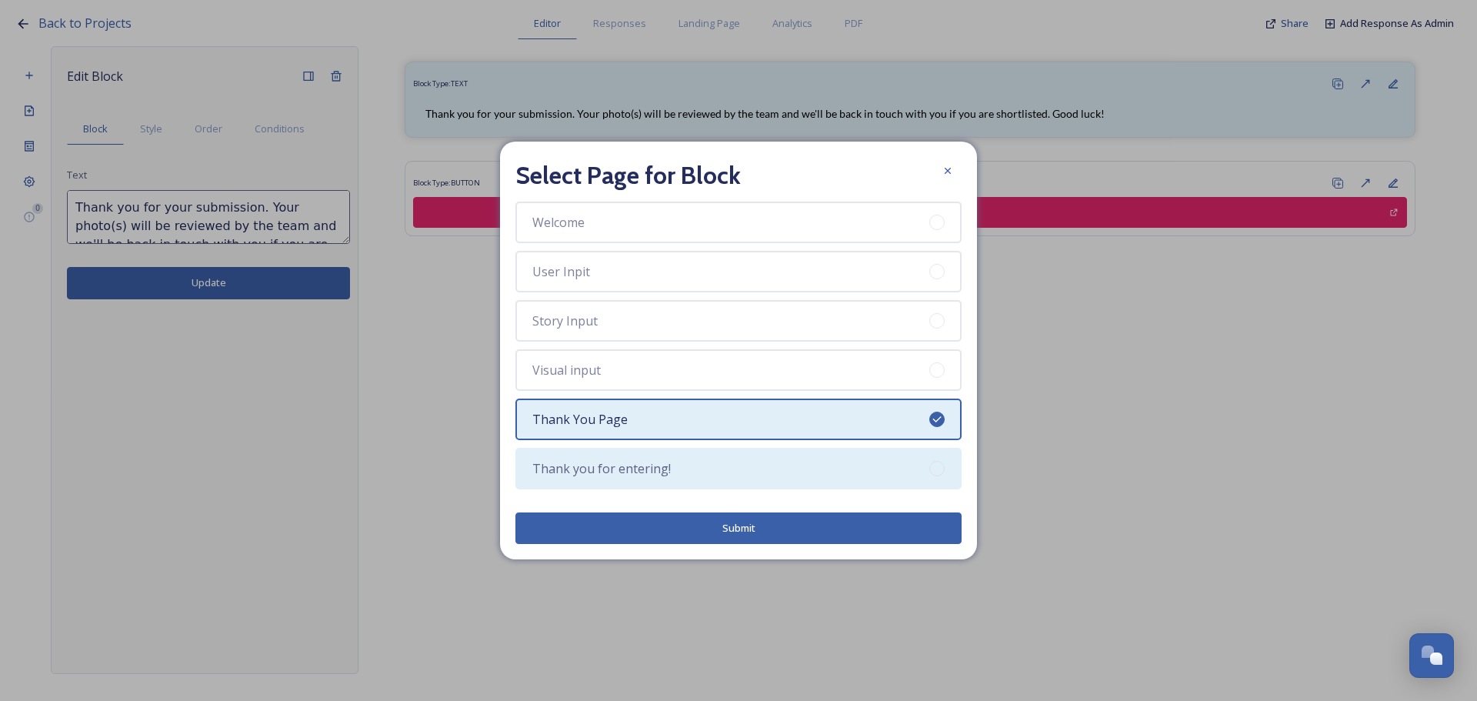
click at [718, 456] on div "Thank you for entering!" at bounding box center [738, 469] width 446 height 42
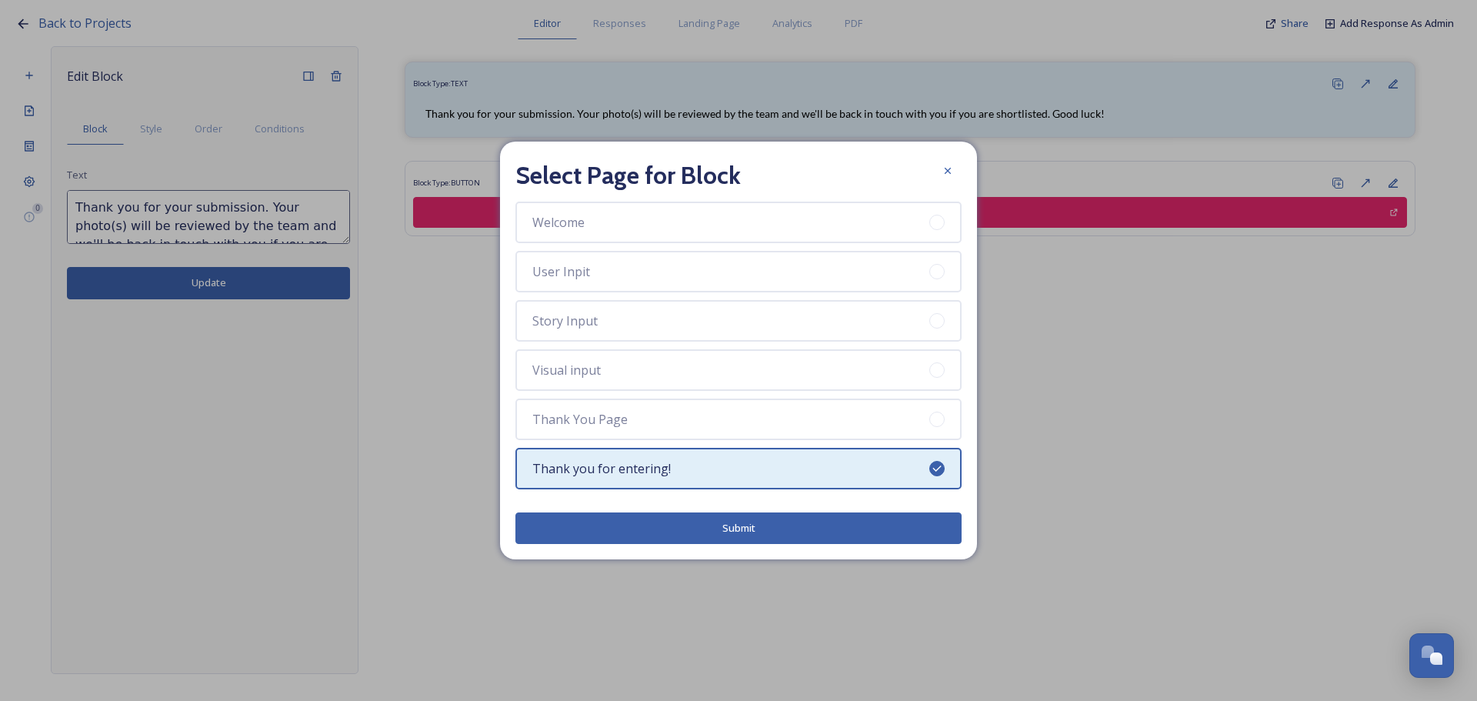
click at [736, 528] on button "Submit" at bounding box center [738, 528] width 446 height 32
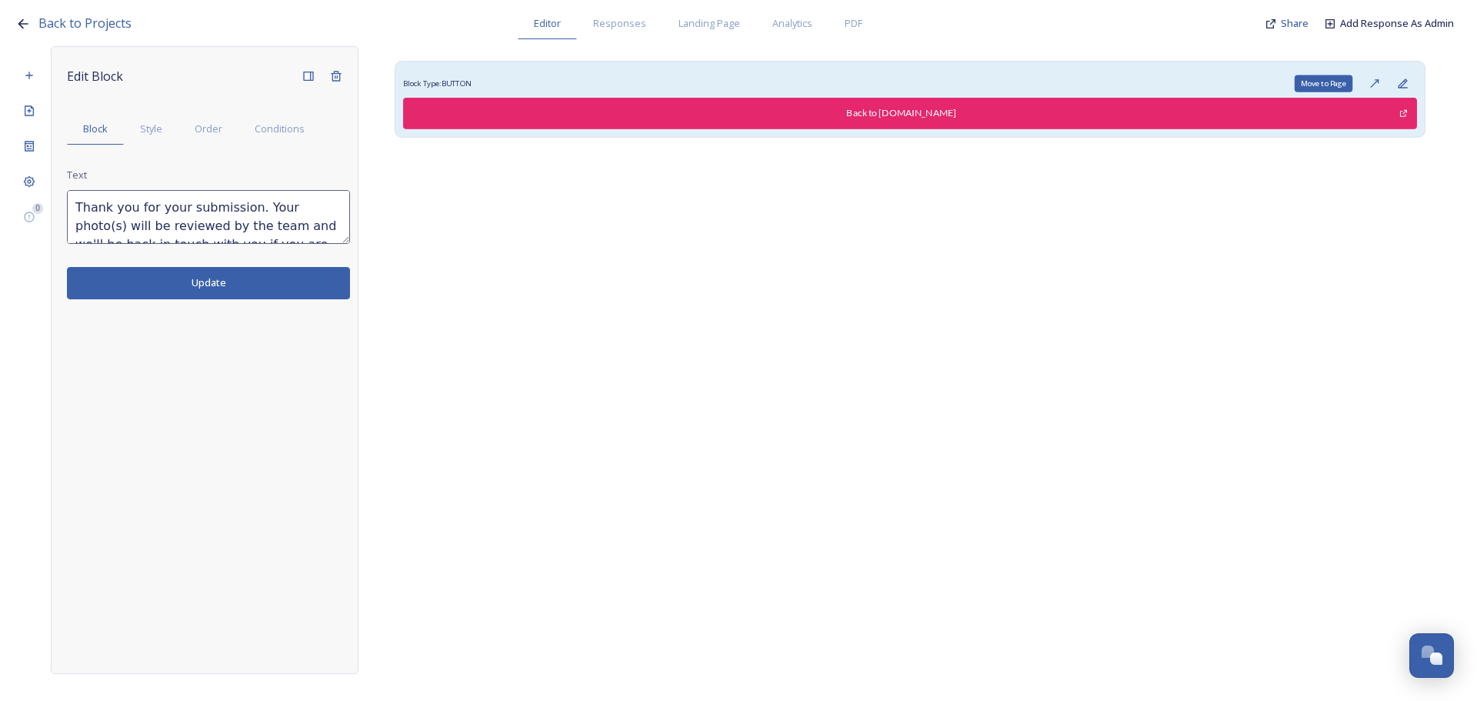
click at [1368, 79] on icon at bounding box center [1374, 83] width 12 height 12
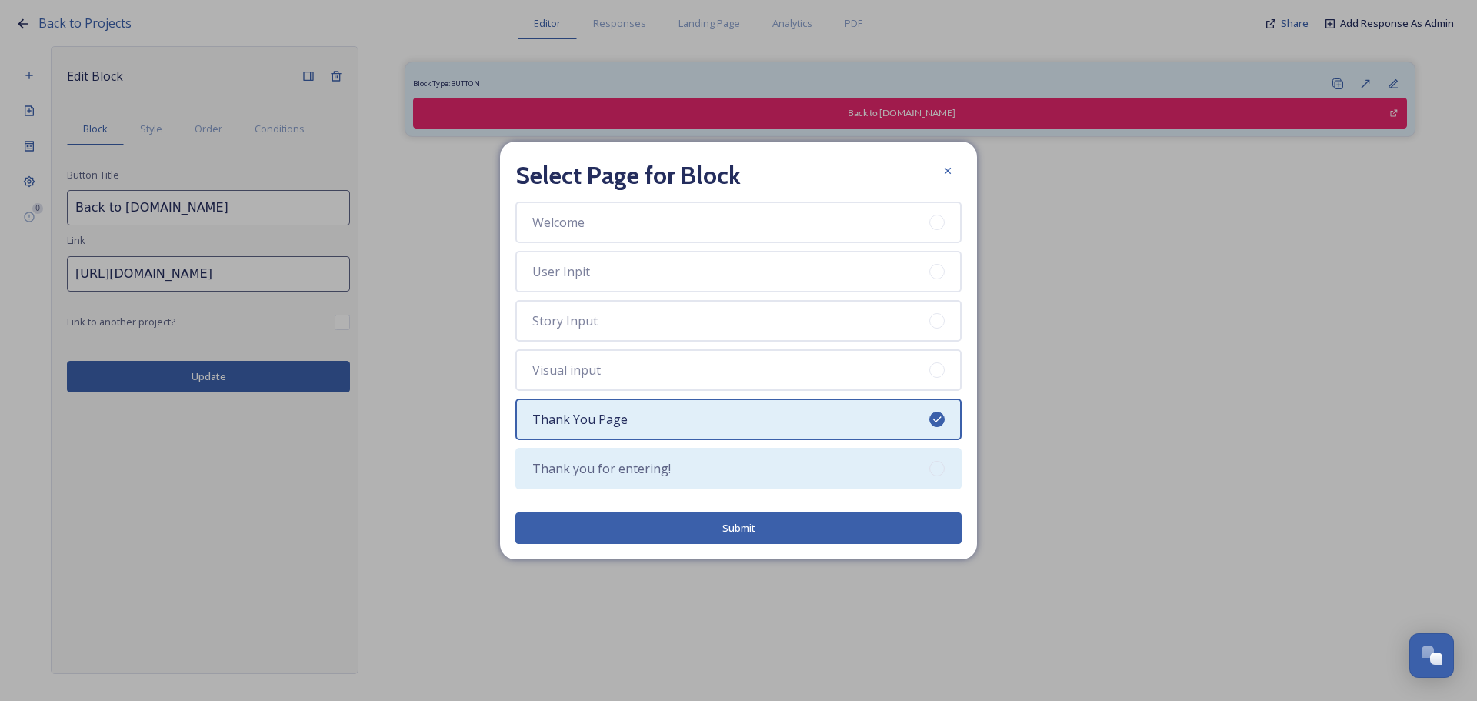
click at [795, 486] on div "Thank you for entering!" at bounding box center [738, 469] width 446 height 42
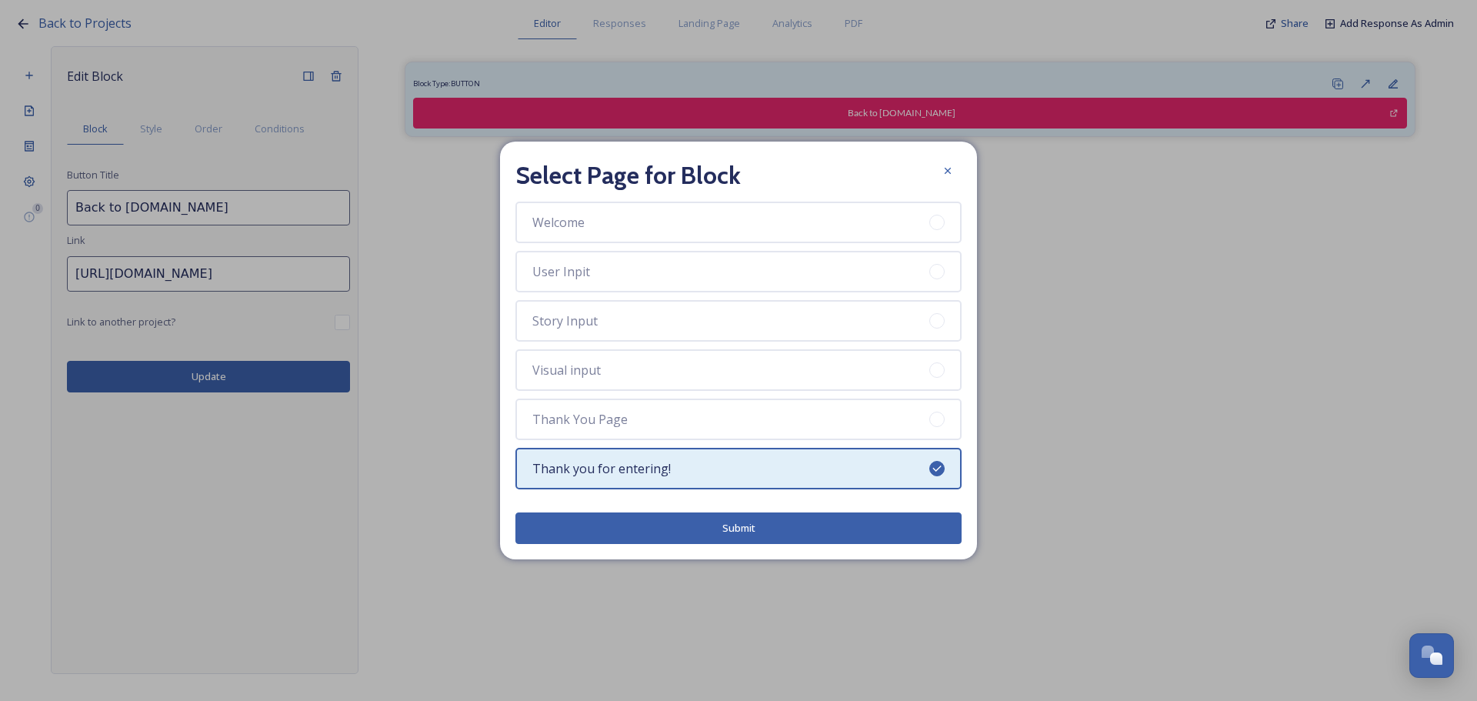
click at [861, 525] on button "Submit" at bounding box center [738, 528] width 446 height 32
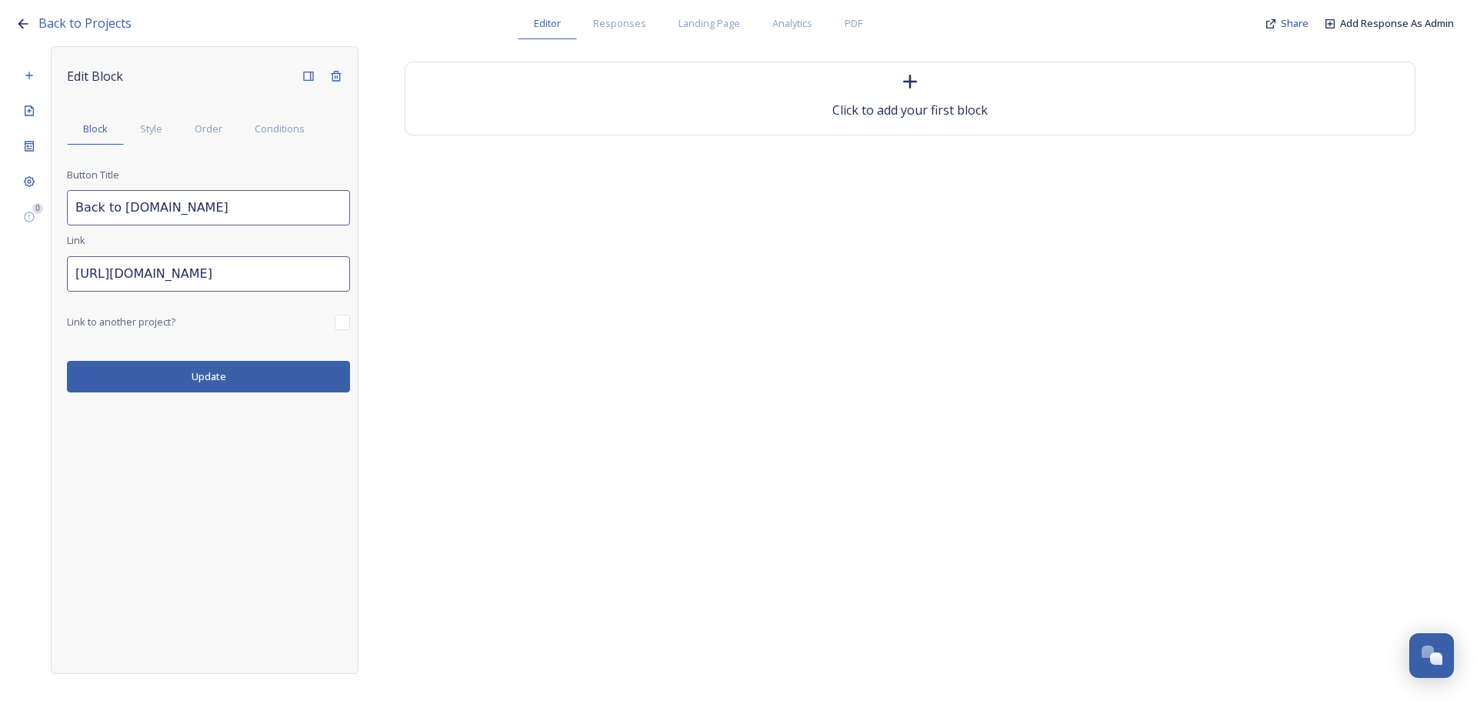
click at [163, 421] on div "Edit Block Block Style Order Conditions Button Title Back to VisitLakeDistrict.…" at bounding box center [205, 360] width 308 height 628
click at [228, 389] on button "Update" at bounding box center [208, 377] width 283 height 32
click at [32, 142] on icon at bounding box center [29, 146] width 12 height 12
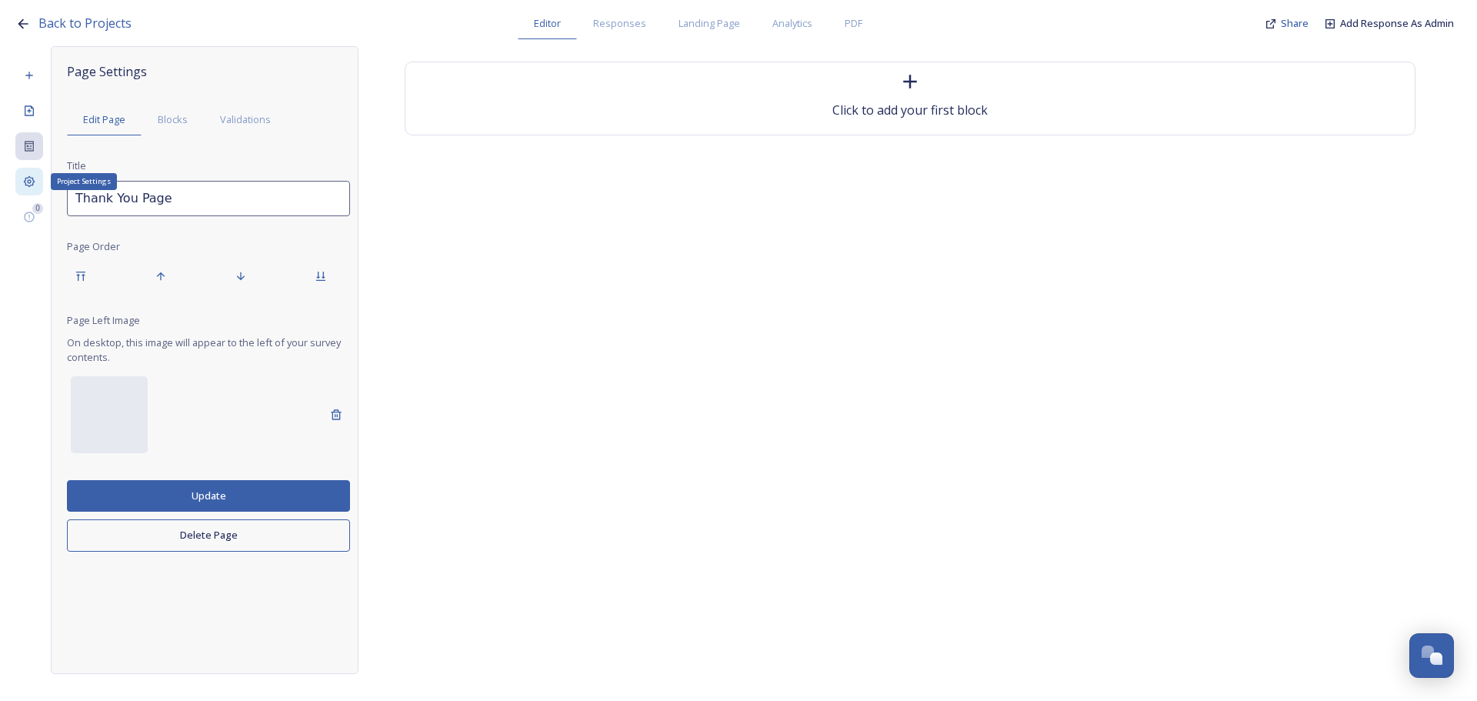
click at [32, 175] on icon at bounding box center [29, 181] width 12 height 12
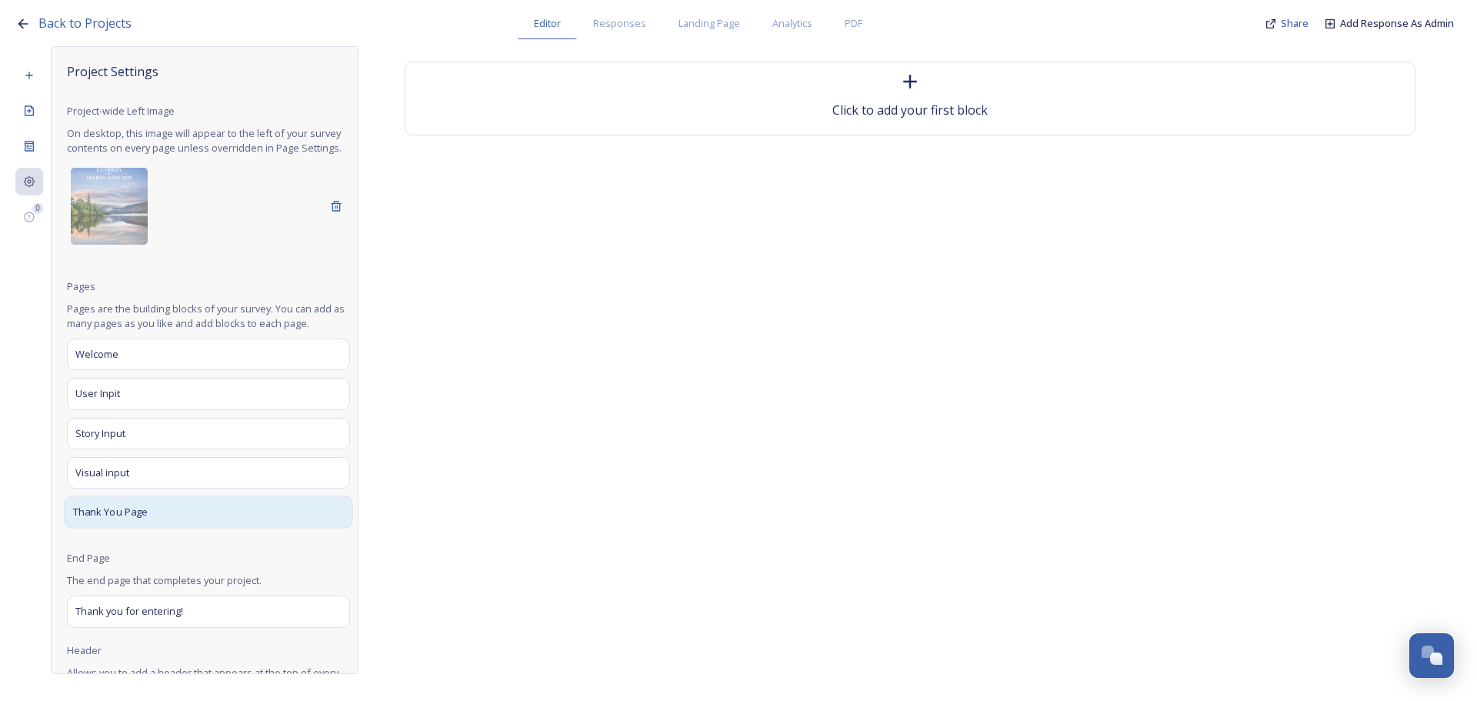
click at [206, 516] on div "Thank You Page" at bounding box center [208, 511] width 288 height 32
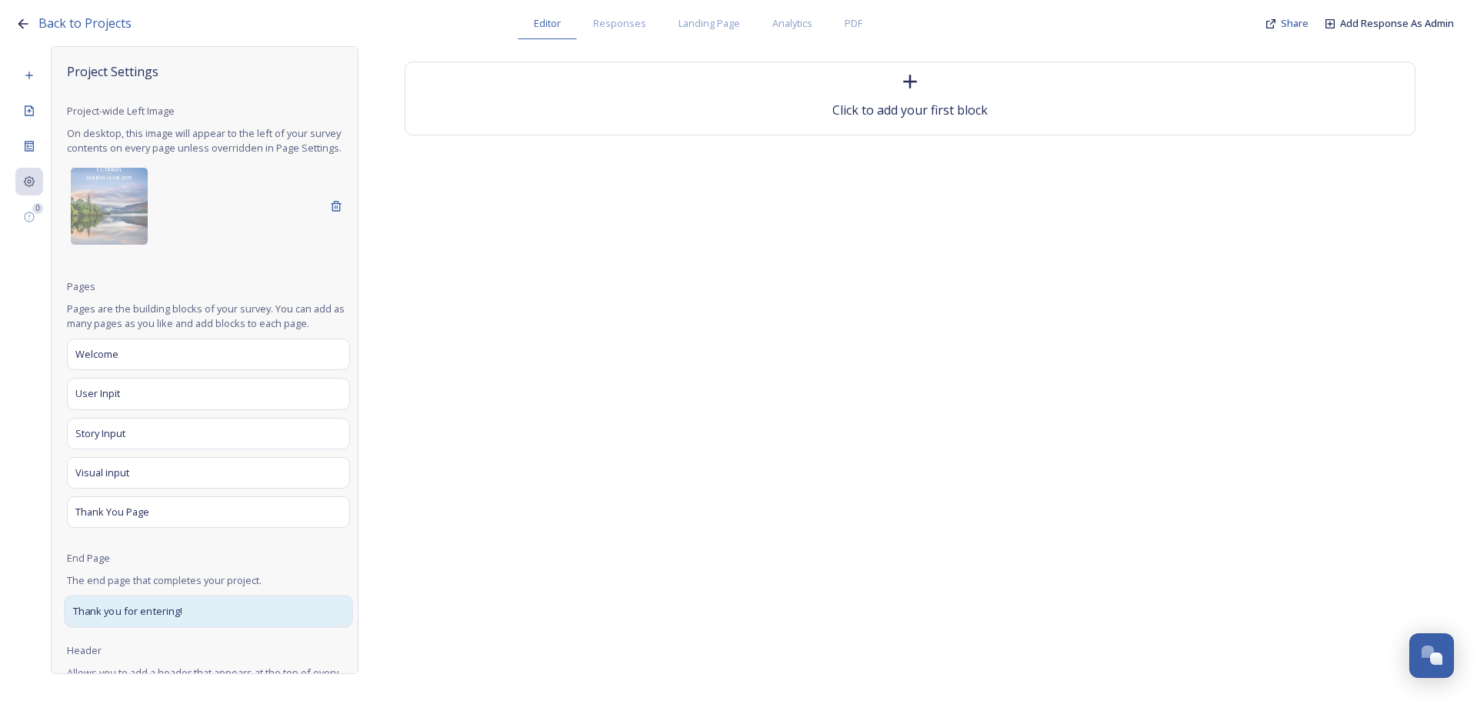
click at [212, 628] on div "Thank you for entering!" at bounding box center [208, 611] width 288 height 32
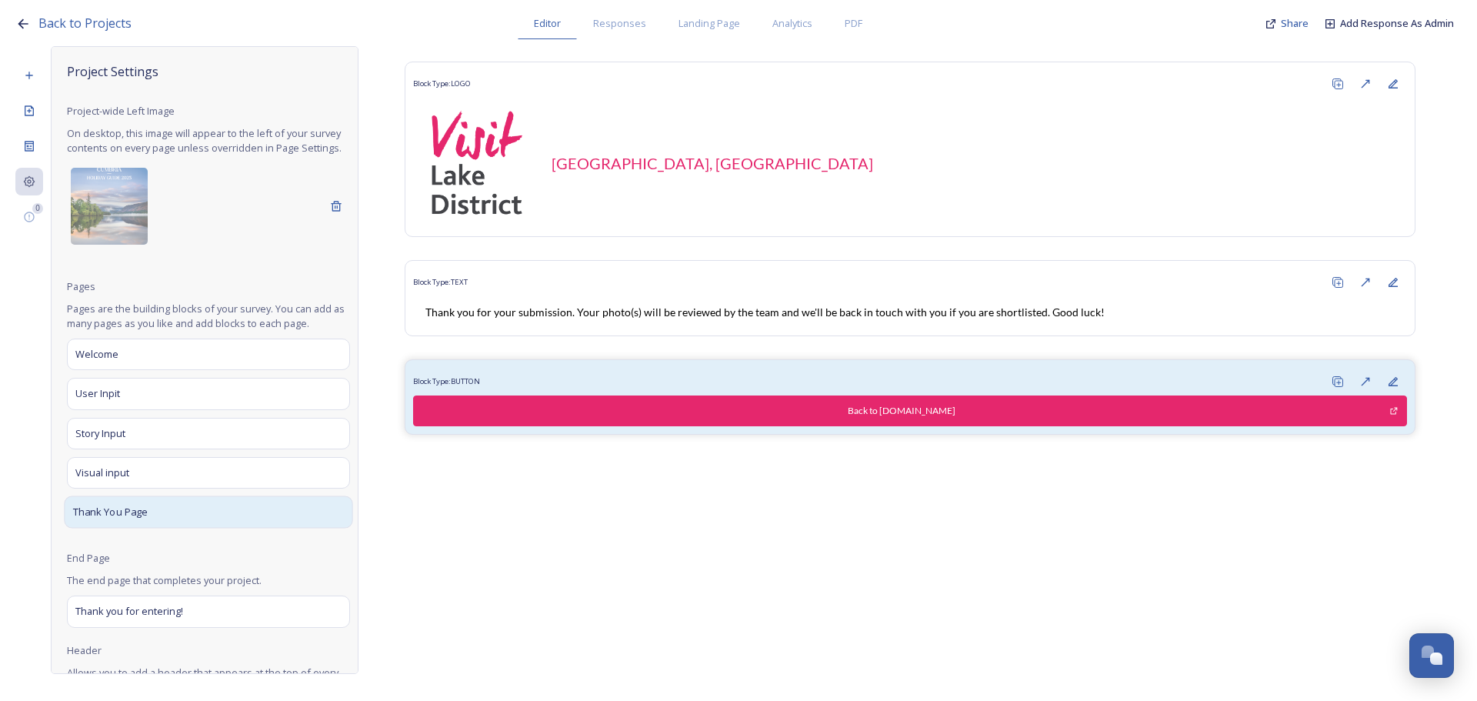
click at [142, 520] on span "Thank You Page" at bounding box center [110, 512] width 75 height 15
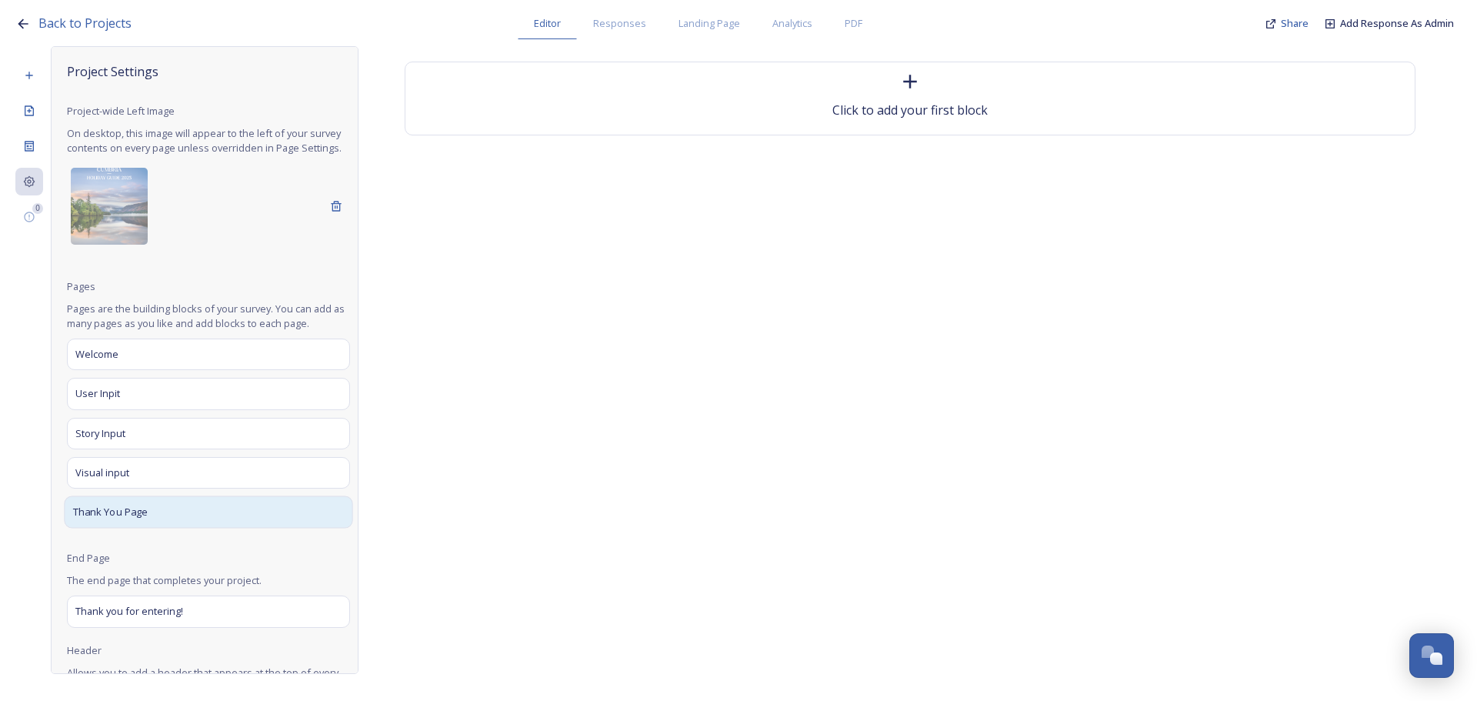
drag, startPoint x: 145, startPoint y: 531, endPoint x: 124, endPoint y: 529, distance: 21.6
click at [124, 520] on span "Thank You Page" at bounding box center [110, 512] width 75 height 15
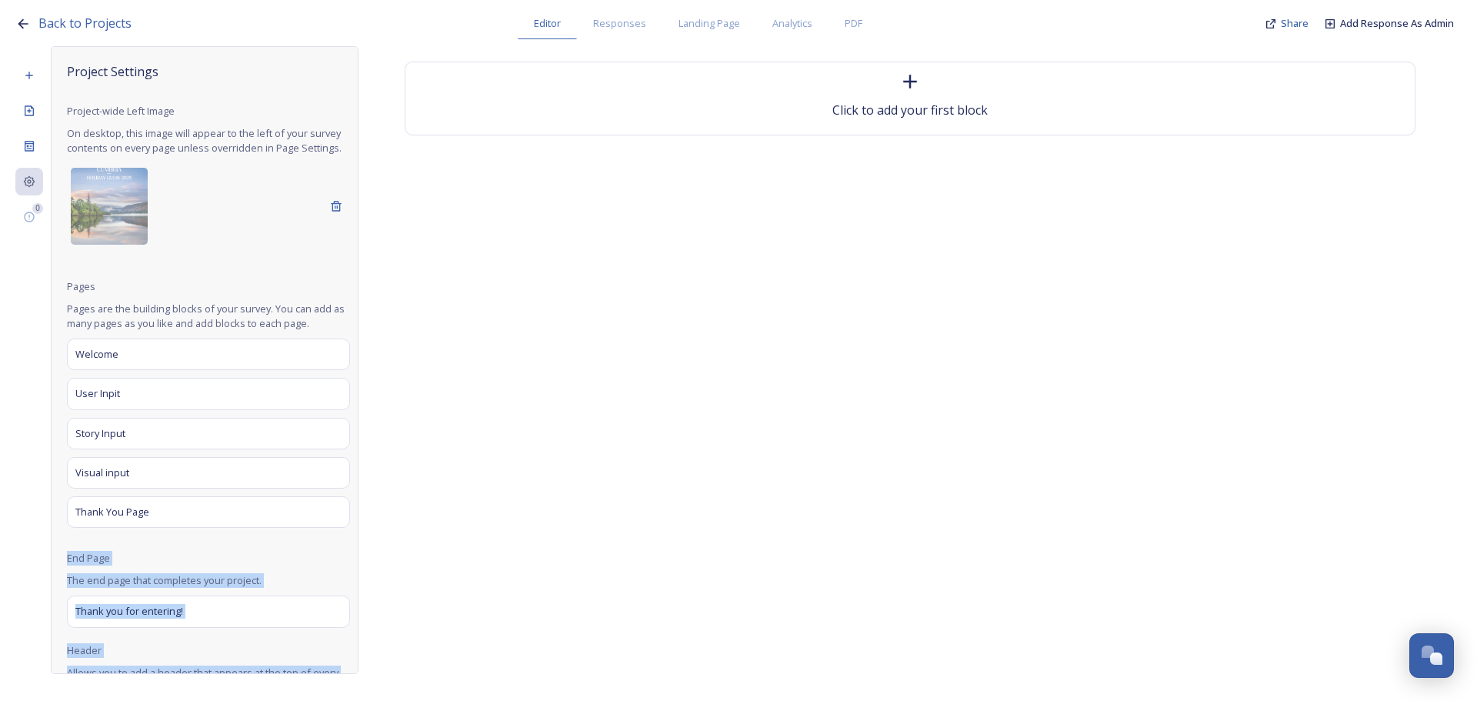
drag, startPoint x: 295, startPoint y: 525, endPoint x: 413, endPoint y: 521, distance: 118.5
click at [455, 521] on div "0 Project Settings Project-wide Left Image On desktop, this image will appear t…" at bounding box center [738, 360] width 1446 height 628
click at [382, 555] on div "Click to add your first block" at bounding box center [909, 348] width 1103 height 605
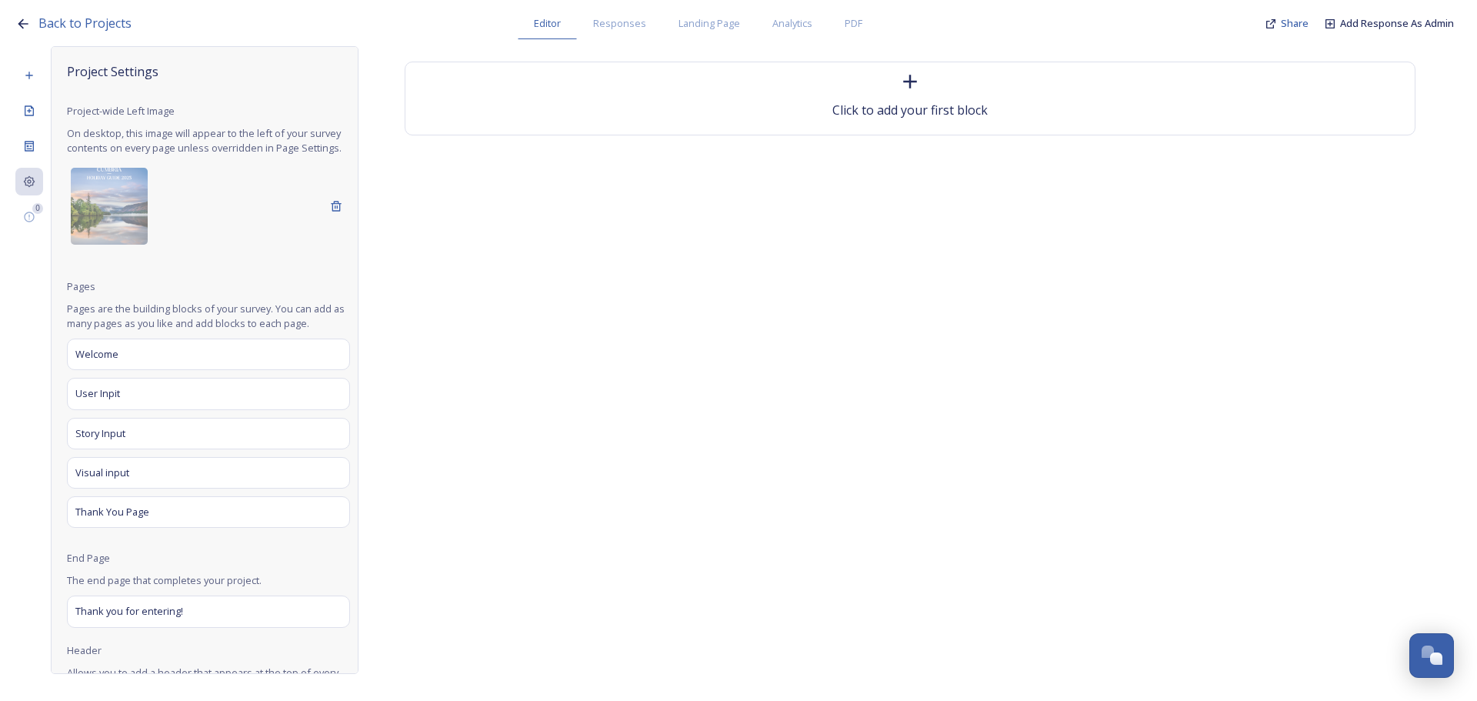
click at [308, 564] on div "Project Settings Project-wide Left Image On desktop, this image will appear to …" at bounding box center [208, 550] width 283 height 976
click at [132, 520] on span "Thank You Page" at bounding box center [110, 512] width 75 height 15
click at [32, 145] on icon at bounding box center [29, 146] width 12 height 12
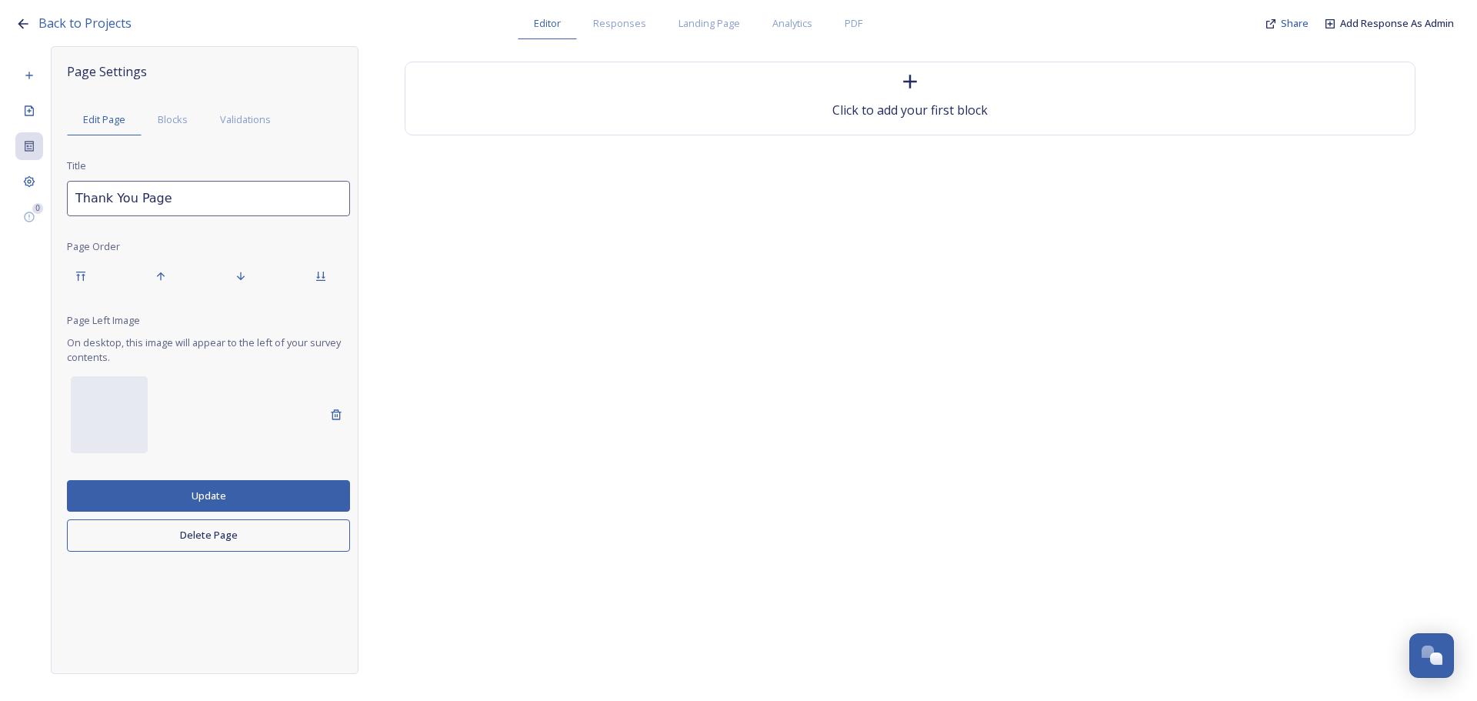
click at [302, 539] on button "Delete Page" at bounding box center [208, 535] width 283 height 32
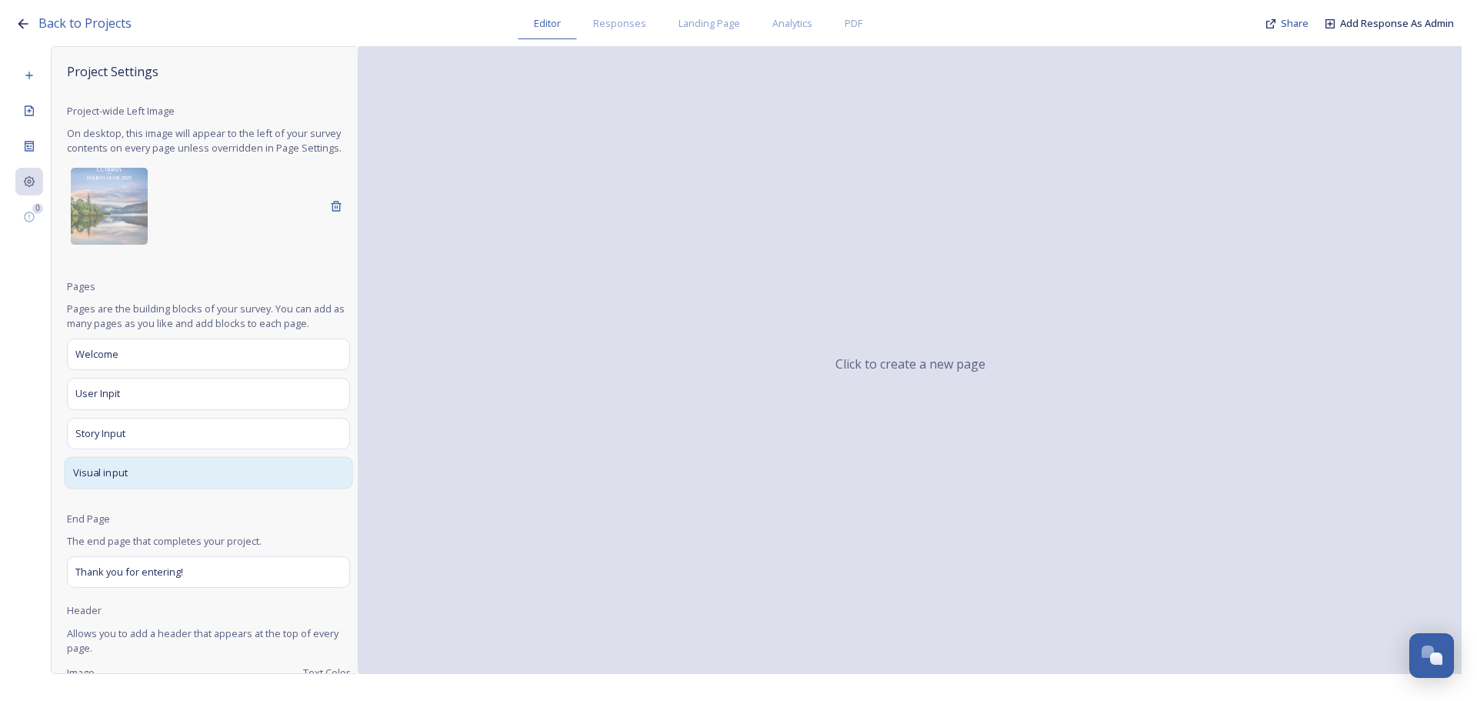
click at [198, 484] on div "Visual input" at bounding box center [208, 472] width 288 height 32
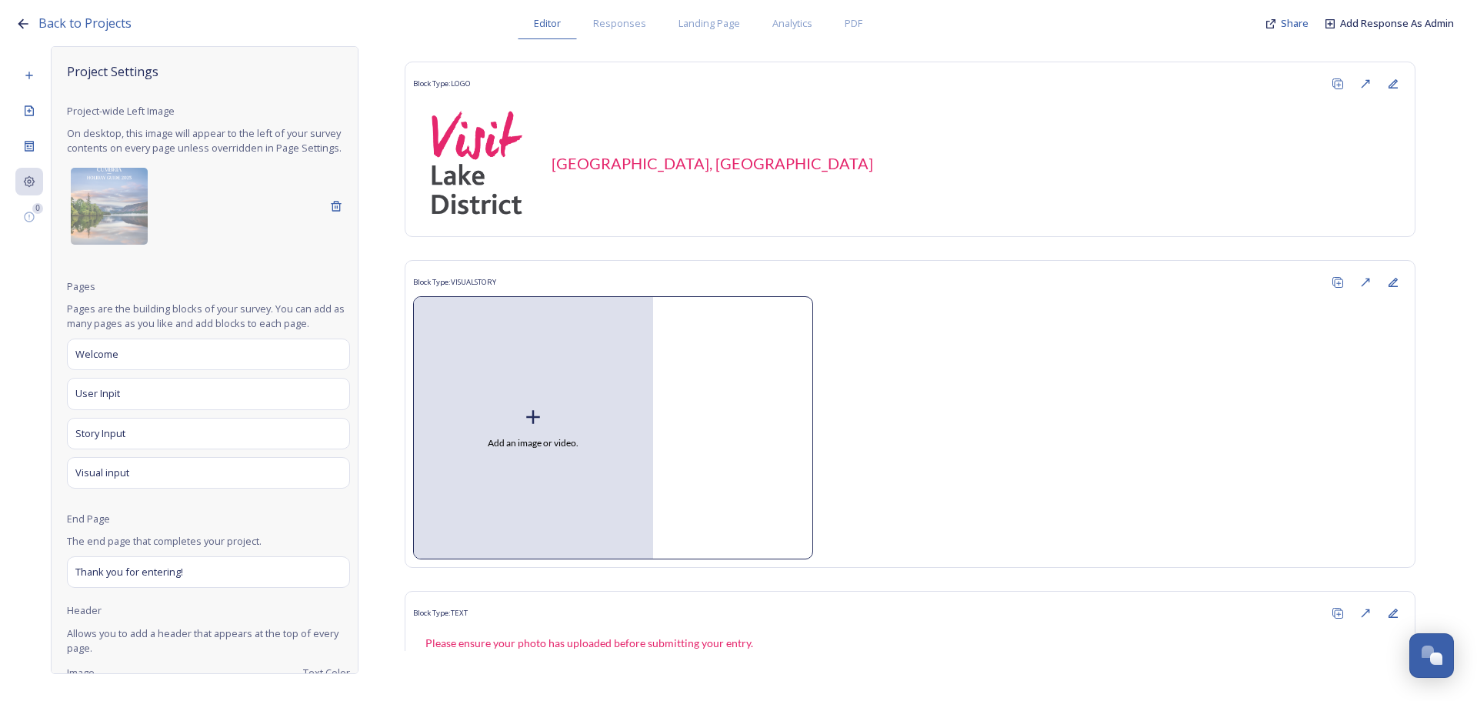
click at [33, 23] on div "Back to Projects Editor Responses Landing Page Analytics PDF Share Add Response…" at bounding box center [742, 19] width 1454 height 39
click at [52, 22] on span "Back to Projects" at bounding box center [84, 23] width 93 height 17
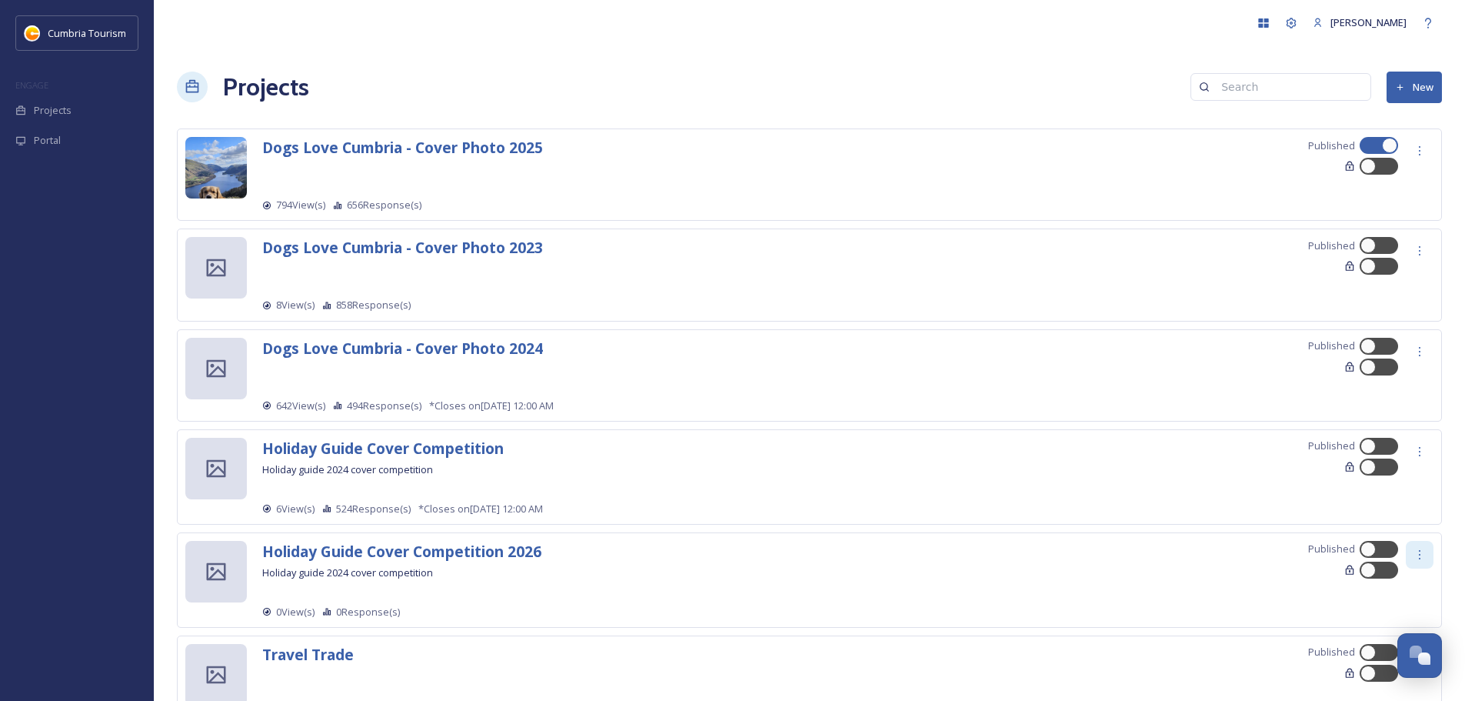
click at [1414, 554] on icon at bounding box center [1420, 554] width 12 height 12
click at [1378, 651] on span "Preview" at bounding box center [1386, 648] width 37 height 15
click at [1415, 557] on icon at bounding box center [1420, 554] width 12 height 12
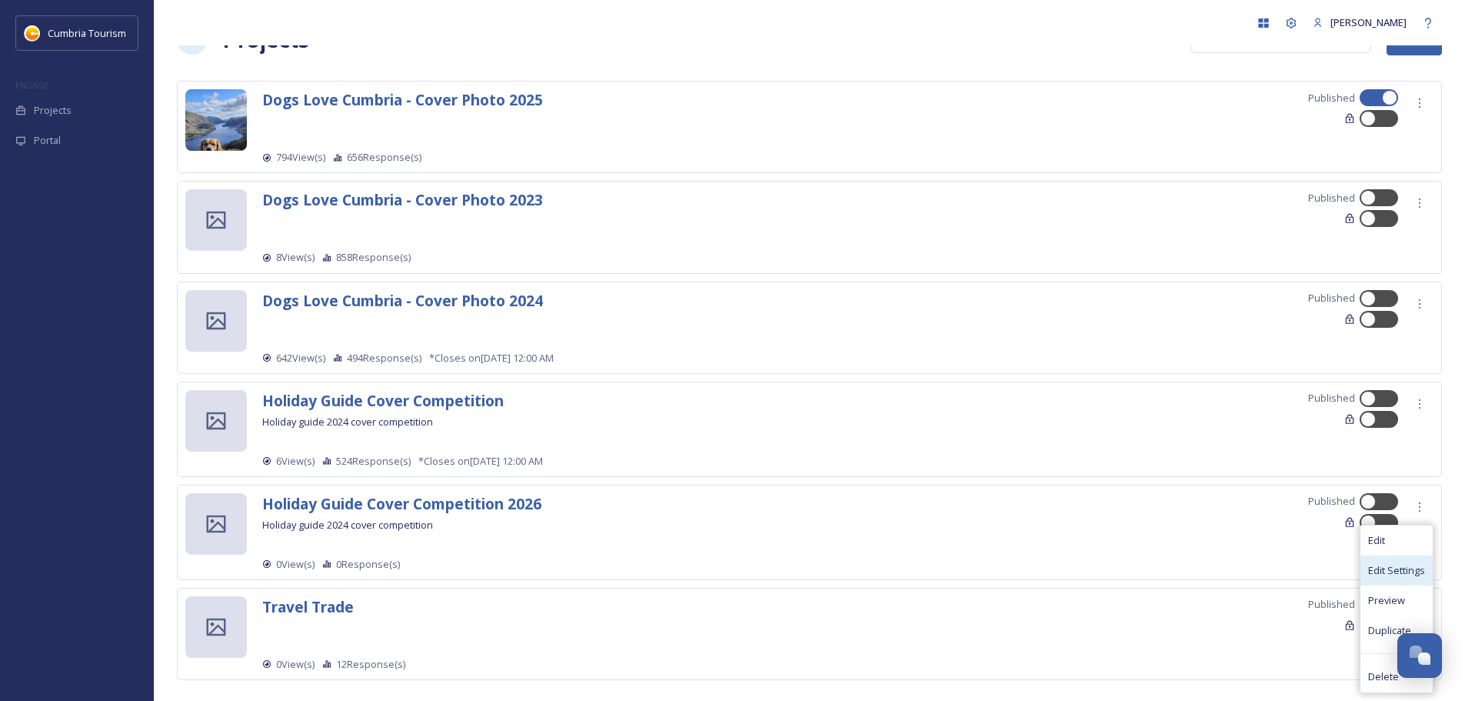
scroll to position [73, 0]
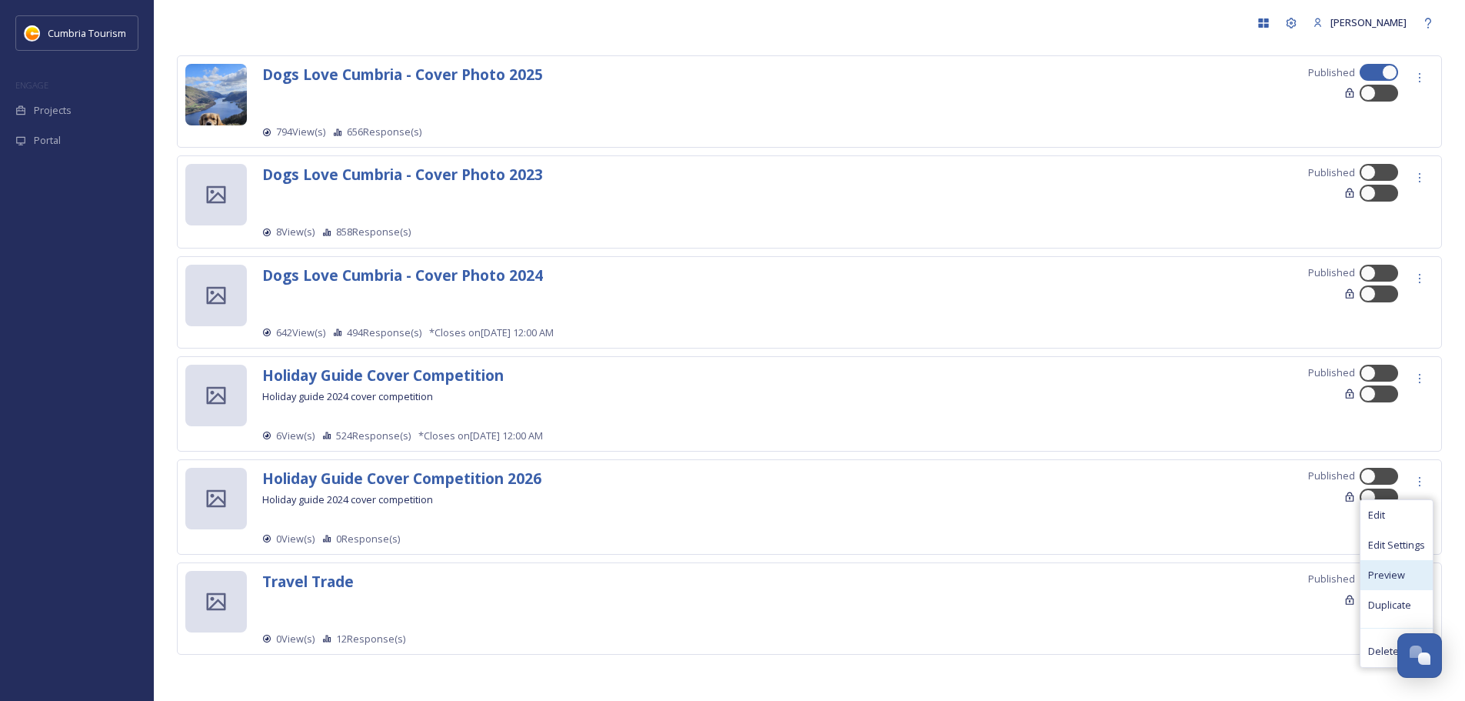
click at [1406, 572] on div "Preview" at bounding box center [1397, 575] width 72 height 30
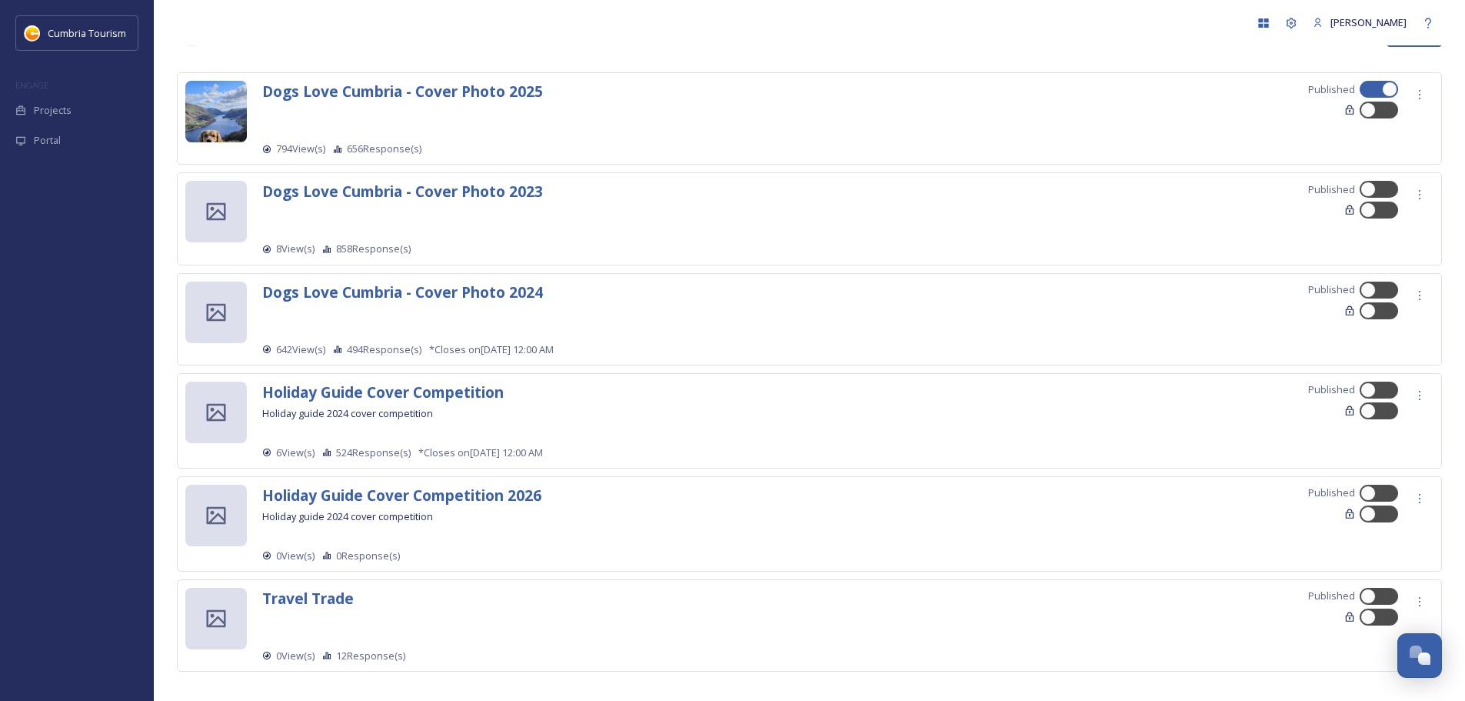
scroll to position [73, 0]
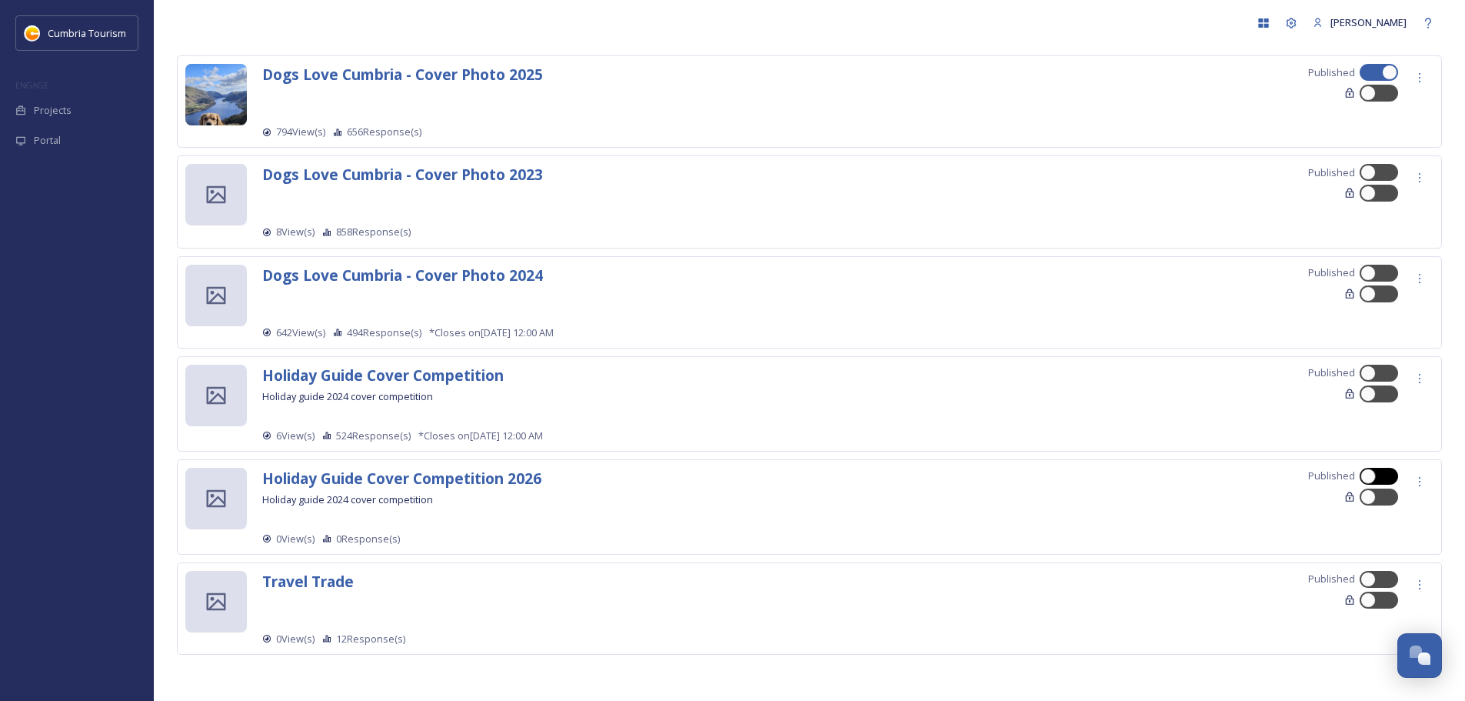
click at [1395, 476] on div at bounding box center [1379, 476] width 38 height 17
checkbox input "true"
click at [1413, 485] on div at bounding box center [1420, 482] width 28 height 28
click at [1398, 569] on span "Preview" at bounding box center [1386, 575] width 37 height 15
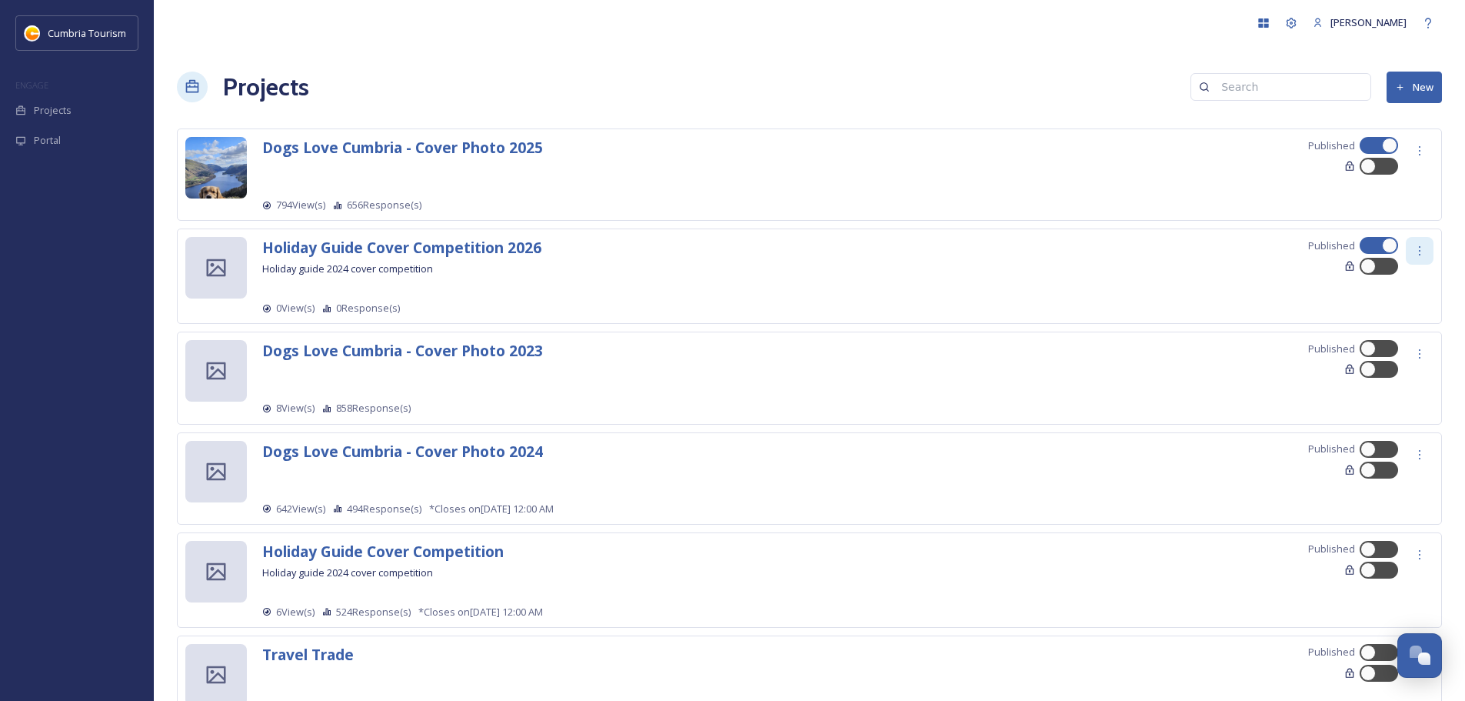
click at [1411, 248] on div at bounding box center [1420, 251] width 28 height 28
click at [1410, 304] on div "Edit Settings" at bounding box center [1397, 315] width 72 height 30
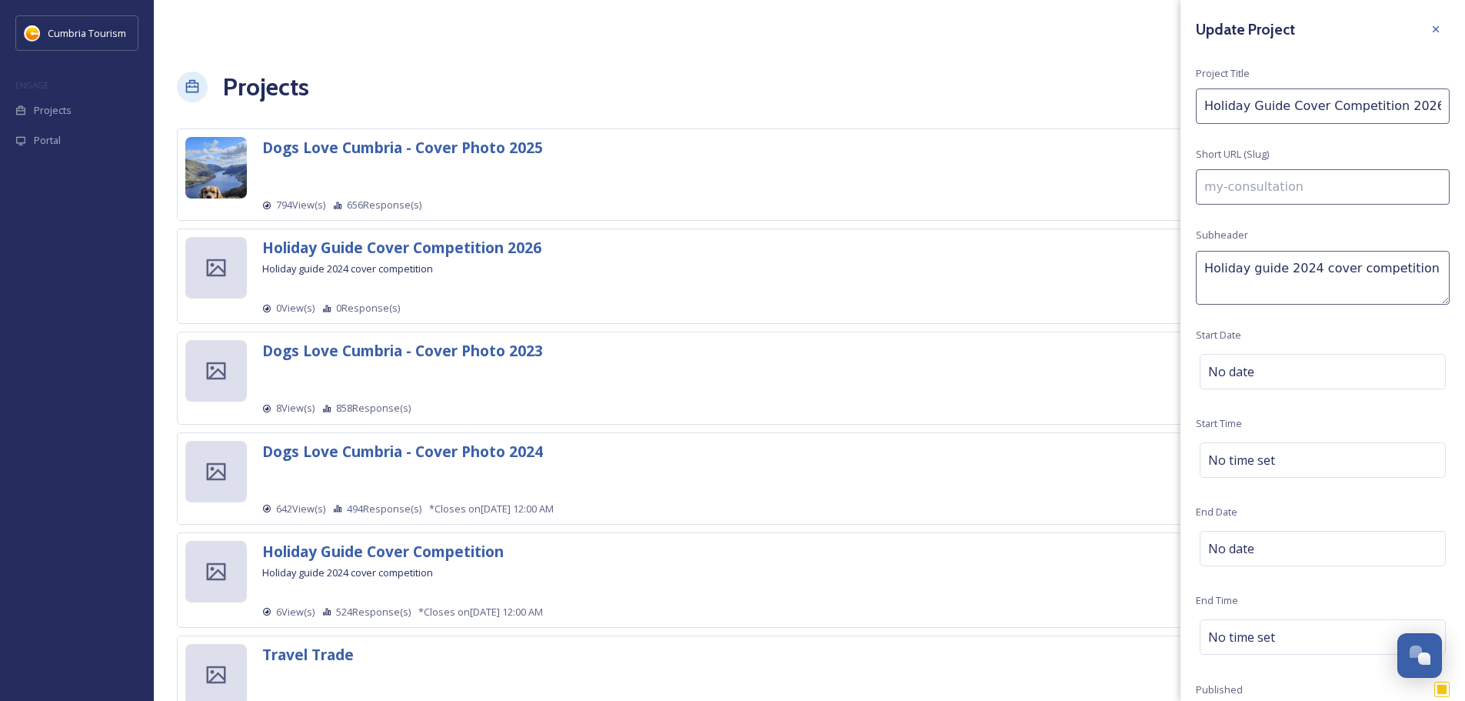
click at [1309, 268] on textarea "Holiday guide 2024 cover competition" at bounding box center [1323, 278] width 254 height 54
type textarea "Holiday guide 2026 cover competition"
click at [1267, 187] on input at bounding box center [1323, 186] width 254 height 35
click at [1241, 185] on input "2026-holiday-guide-competition" at bounding box center [1323, 186] width 254 height 35
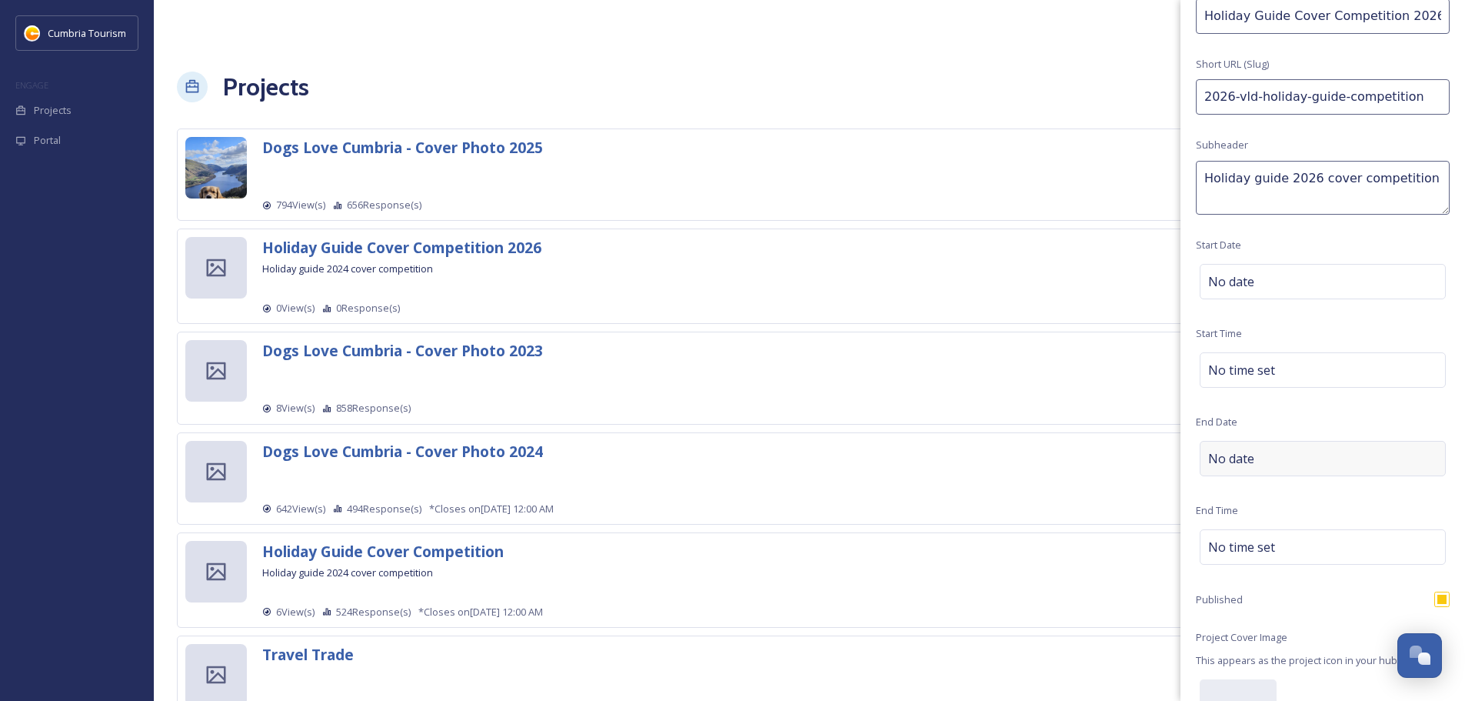
scroll to position [258, 0]
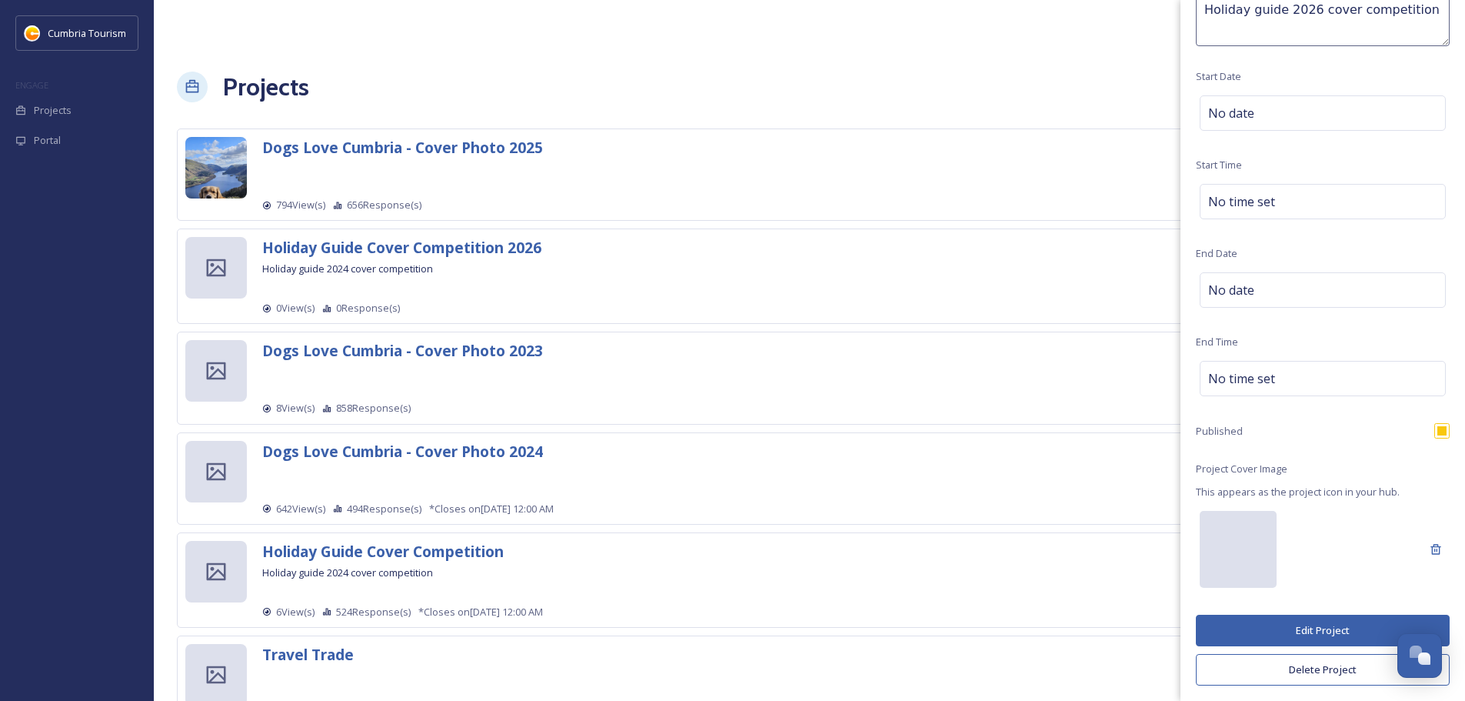
type input "2026-vld-holiday-guide-competition"
click at [1246, 562] on div at bounding box center [1238, 549] width 77 height 77
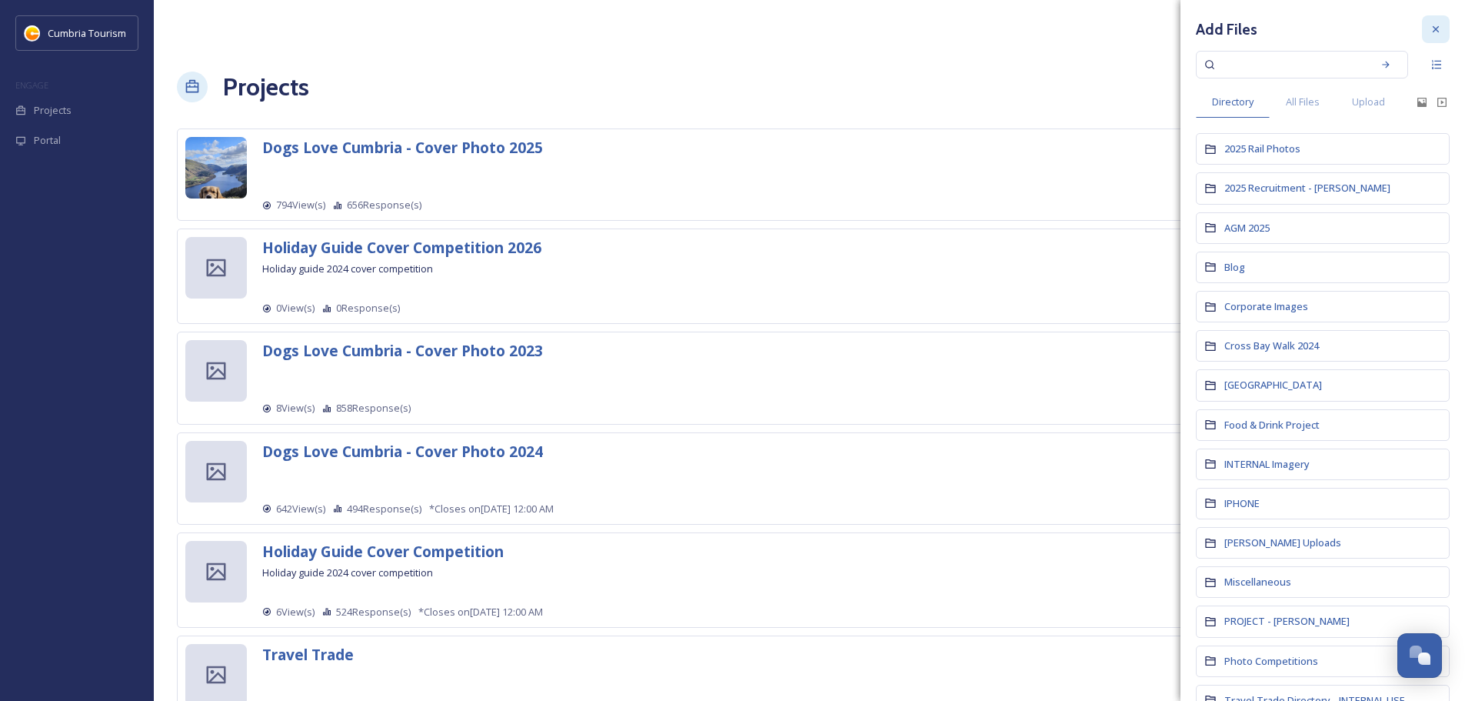
click at [1435, 29] on div at bounding box center [1436, 29] width 28 height 28
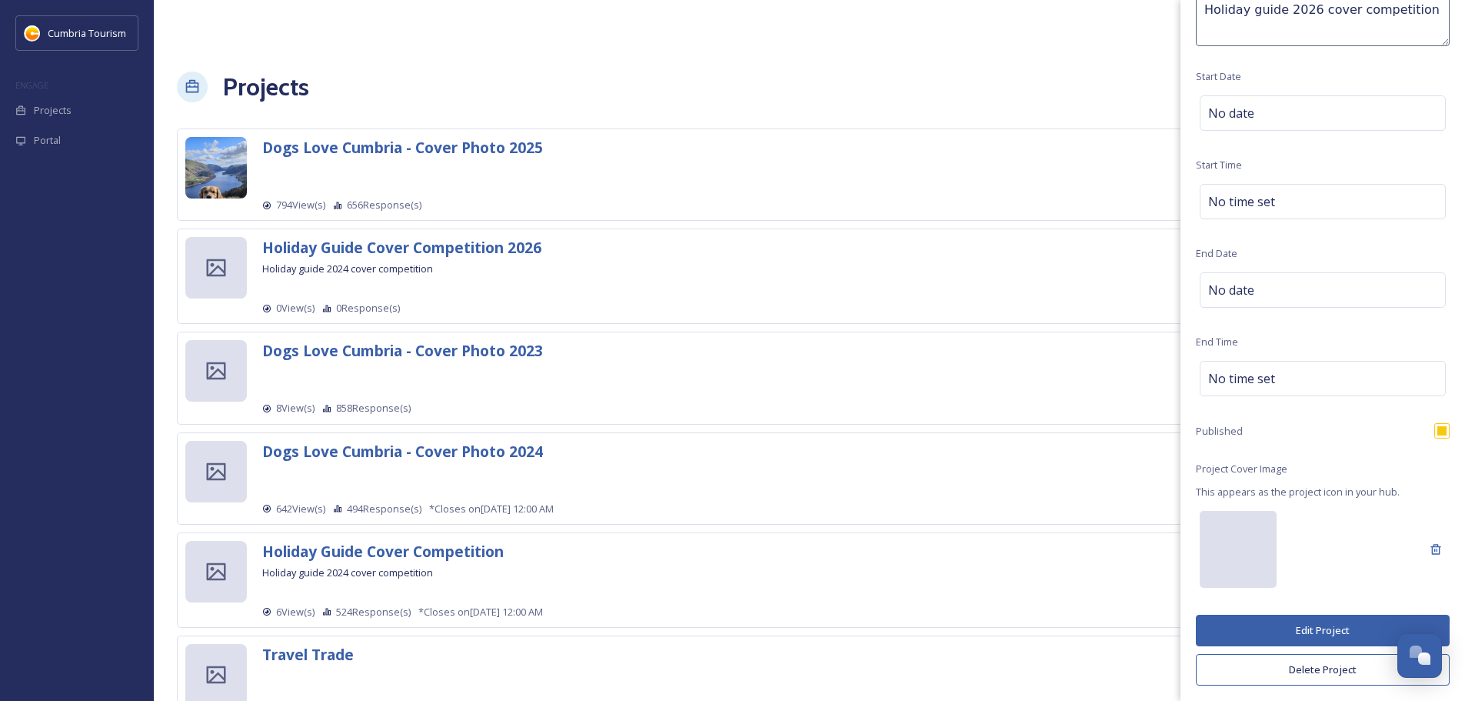
click at [1250, 565] on div at bounding box center [1238, 549] width 77 height 77
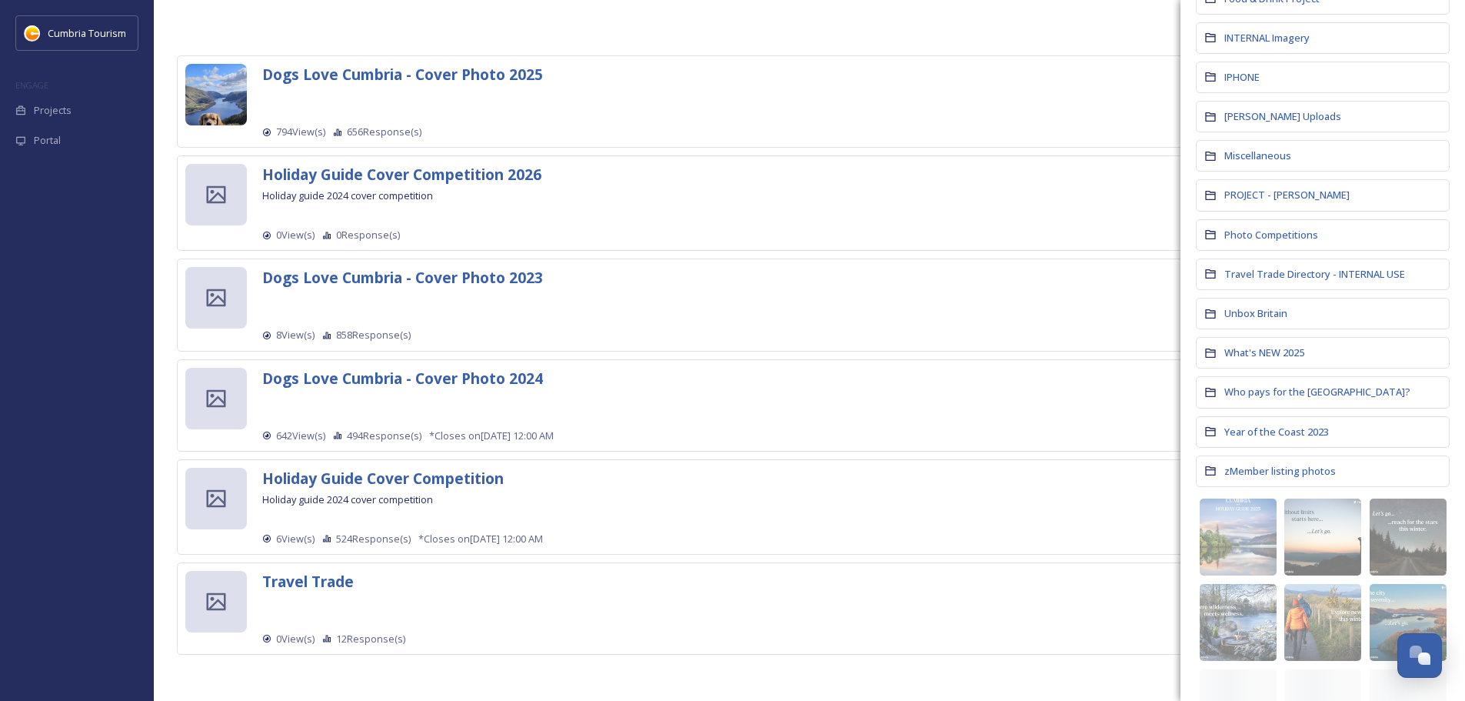
scroll to position [428, 0]
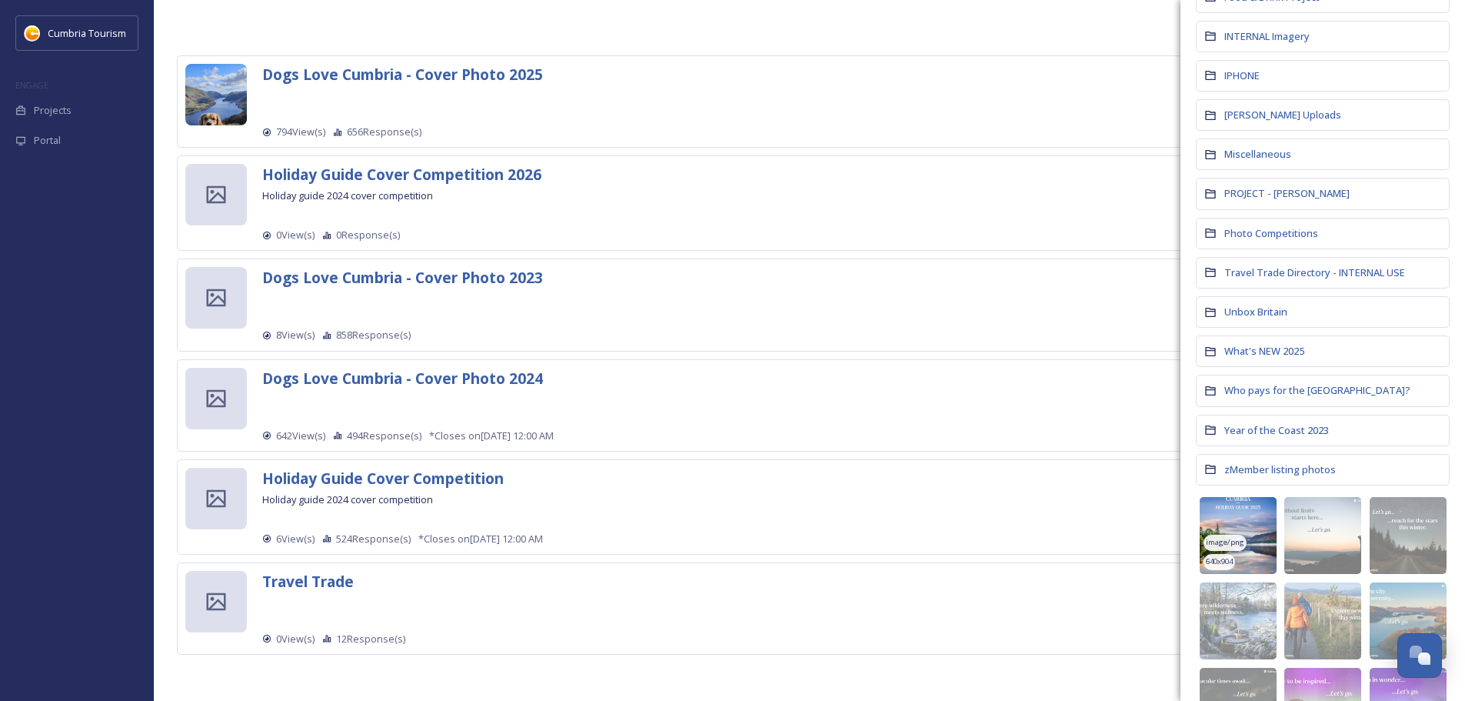
click at [1248, 536] on img at bounding box center [1238, 535] width 77 height 77
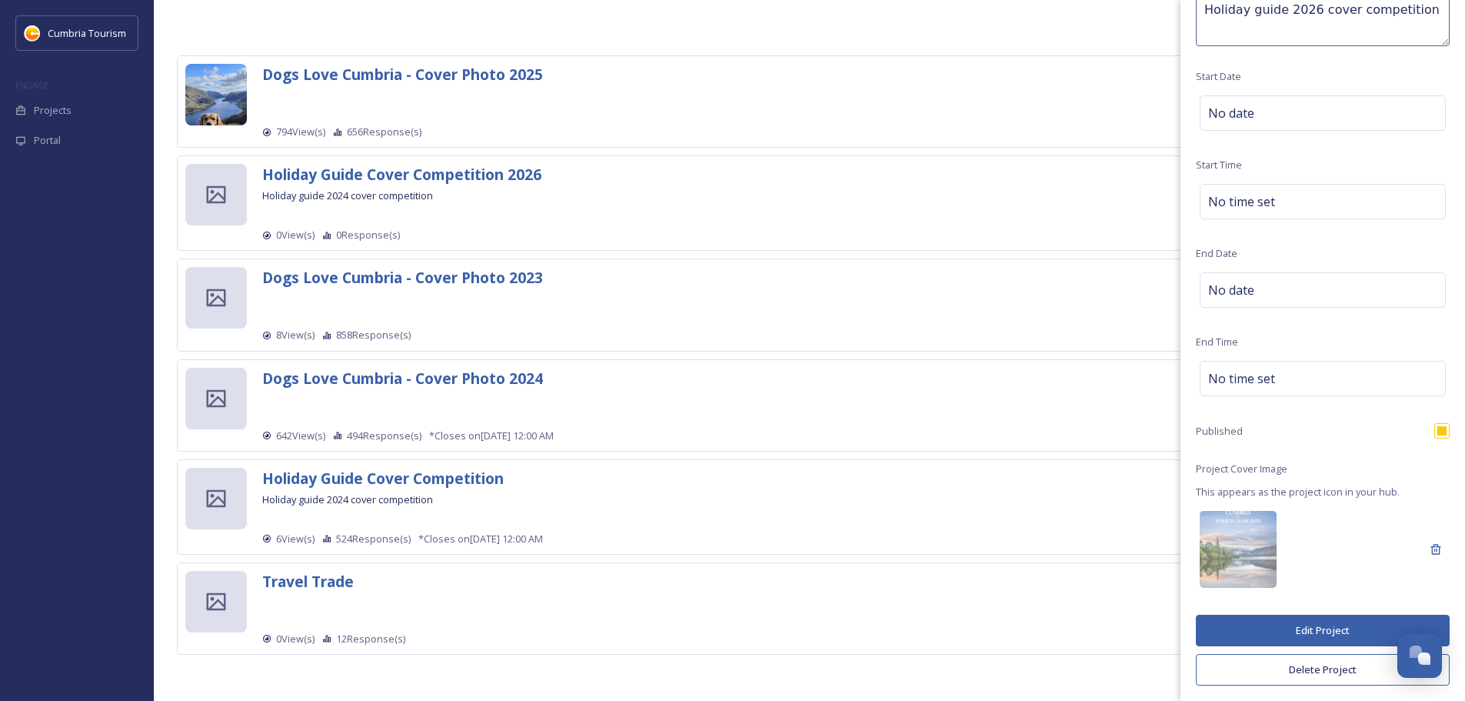
click at [1291, 632] on button "Edit Project" at bounding box center [1323, 631] width 254 height 32
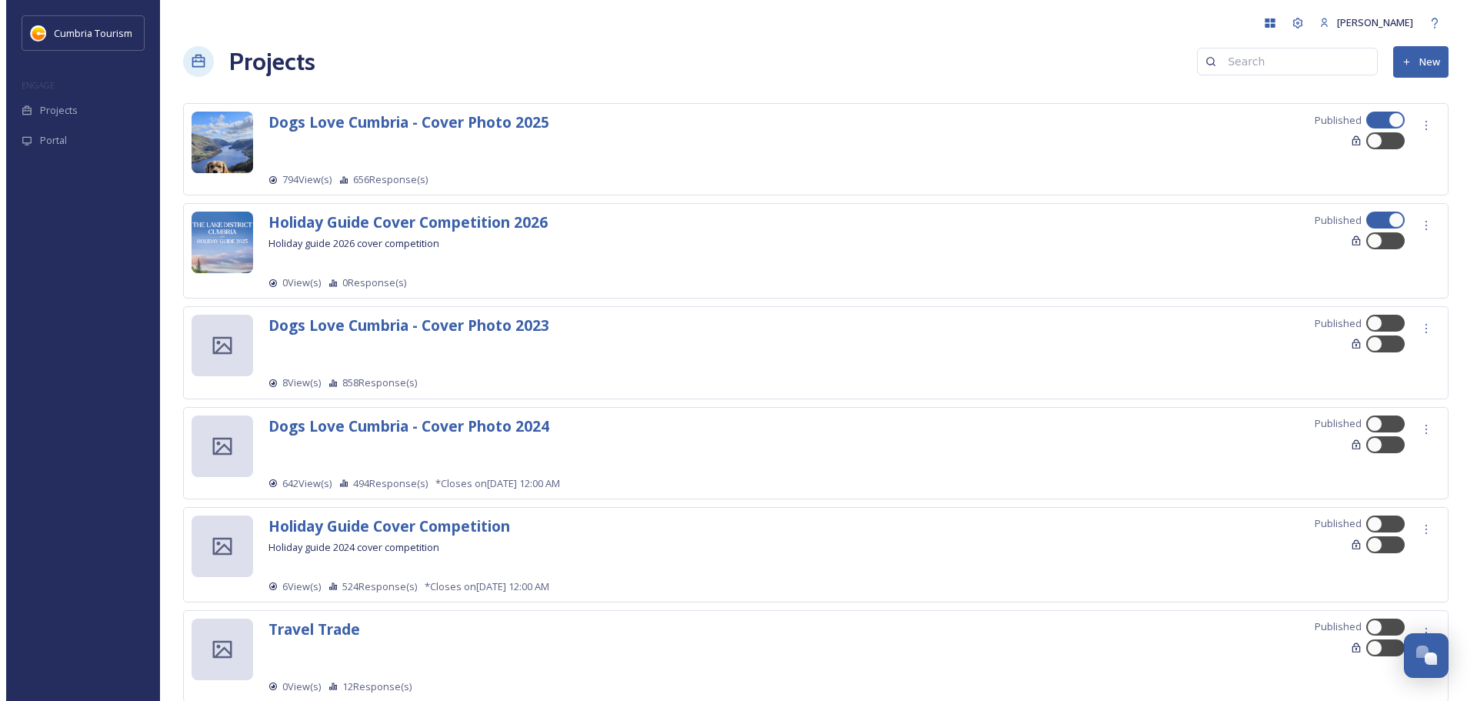
scroll to position [0, 0]
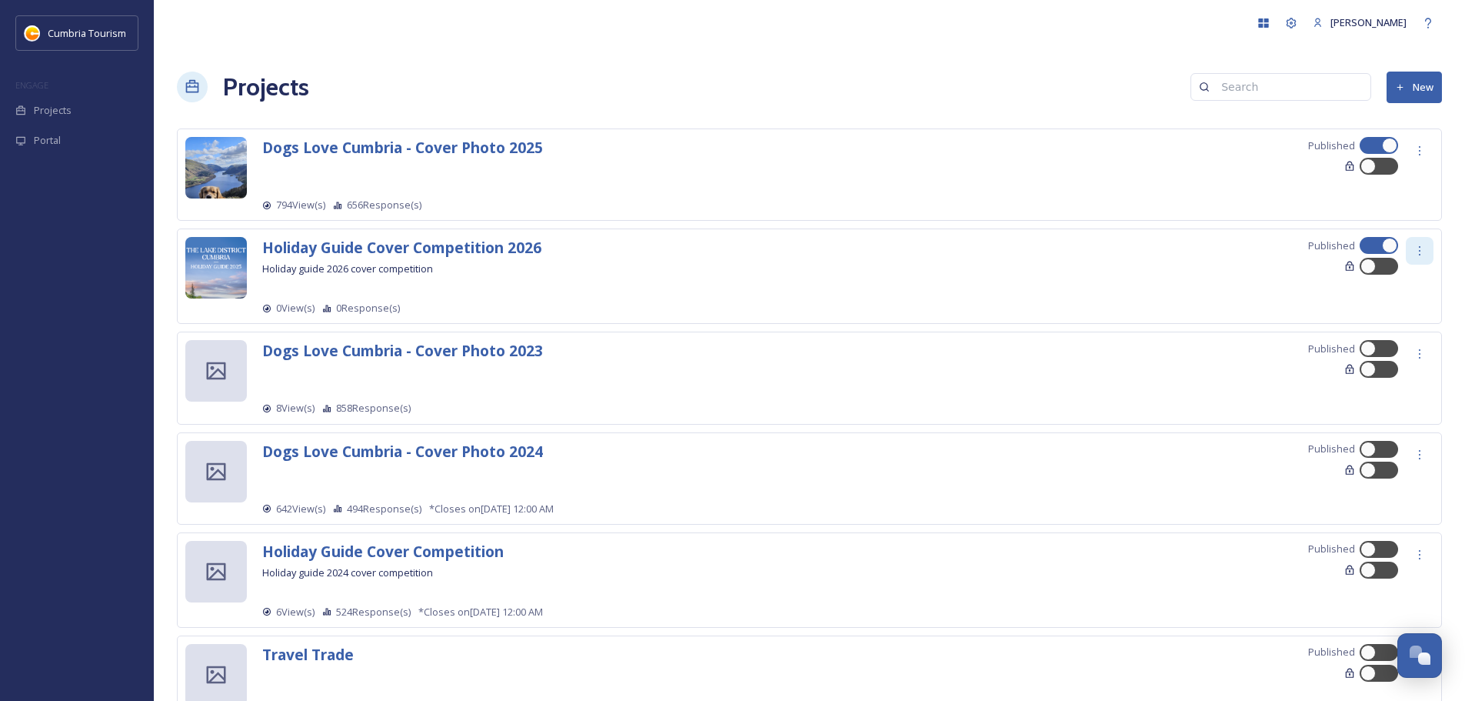
click at [1425, 248] on icon at bounding box center [1420, 251] width 12 height 12
click at [1421, 341] on div "Preview" at bounding box center [1397, 345] width 72 height 30
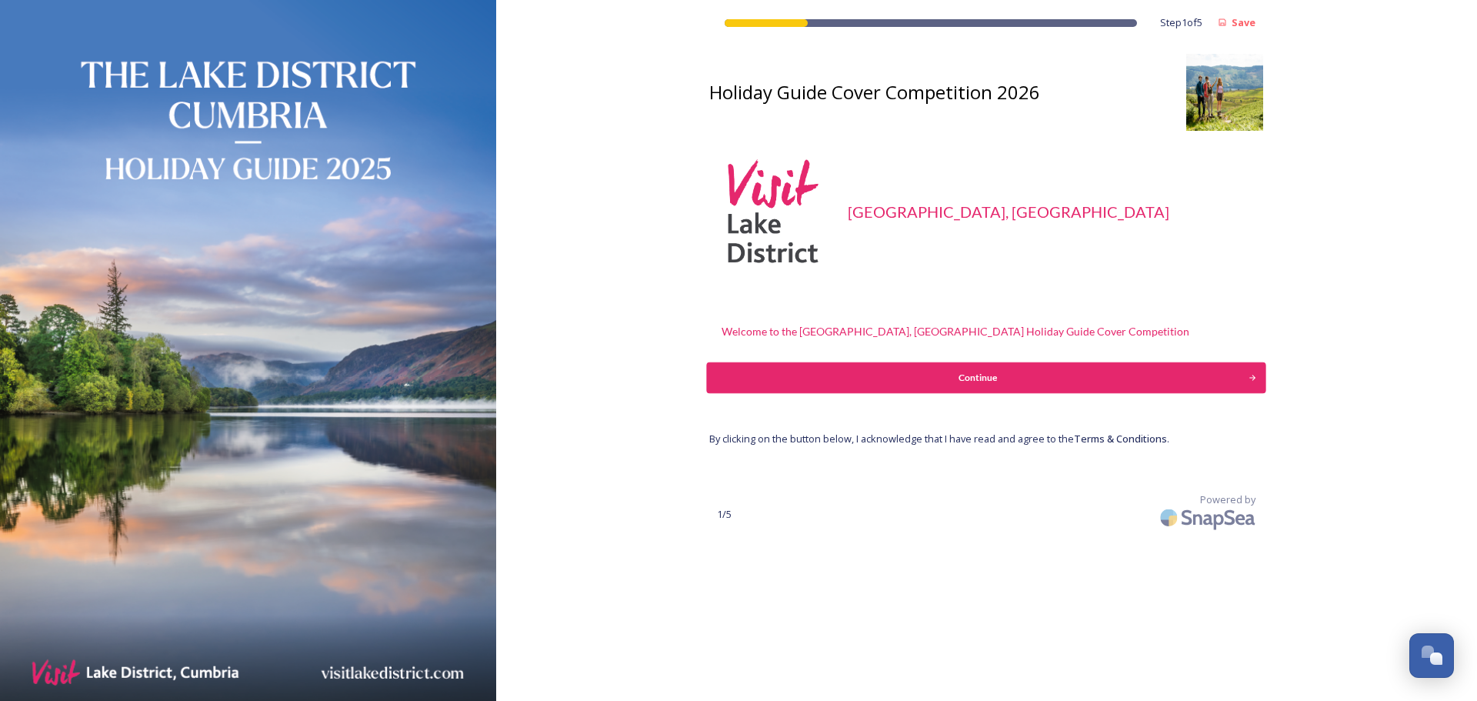
click at [959, 371] on div "Continue" at bounding box center [977, 378] width 525 height 14
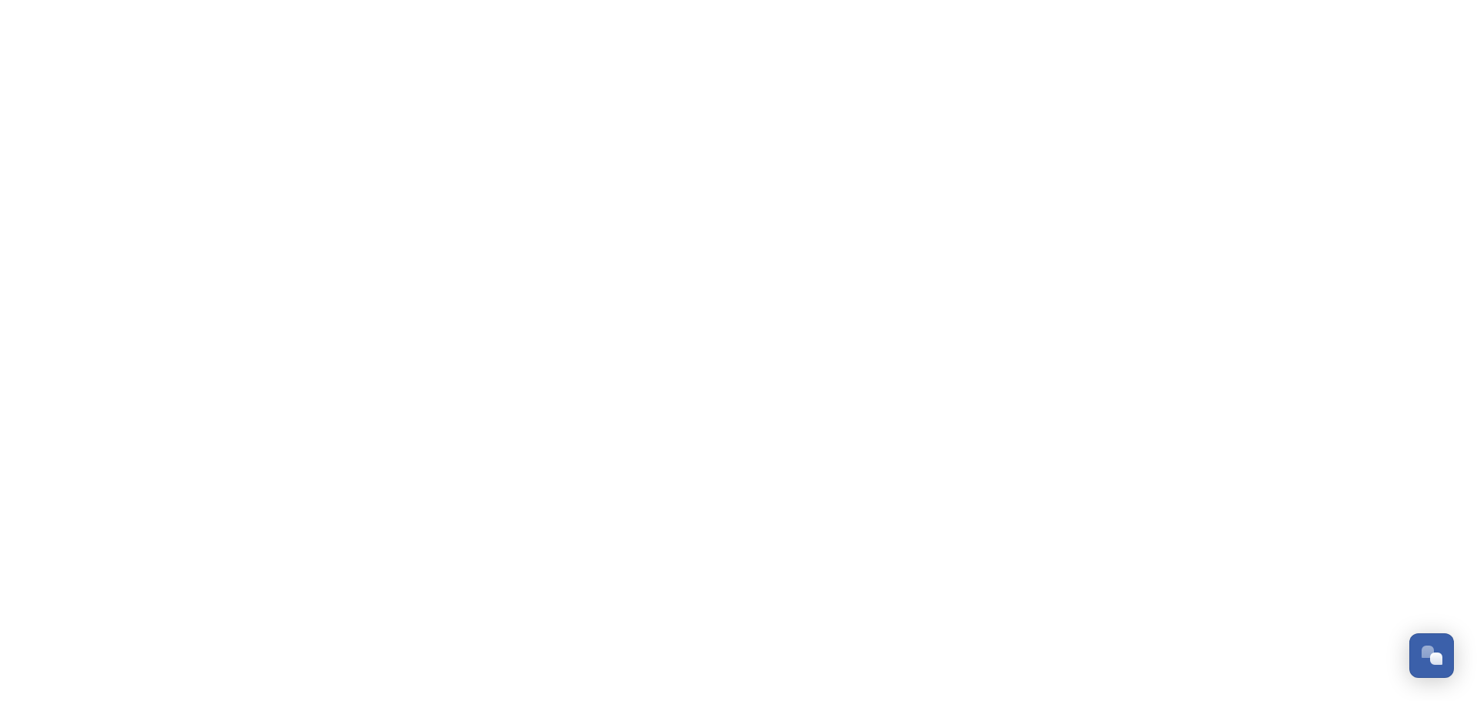
scroll to position [6040, 0]
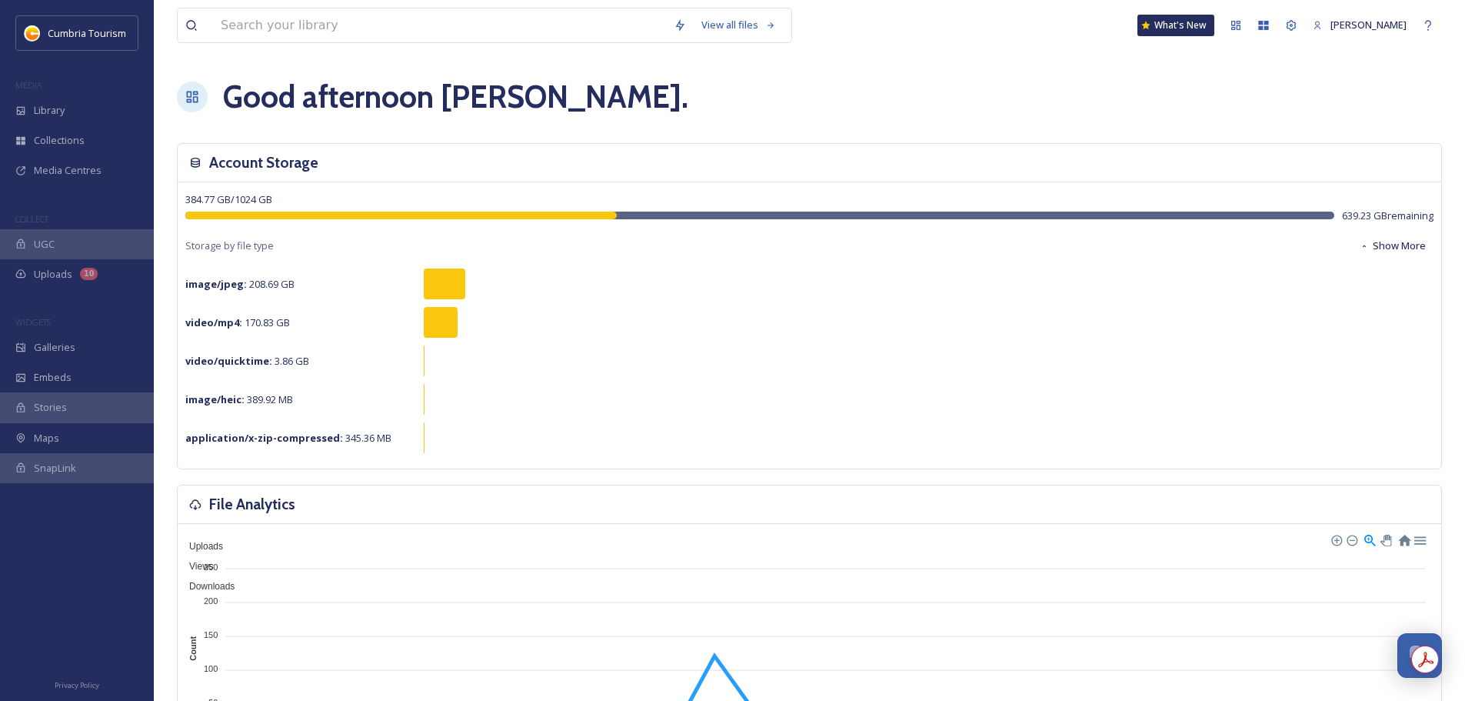
scroll to position [6040, 0]
click at [1259, 28] on icon at bounding box center [1264, 25] width 10 height 9
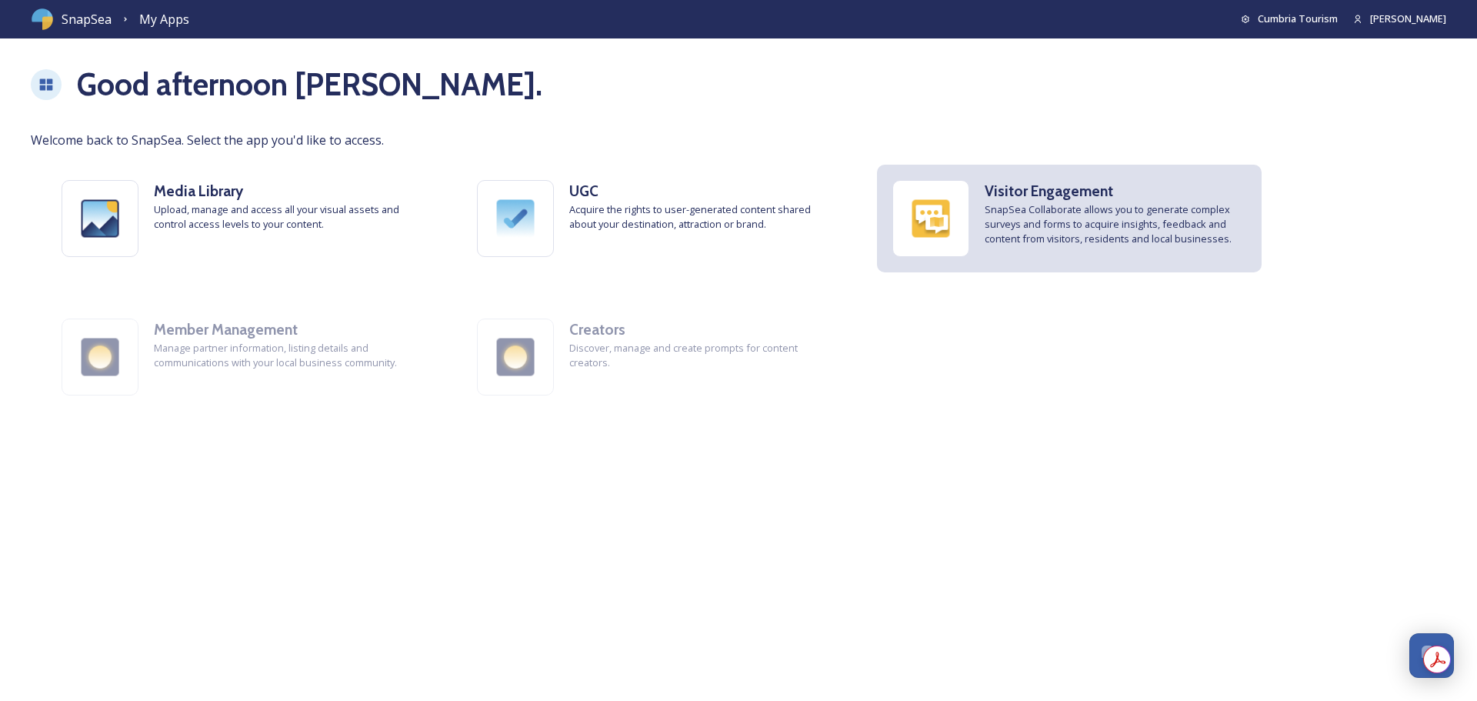
click at [1128, 187] on h3 "Visitor Engagement" at bounding box center [1116, 191] width 262 height 22
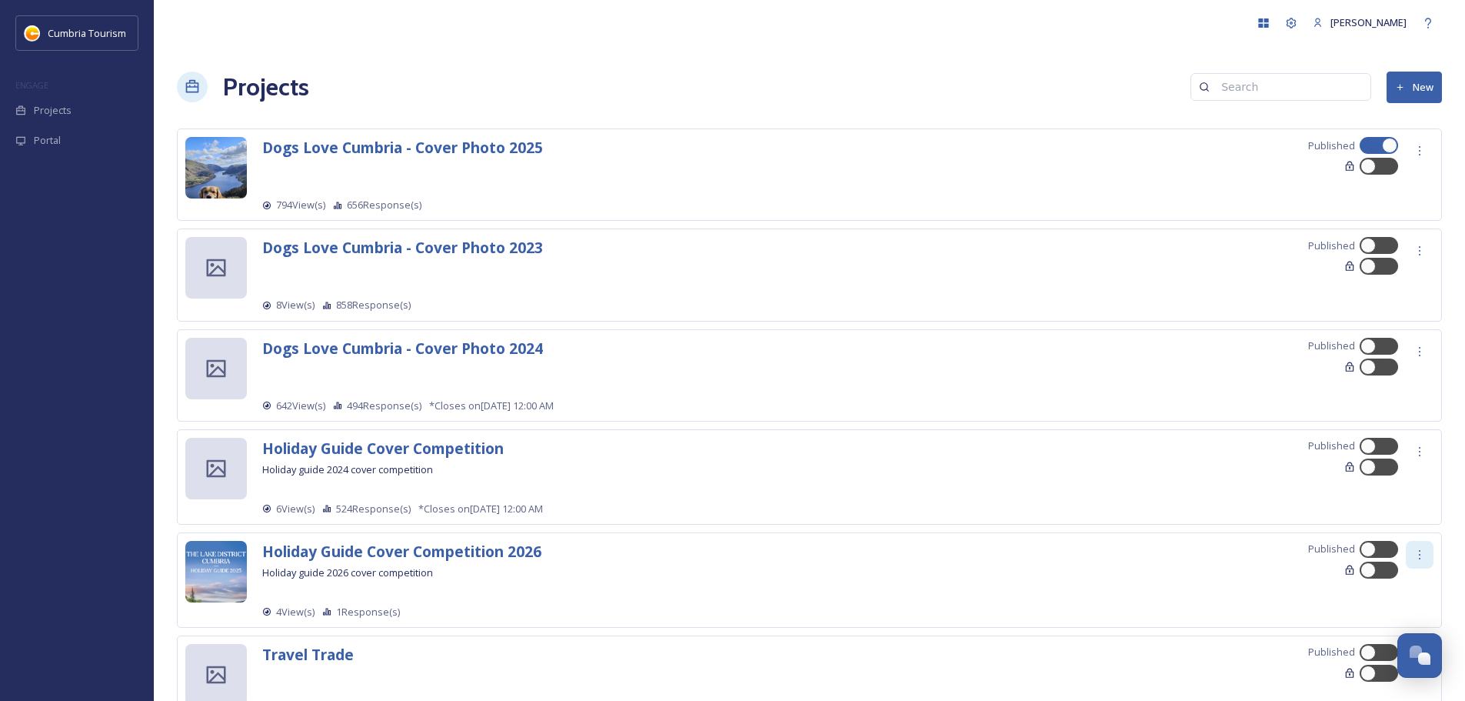
click at [1414, 551] on icon at bounding box center [1420, 554] width 12 height 12
click at [1381, 549] on div at bounding box center [1379, 549] width 38 height 17
checkbox input "true"
click at [1385, 572] on div at bounding box center [1387, 570] width 8 height 8
click at [1375, 572] on div at bounding box center [1371, 570] width 11 height 8
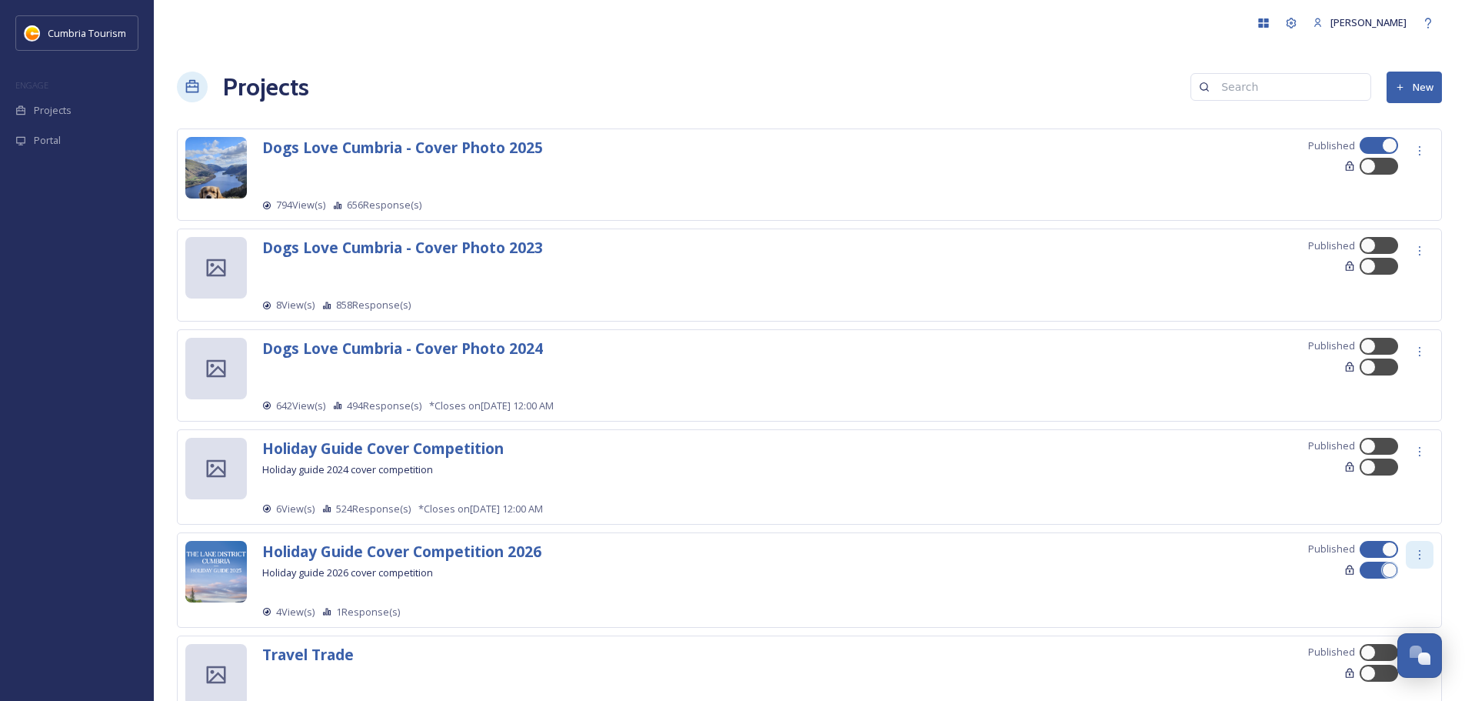
checkbox input "false"
click at [1421, 558] on icon at bounding box center [1420, 554] width 12 height 12
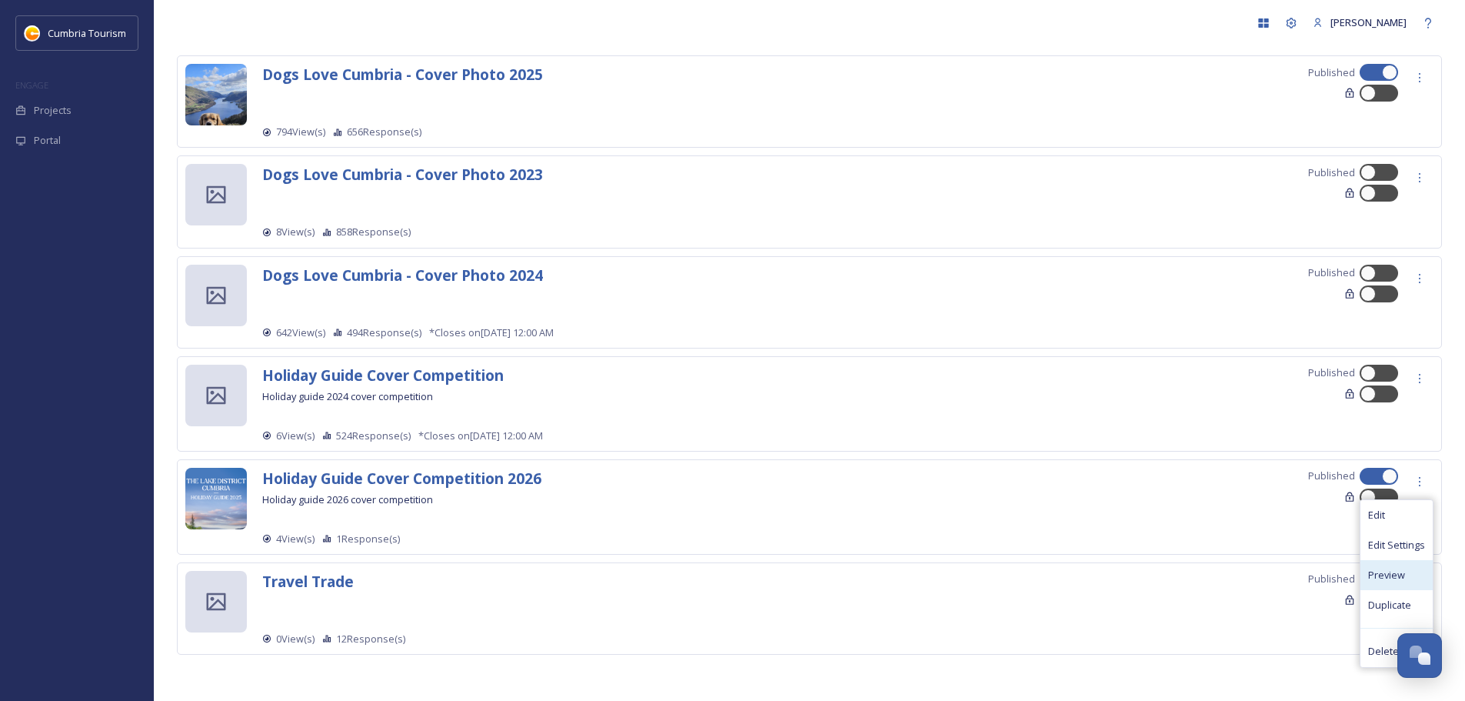
click at [1390, 581] on span "Preview" at bounding box center [1386, 575] width 37 height 15
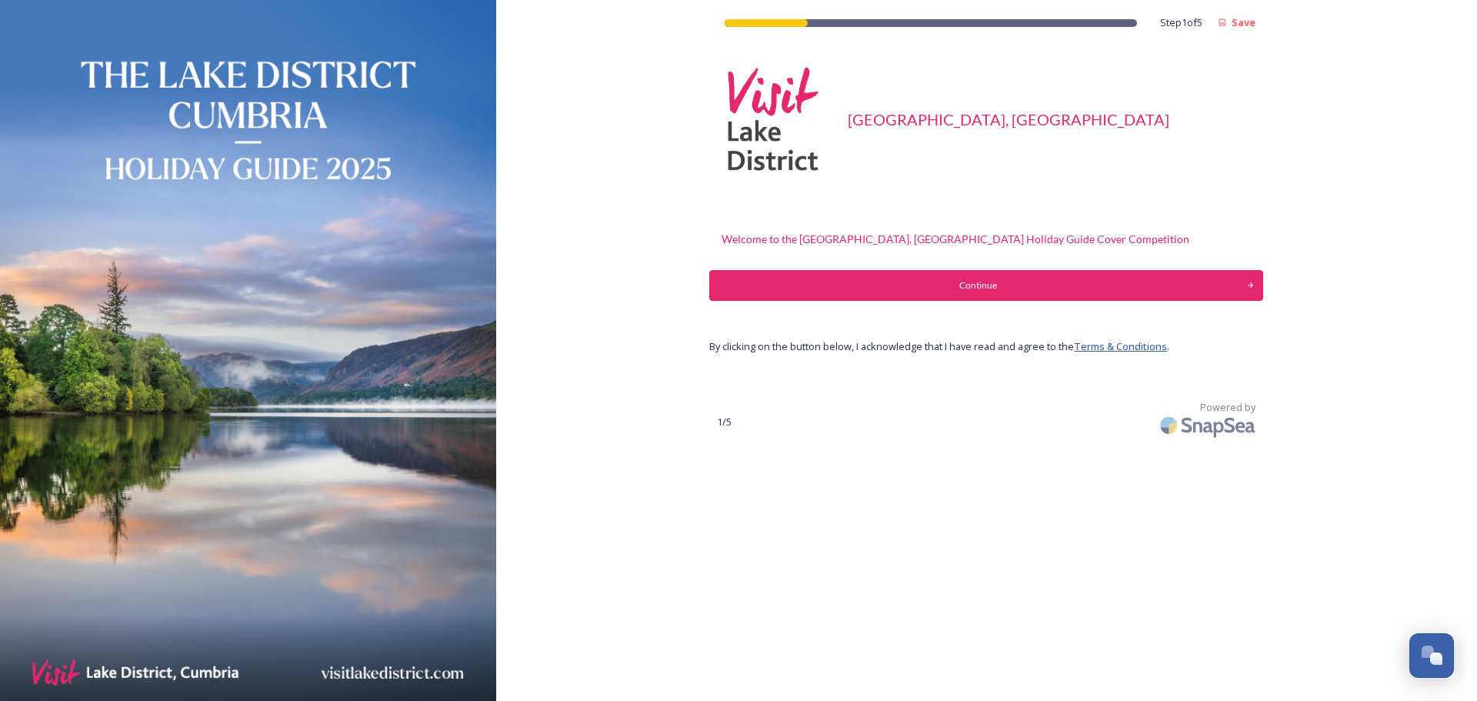
click at [1101, 348] on link "Terms & Conditions" at bounding box center [1120, 346] width 93 height 14
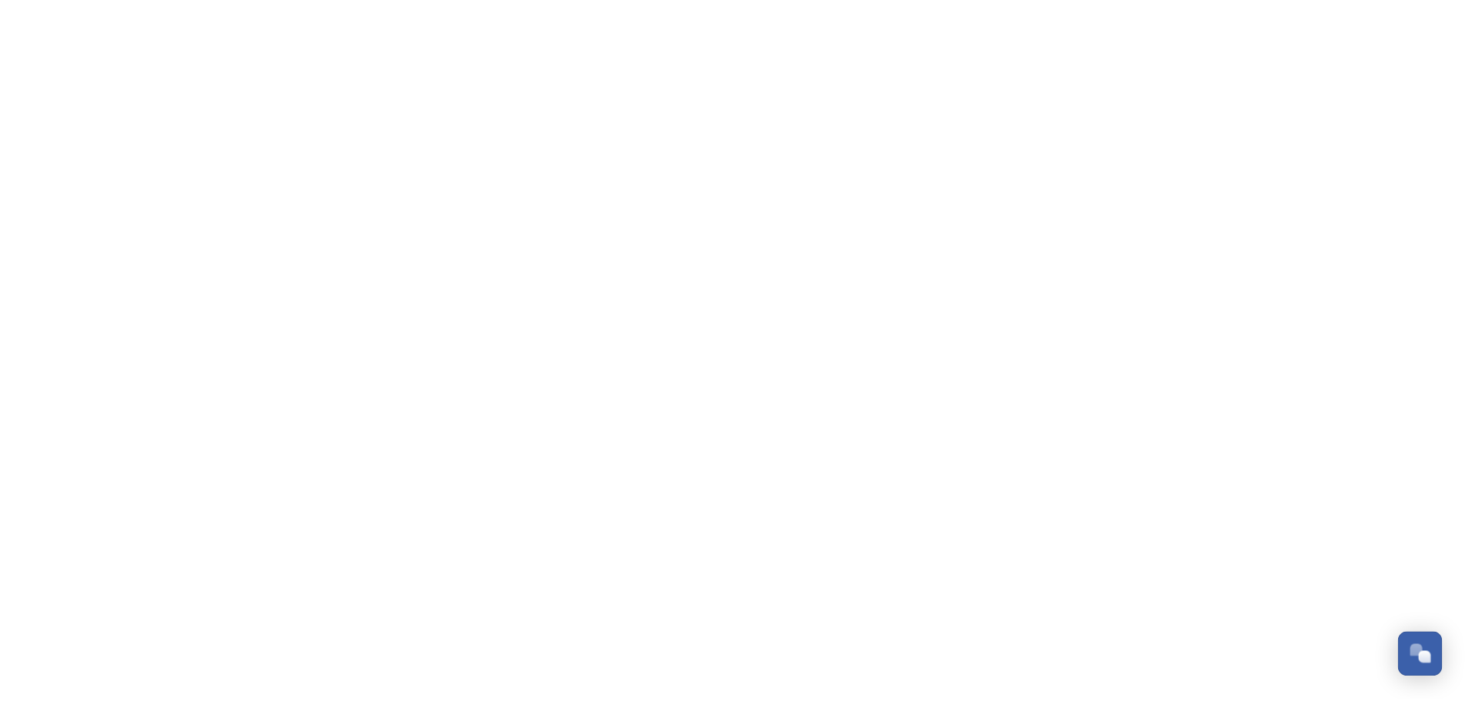
scroll to position [6040, 0]
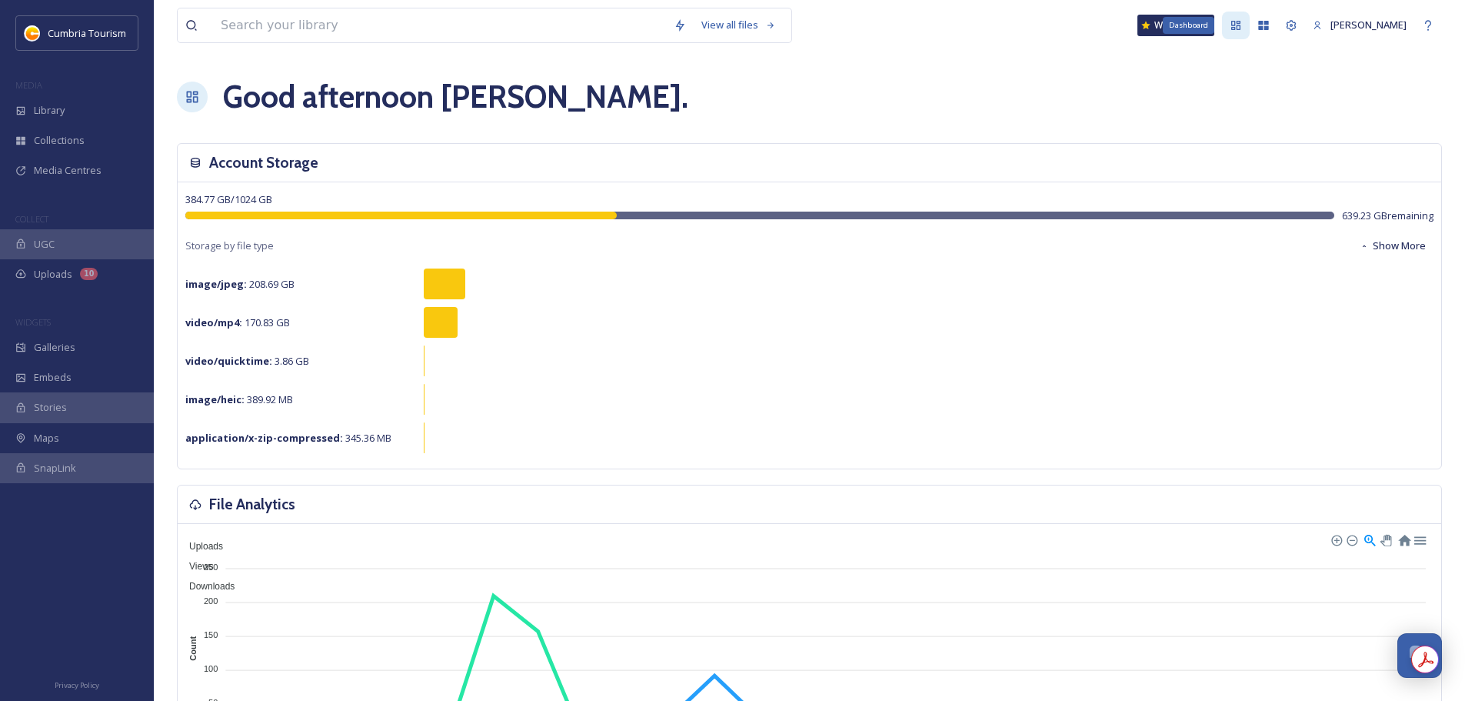
click at [1231, 25] on icon at bounding box center [1235, 25] width 9 height 9
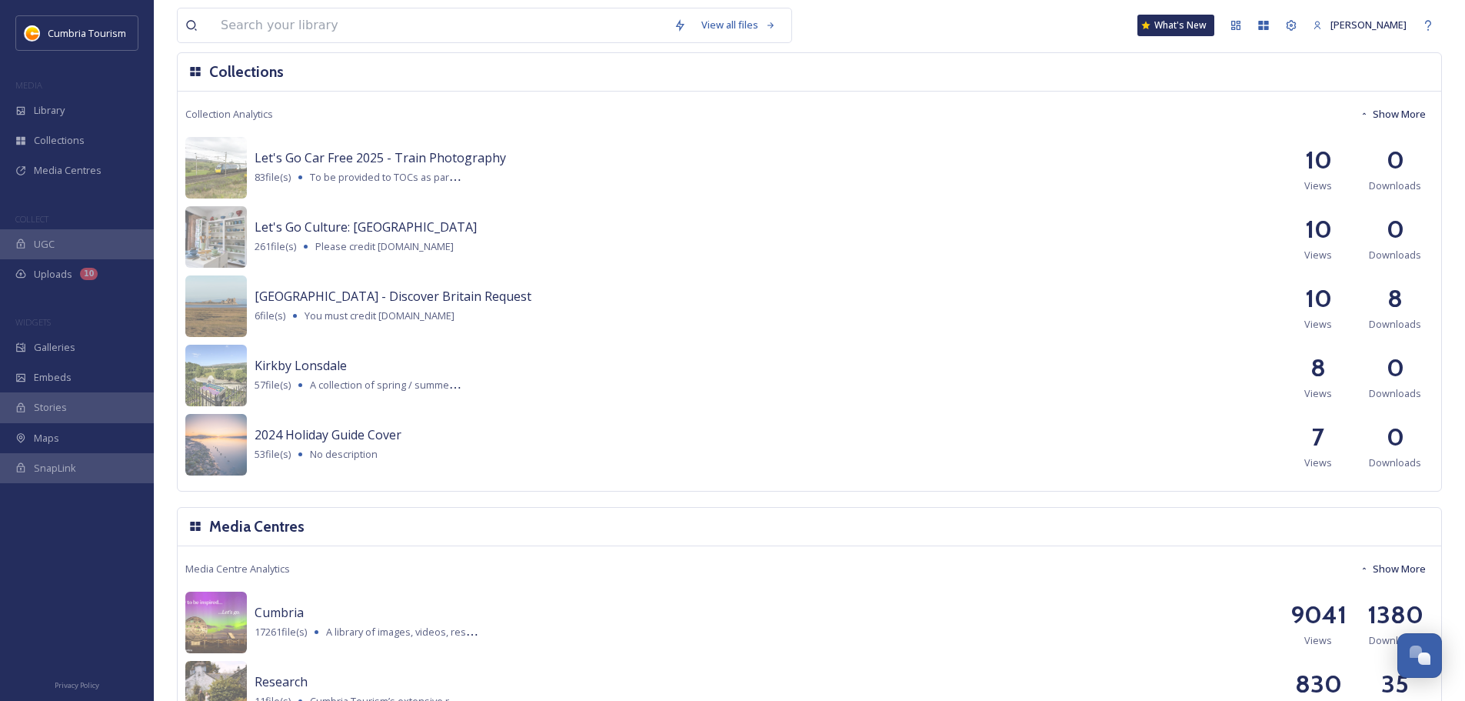
scroll to position [1799, 0]
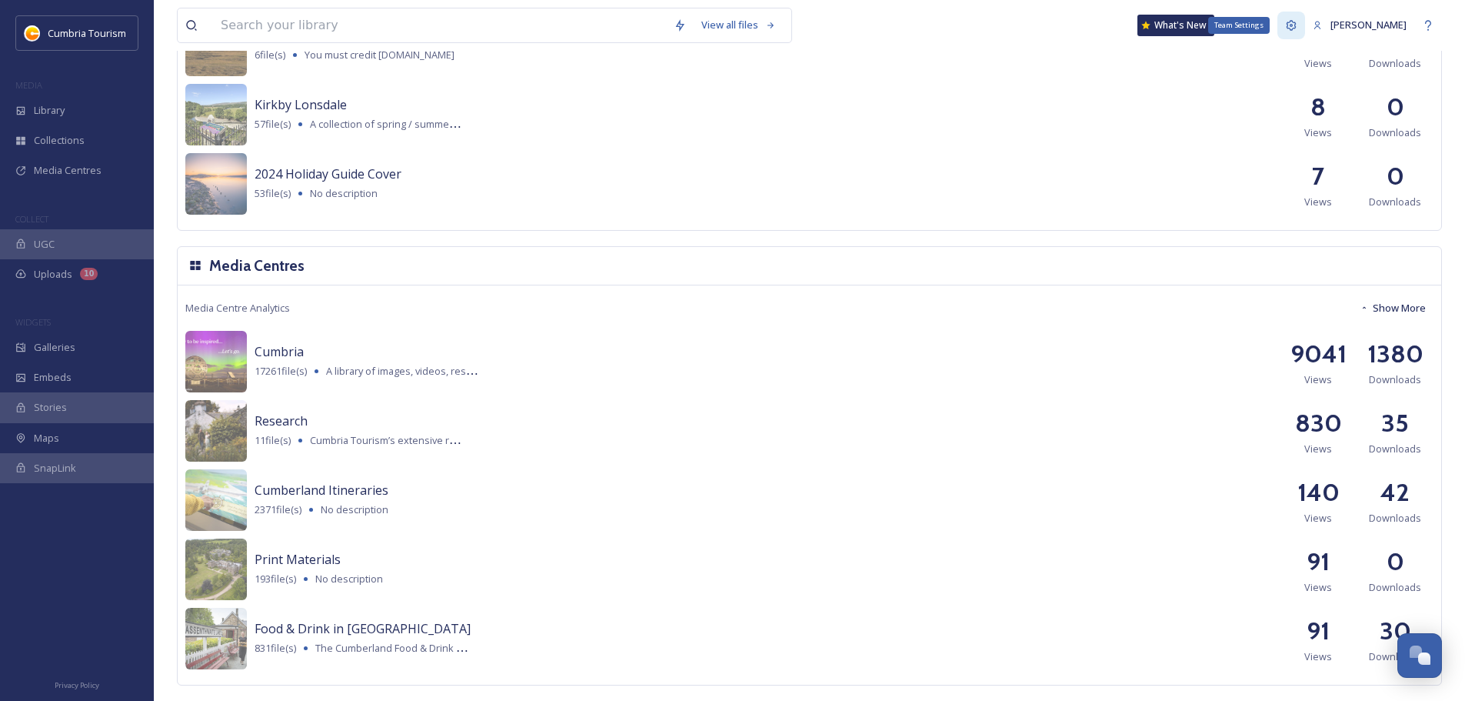
click at [1287, 25] on icon at bounding box center [1292, 25] width 10 height 10
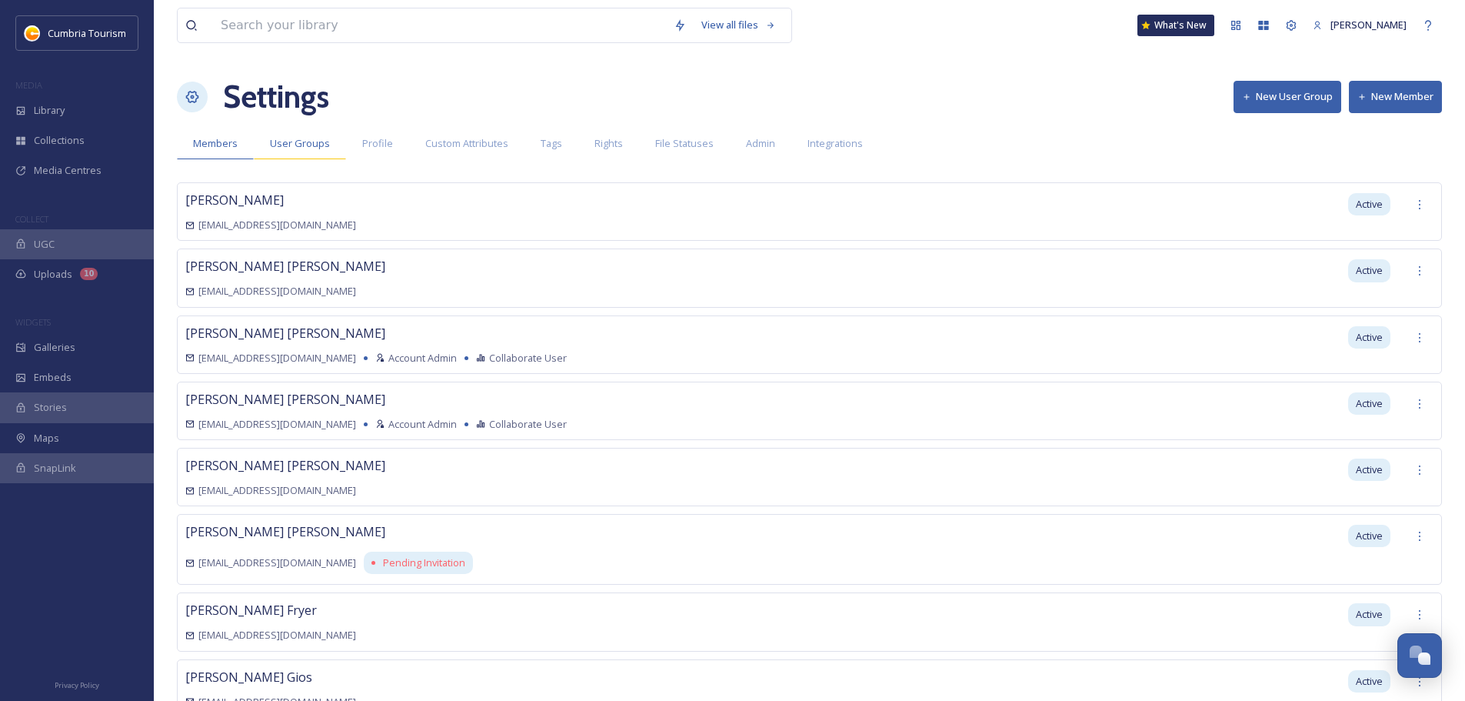
click at [319, 142] on span "User Groups" at bounding box center [300, 143] width 60 height 15
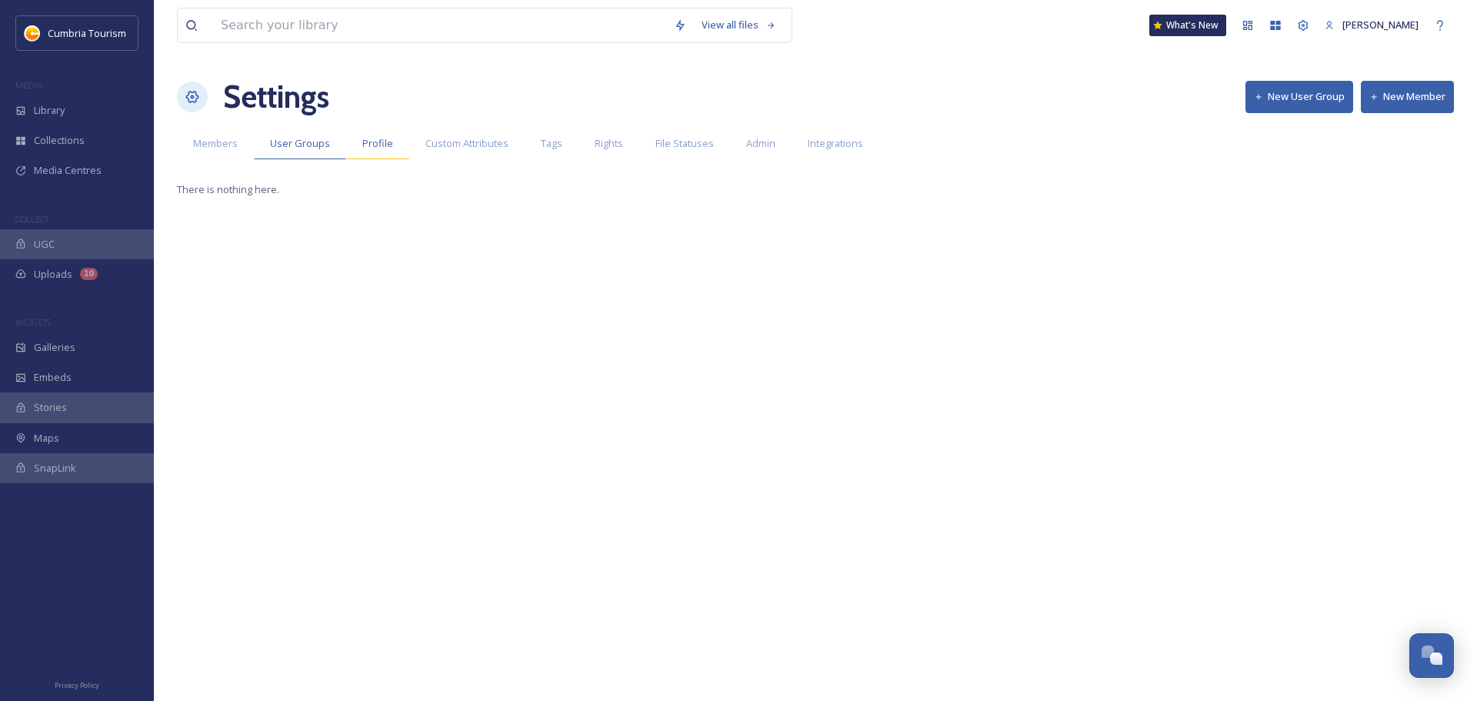
click at [373, 140] on span "Profile" at bounding box center [377, 143] width 31 height 15
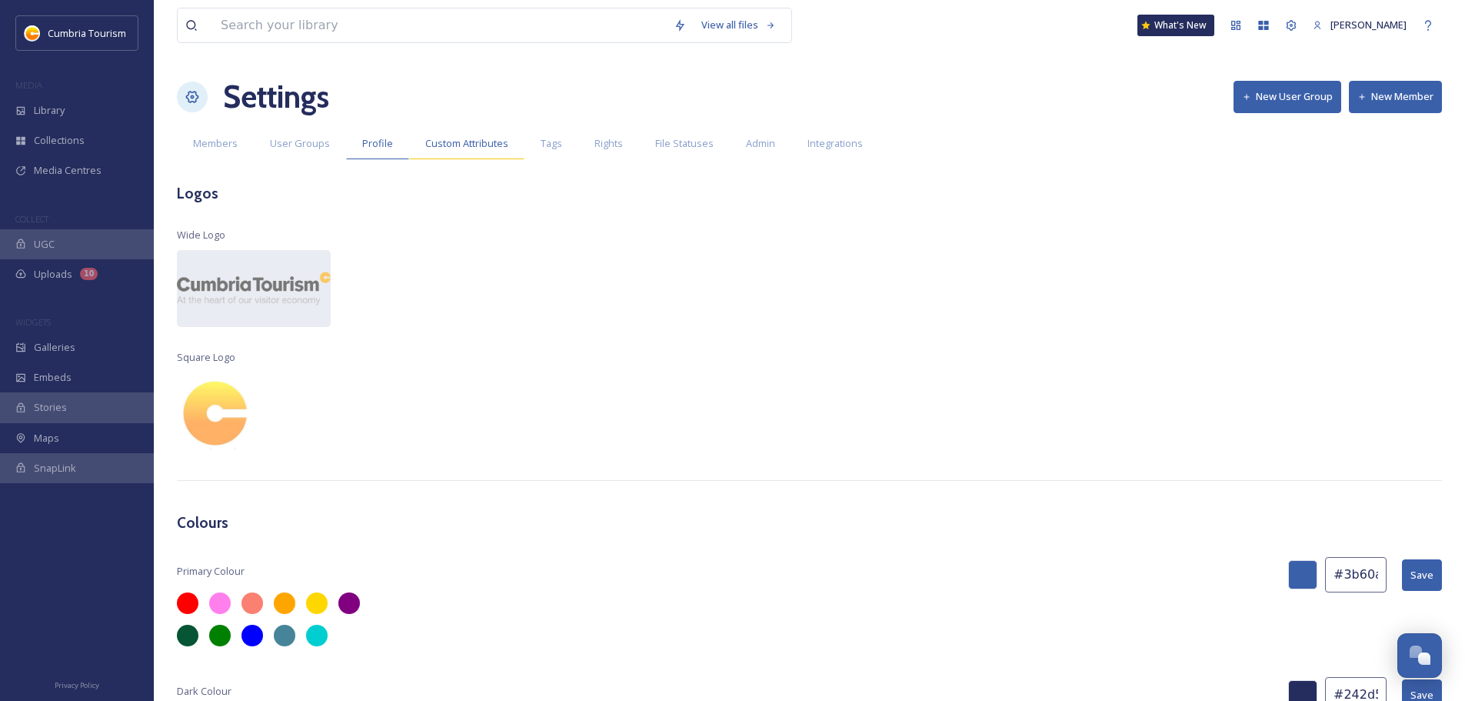
click at [483, 147] on span "Custom Attributes" at bounding box center [466, 143] width 83 height 15
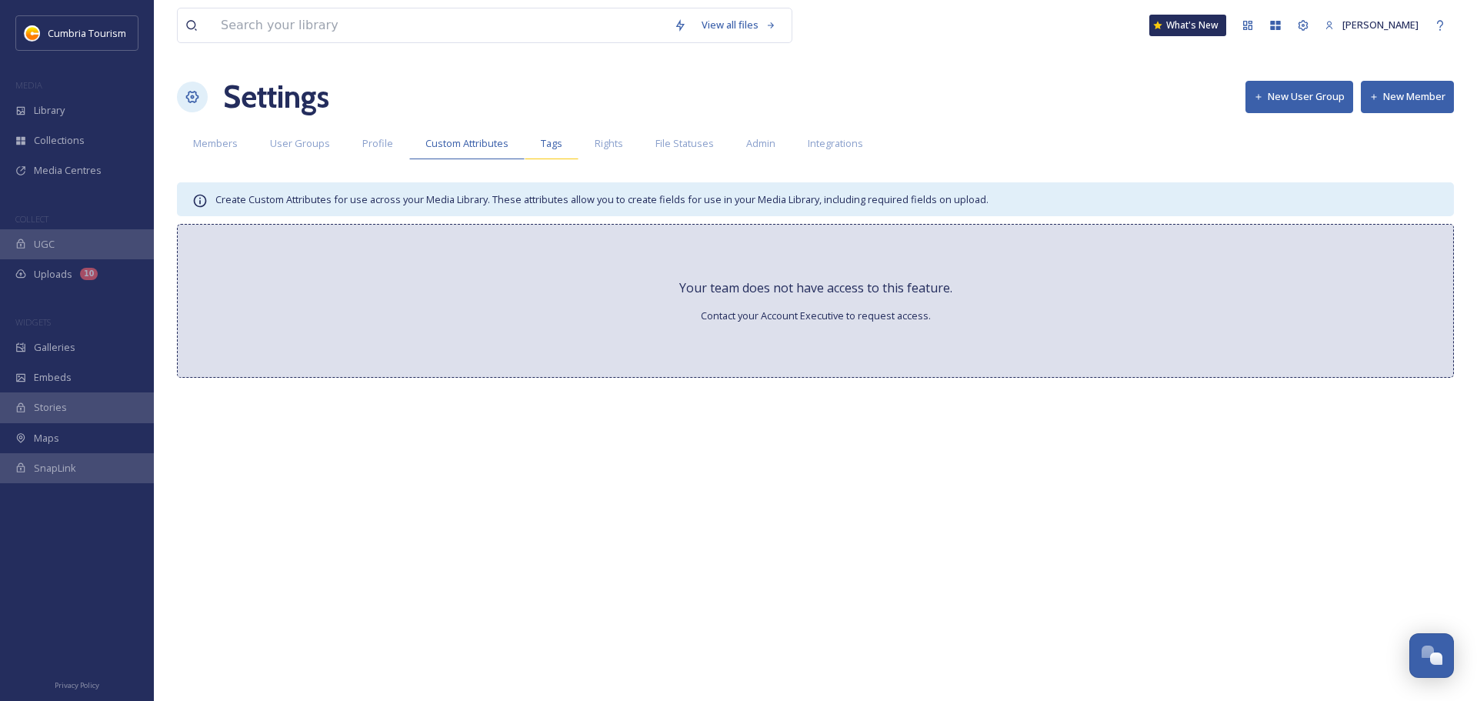
click at [548, 143] on span "Tags" at bounding box center [552, 143] width 22 height 15
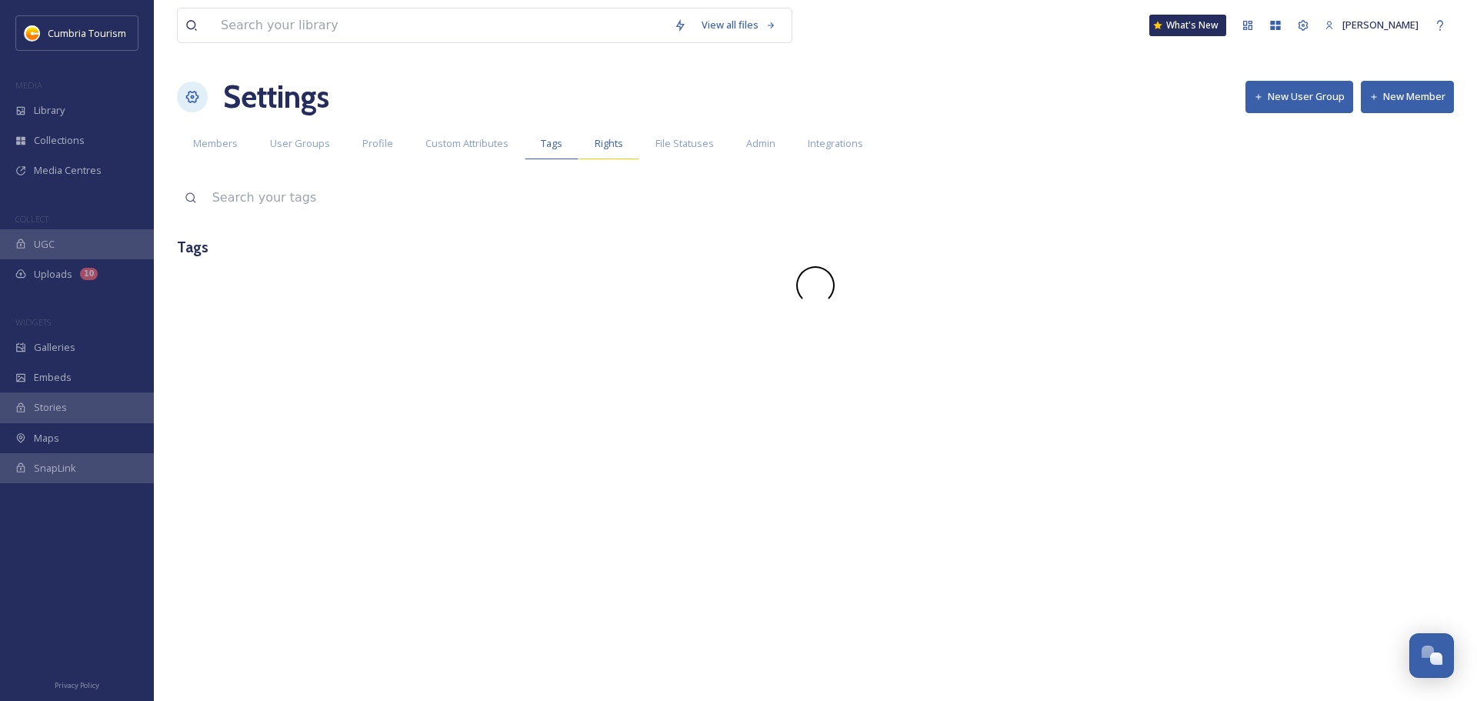
click at [609, 143] on span "Rights" at bounding box center [609, 143] width 28 height 15
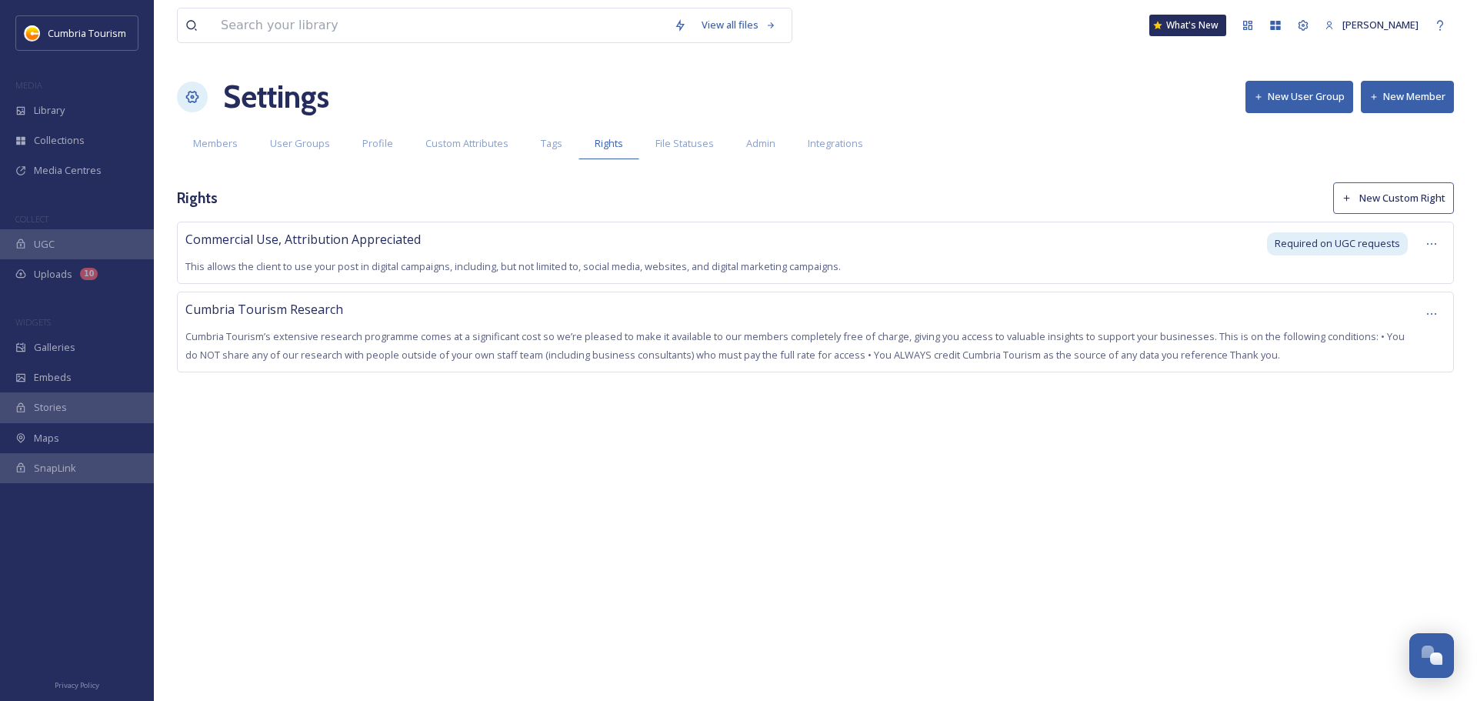
click at [428, 344] on div "Cumbria Tourism Research Cumbria Tourism’s extensive research programme comes a…" at bounding box center [797, 332] width 1225 height 64
click at [684, 132] on div "File Statuses" at bounding box center [684, 144] width 91 height 32
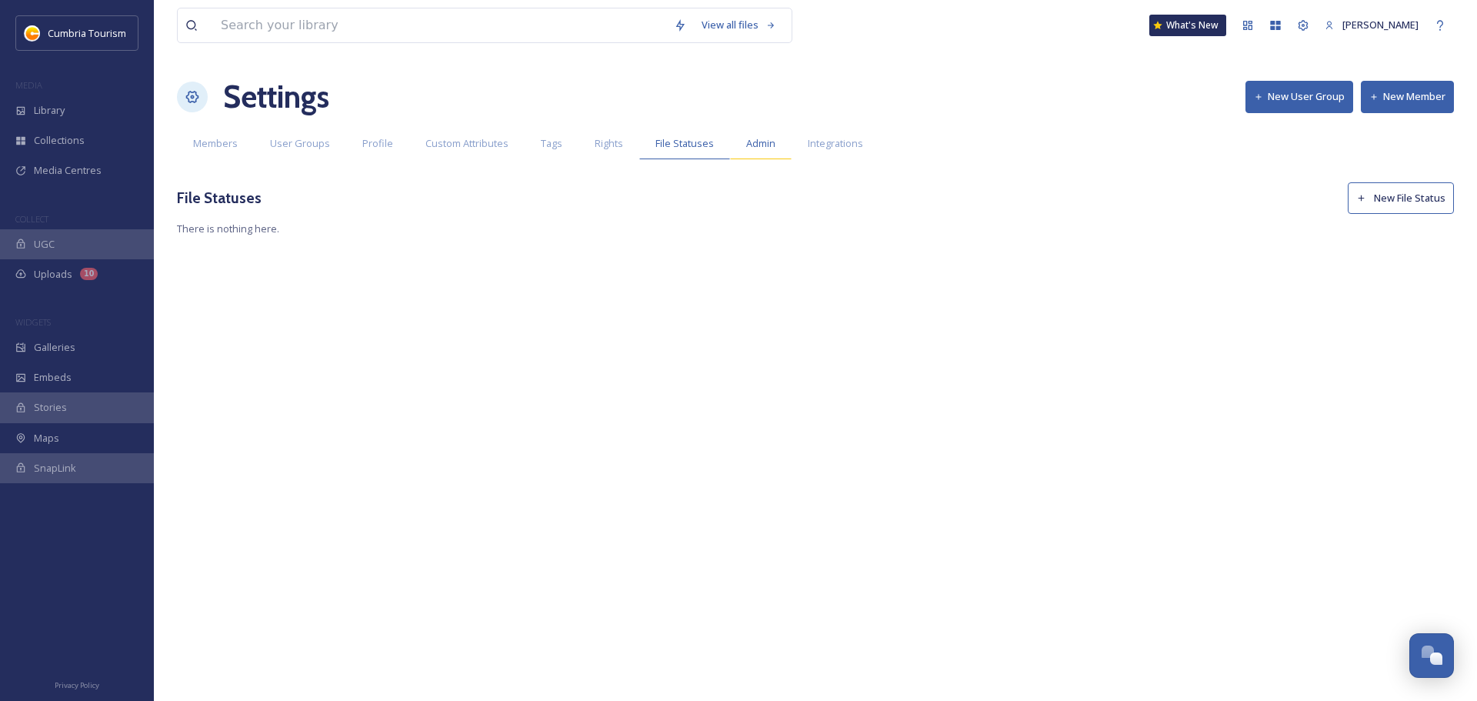
click at [761, 144] on span "Admin" at bounding box center [760, 143] width 29 height 15
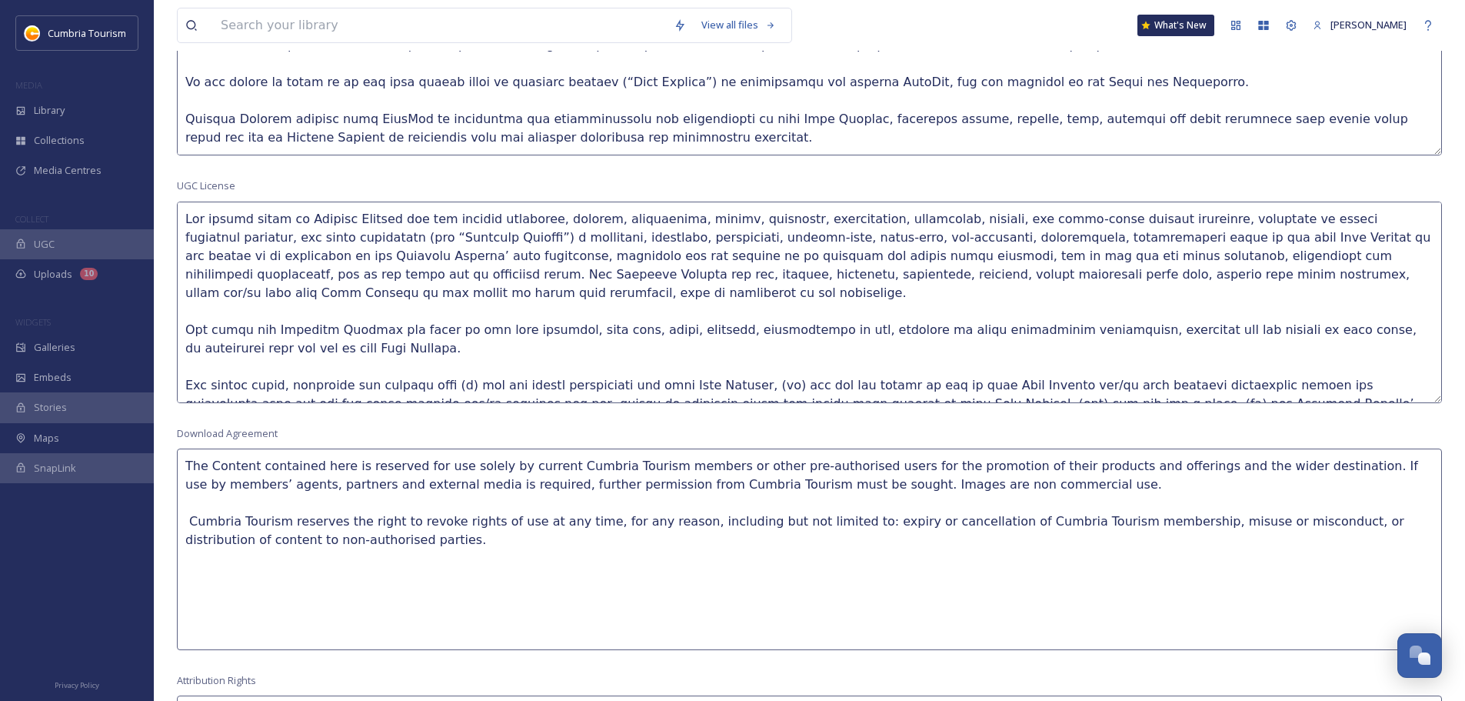
scroll to position [615, 0]
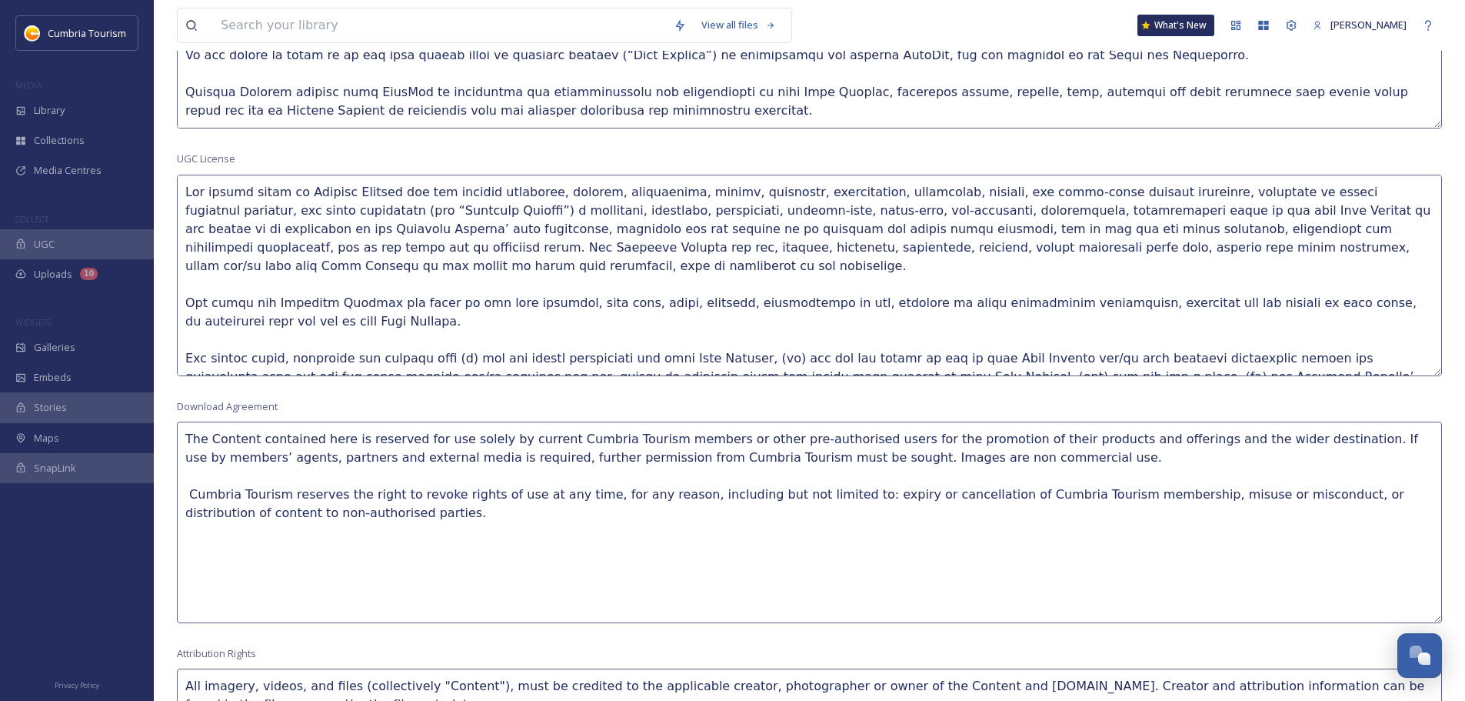
click at [188, 489] on textarea "The Content contained here is reserved for use solely by current Cumbria Touris…" at bounding box center [809, 523] width 1265 height 202
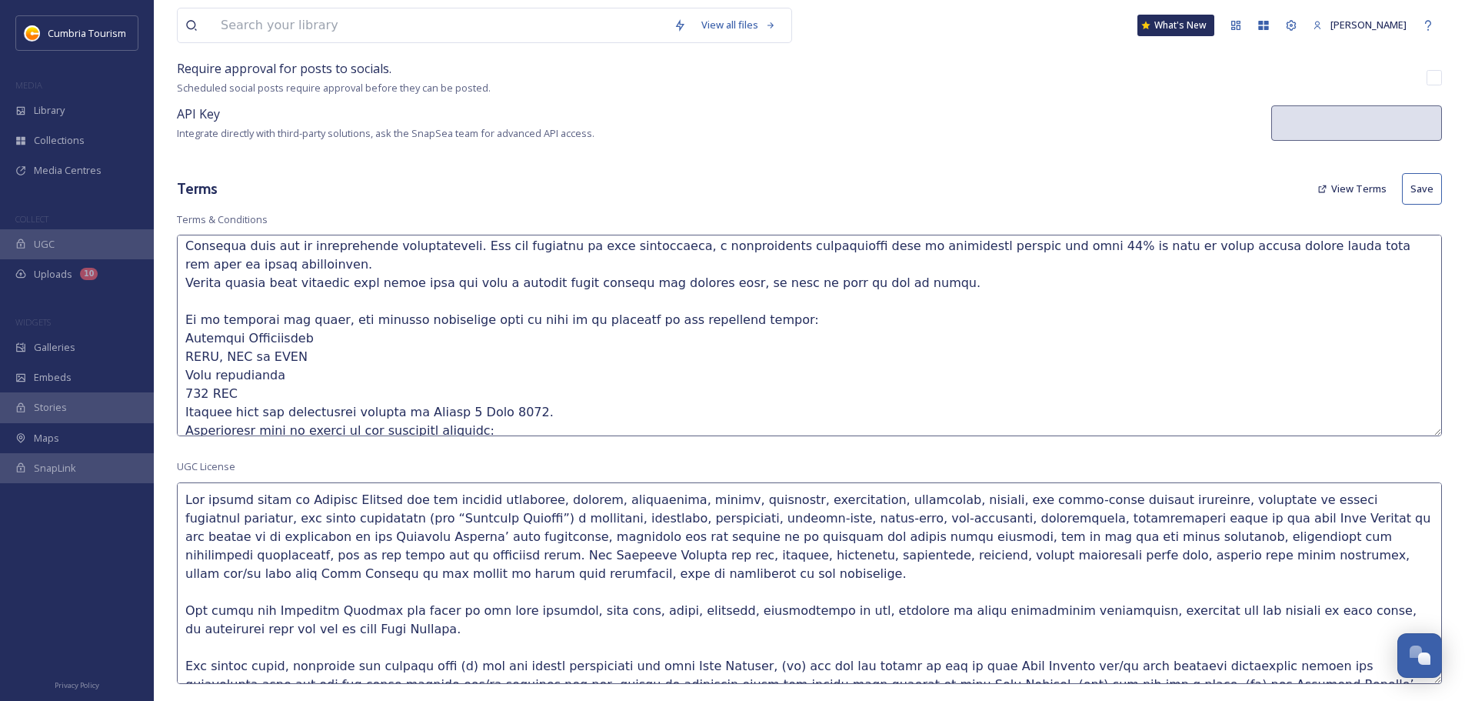
scroll to position [240, 0]
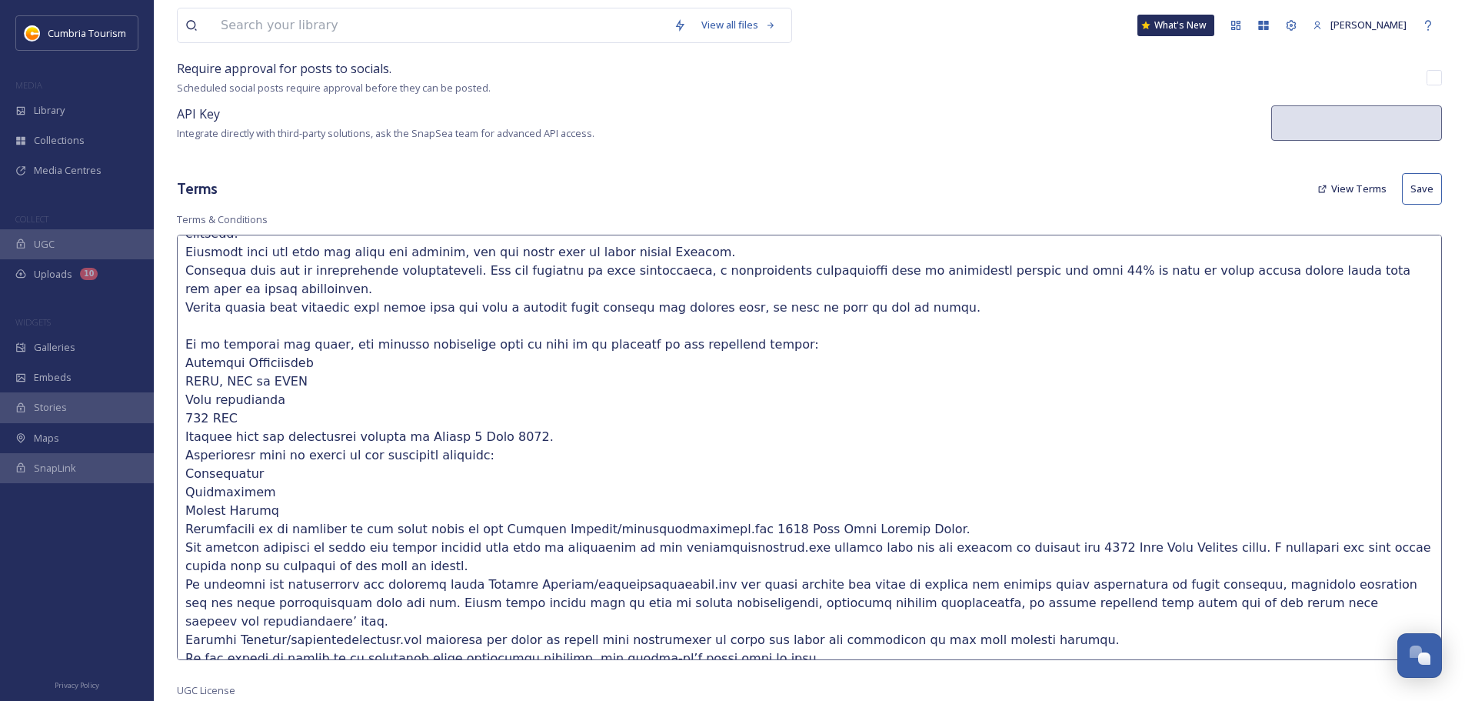
drag, startPoint x: 1438, startPoint y: 429, endPoint x: 1325, endPoint y: 665, distance: 261.1
click at [1330, 660] on textarea at bounding box center [809, 447] width 1265 height 425
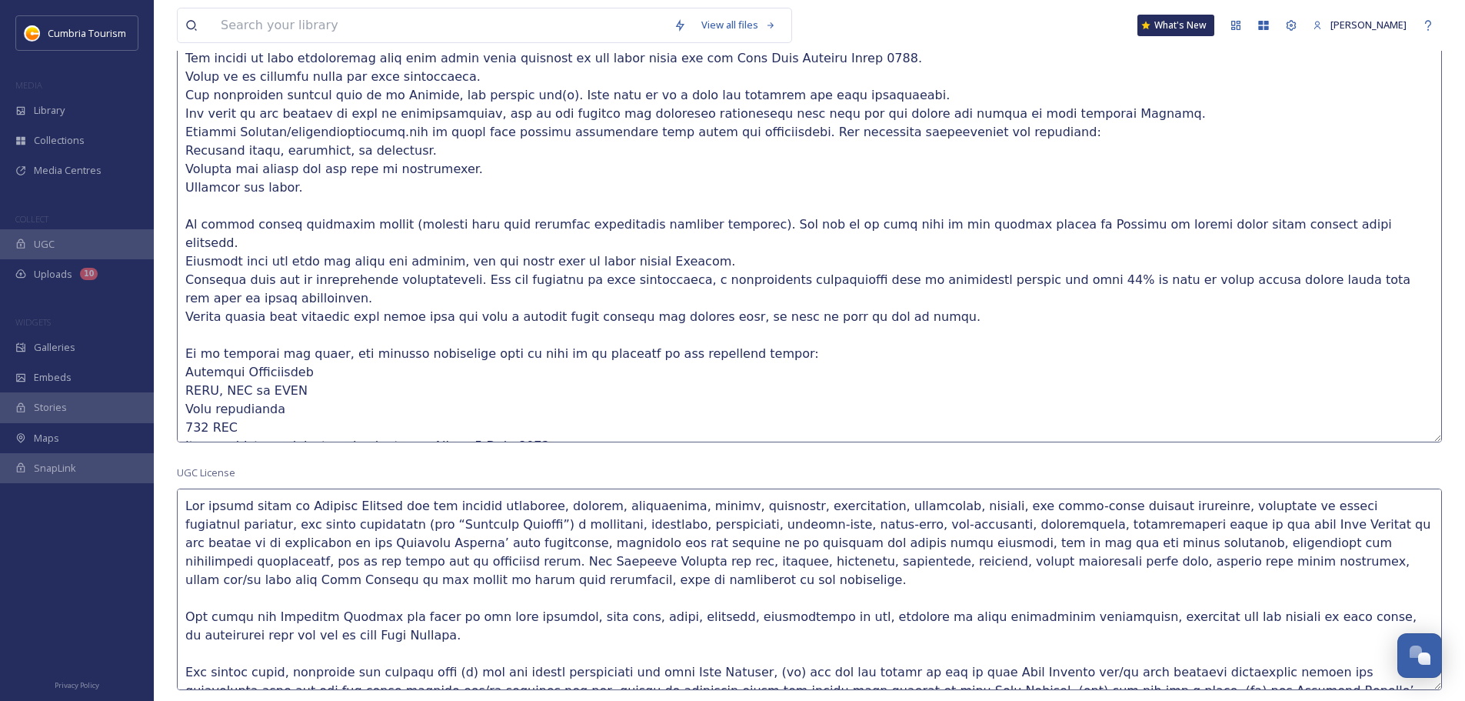
scroll to position [385, 0]
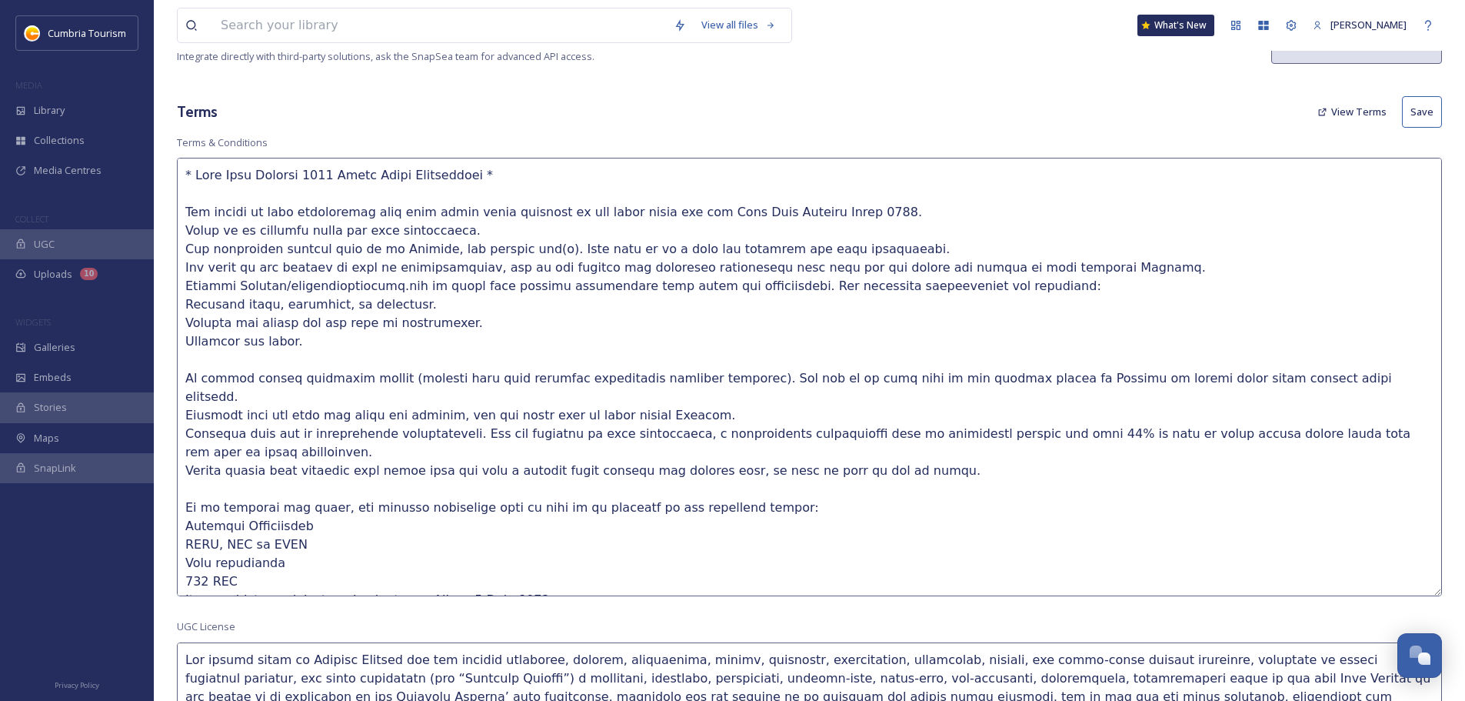
type textarea "The Content contained here is reserved for use solely by current Cumbria Touris…"
click at [199, 176] on textarea at bounding box center [809, 377] width 1265 height 438
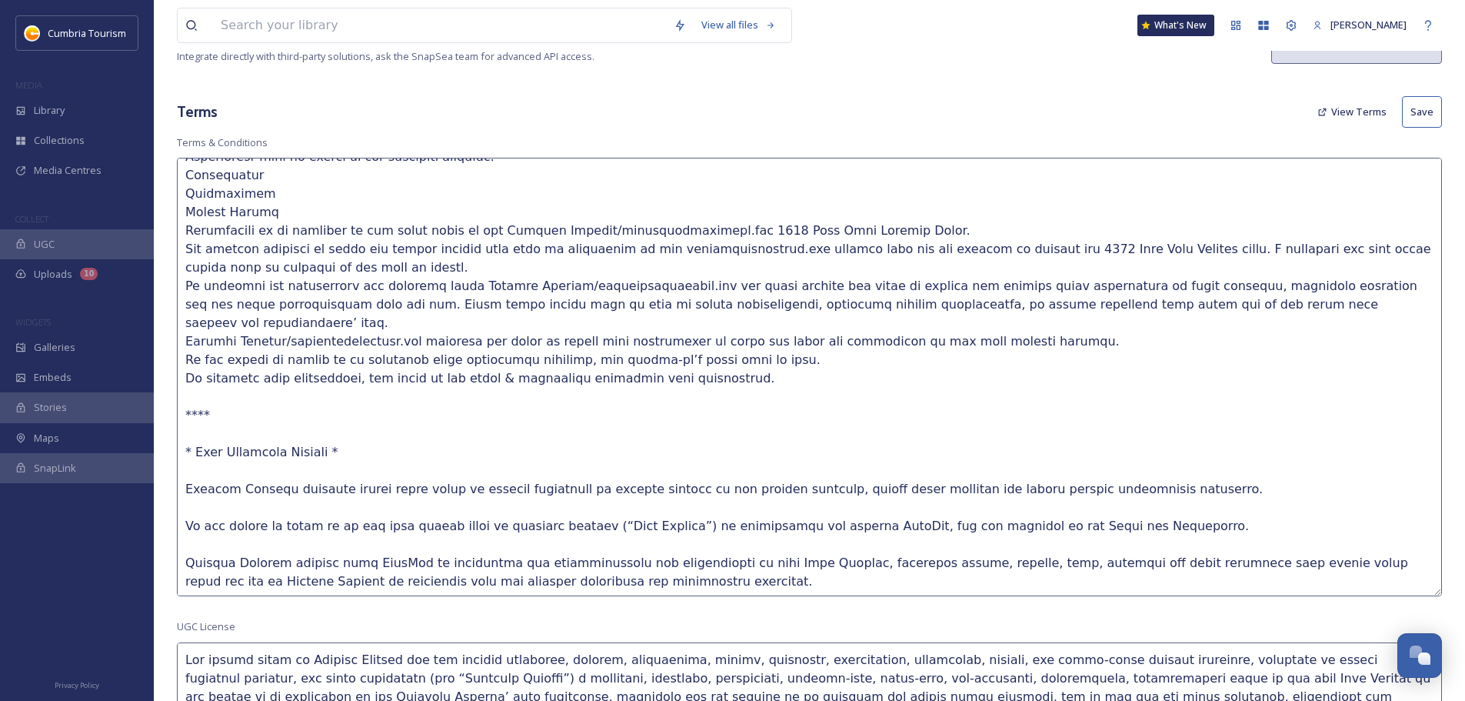
scroll to position [465, 0]
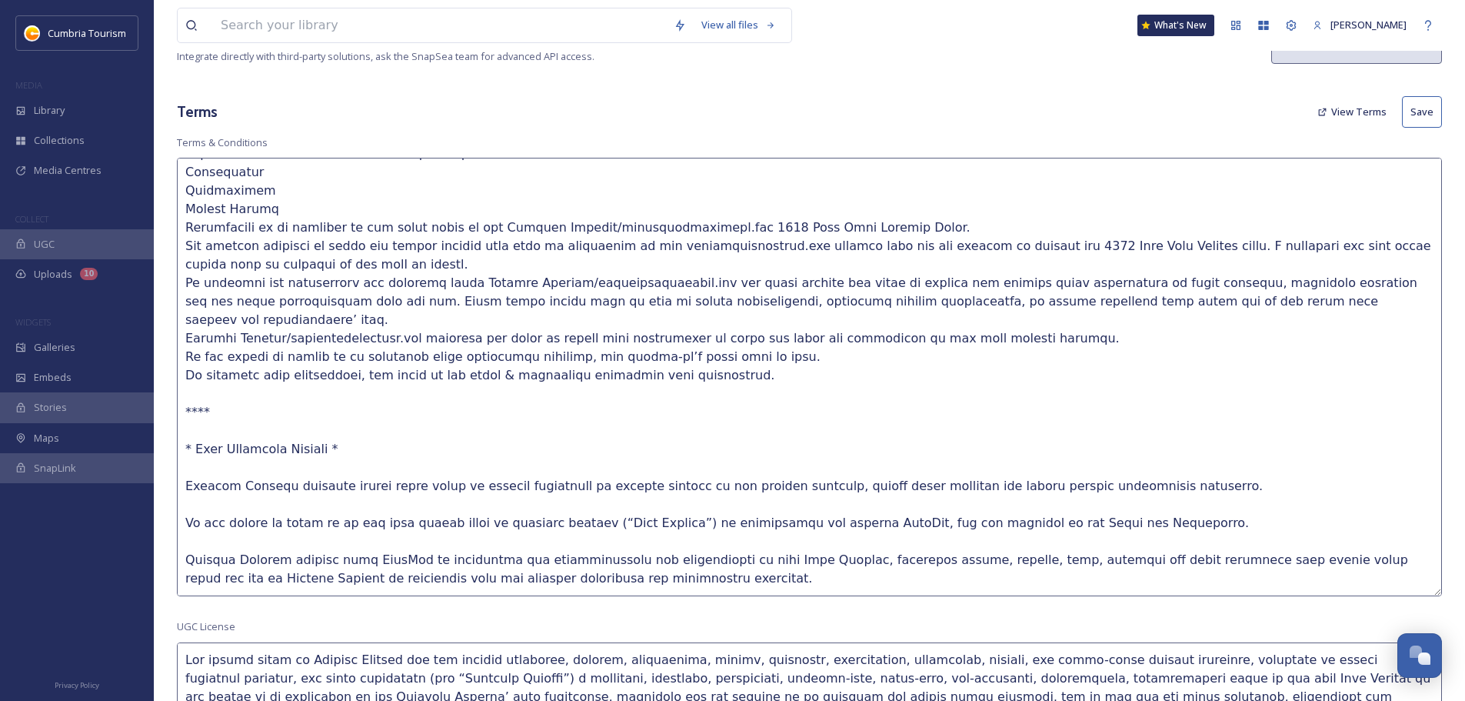
drag, startPoint x: 1314, startPoint y: 582, endPoint x: 185, endPoint y: 398, distance: 1144.0
click at [185, 398] on textarea at bounding box center [809, 377] width 1265 height 438
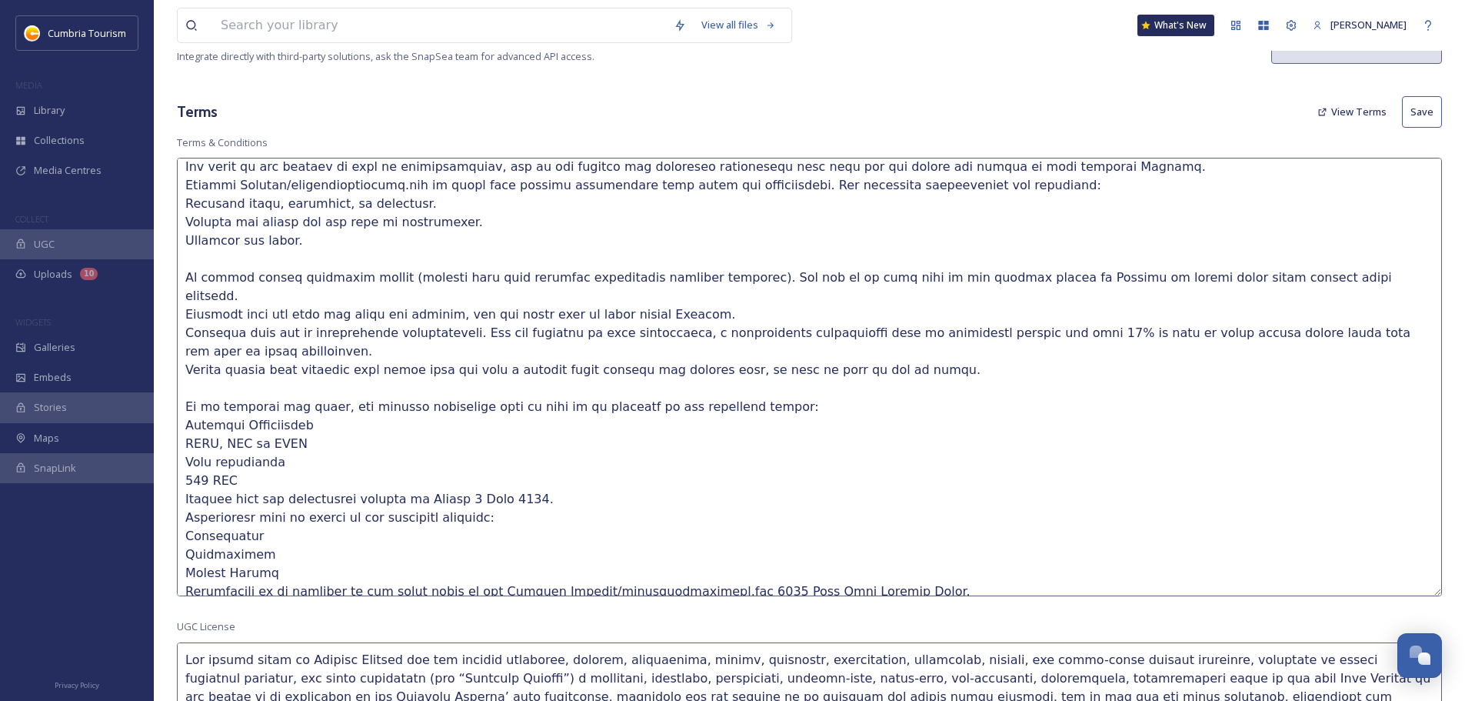
scroll to position [0, 0]
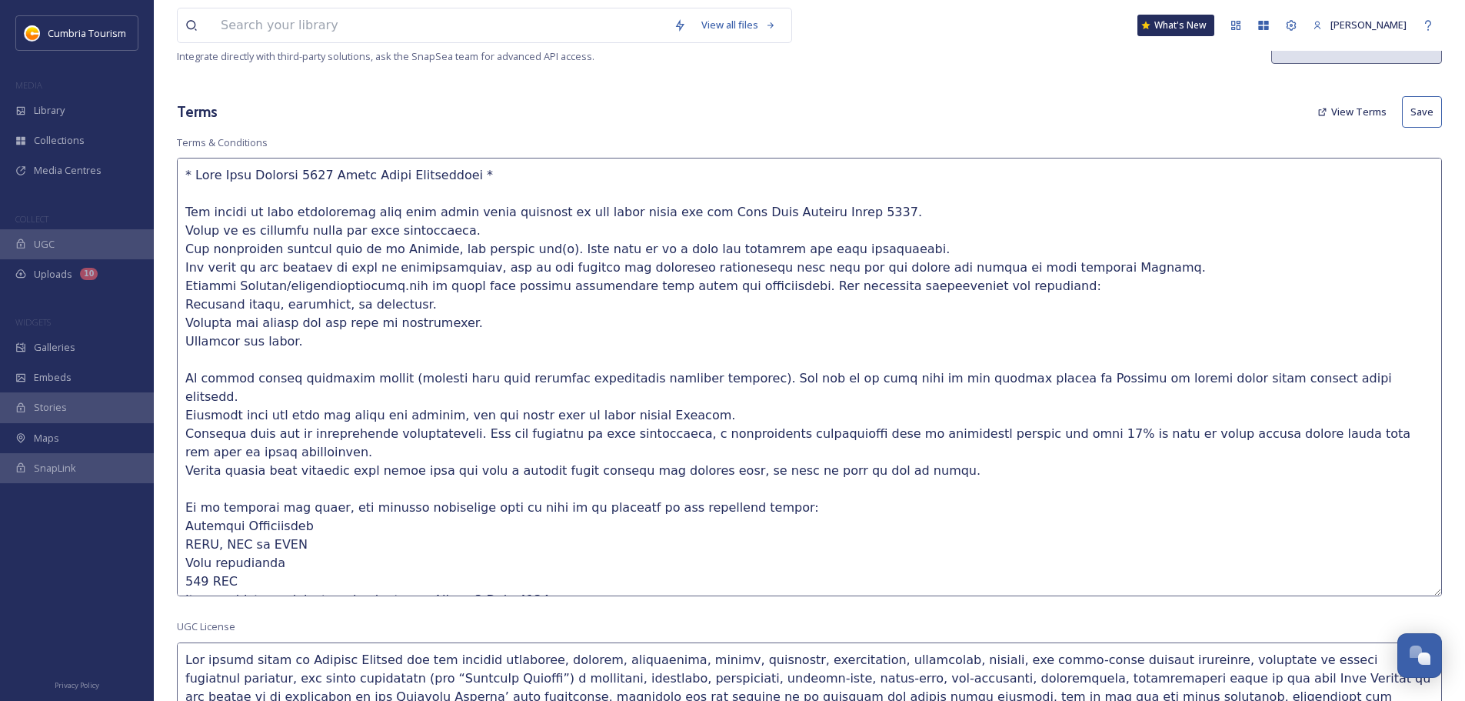
drag, startPoint x: 197, startPoint y: 172, endPoint x: 329, endPoint y: 168, distance: 132.4
click at [329, 168] on textarea at bounding box center [809, 377] width 1265 height 438
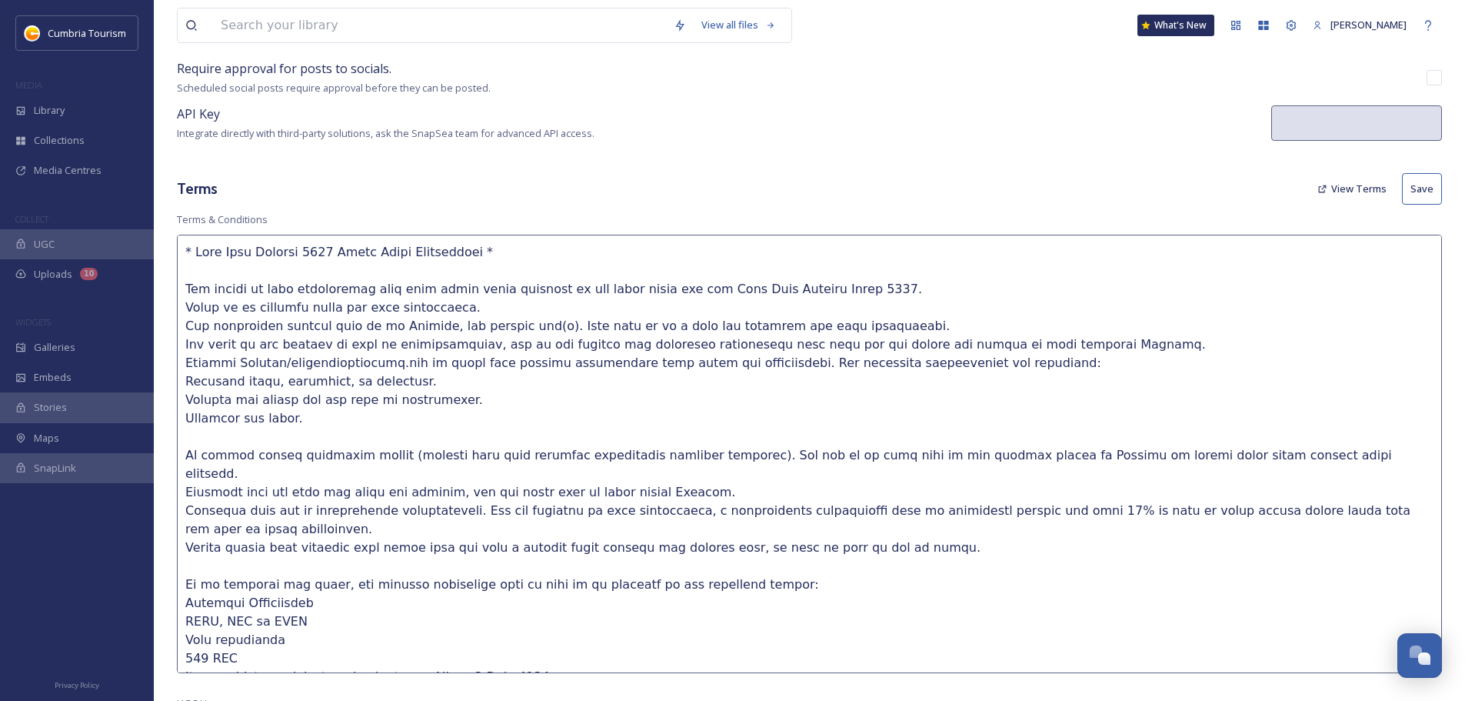
click at [310, 248] on textarea at bounding box center [809, 454] width 1265 height 438
drag, startPoint x: 327, startPoint y: 249, endPoint x: 208, endPoint y: 243, distance: 119.4
click at [195, 243] on textarea at bounding box center [809, 454] width 1265 height 438
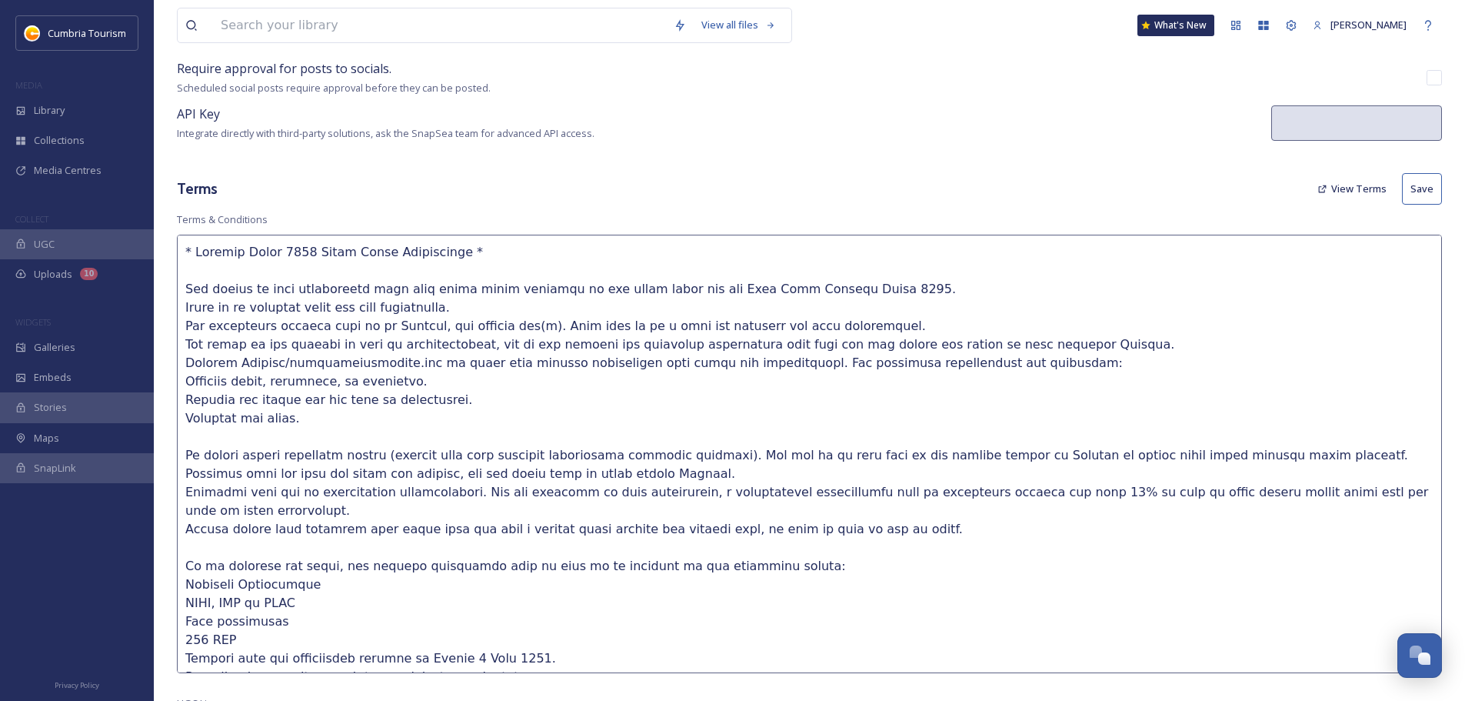
drag, startPoint x: 658, startPoint y: 287, endPoint x: 828, endPoint y: 292, distance: 170.1
click at [828, 292] on textarea at bounding box center [809, 454] width 1265 height 438
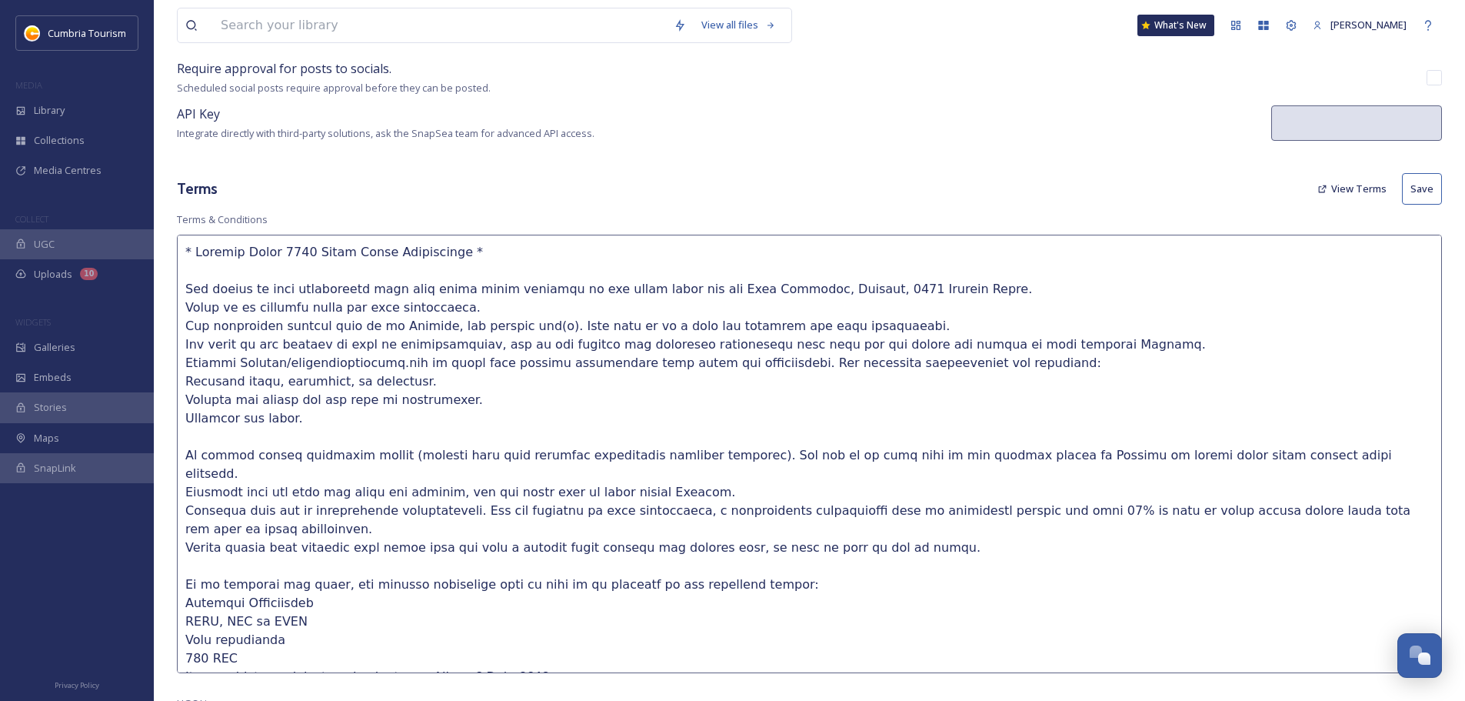
click at [185, 285] on textarea at bounding box center [809, 454] width 1265 height 438
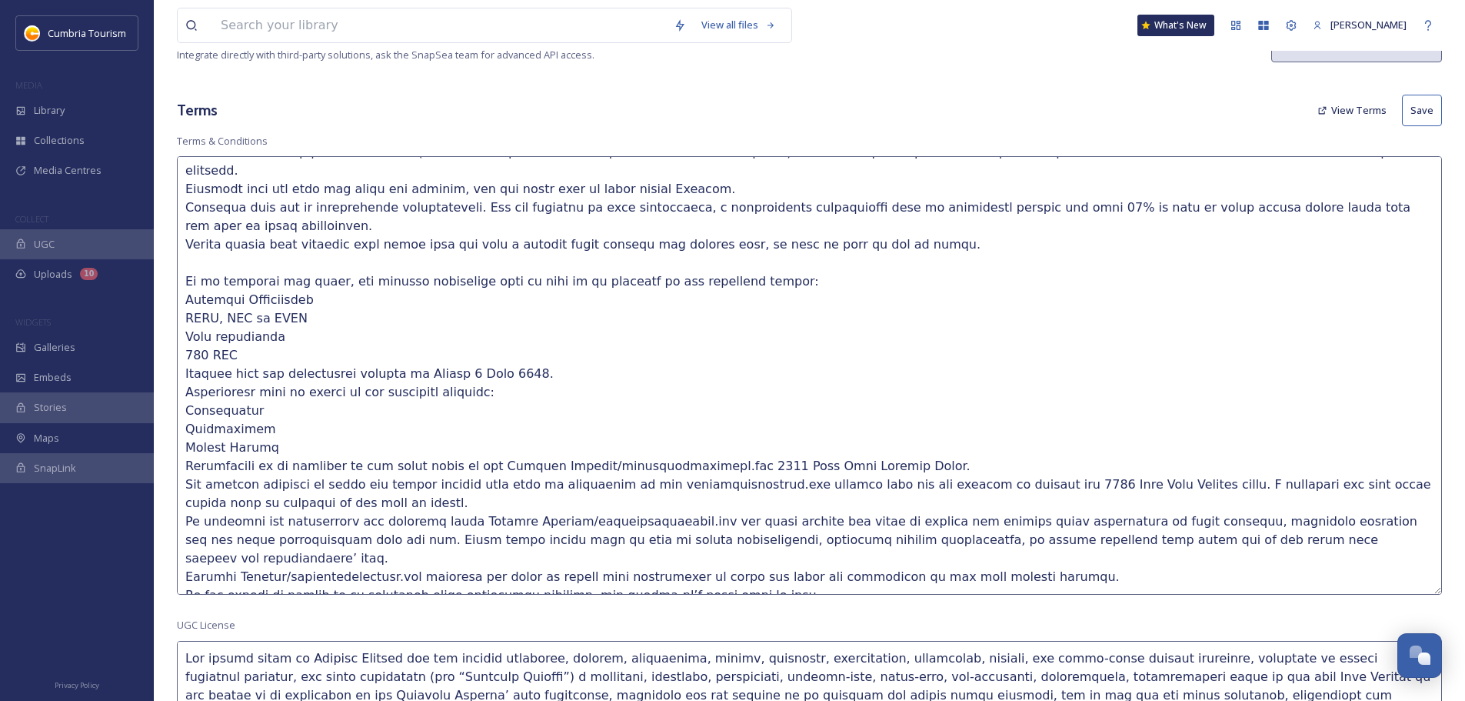
scroll to position [462, 0]
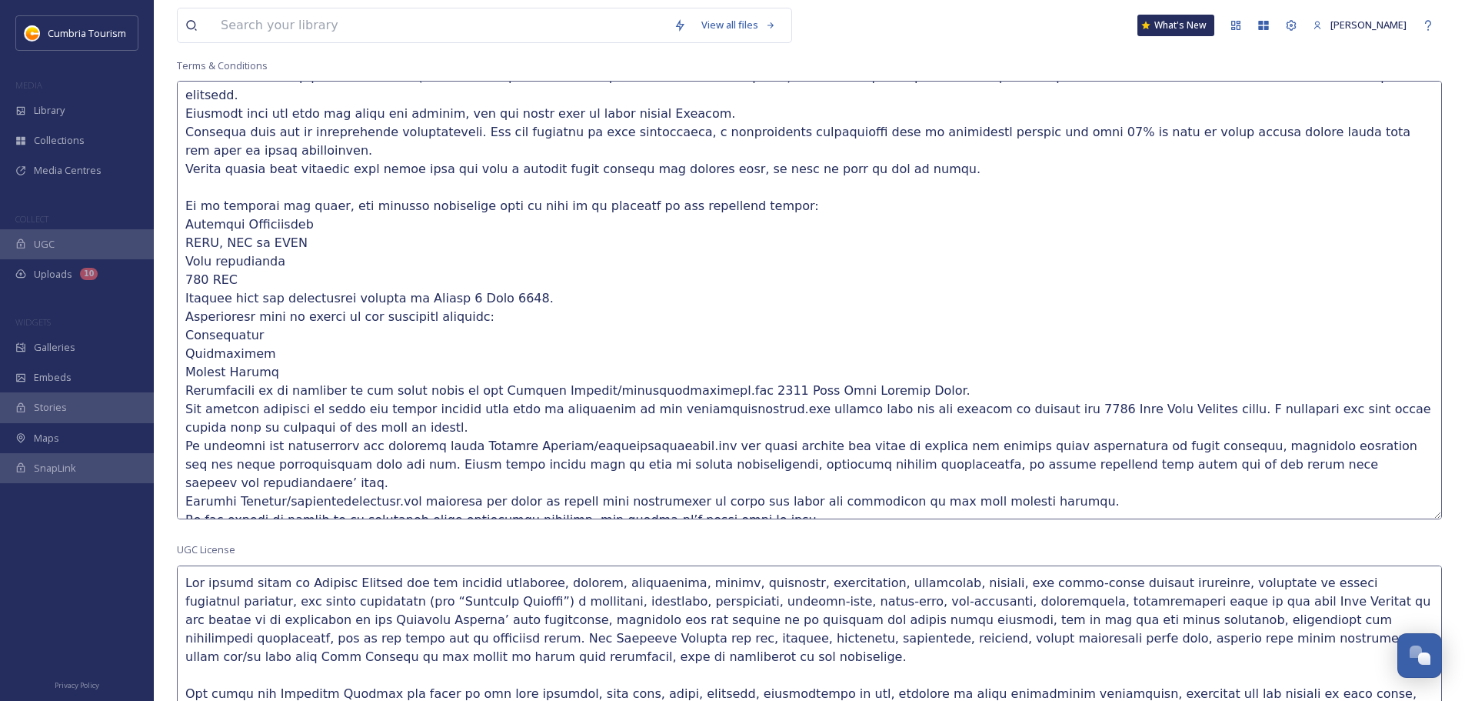
click at [758, 496] on textarea at bounding box center [809, 300] width 1265 height 438
paste textarea "annual [GEOGRAPHIC_DATA], [GEOGRAPHIC_DATA] Holiday Guide 2024. The photograph …"
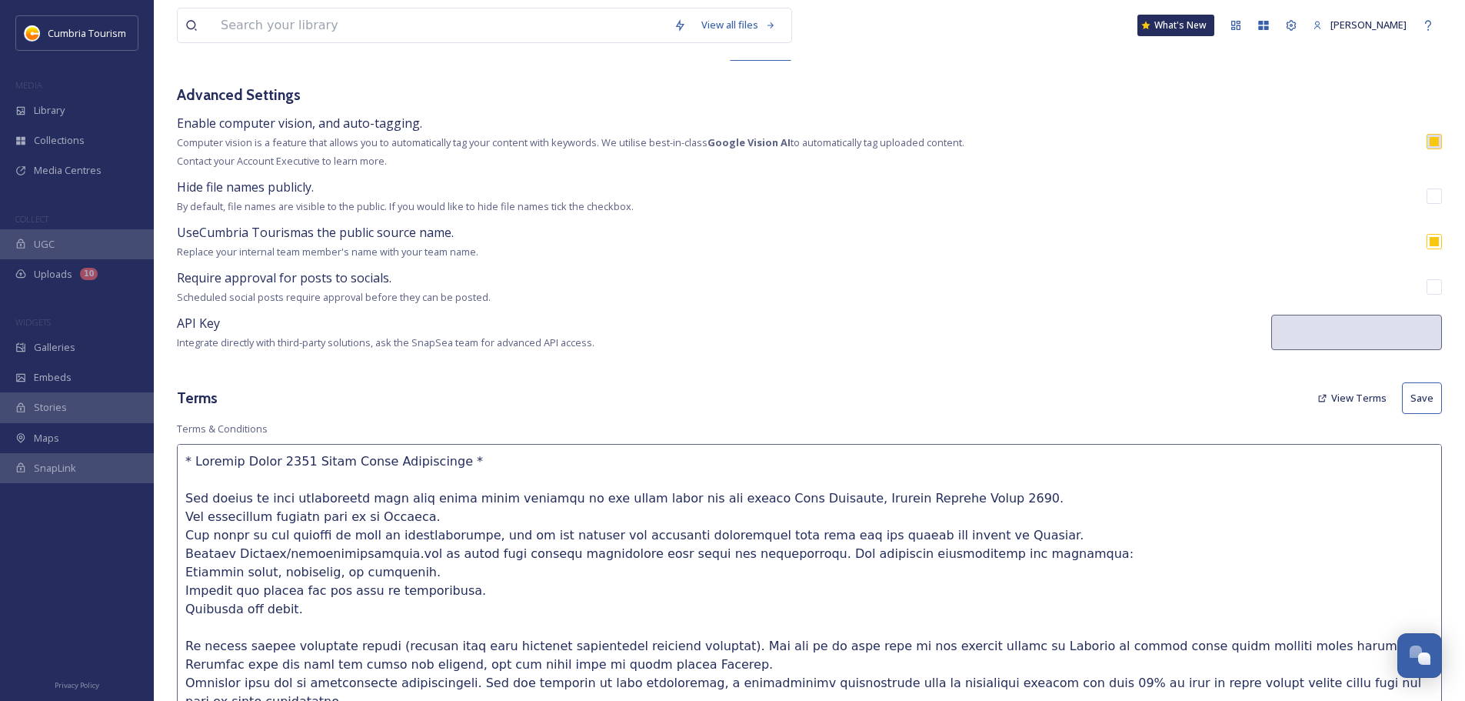
scroll to position [308, 0]
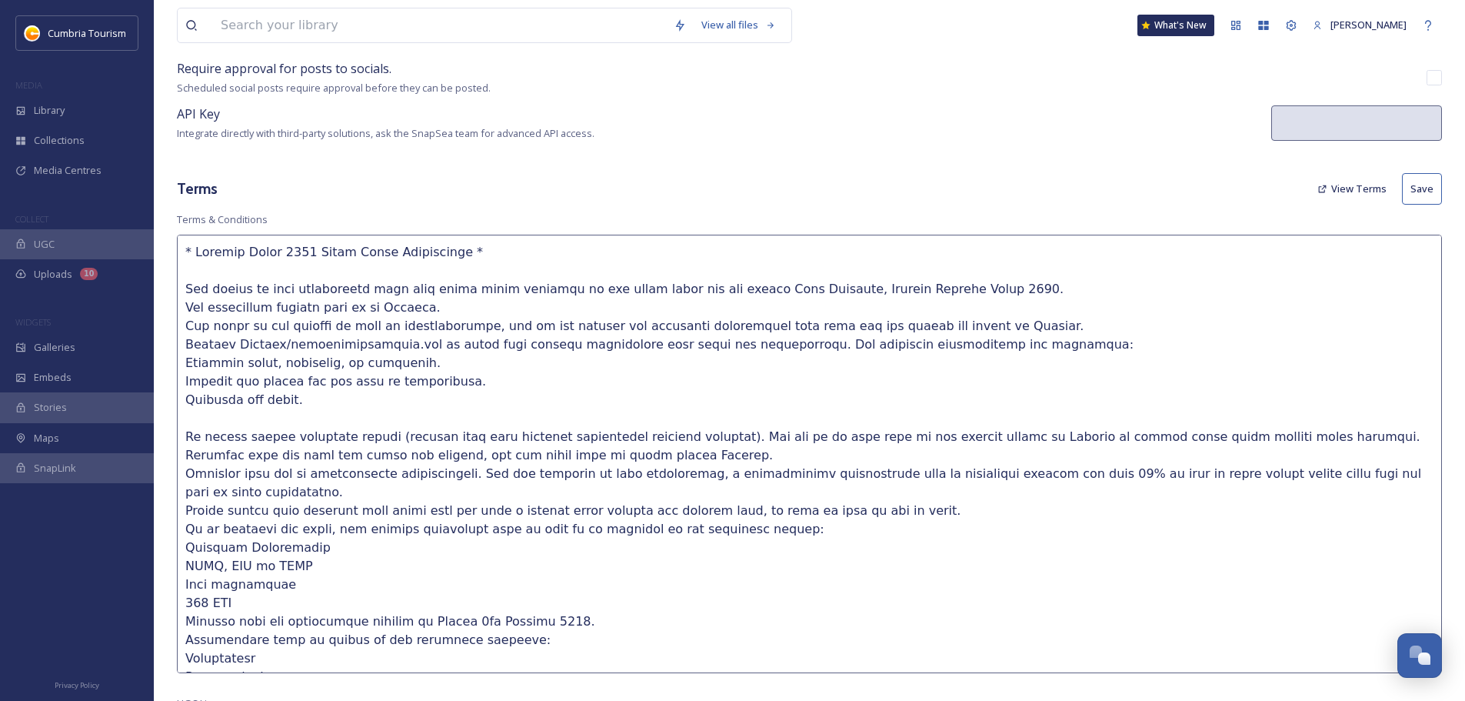
click at [924, 290] on textarea at bounding box center [809, 454] width 1265 height 438
click at [976, 288] on textarea at bounding box center [809, 454] width 1265 height 438
click at [1010, 338] on textarea at bounding box center [809, 454] width 1265 height 438
click at [185, 361] on textarea at bounding box center [809, 454] width 1265 height 438
click at [704, 435] on textarea at bounding box center [809, 454] width 1265 height 438
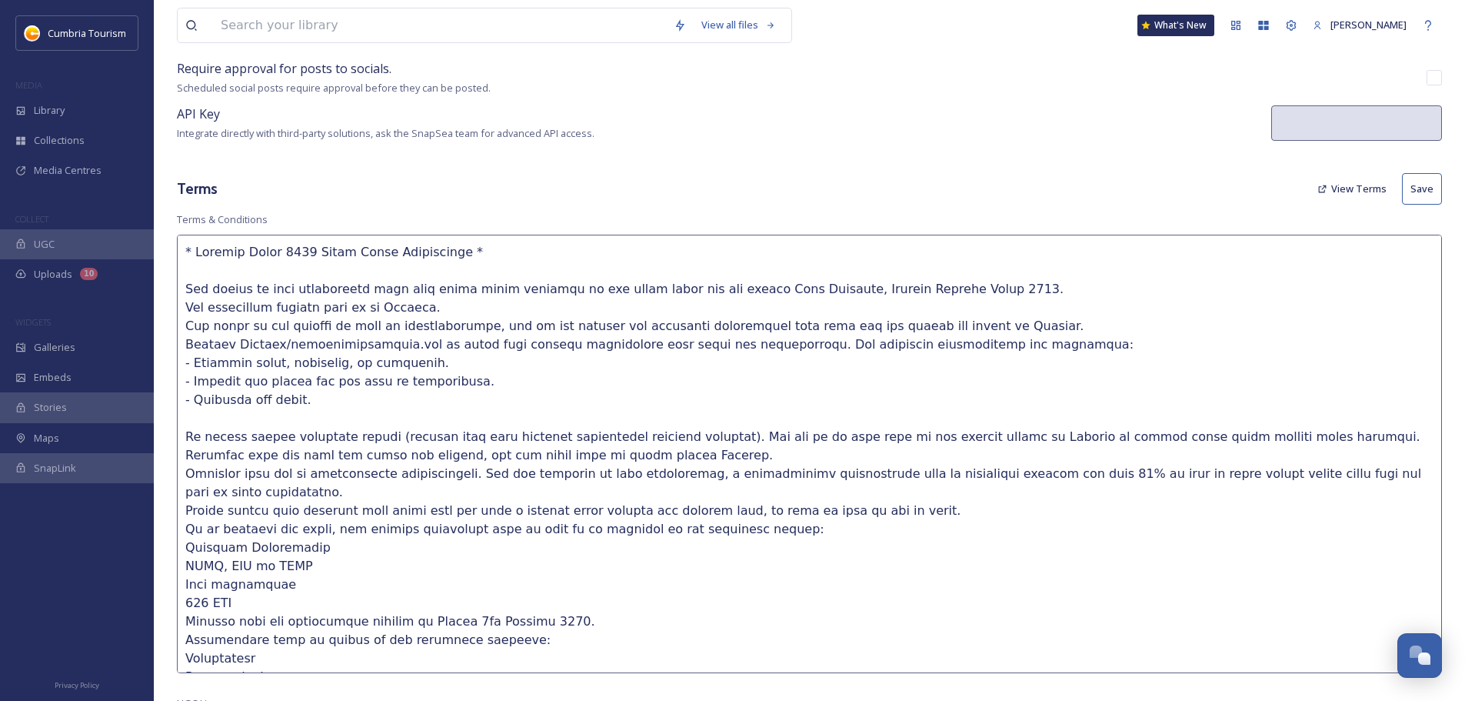
scroll to position [77, 0]
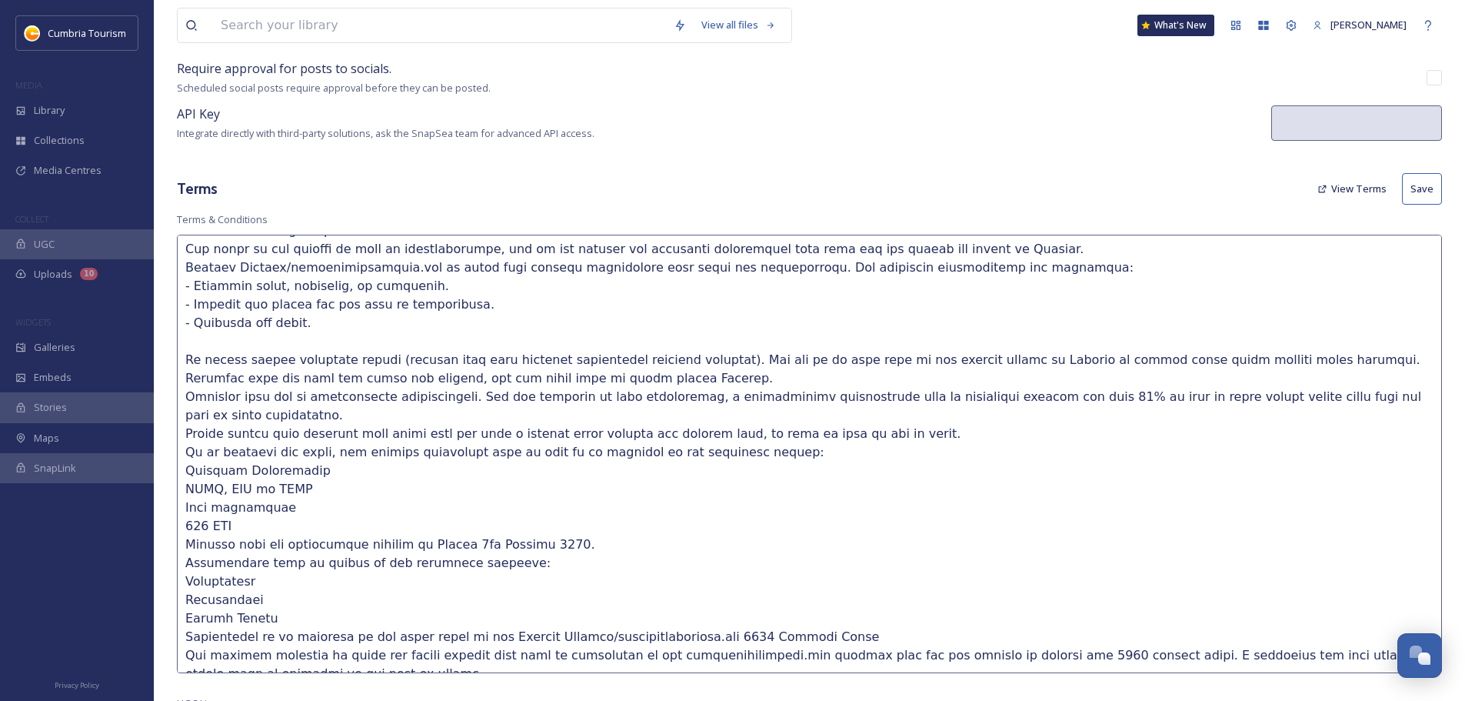
click at [777, 345] on textarea at bounding box center [809, 454] width 1265 height 438
drag, startPoint x: 445, startPoint y: 543, endPoint x: 571, endPoint y: 548, distance: 126.3
click at [571, 548] on textarea at bounding box center [809, 454] width 1265 height 438
click at [602, 564] on textarea at bounding box center [809, 454] width 1265 height 438
click at [398, 540] on textarea at bounding box center [809, 454] width 1265 height 438
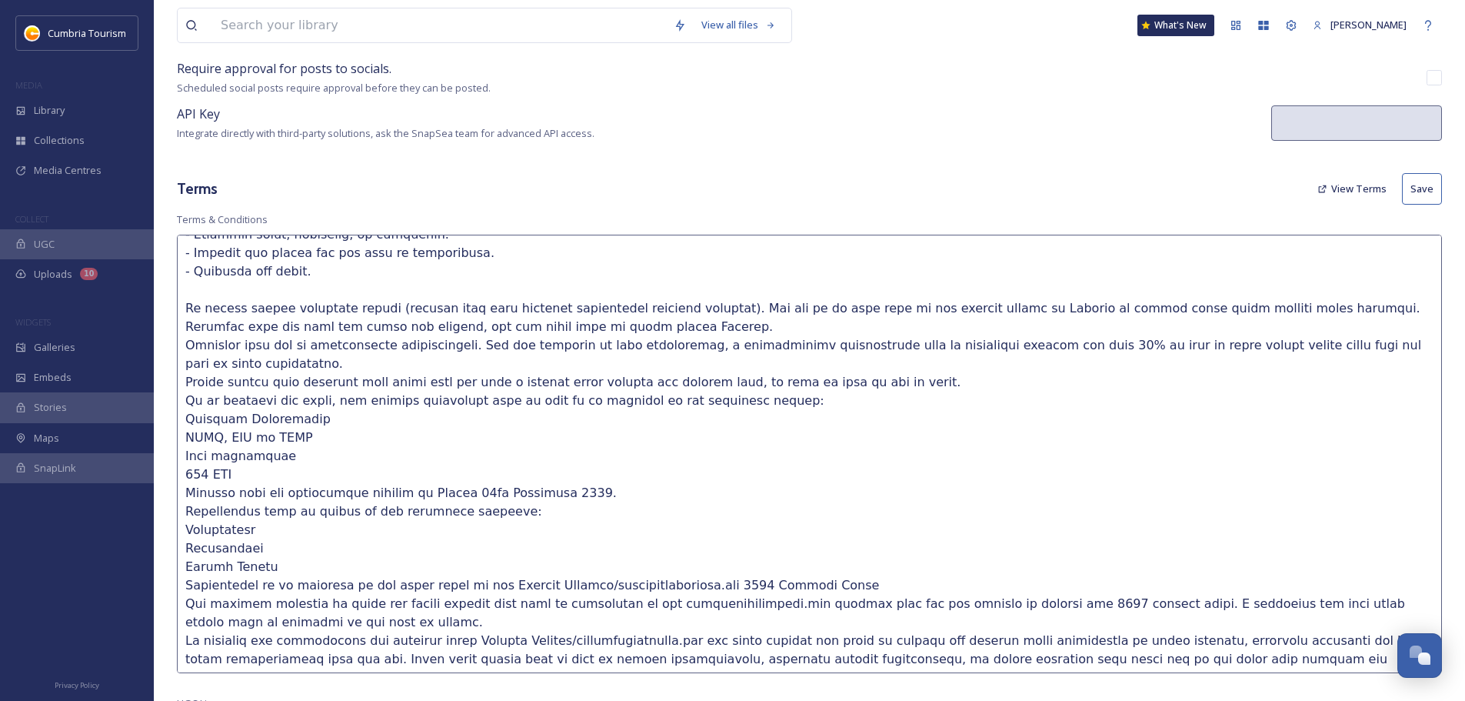
scroll to position [154, 0]
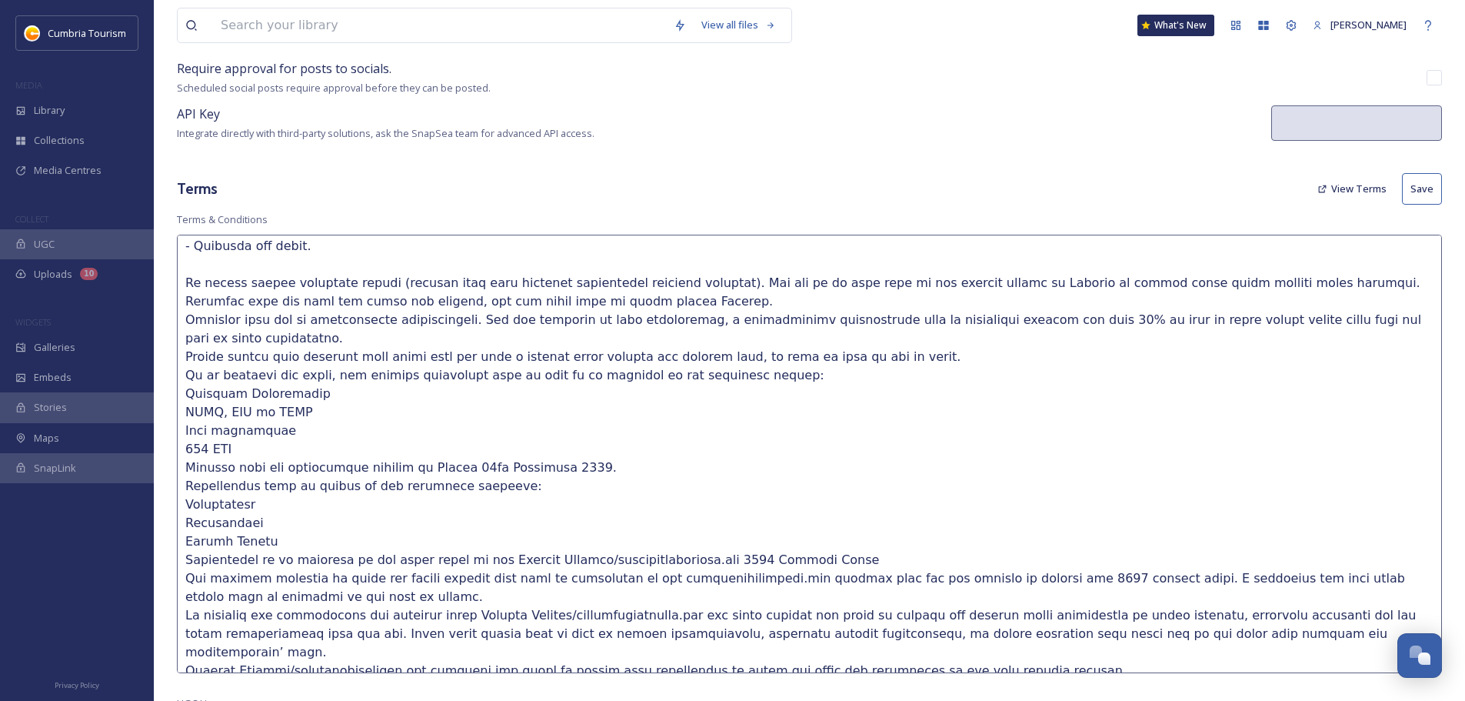
click at [688, 559] on textarea at bounding box center [809, 454] width 1265 height 438
click at [991, 573] on textarea at bounding box center [809, 454] width 1265 height 438
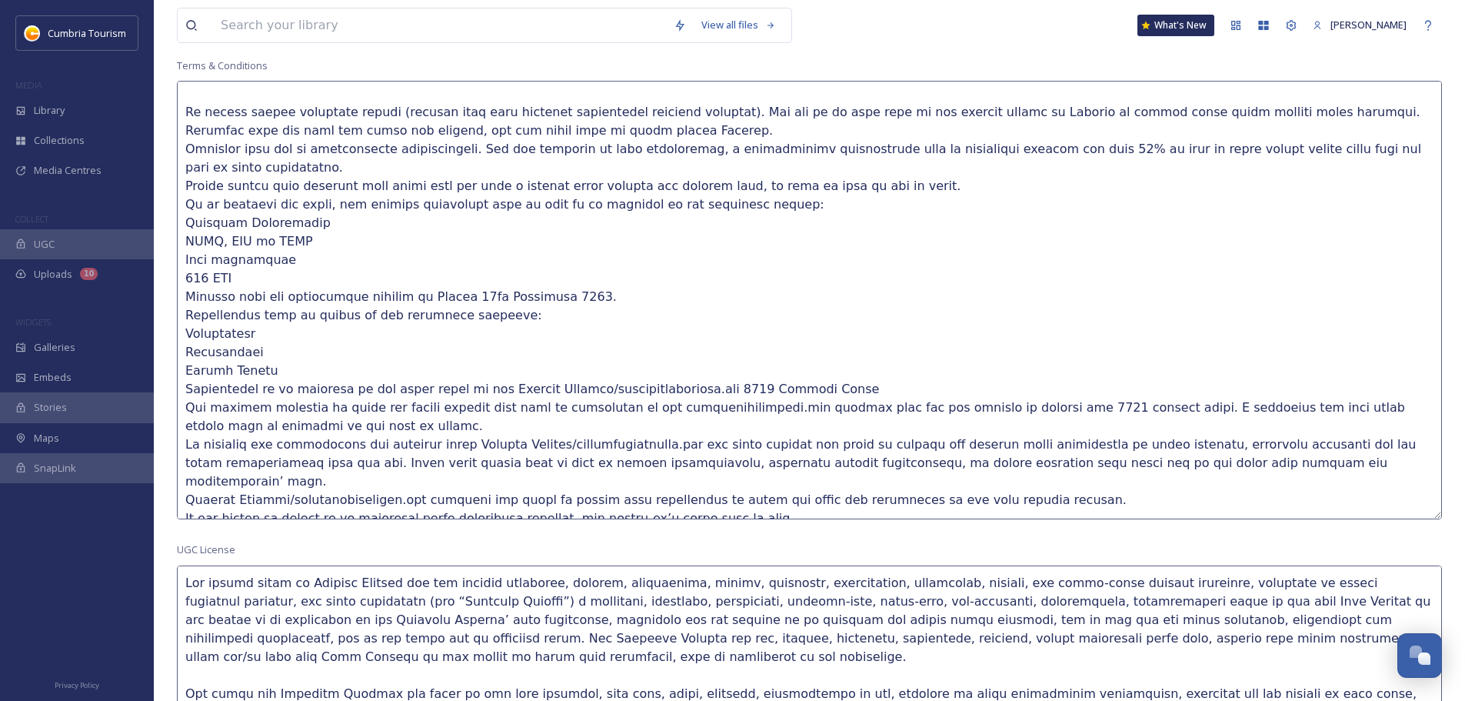
scroll to position [188, 0]
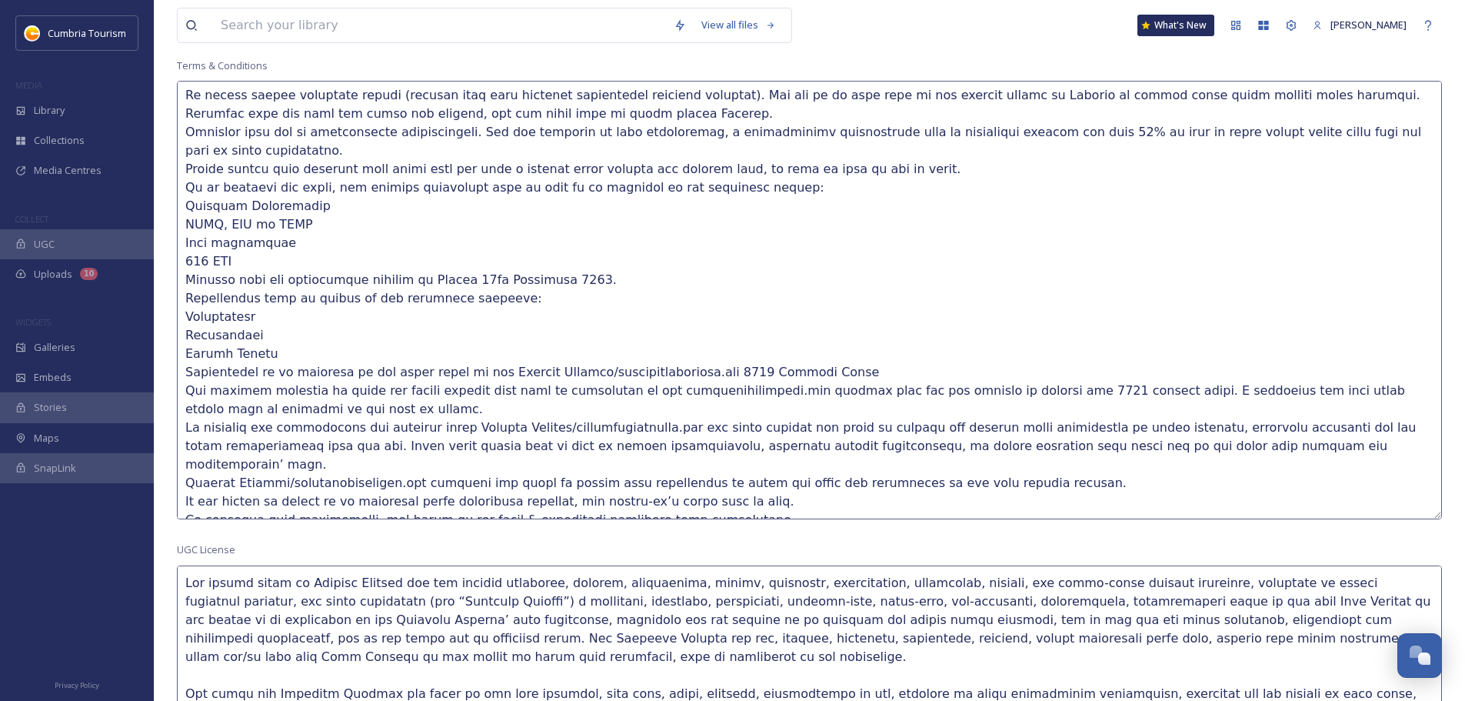
click at [188, 202] on textarea at bounding box center [809, 300] width 1265 height 438
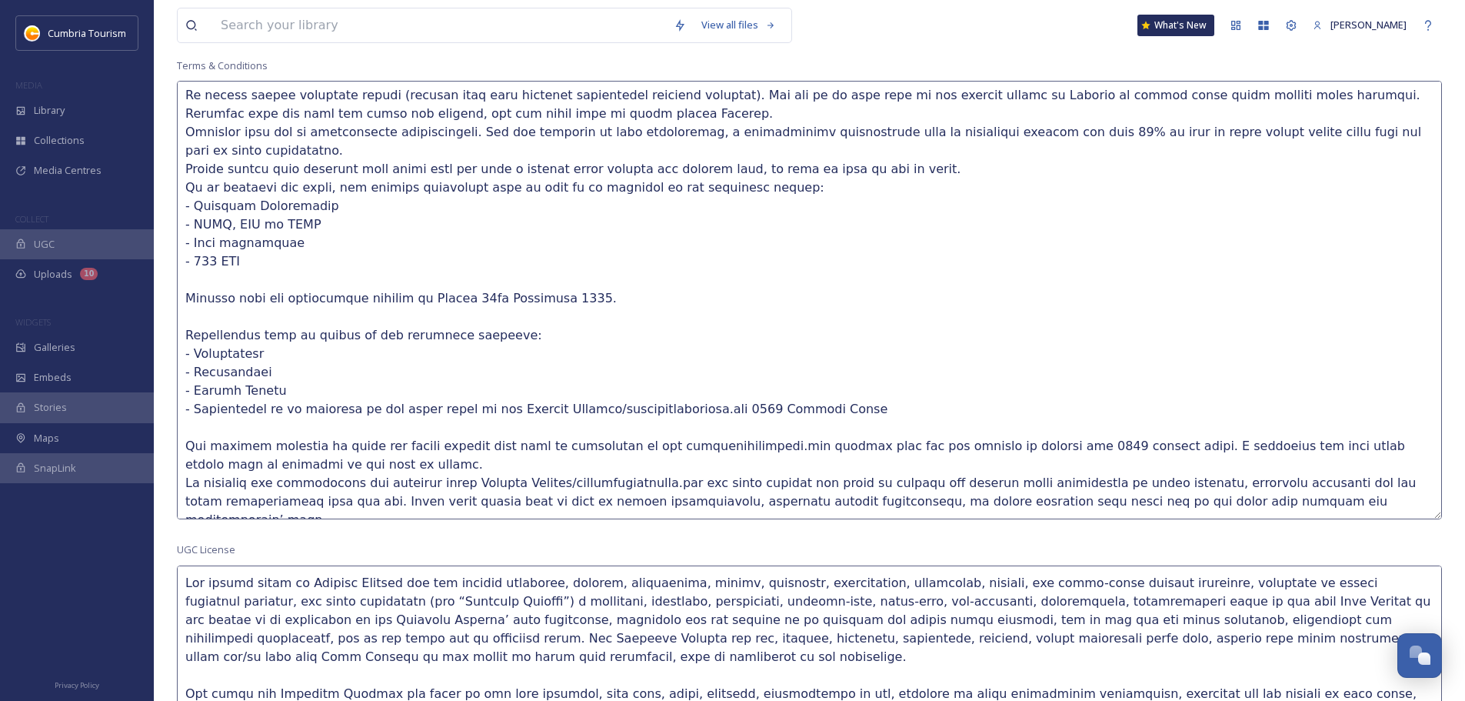
click at [401, 464] on textarea at bounding box center [809, 300] width 1265 height 438
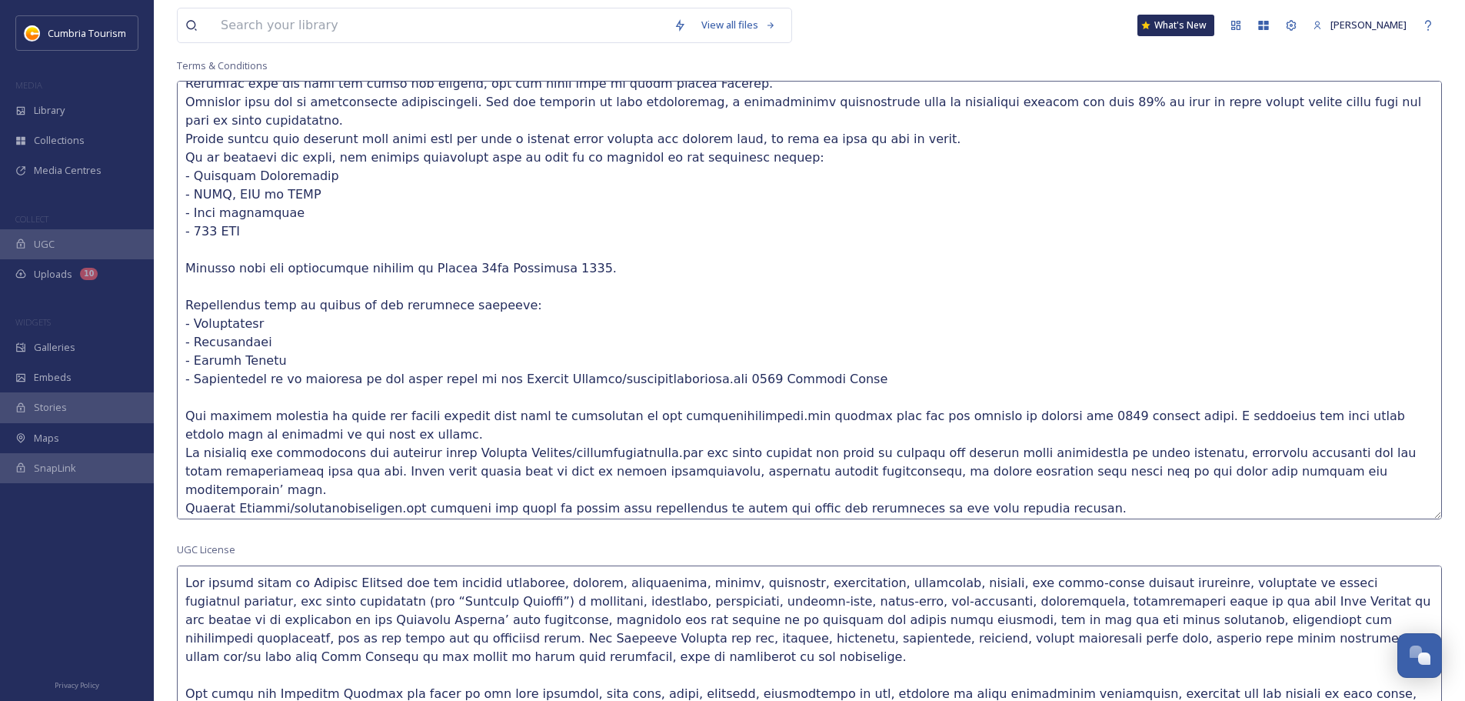
scroll to position [243, 0]
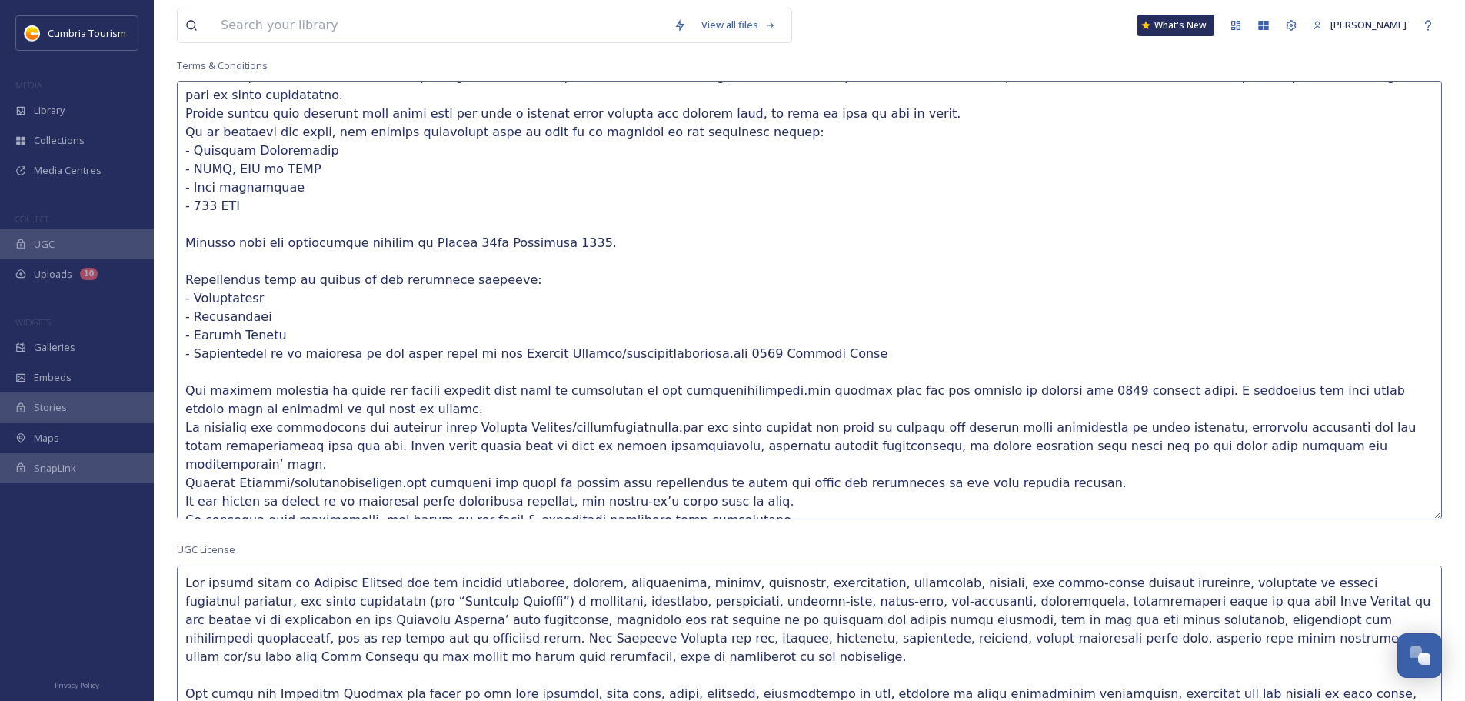
click at [622, 482] on textarea at bounding box center [809, 300] width 1265 height 438
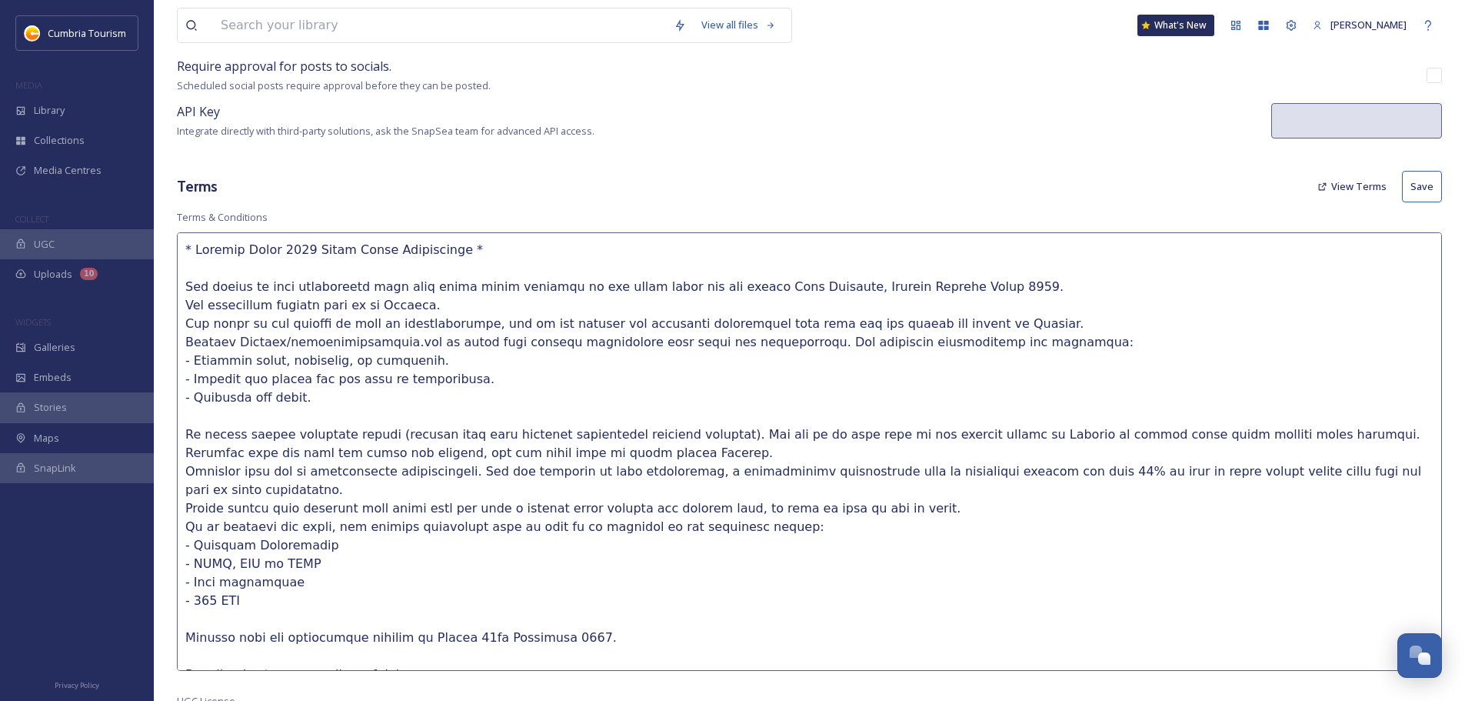
scroll to position [308, 0]
click at [1425, 180] on button "Save" at bounding box center [1422, 189] width 40 height 32
type textarea "* Holiday Guide 2026 Cover Photo Competition * The winner of this competition w…"
type textarea "The Content contained here is reserved for use solely by current Cumbria Touris…"
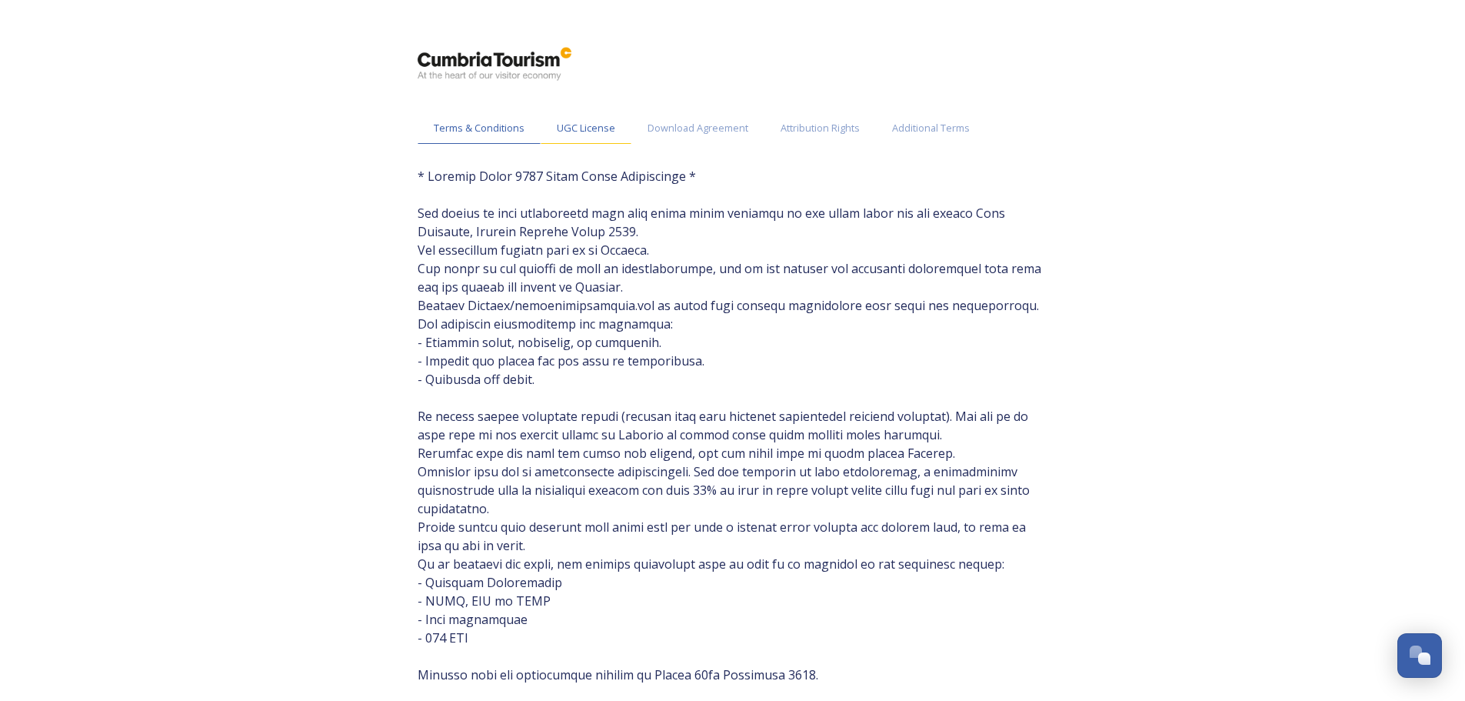
click at [606, 126] on span "UGC License" at bounding box center [586, 128] width 58 height 15
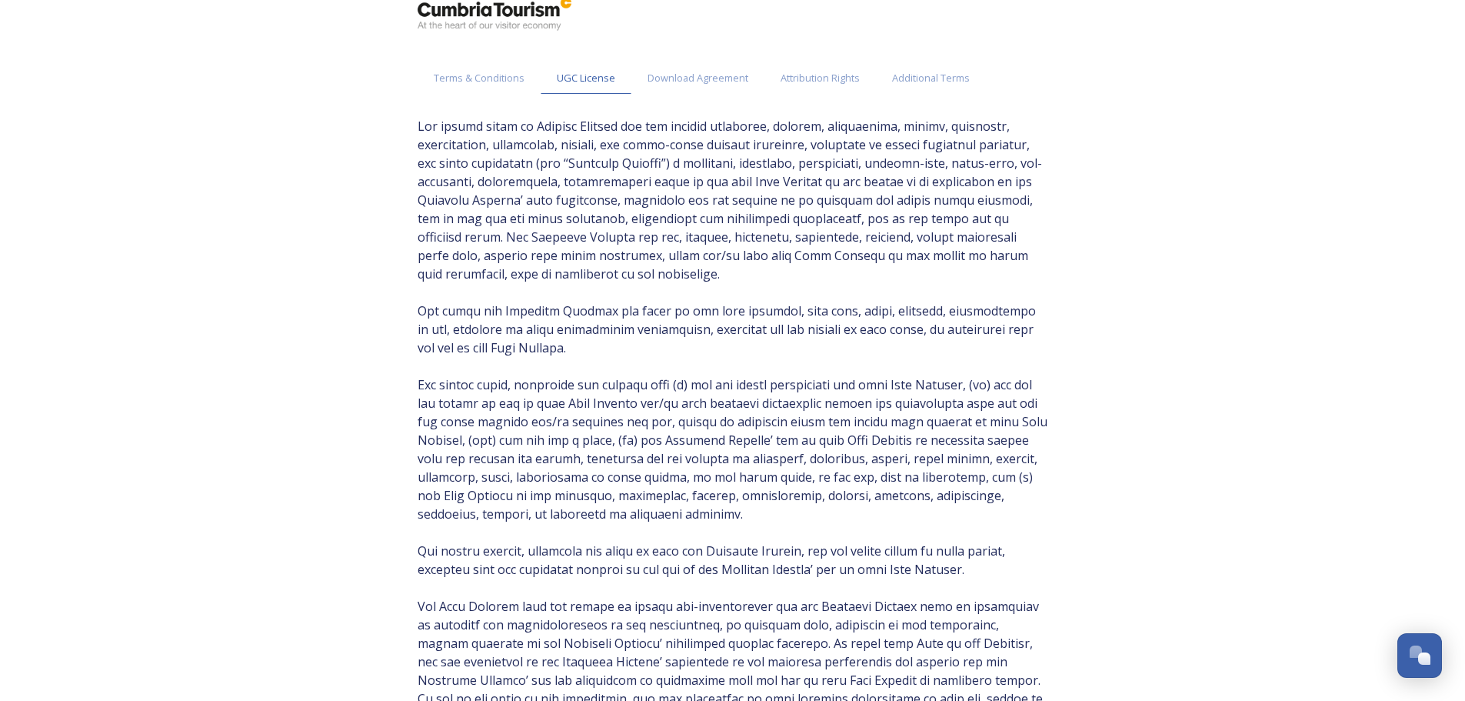
scroll to position [77, 0]
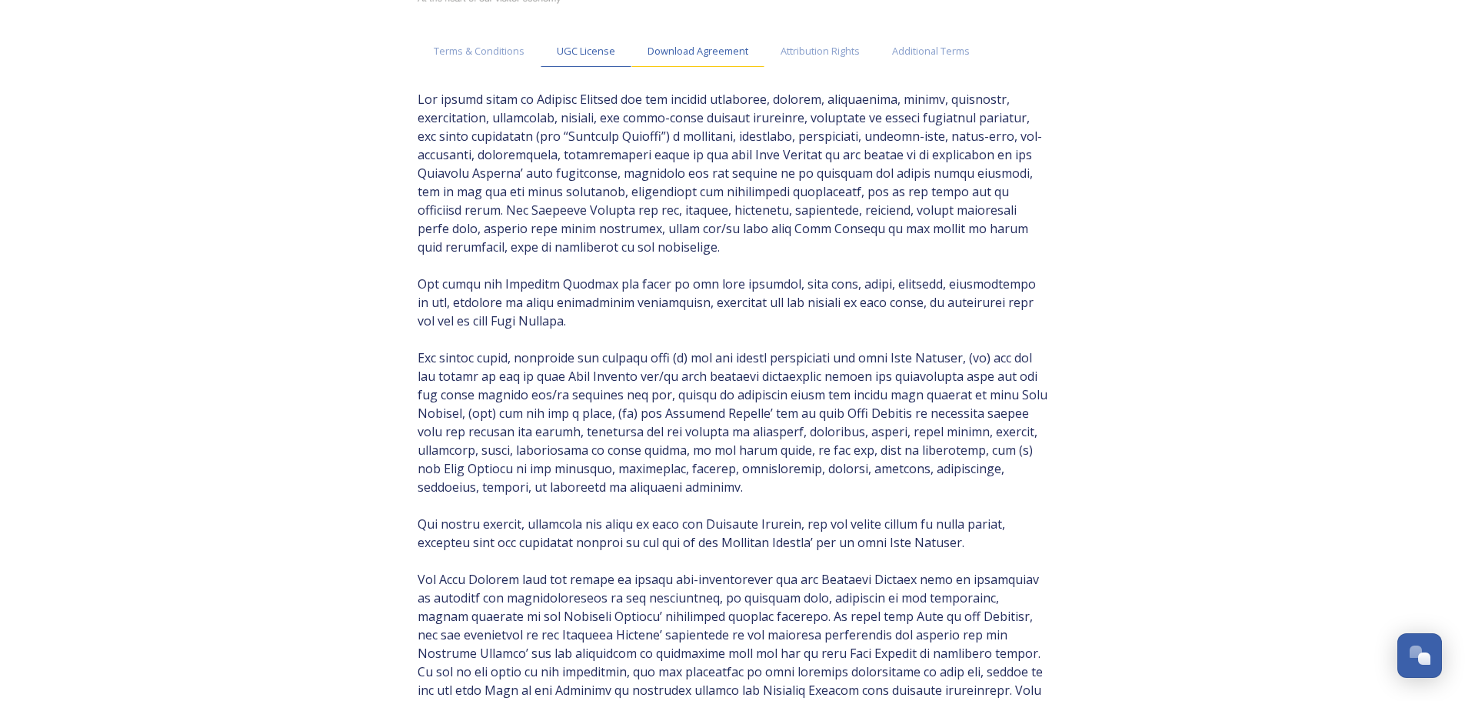
click at [731, 42] on div "Download Agreement" at bounding box center [698, 51] width 133 height 32
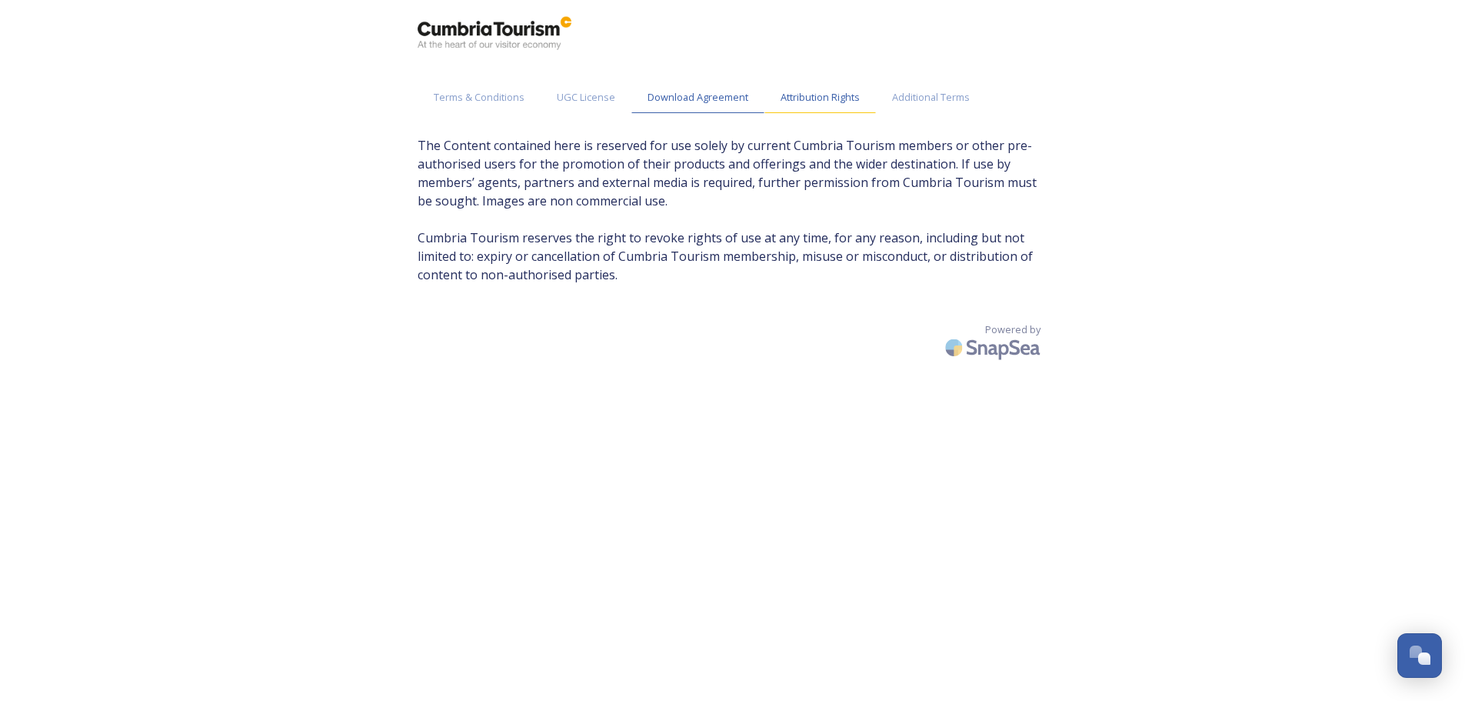
click at [828, 98] on span "Attribution Rights" at bounding box center [820, 97] width 79 height 15
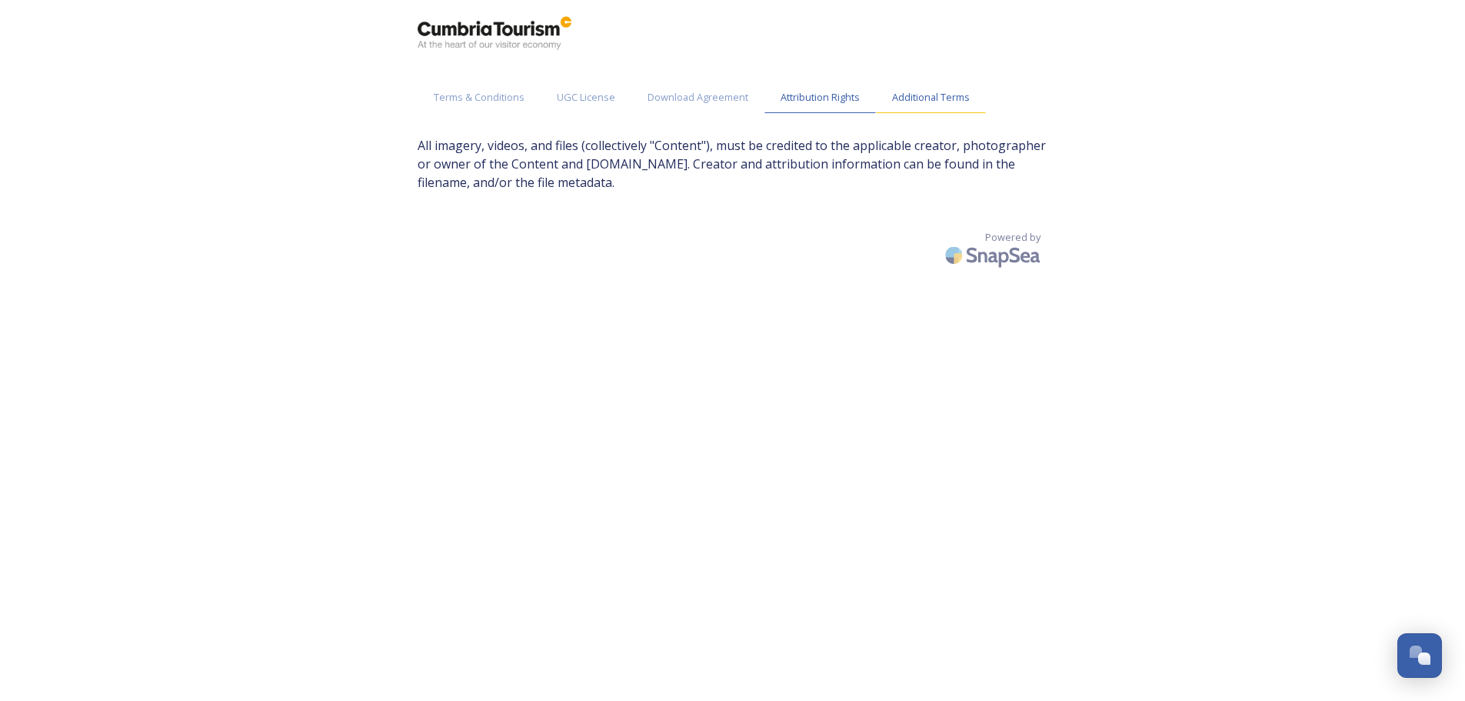
click at [923, 96] on span "Additional Terms" at bounding box center [931, 97] width 78 height 15
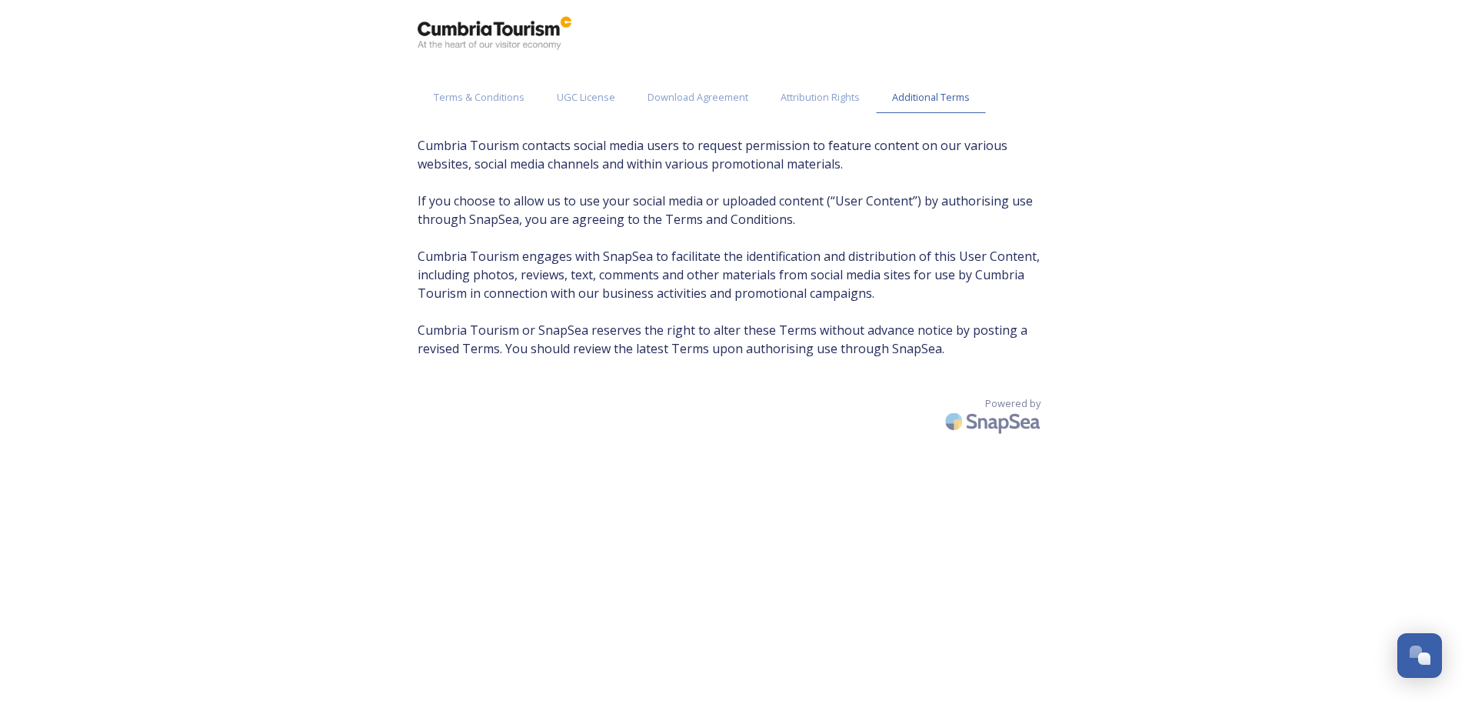
click at [452, 129] on div "Terms & Conditions UGC License Download Agreement Attribution Rights Additional…" at bounding box center [732, 350] width 661 height 701
click at [464, 108] on div "Terms & Conditions" at bounding box center [479, 98] width 123 height 32
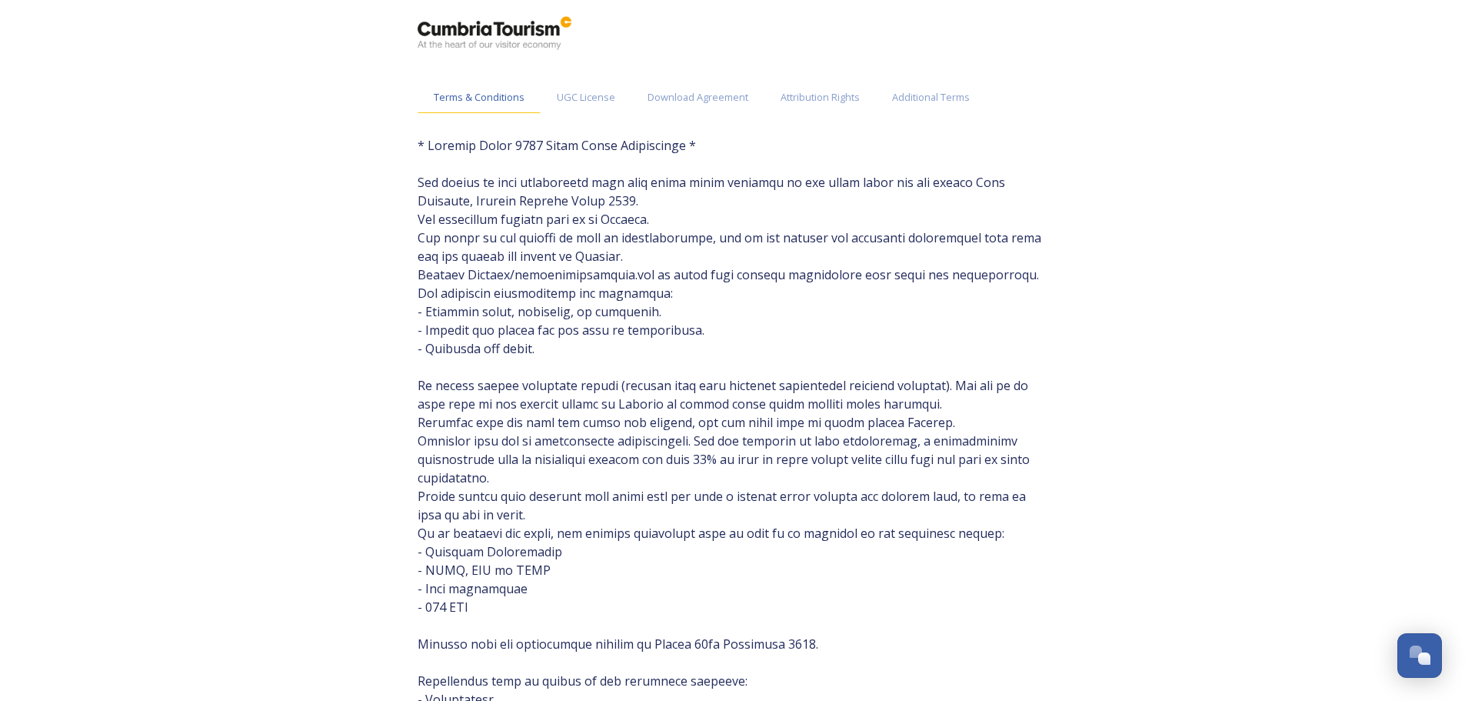
scroll to position [77, 0]
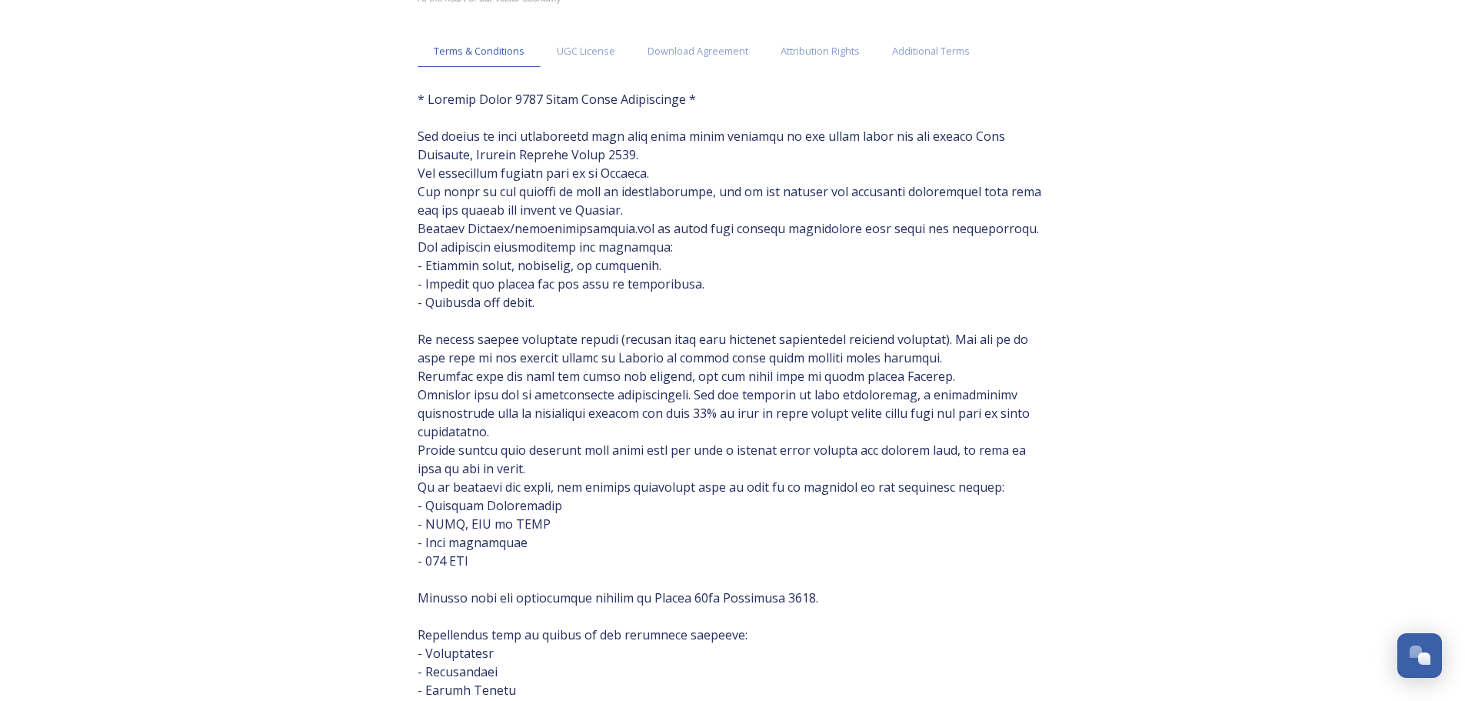
click at [1135, 226] on div "Terms & Conditions UGC License Download Agreement Attribution Rights Additional…" at bounding box center [732, 488] width 1465 height 1131
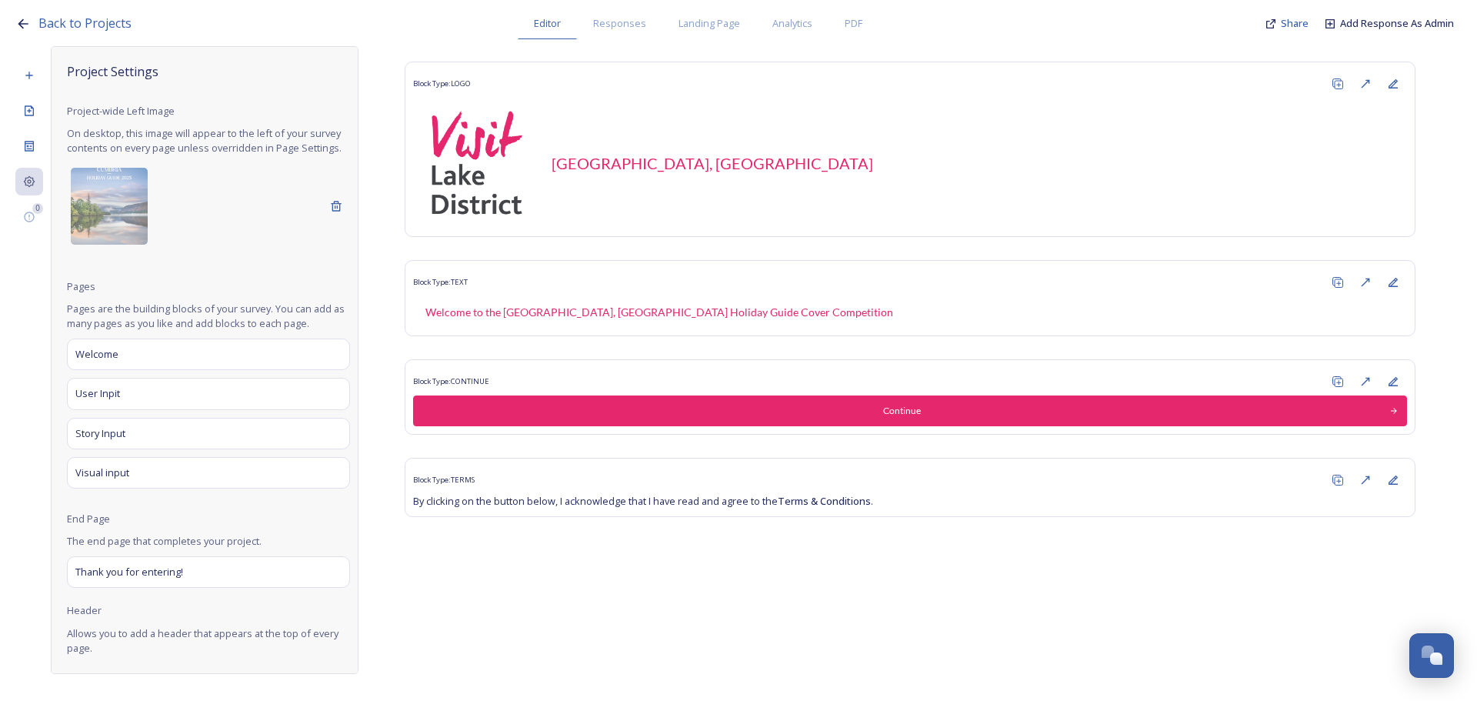
scroll to position [6086, 0]
click at [1293, 22] on span "Share" at bounding box center [1295, 23] width 28 height 14
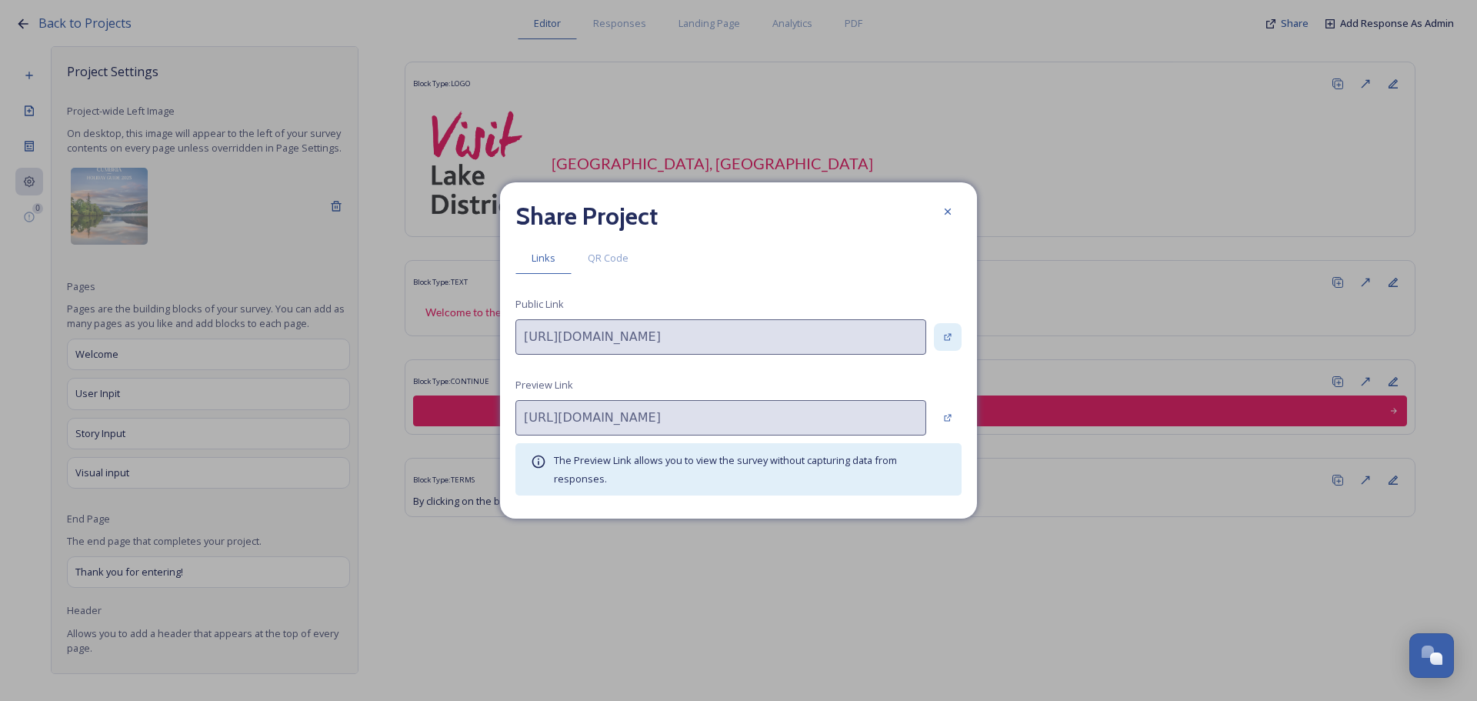
click at [941, 343] on div at bounding box center [948, 337] width 28 height 28
click at [1028, 416] on div "Share Project Links QR Code Public Link [URL][DOMAIN_NAME] Preview Link [URL][D…" at bounding box center [738, 350] width 1477 height 701
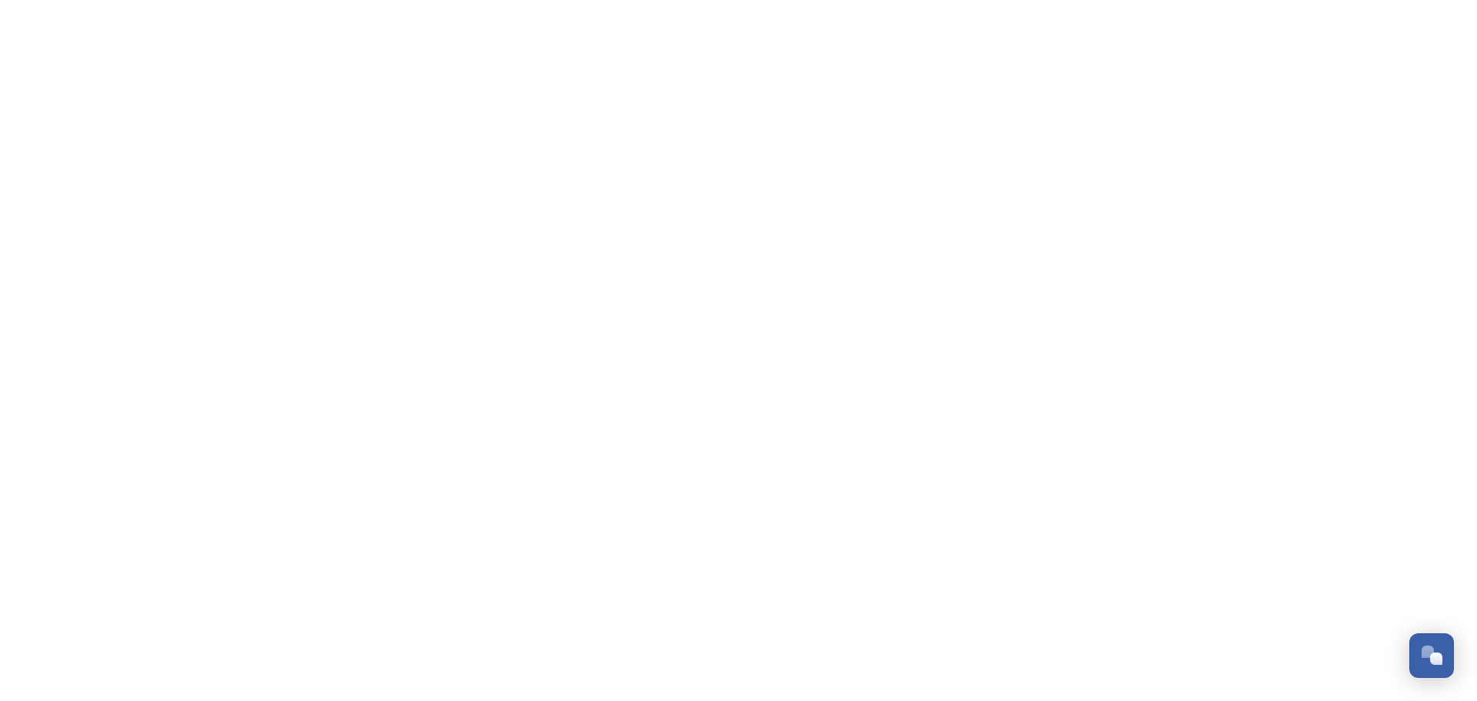
scroll to position [6040, 0]
